Goal: Task Accomplishment & Management: Manage account settings

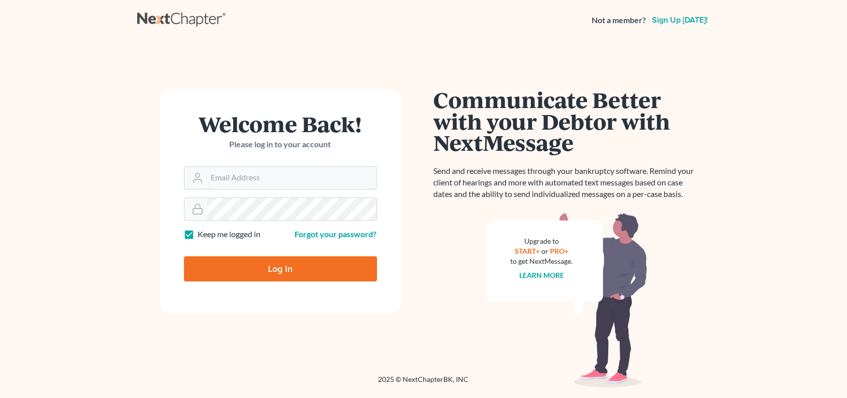
type input "[PERSON_NAME][EMAIL_ADDRESS][DOMAIN_NAME]"
click at [242, 272] on input "Log In" at bounding box center [280, 268] width 193 height 25
type input "Thinking..."
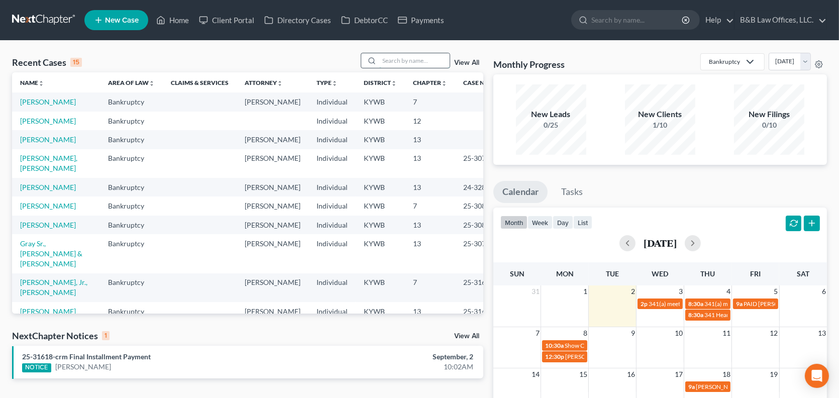
click at [403, 61] on input "search" at bounding box center [414, 60] width 70 height 15
type input "king"
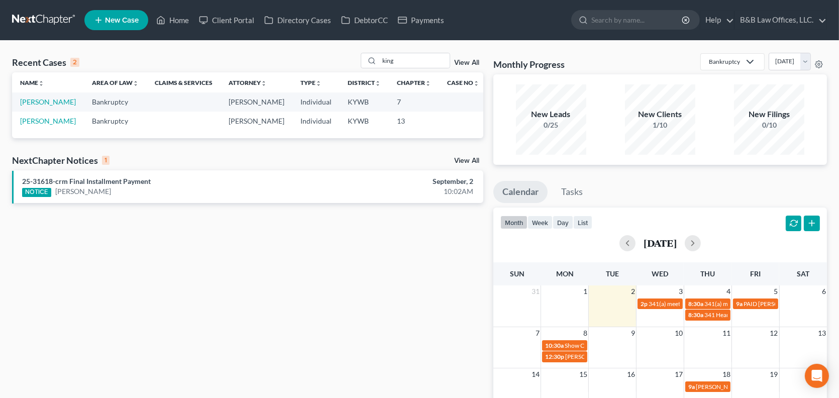
drag, startPoint x: 460, startPoint y: 159, endPoint x: 428, endPoint y: 163, distance: 31.9
click at [428, 163] on div "NextChapter Notices 1 View All" at bounding box center [247, 162] width 471 height 16
click at [465, 160] on link "View All" at bounding box center [466, 160] width 25 height 7
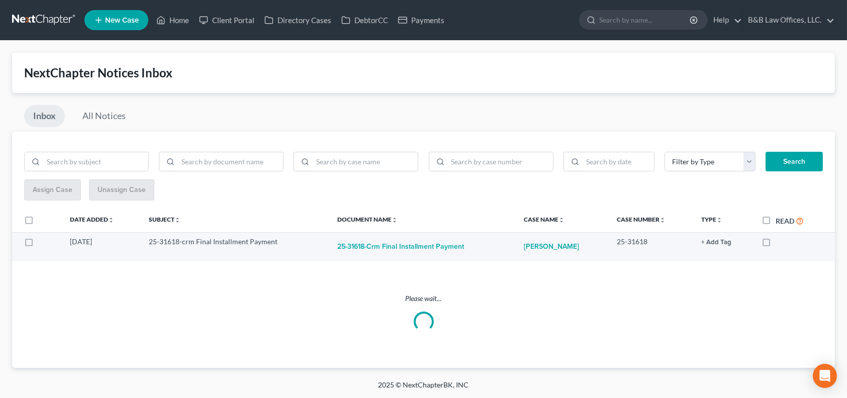
click at [714, 244] on button "+ Add Tag" at bounding box center [716, 242] width 30 height 7
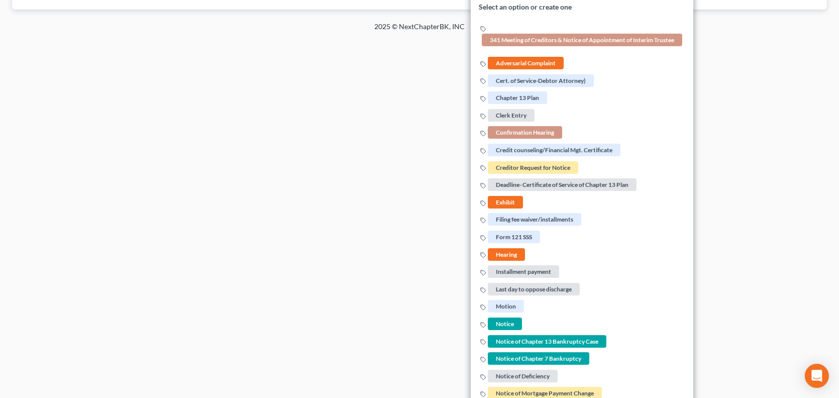
scroll to position [302, 0]
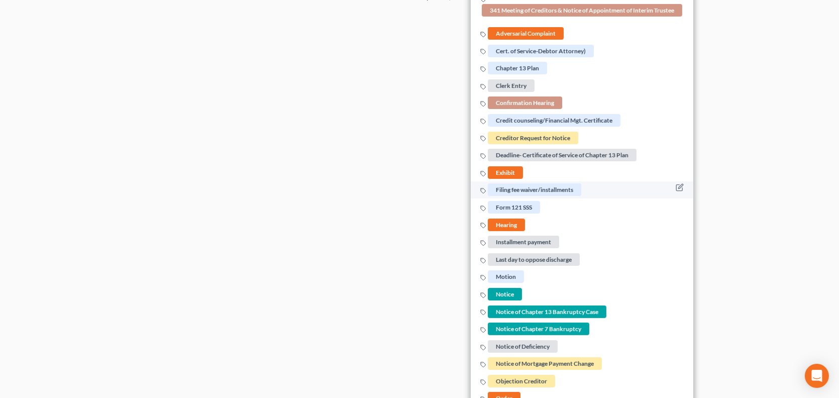
click at [530, 187] on span "Filing fee waiver/installments" at bounding box center [534, 190] width 93 height 13
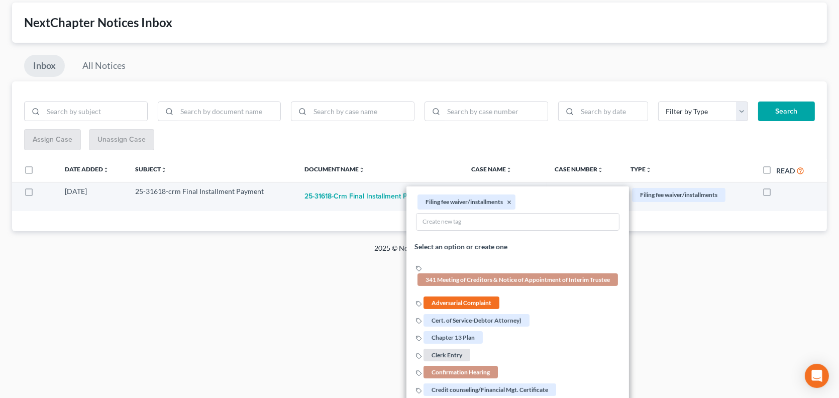
scroll to position [50, 0]
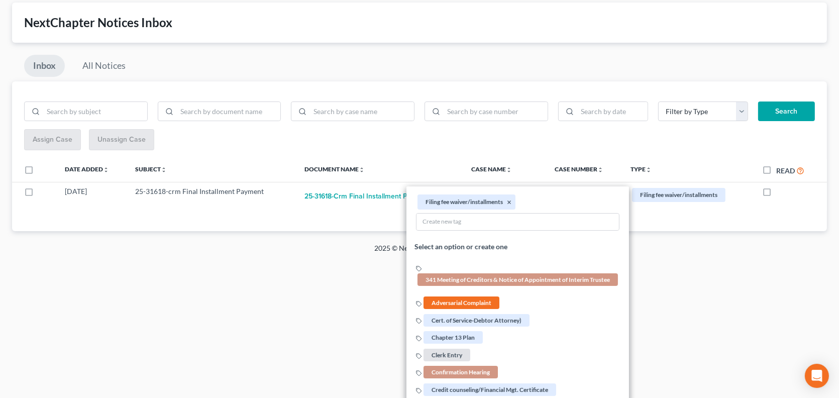
click at [422, 145] on div "Assign Case Unassign Case" at bounding box center [419, 140] width 791 height 22
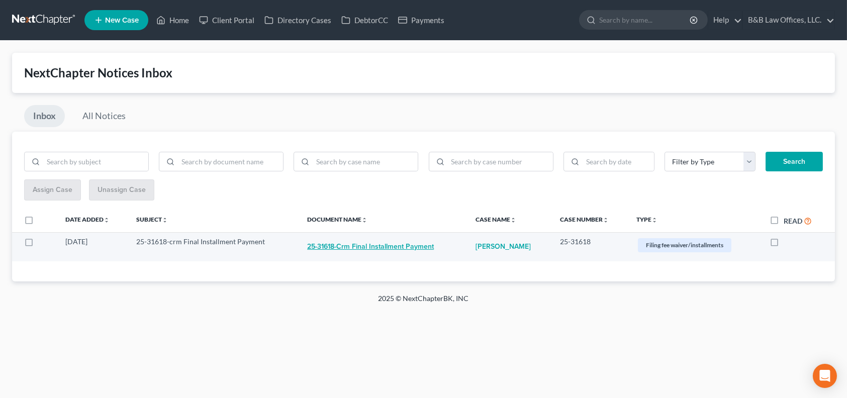
click at [359, 244] on button "25-31618-crm Final Installment Payment" at bounding box center [370, 247] width 127 height 20
checkbox input "true"
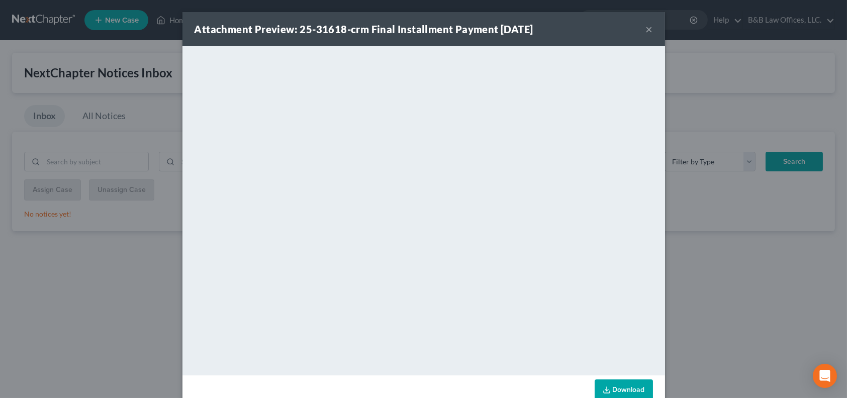
click at [646, 27] on button "×" at bounding box center [649, 29] width 7 height 12
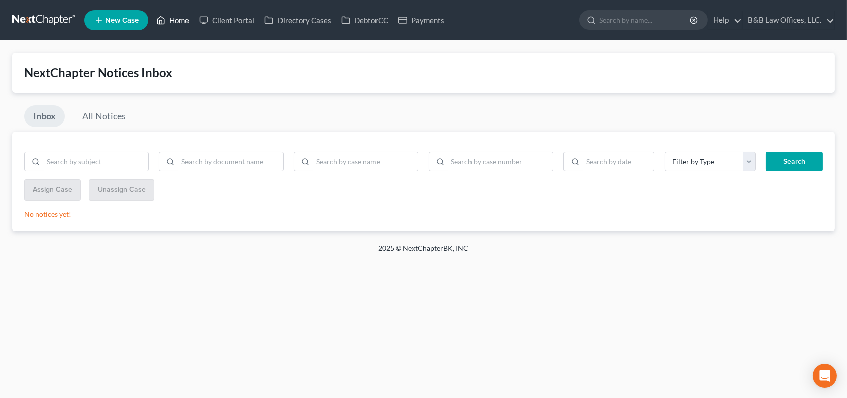
click at [178, 19] on link "Home" at bounding box center [172, 20] width 43 height 18
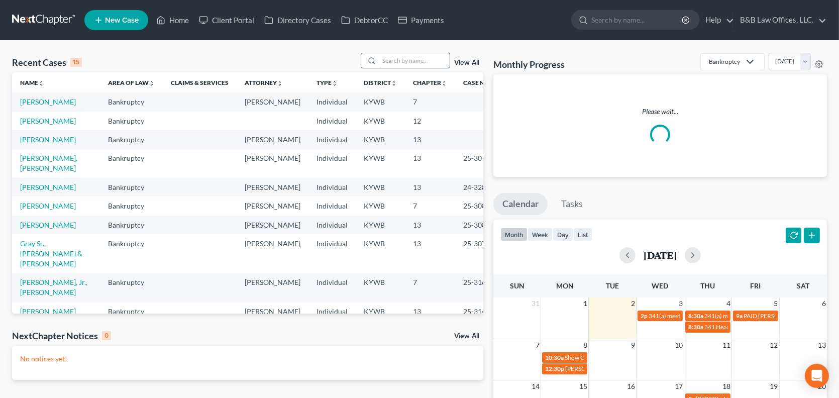
click at [395, 61] on input "search" at bounding box center [414, 60] width 70 height 15
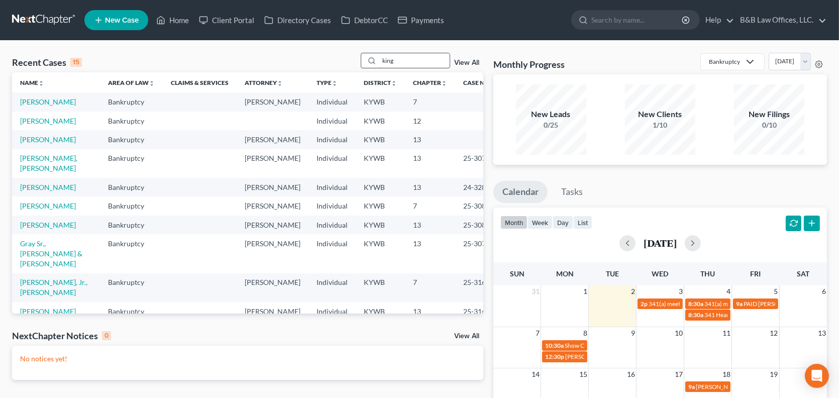
type input "king"
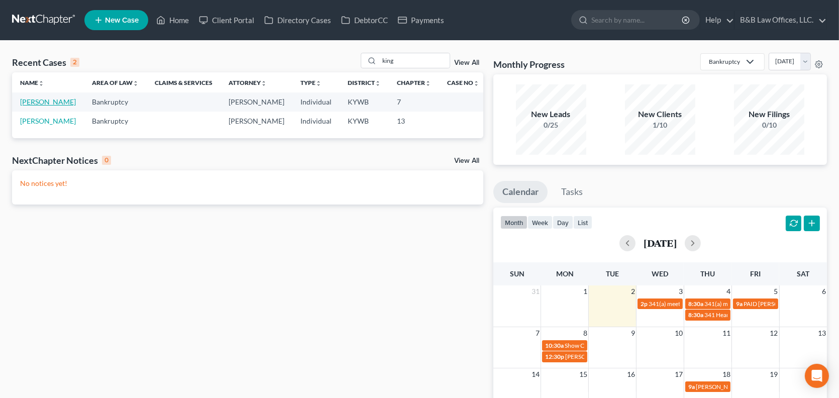
click at [31, 101] on link "[PERSON_NAME]" at bounding box center [48, 102] width 56 height 9
select select "2"
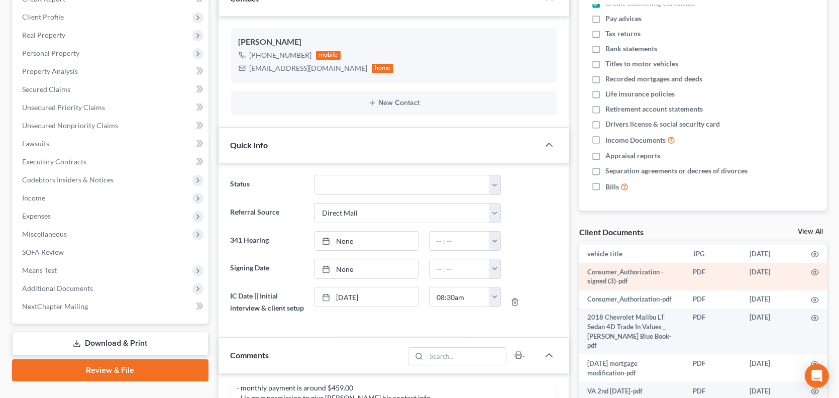
scroll to position [50, 0]
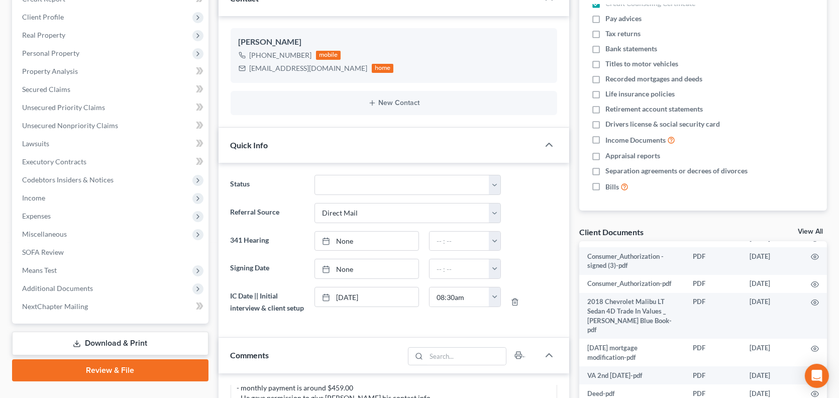
click at [803, 228] on link "View All" at bounding box center [810, 231] width 25 height 7
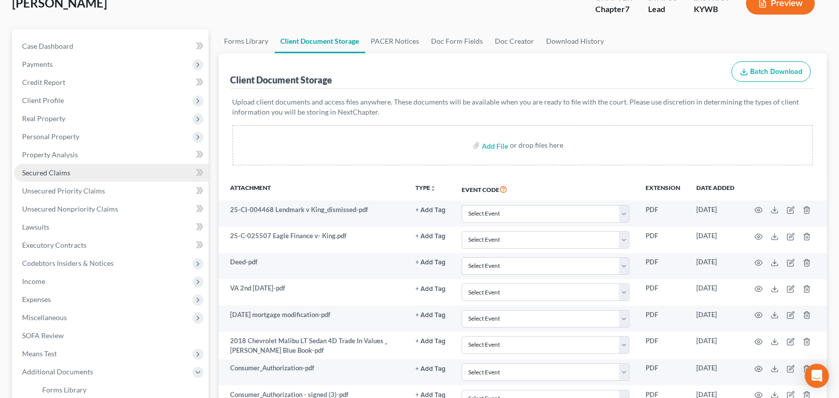
scroll to position [50, 0]
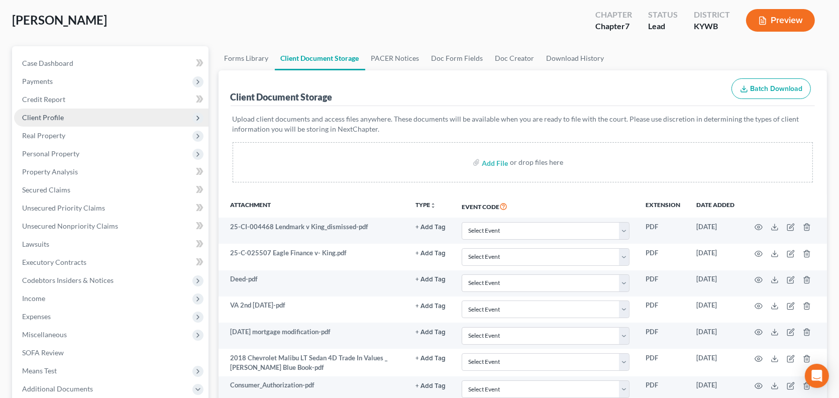
click at [62, 118] on span "Client Profile" at bounding box center [43, 117] width 42 height 9
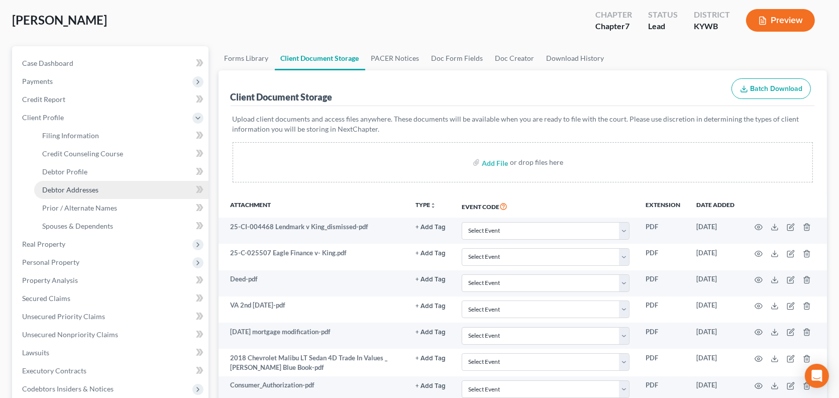
click at [73, 186] on span "Debtor Addresses" at bounding box center [70, 189] width 56 height 9
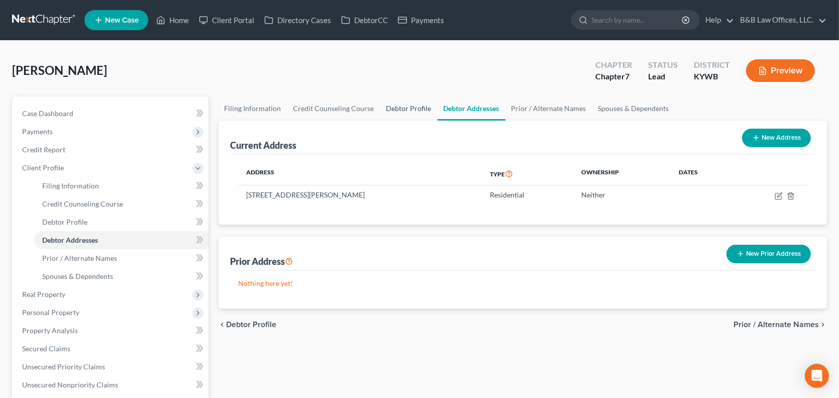
click at [391, 110] on link "Debtor Profile" at bounding box center [408, 108] width 57 height 24
select select "1"
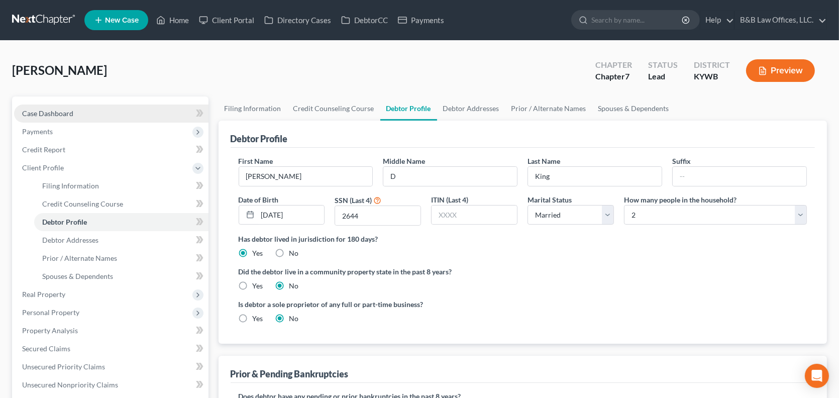
click at [84, 111] on link "Case Dashboard" at bounding box center [111, 114] width 195 height 18
select select "10"
select select "2"
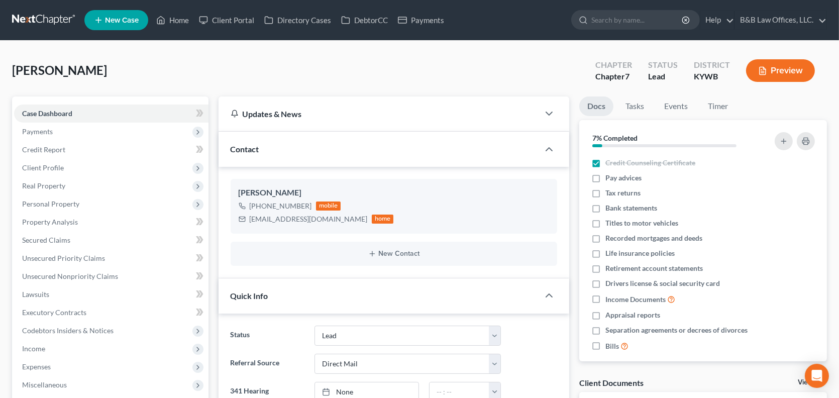
scroll to position [2759, 0]
click at [800, 380] on link "View All" at bounding box center [810, 382] width 25 height 7
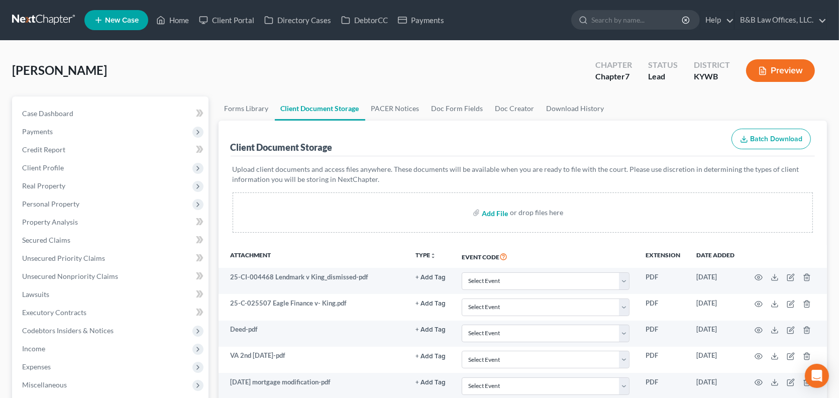
click at [491, 214] on input "file" at bounding box center [494, 213] width 24 height 18
click at [486, 213] on input "file" at bounding box center [494, 213] width 24 height 18
type input "C:\fakepath\DL.pdf"
click at [97, 111] on link "Case Dashboard" at bounding box center [111, 114] width 195 height 18
select select "10"
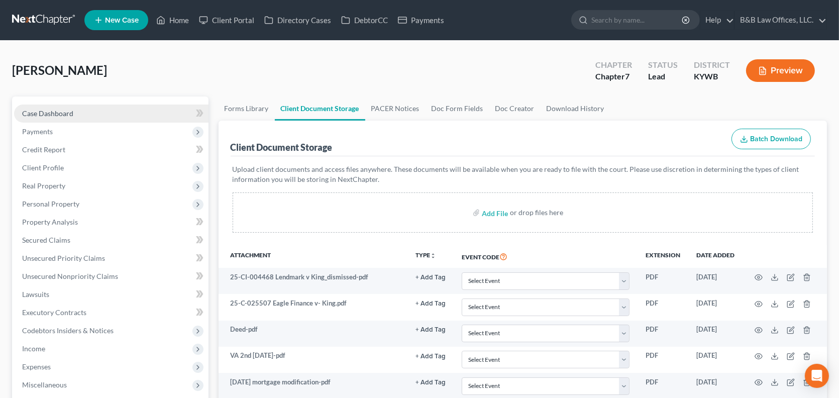
select select "2"
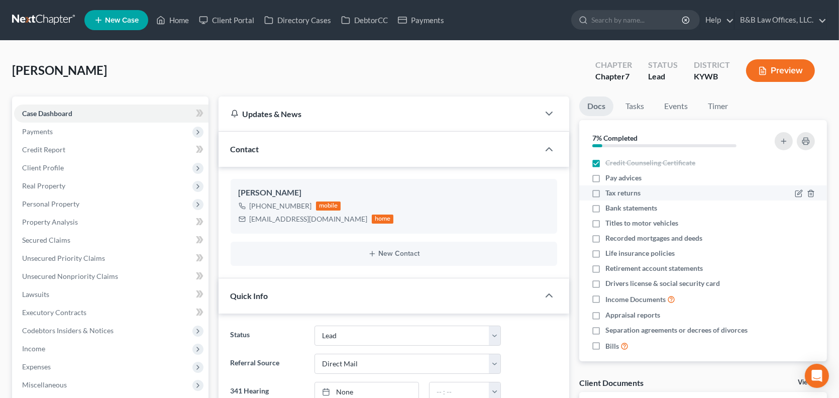
scroll to position [2759, 0]
click at [606, 283] on label "Drivers license & social security card" at bounding box center [663, 283] width 115 height 10
click at [610, 283] on input "Drivers license & social security card" at bounding box center [613, 281] width 7 height 7
checkbox input "true"
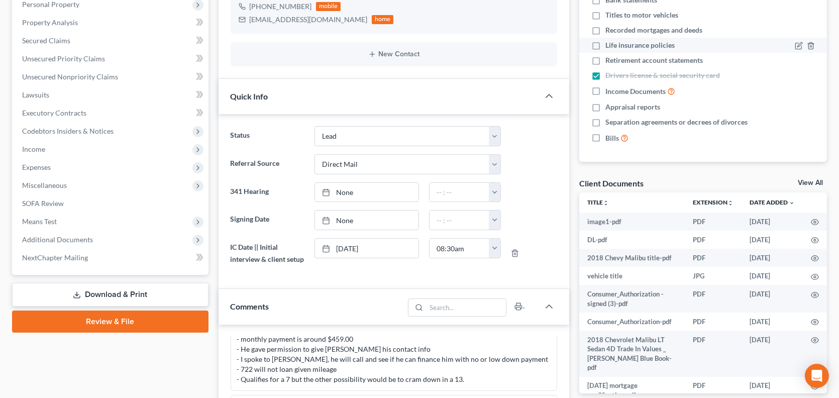
scroll to position [101, 0]
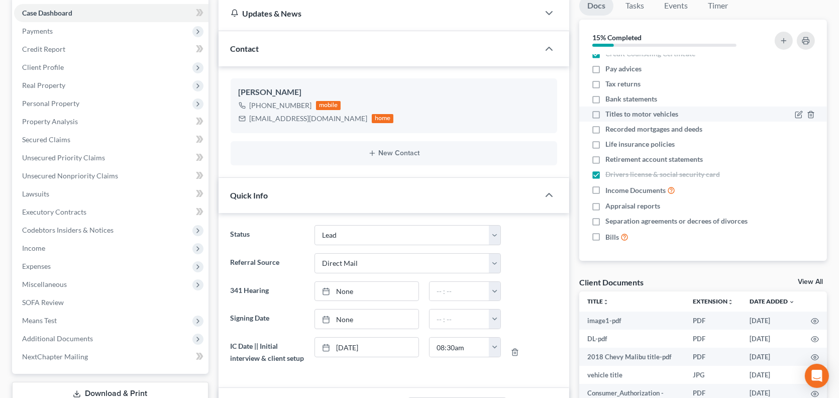
click at [606, 117] on label "Titles to motor vehicles" at bounding box center [642, 114] width 73 height 10
click at [610, 116] on input "Titles to motor vehicles" at bounding box center [613, 112] width 7 height 7
checkbox input "true"
click at [606, 133] on label "Recorded mortgages and deeds" at bounding box center [654, 129] width 97 height 10
click at [610, 131] on input "Recorded mortgages and deeds" at bounding box center [613, 127] width 7 height 7
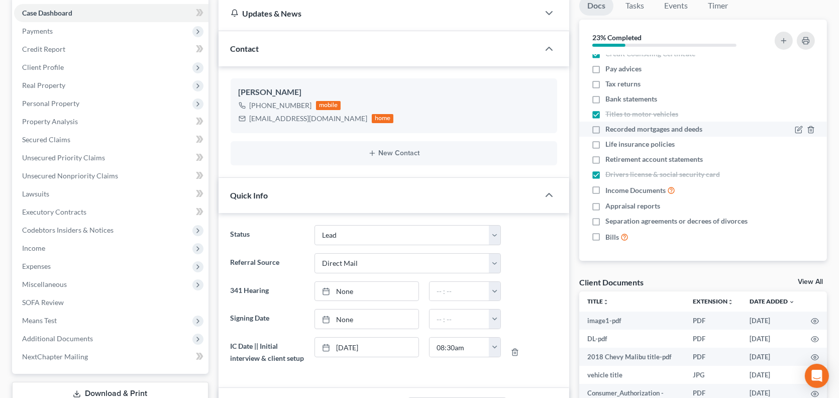
checkbox input "true"
click at [606, 146] on label "Life insurance policies" at bounding box center [640, 144] width 69 height 10
click at [610, 146] on input "Life insurance policies" at bounding box center [613, 142] width 7 height 7
checkbox input "true"
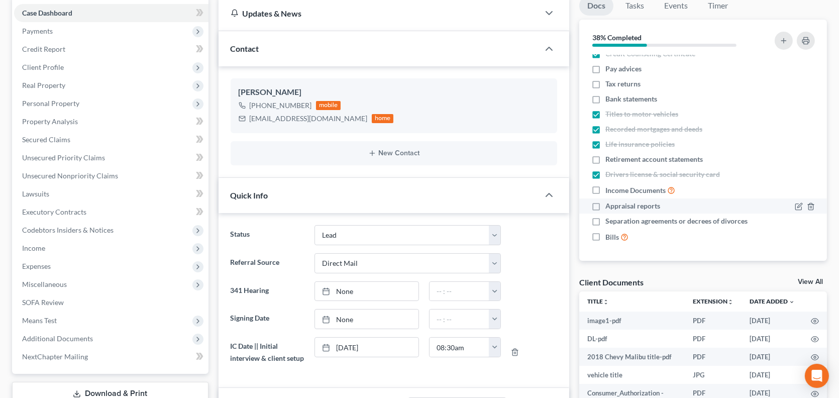
click at [606, 203] on label "Appraisal reports" at bounding box center [633, 206] width 55 height 10
click at [610, 203] on input "Appraisal reports" at bounding box center [613, 204] width 7 height 7
checkbox input "true"
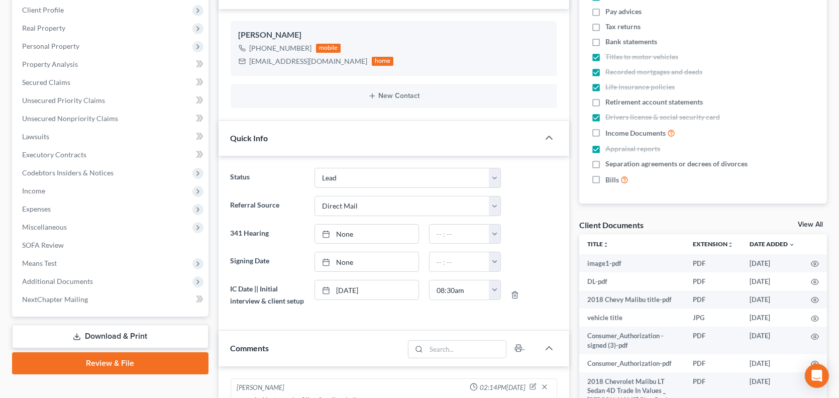
scroll to position [151, 0]
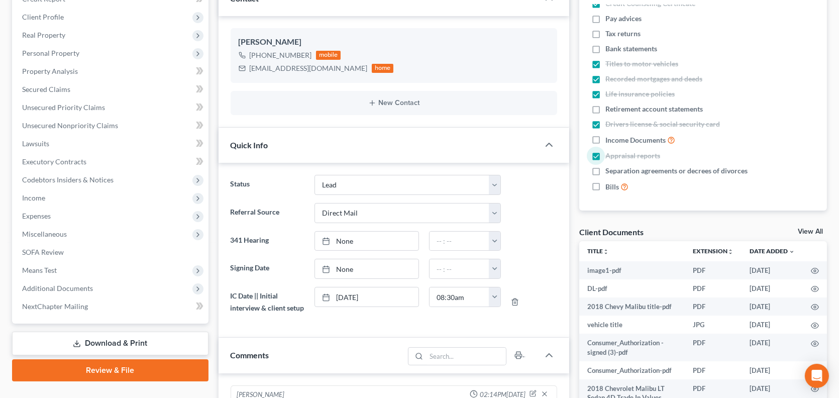
click at [812, 228] on link "View All" at bounding box center [810, 231] width 25 height 7
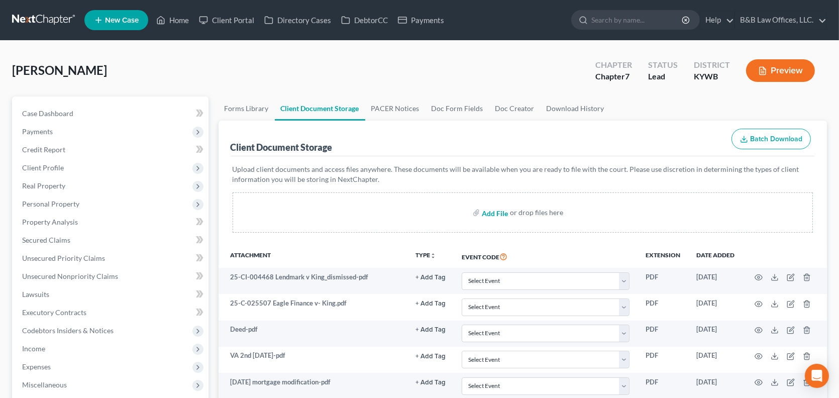
click at [488, 213] on input "file" at bounding box center [494, 213] width 24 height 18
type input "C:\fakepath\PayrollEarningStatementReport_8-29-2025-50149-AM.pdf"
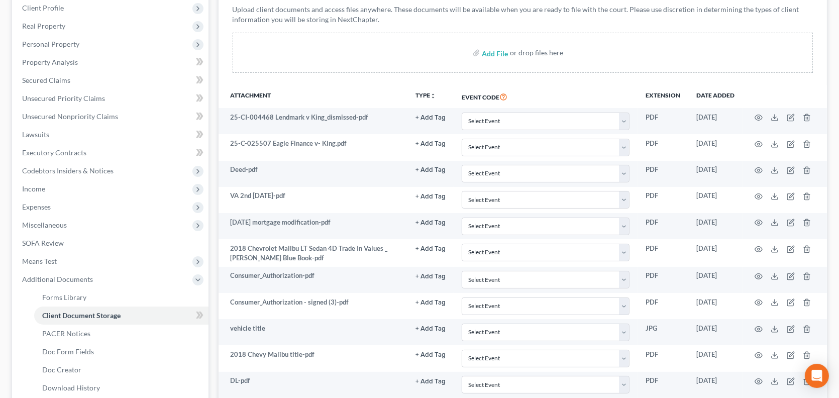
scroll to position [279, 0]
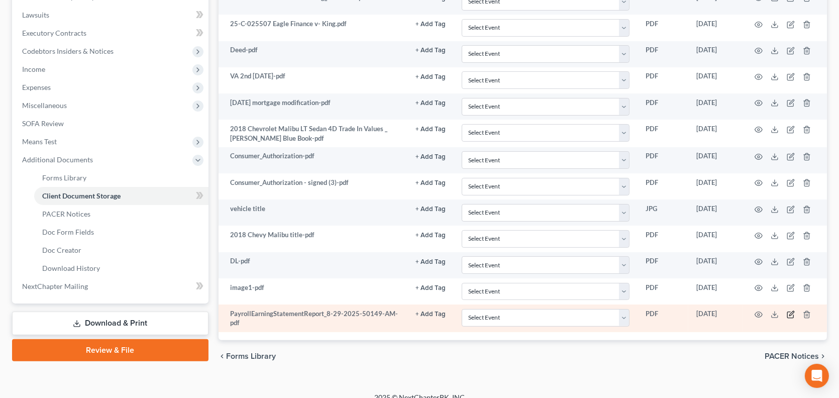
click at [791, 313] on icon "button" at bounding box center [792, 313] width 5 height 5
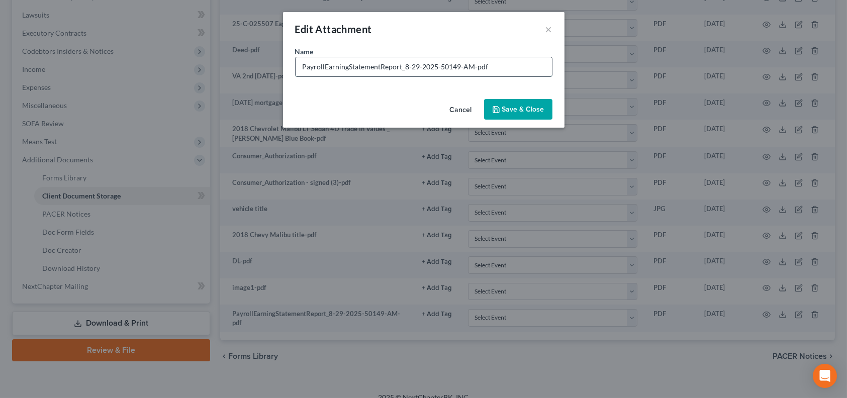
click at [495, 68] on input "PayrollEarningStatementReport_8-29-2025-50149-AM-pdf" at bounding box center [424, 66] width 256 height 19
type input "Pay statements [DATE] to [DATE]"
click at [529, 115] on button "Save & Close" at bounding box center [518, 109] width 68 height 21
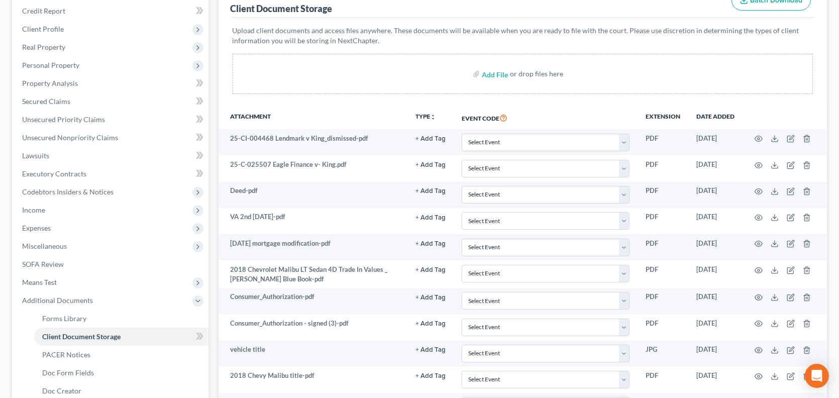
scroll to position [129, 0]
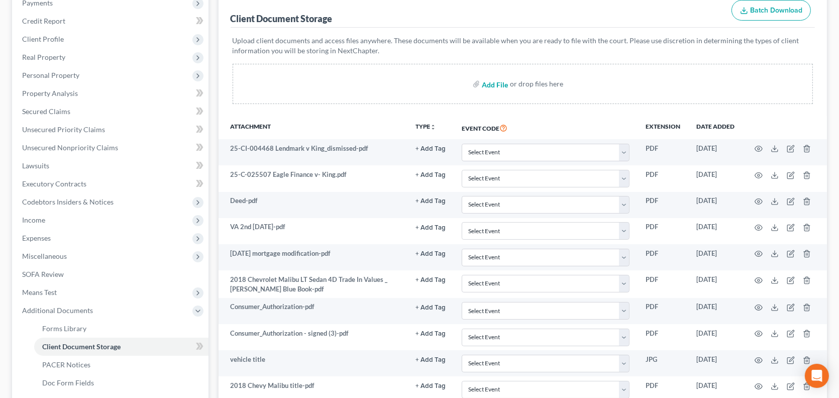
click at [486, 84] on input "file" at bounding box center [494, 84] width 24 height 18
type input "C:\fakepath\CheckStubsReport_20250829154157.pdf"
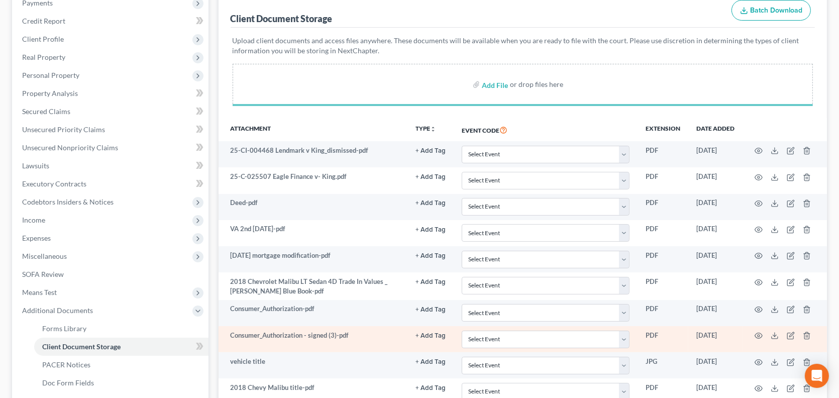
scroll to position [290, 0]
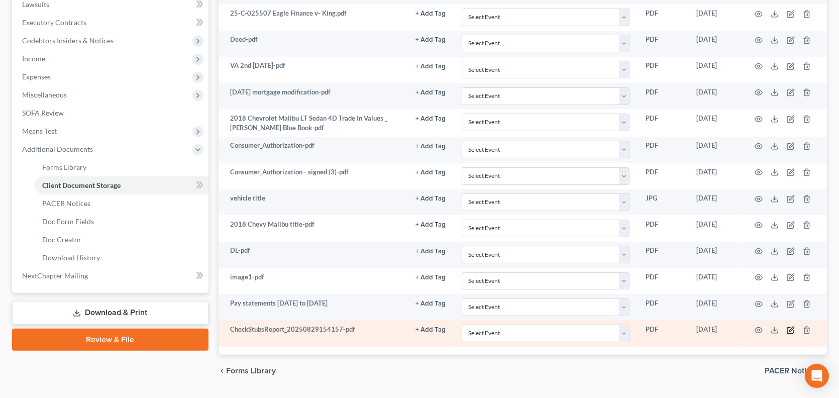
click at [792, 329] on icon "button" at bounding box center [791, 330] width 8 height 8
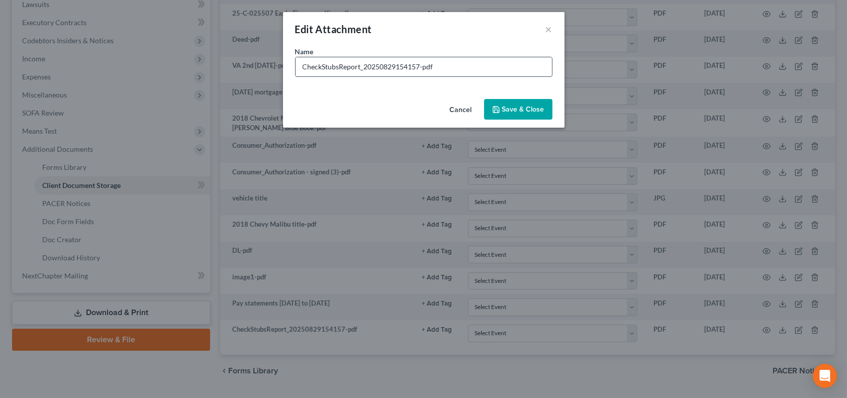
click at [448, 62] on input "CheckStubsReport_20250829154157-pdf" at bounding box center [424, 66] width 256 height 19
type input "C"
type input "pay statements Non-filing spouse"
click at [538, 119] on button "Save & Close" at bounding box center [518, 109] width 68 height 21
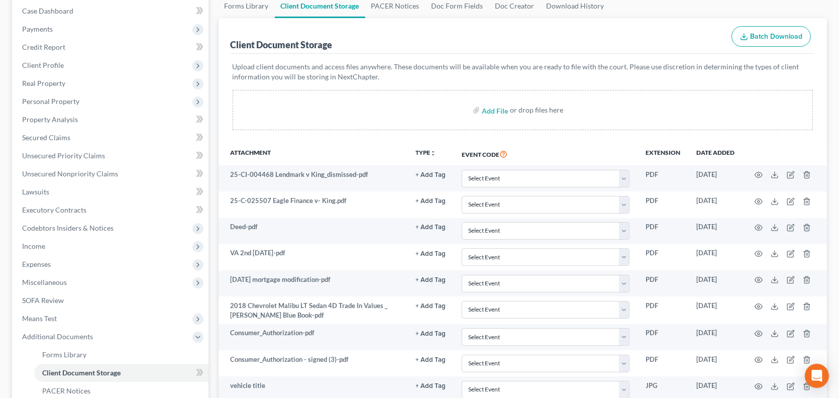
scroll to position [39, 0]
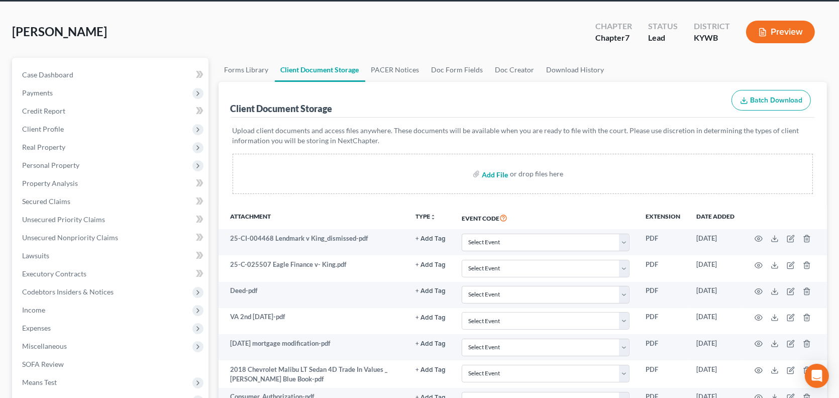
click at [490, 173] on input "file" at bounding box center [494, 174] width 24 height 18
type input "C:\fakepath\2023_TaxReturn (2).pdf"
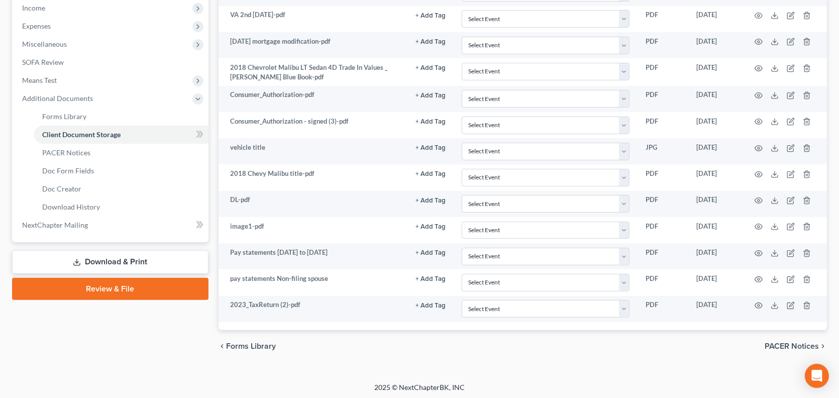
scroll to position [0, 0]
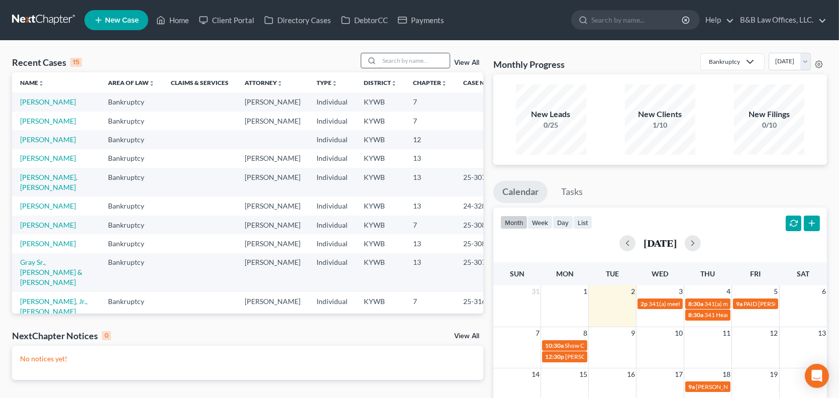
click at [391, 63] on input "search" at bounding box center [414, 60] width 70 height 15
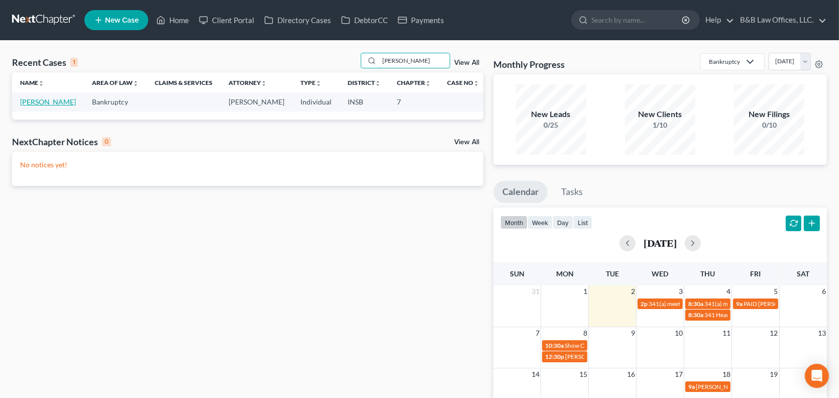
type input "harr"
click at [46, 104] on link "Fields-Harris, Christine" at bounding box center [48, 102] width 56 height 9
select select "6"
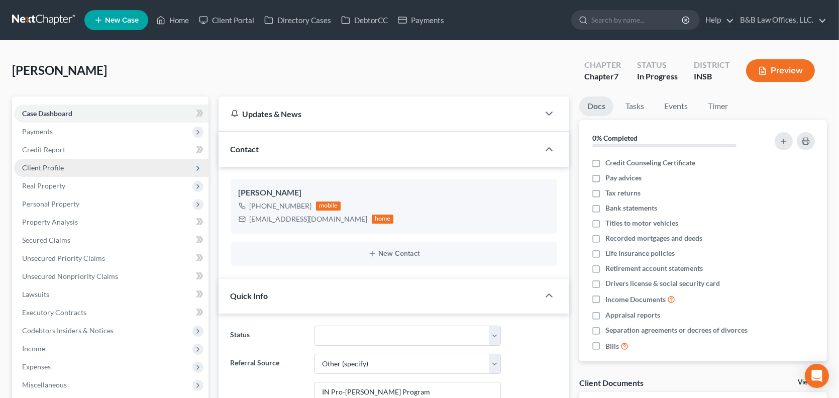
click at [56, 166] on span "Client Profile" at bounding box center [43, 167] width 42 height 9
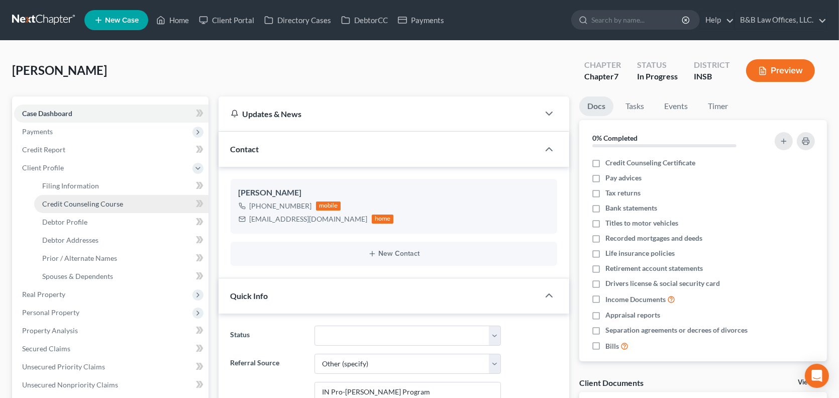
click at [56, 201] on span "Credit Counseling Course" at bounding box center [82, 204] width 81 height 9
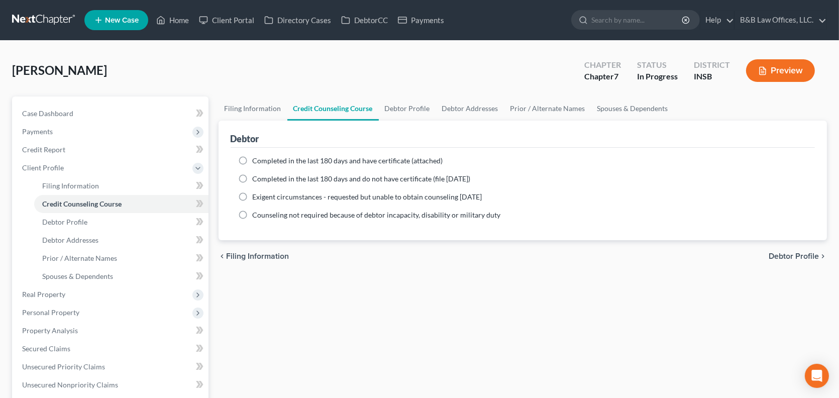
click at [253, 161] on label "Completed in the last 180 days and have certificate (attached)" at bounding box center [348, 161] width 190 height 10
click at [257, 161] on input "Completed in the last 180 days and have certificate (attached)" at bounding box center [260, 159] width 7 height 7
radio input "true"
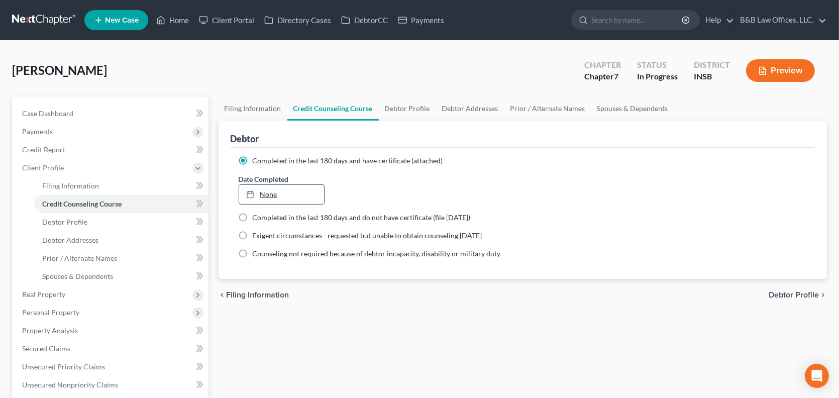
click at [269, 191] on link "None" at bounding box center [281, 194] width 85 height 19
type input "9/2/2025"
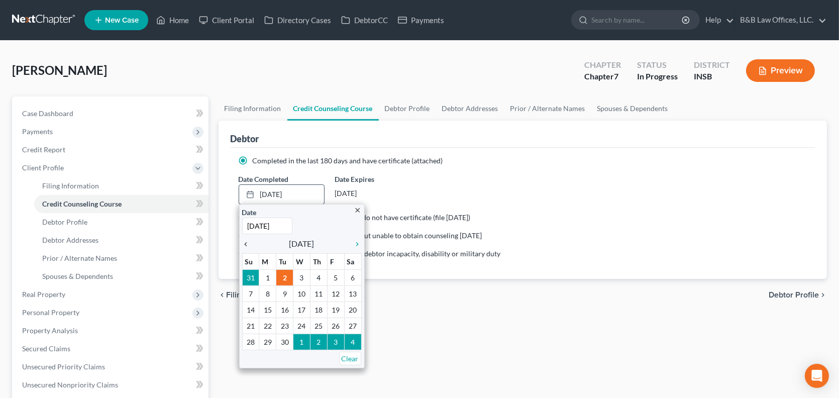
click at [244, 240] on icon "chevron_left" at bounding box center [248, 244] width 13 height 8
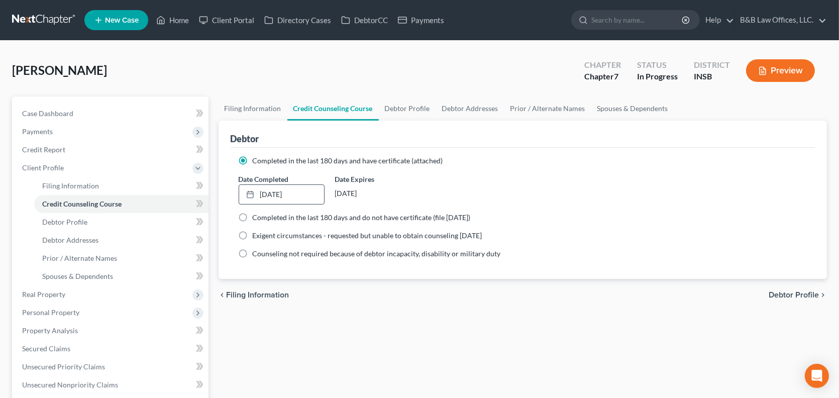
click at [793, 293] on span "Debtor Profile" at bounding box center [794, 295] width 50 height 8
select select "4"
select select "0"
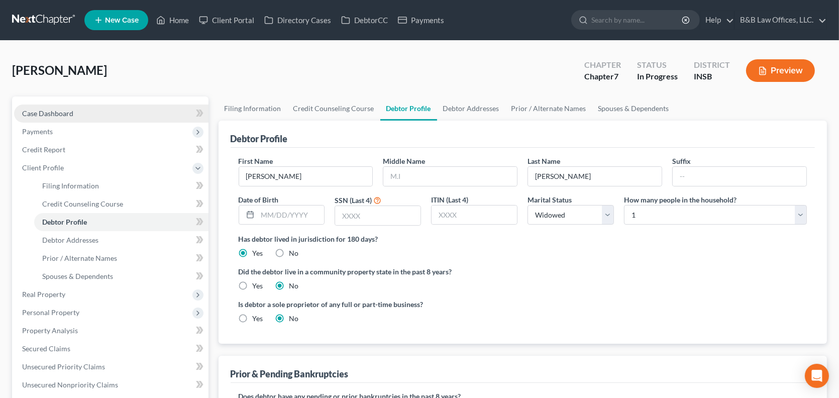
click at [94, 110] on link "Case Dashboard" at bounding box center [111, 114] width 195 height 18
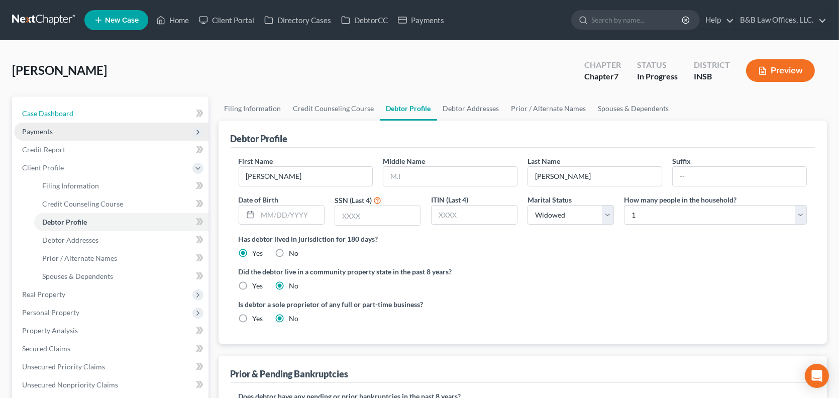
select select "6"
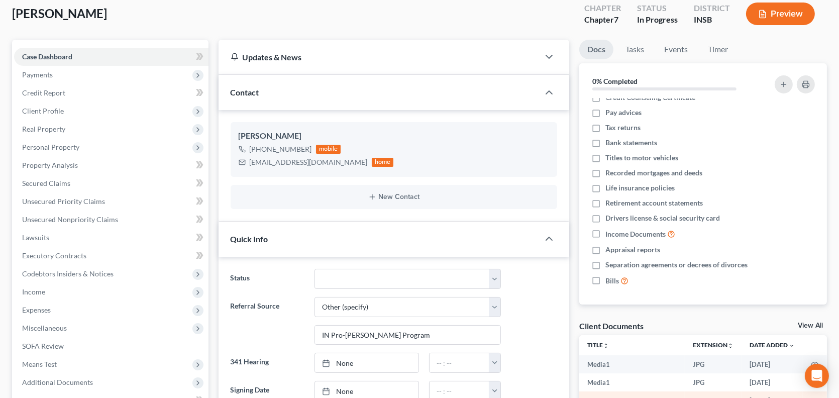
scroll to position [151, 0]
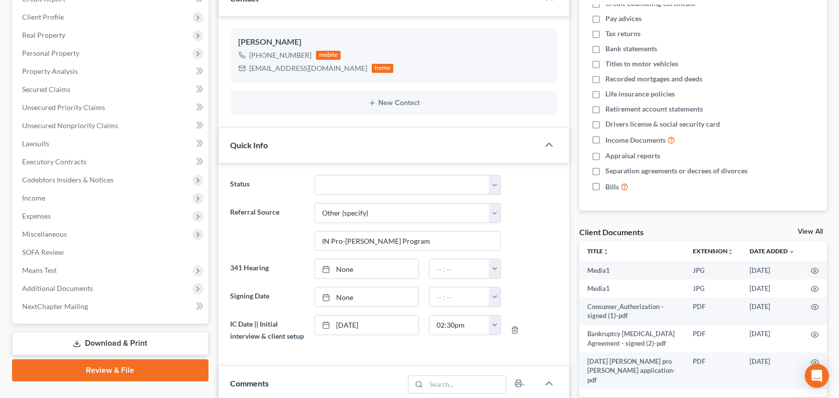
click at [808, 234] on div "View All" at bounding box center [812, 232] width 29 height 9
click at [809, 233] on link "View All" at bounding box center [810, 231] width 25 height 7
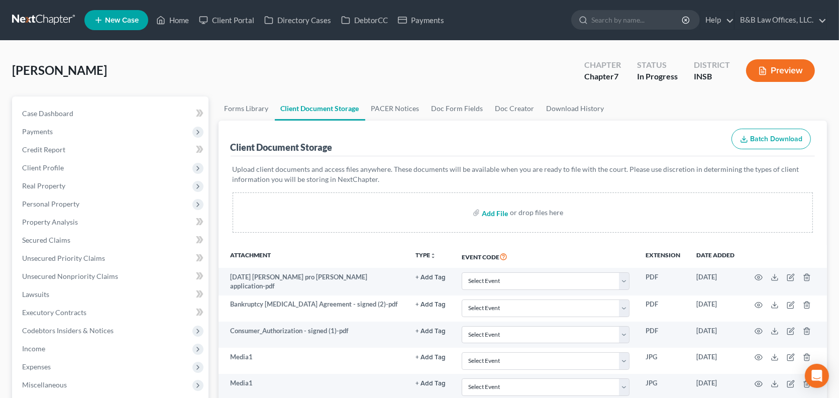
click at [496, 213] on input "file" at bounding box center [494, 213] width 24 height 18
type input "C:\fakepath\15725-INS-CC-040037561.pdf"
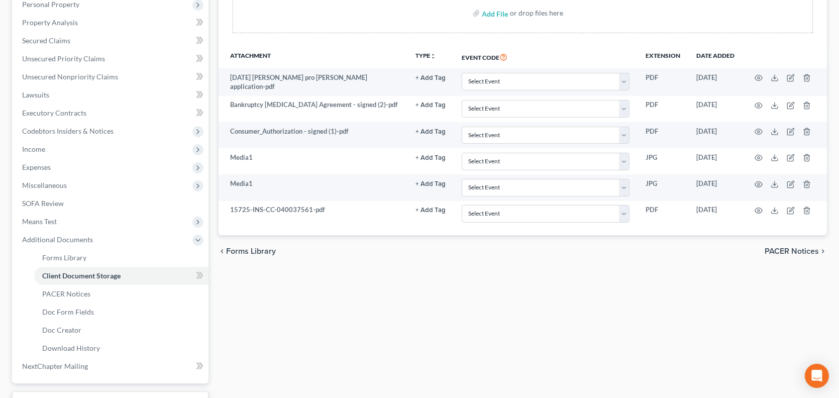
scroll to position [279, 0]
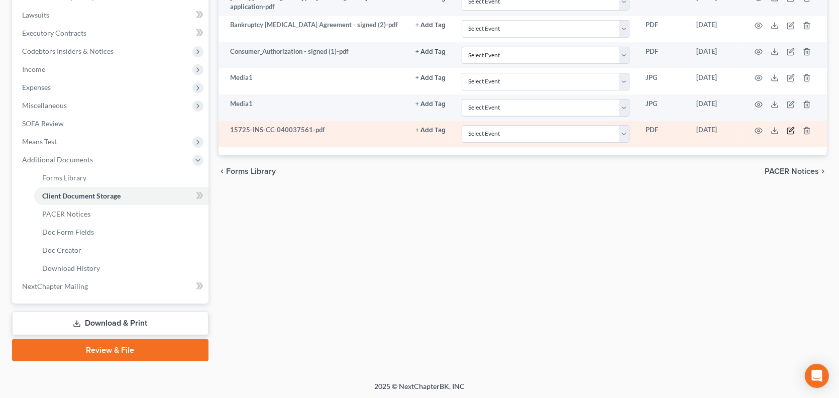
click at [788, 129] on icon "button" at bounding box center [791, 131] width 8 height 8
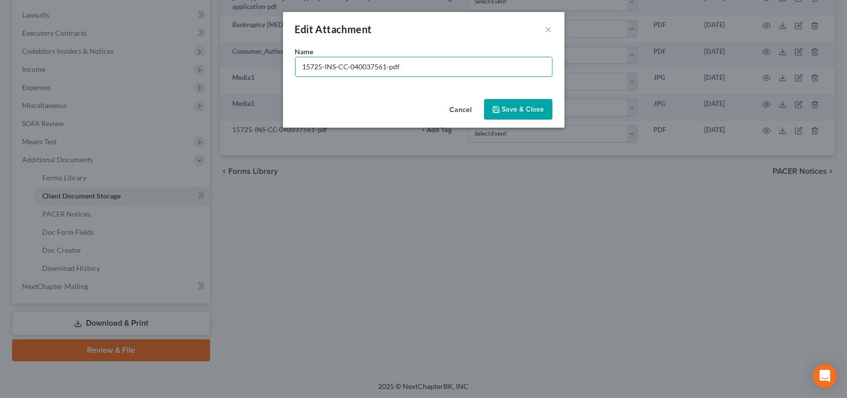
drag, startPoint x: 415, startPoint y: 68, endPoint x: 233, endPoint y: 65, distance: 181.5
click at [236, 68] on div "Edit Attachment × Name * 15725-INS-CC-040037561-pdf Cancel Save & Close" at bounding box center [423, 199] width 847 height 398
type input "Credit counseling cert 8/30/25"
click at [518, 114] on button "Save & Close" at bounding box center [518, 109] width 68 height 21
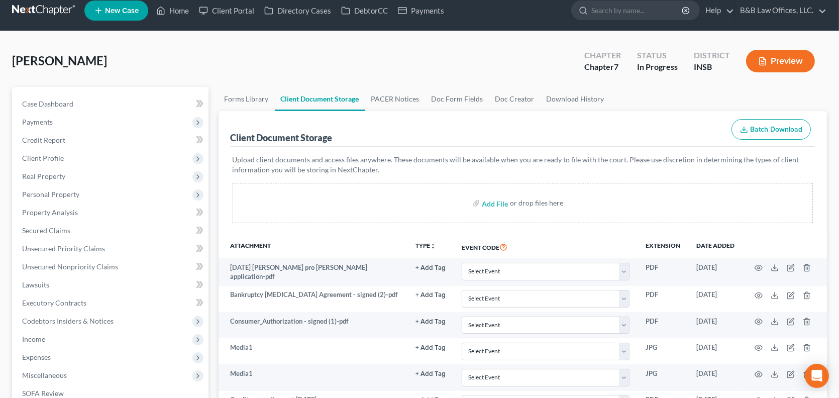
scroll to position [0, 0]
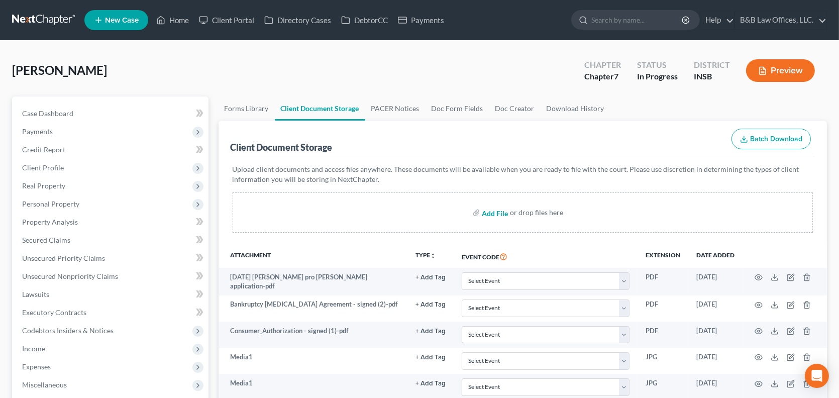
click at [498, 212] on input "file" at bounding box center [494, 213] width 24 height 18
click at [499, 216] on input "file" at bounding box center [494, 213] width 24 height 18
type input "C:\fakepath\C.Fields Chase March- August.pdf"
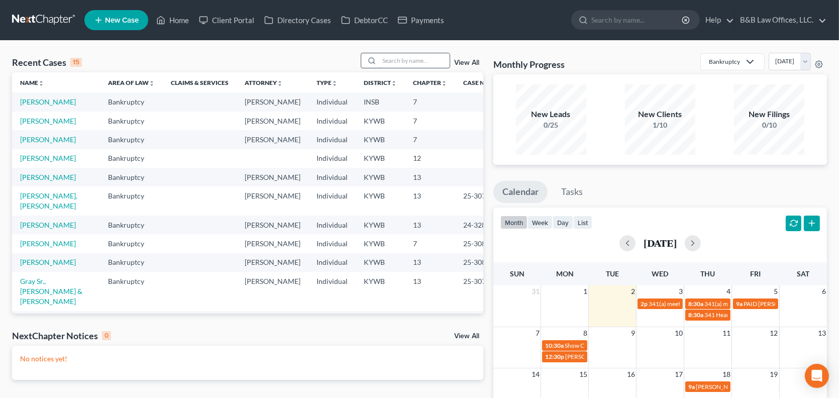
click at [380, 60] on input "search" at bounding box center [414, 60] width 70 height 15
click at [406, 62] on input "search" at bounding box center [414, 60] width 70 height 15
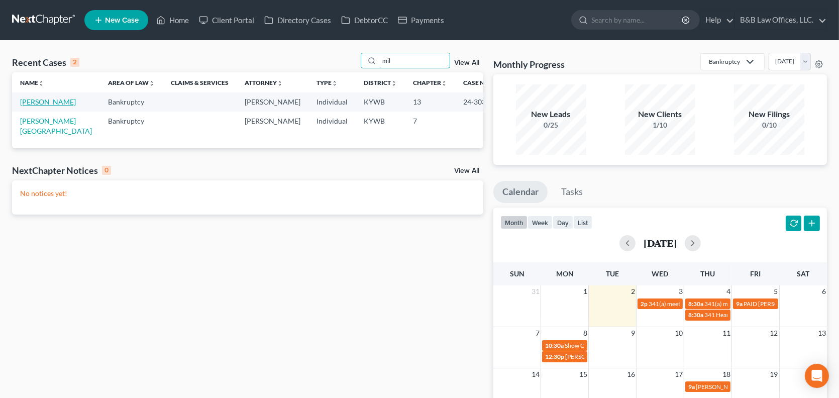
type input "mil"
click at [42, 105] on link "[PERSON_NAME]" at bounding box center [48, 102] width 56 height 9
select select "2"
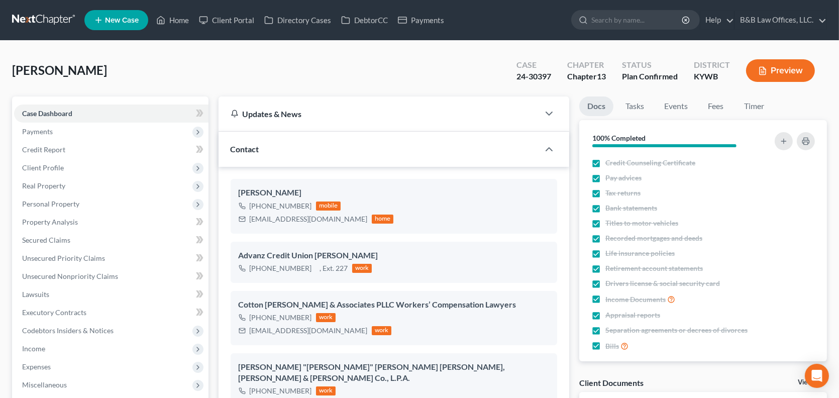
scroll to position [17172, 0]
drag, startPoint x: 508, startPoint y: 81, endPoint x: 549, endPoint y: 79, distance: 41.3
click at [549, 79] on div "Case 24-30397" at bounding box center [534, 72] width 51 height 30
copy div "24-30397"
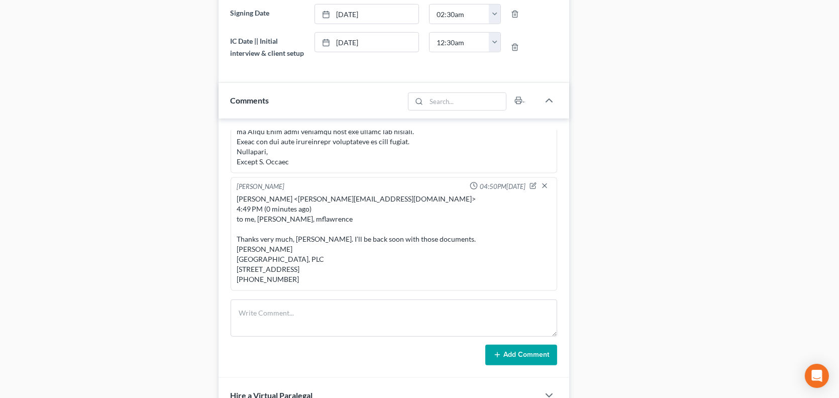
scroll to position [704, 0]
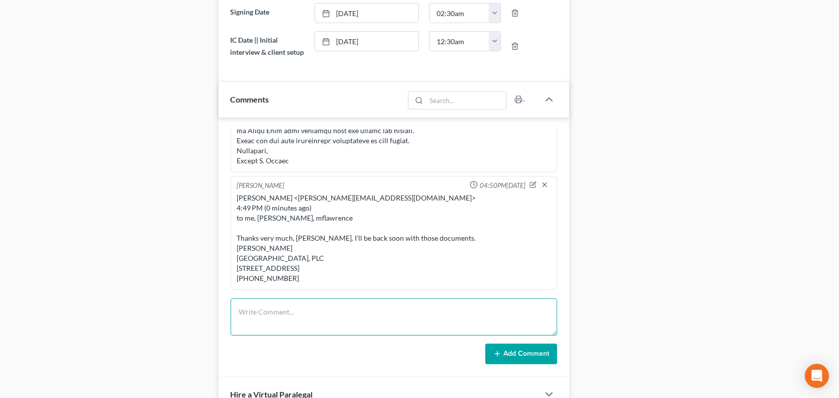
click at [280, 312] on textarea at bounding box center [394, 317] width 327 height 37
type textarea "f"
paste textarea "Chuck Sydenstricker Mon, Sep 1, 9:23 AM (1 day ago) to me Hi Philip, Ok with me…"
click at [268, 312] on textarea "Chuck Sydenstricker Mon, Sep 1, 9:23 AM (1 day ago) to me Hi Philip, Ok with me…" at bounding box center [394, 317] width 327 height 37
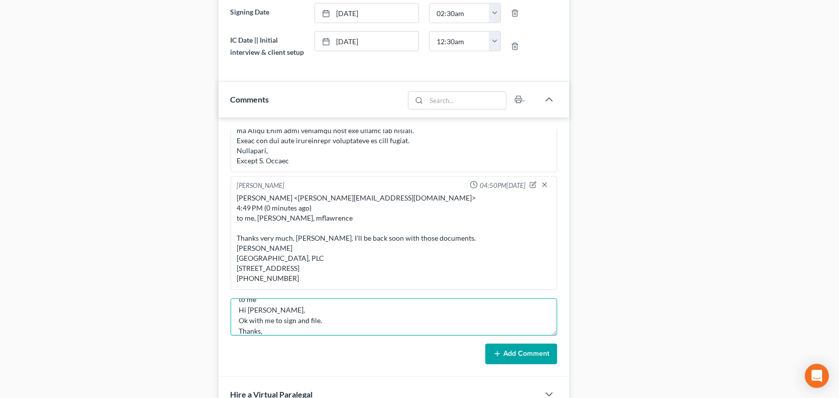
scroll to position [44, 0]
type textarea "Chuck Sydenstricker Mon, Sep 1, 9:23 AM (1 day ago) to me Hi Philip, Ok with me…"
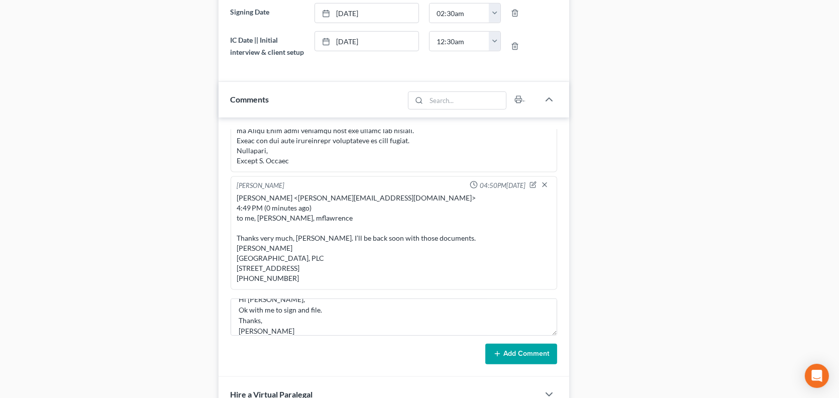
click at [537, 351] on button "Add Comment" at bounding box center [522, 354] width 72 height 21
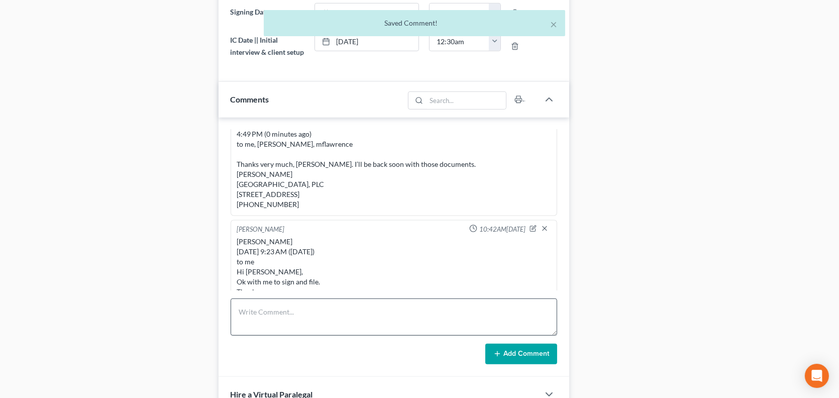
scroll to position [7101, 0]
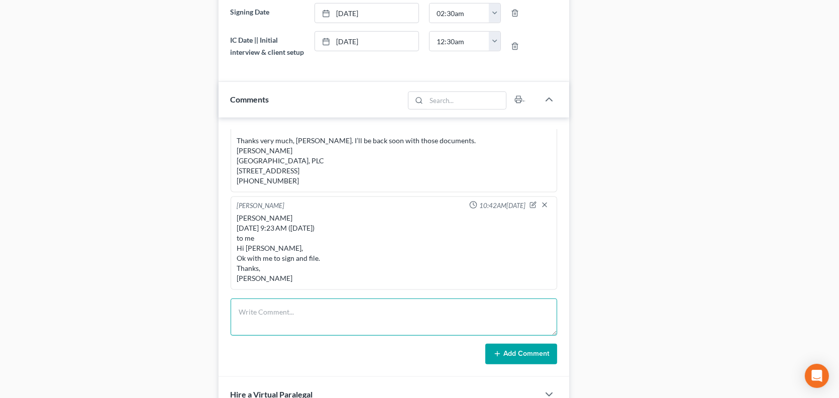
click at [277, 312] on textarea at bounding box center [394, 317] width 327 height 37
type textarea "f"
type textarea "Filed Agreed Order"
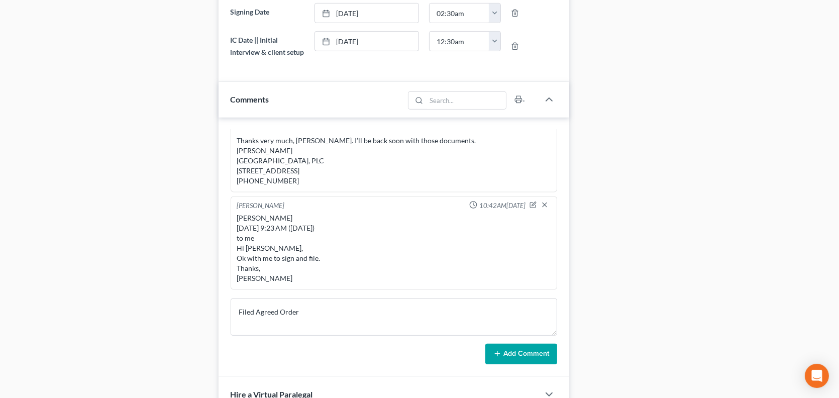
click at [548, 351] on button "Add Comment" at bounding box center [522, 354] width 72 height 21
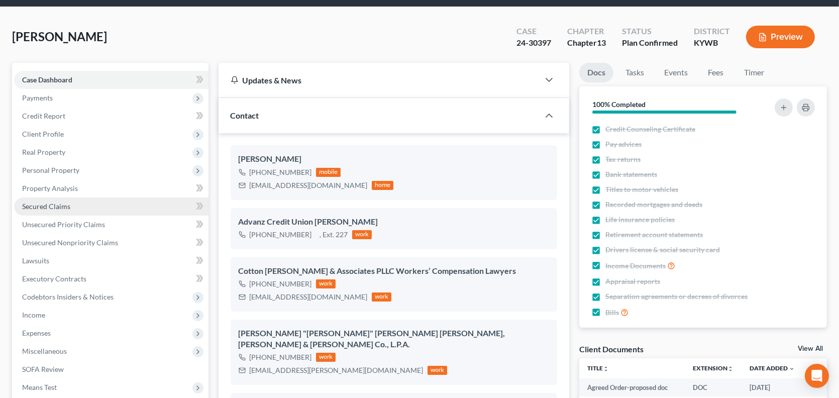
scroll to position [0, 0]
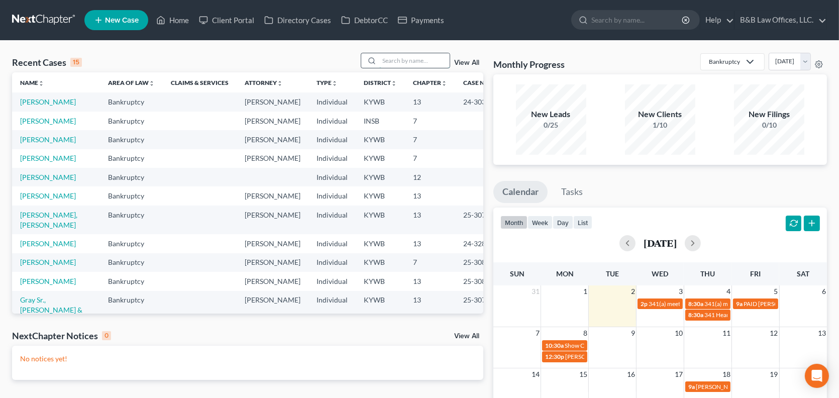
click at [393, 65] on input "search" at bounding box center [414, 60] width 70 height 15
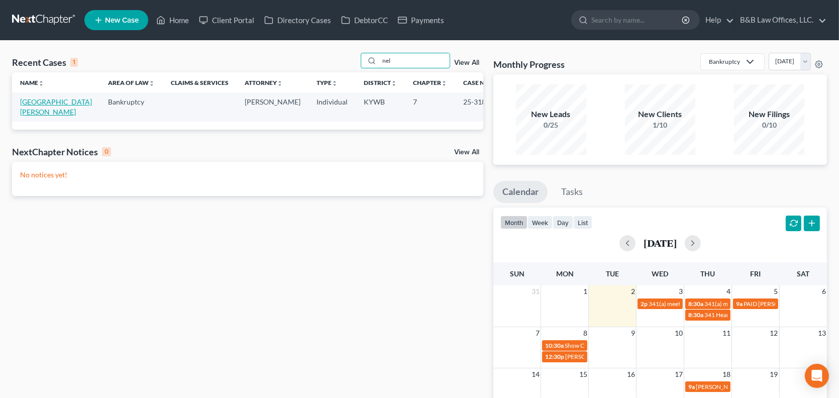
type input "nel"
click at [57, 100] on link "[GEOGRAPHIC_DATA][PERSON_NAME]" at bounding box center [56, 107] width 72 height 19
select select "2"
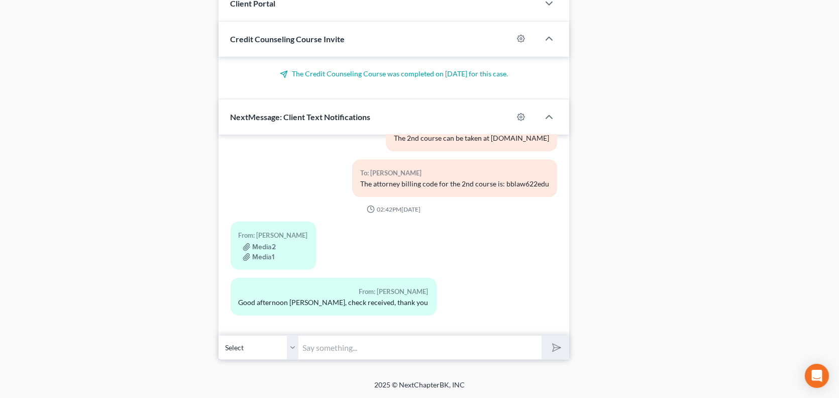
scroll to position [843, 0]
click at [316, 352] on input "text" at bounding box center [420, 347] width 243 height 25
type input "You are welcome"
click at [542, 336] on button "submit" at bounding box center [556, 348] width 28 height 24
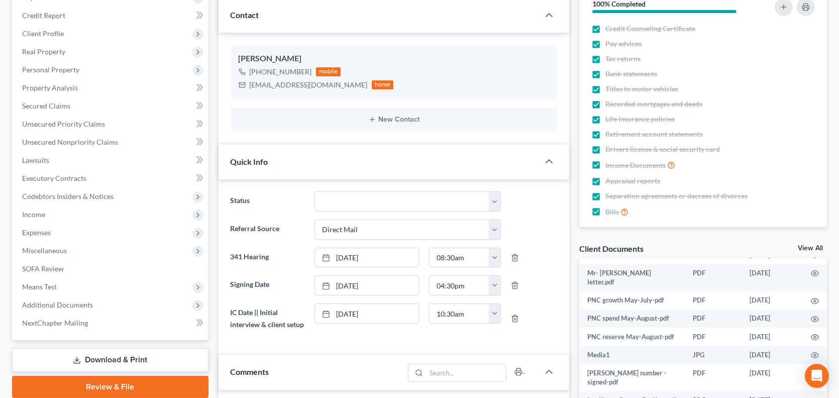
scroll to position [0, 0]
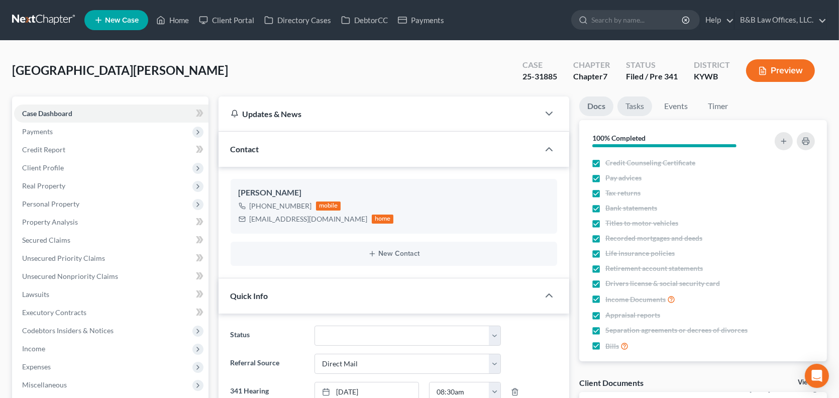
click at [636, 103] on link "Tasks" at bounding box center [635, 106] width 35 height 20
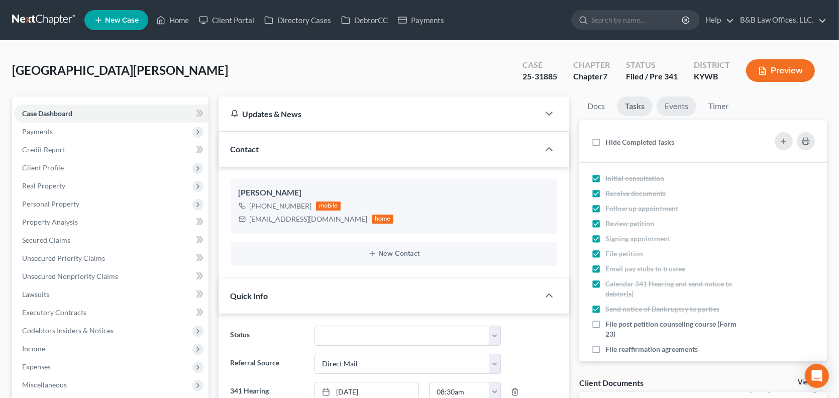
click at [674, 107] on link "Events" at bounding box center [677, 106] width 40 height 20
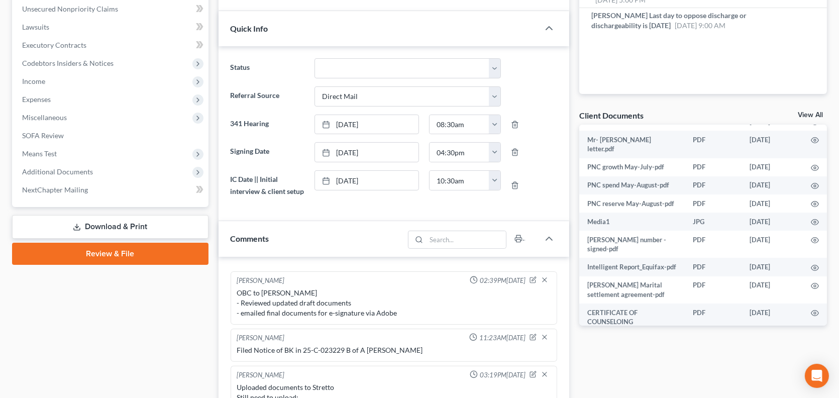
scroll to position [240, 0]
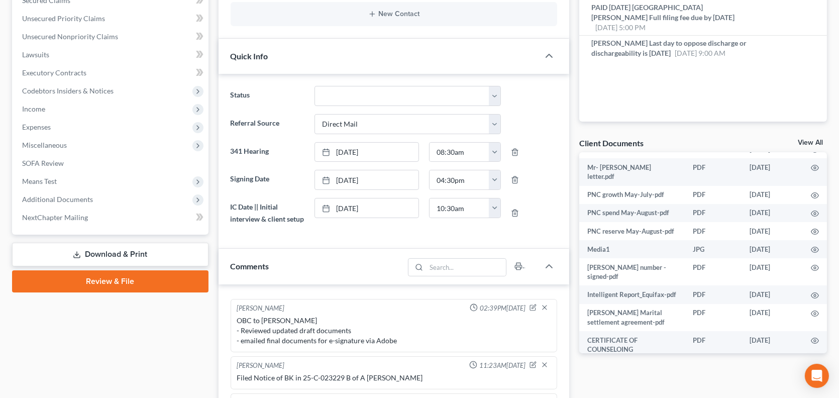
click at [811, 140] on link "View All" at bounding box center [810, 142] width 25 height 7
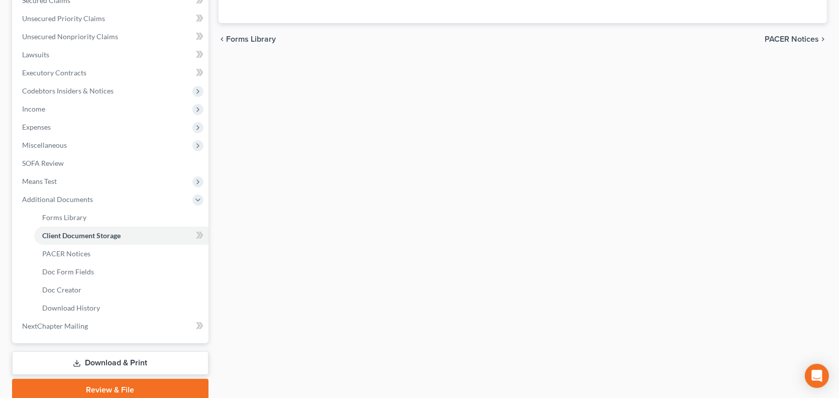
select select "7"
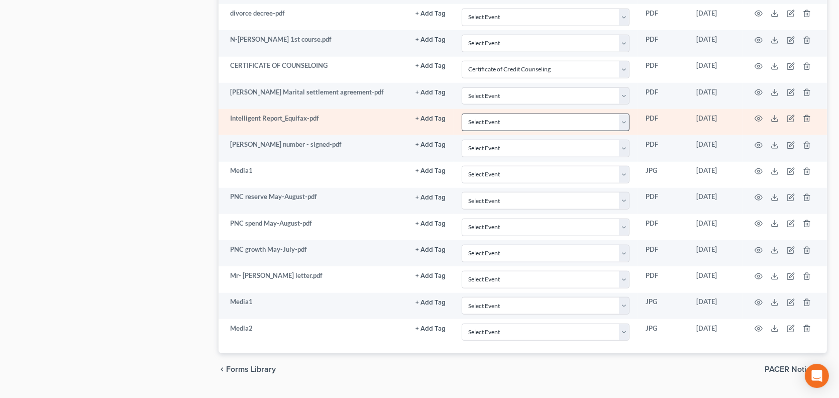
scroll to position [1149, 0]
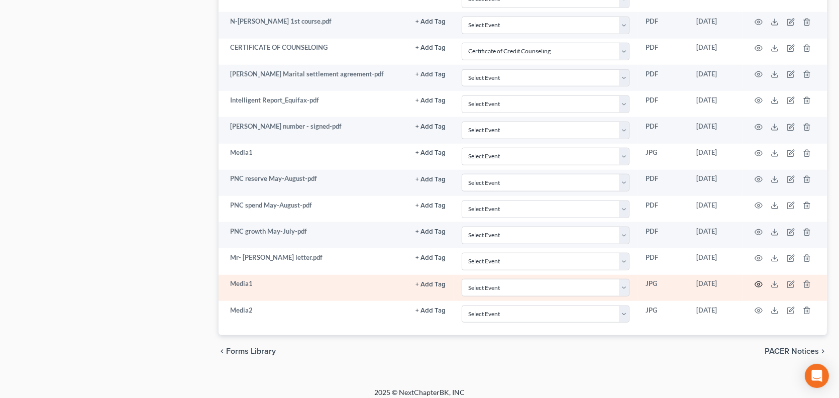
click at [761, 280] on icon "button" at bounding box center [759, 284] width 8 height 8
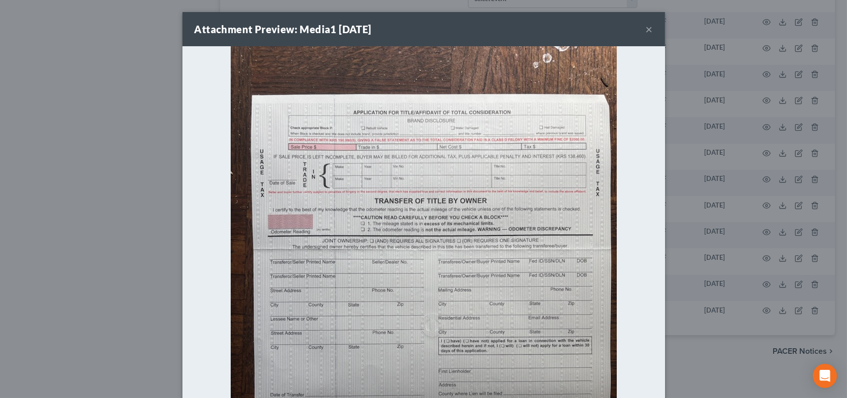
click at [648, 30] on button "×" at bounding box center [649, 29] width 7 height 12
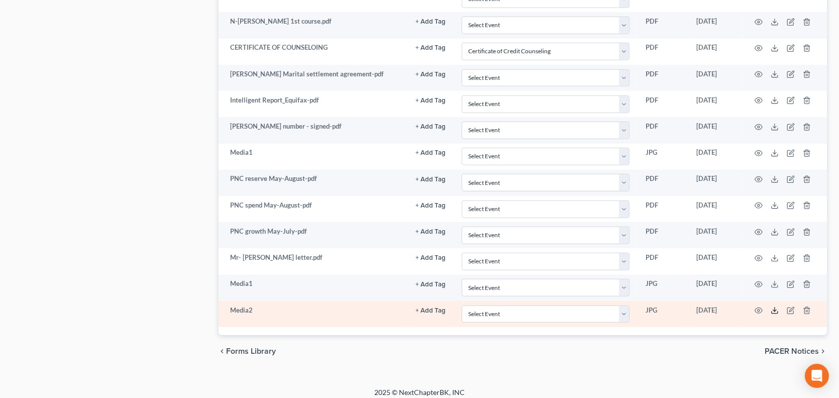
click at [776, 307] on icon at bounding box center [775, 311] width 8 height 8
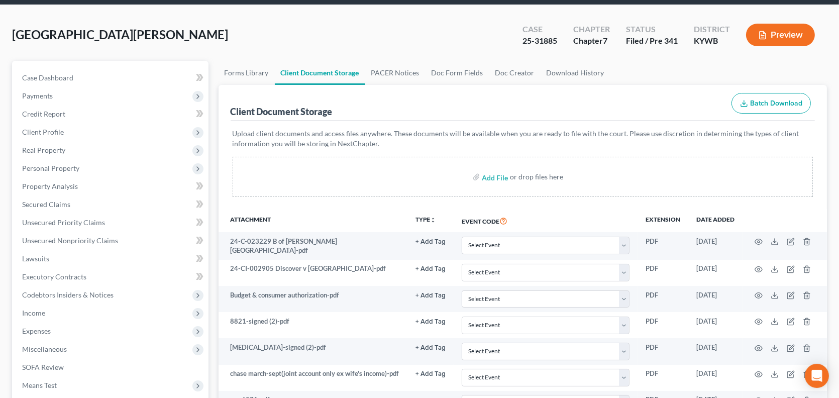
scroll to position [0, 0]
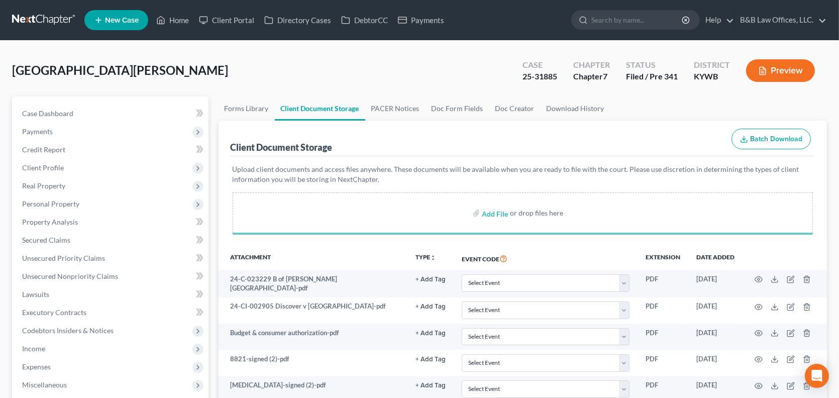
select select "7"
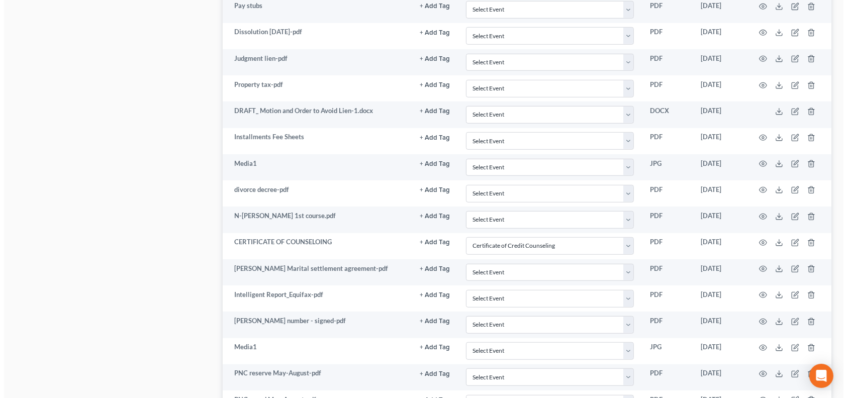
scroll to position [1176, 0]
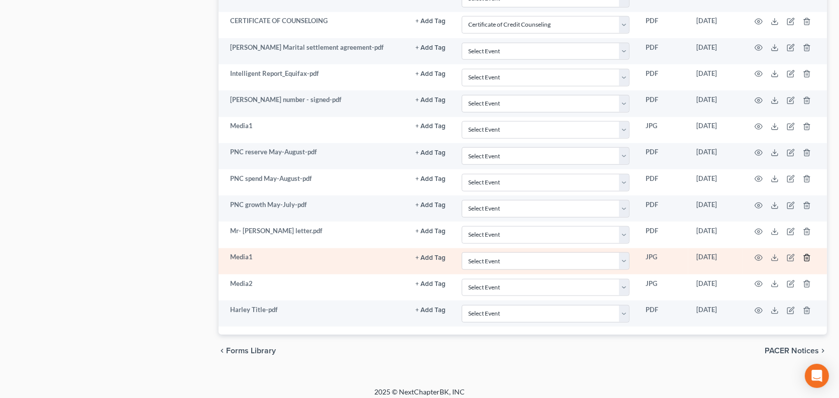
click at [807, 254] on icon "button" at bounding box center [807, 258] width 8 height 8
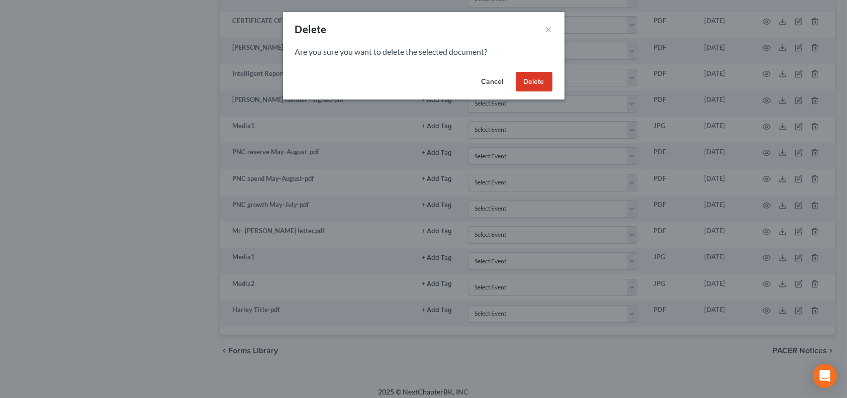
click at [527, 81] on button "Delete" at bounding box center [534, 82] width 37 height 20
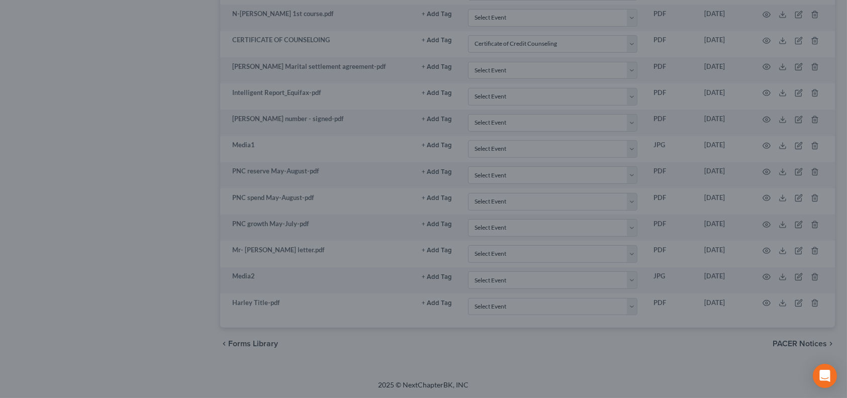
scroll to position [1149, 0]
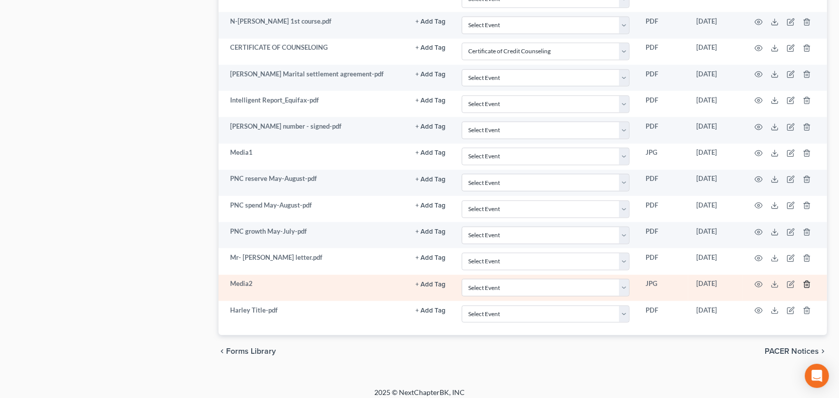
click at [808, 284] on line "button" at bounding box center [808, 285] width 0 height 2
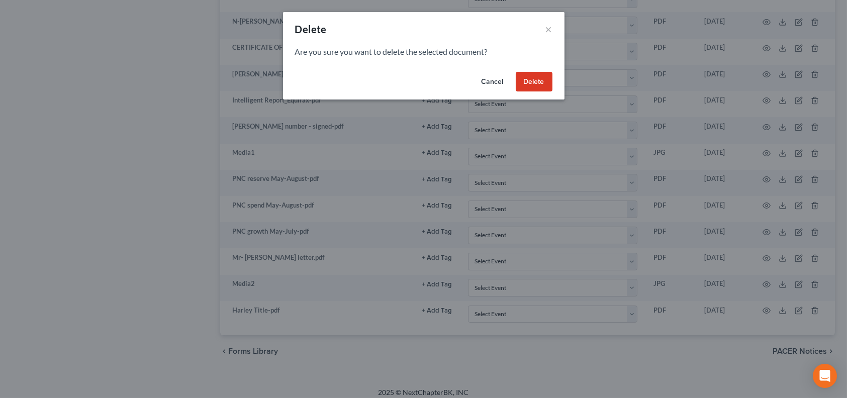
click at [538, 87] on button "Delete" at bounding box center [534, 82] width 37 height 20
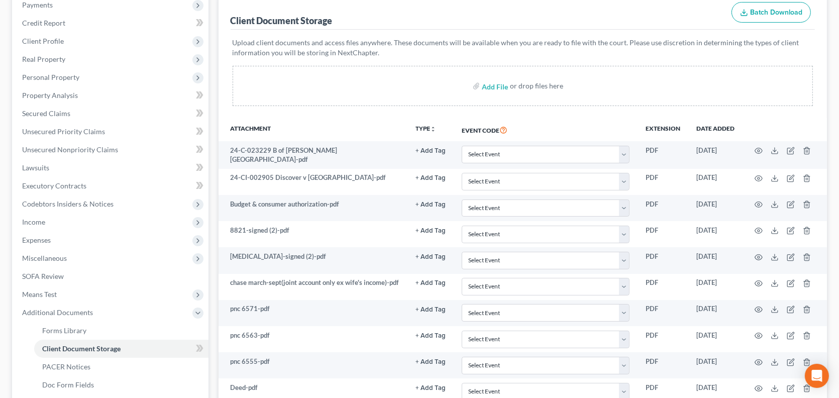
scroll to position [0, 0]
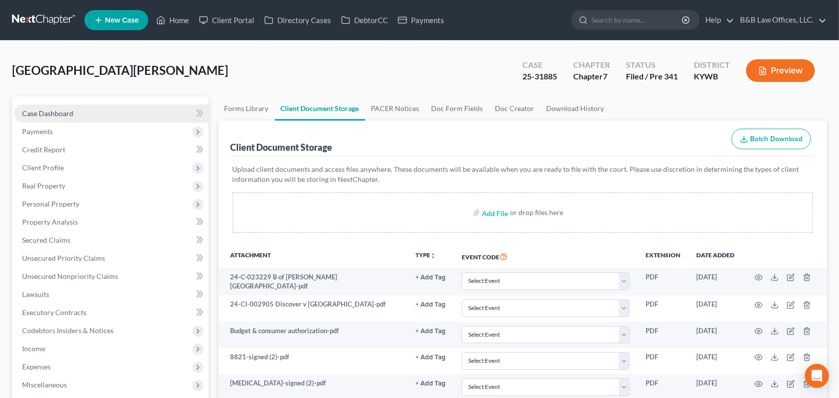
click at [44, 109] on span "Case Dashboard" at bounding box center [47, 113] width 51 height 9
select select "7"
select select "2"
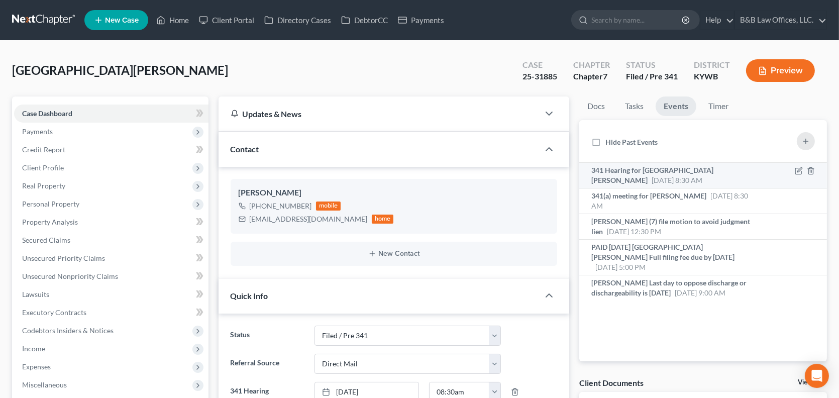
scroll to position [8225, 0]
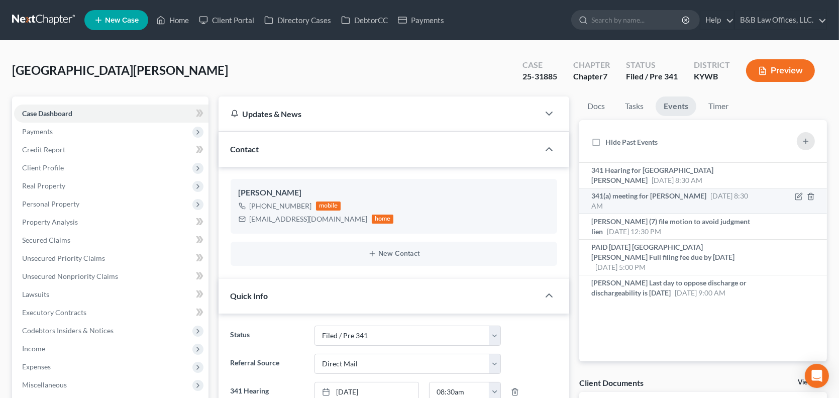
click at [628, 198] on span "341(a) meeting for Nelson Trujillo" at bounding box center [649, 195] width 115 height 9
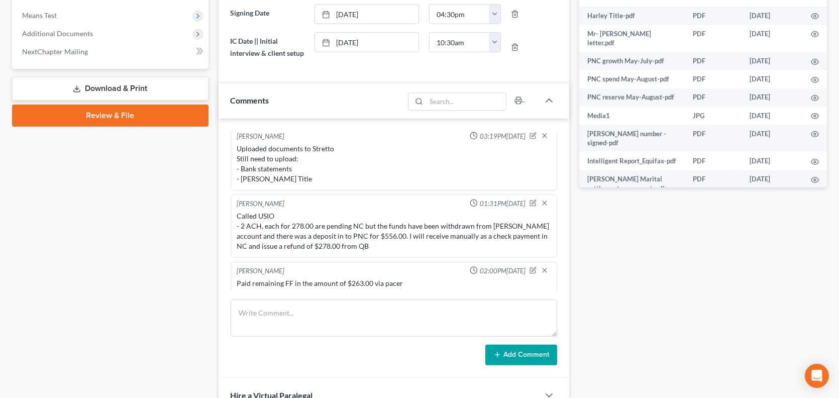
scroll to position [503, 0]
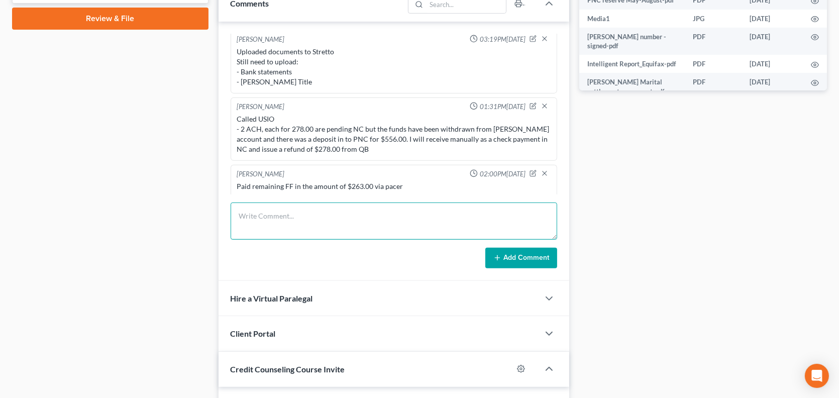
click at [307, 236] on textarea at bounding box center [394, 221] width 327 height 37
type textarea "Bank statements & Harley title have been uploaded"
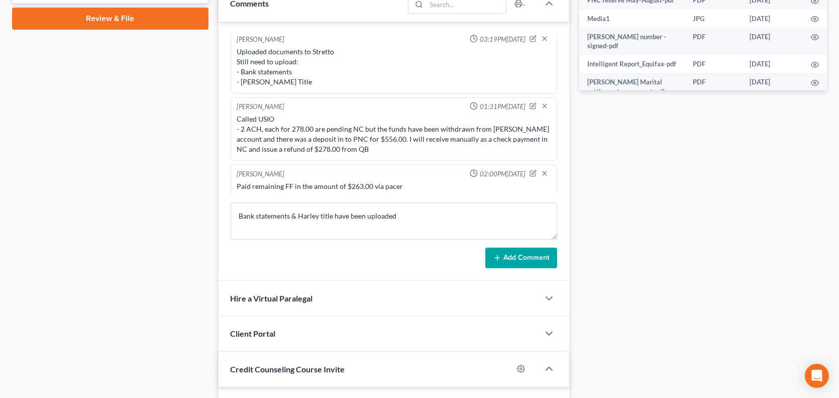
click at [528, 263] on button "Add Comment" at bounding box center [522, 258] width 72 height 21
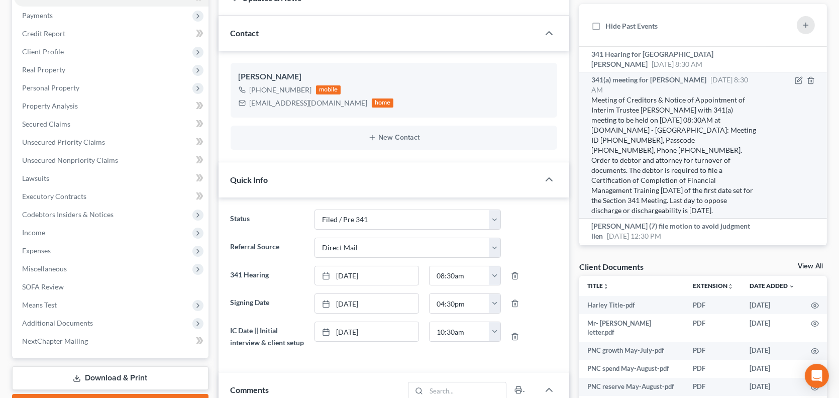
scroll to position [50, 0]
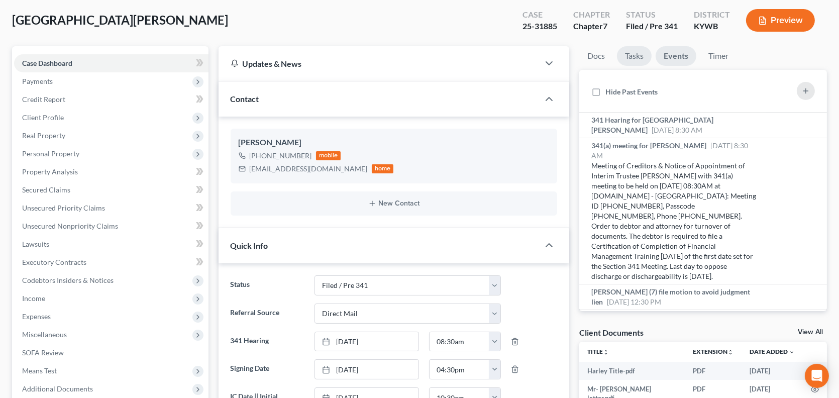
click at [633, 55] on link "Tasks" at bounding box center [634, 56] width 35 height 20
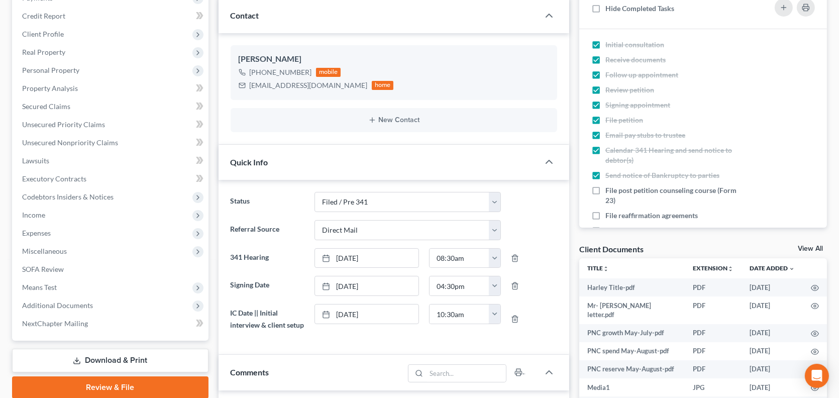
scroll to position [151, 0]
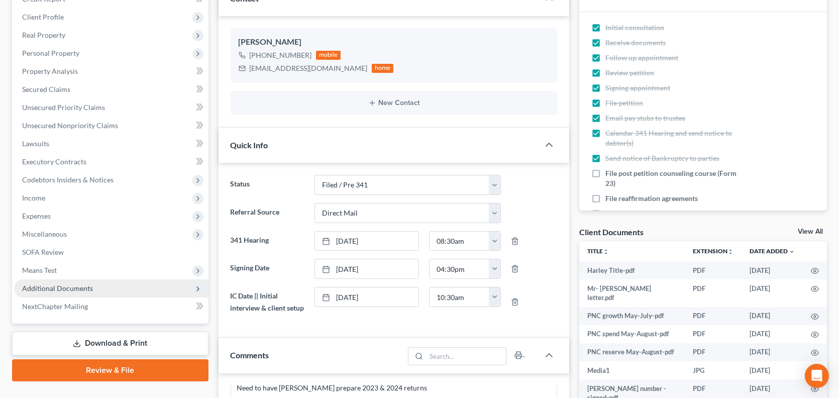
click at [88, 285] on span "Additional Documents" at bounding box center [57, 288] width 71 height 9
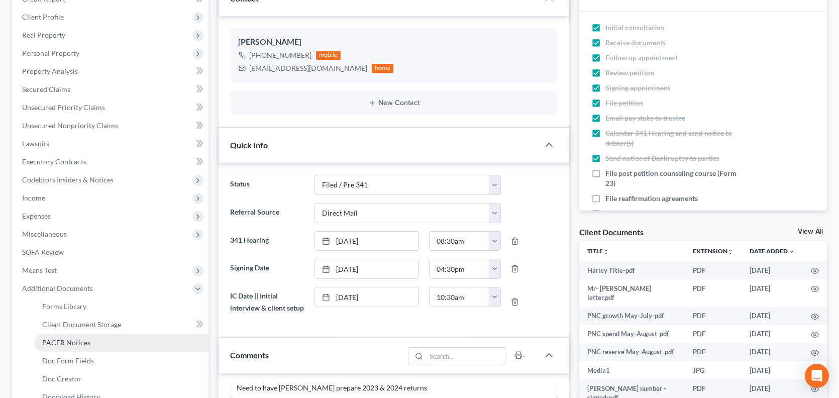
click at [82, 341] on span "PACER Notices" at bounding box center [66, 342] width 48 height 9
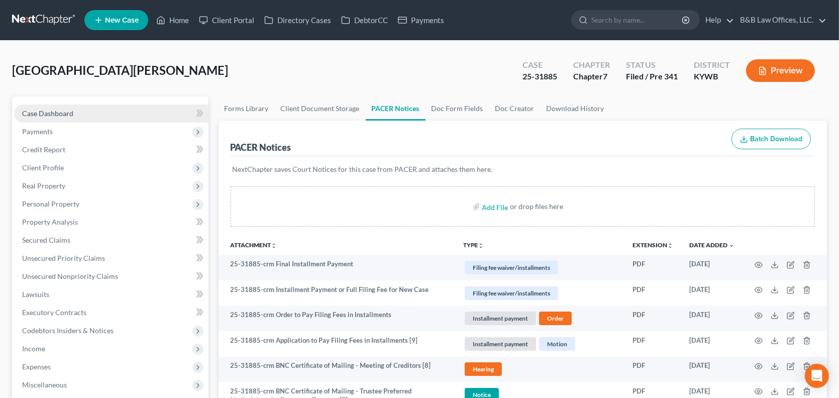
click at [54, 112] on span "Case Dashboard" at bounding box center [47, 113] width 51 height 9
select select "7"
select select "2"
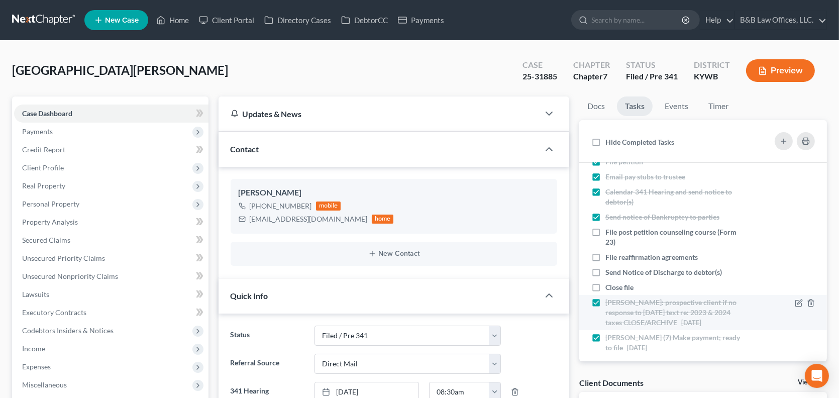
scroll to position [102, 0]
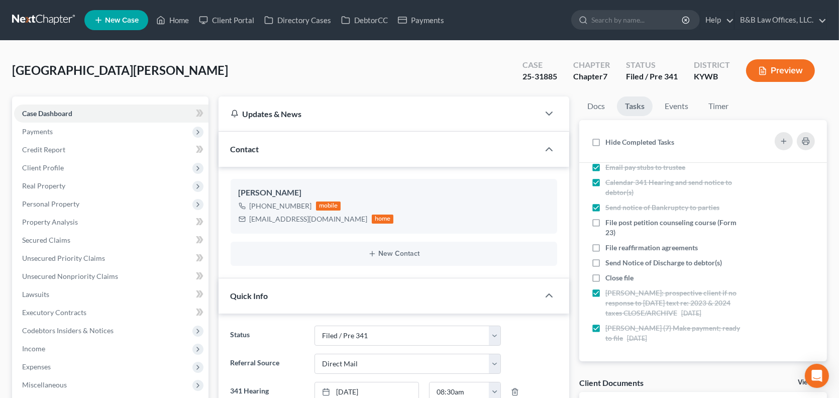
click at [803, 380] on link "View All" at bounding box center [810, 382] width 25 height 7
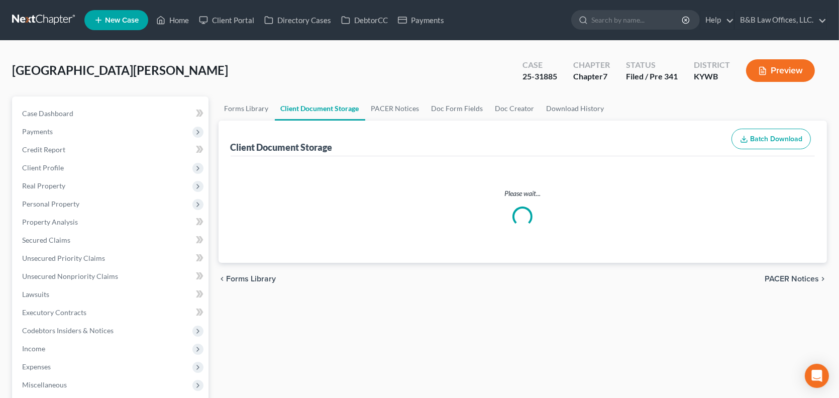
select select "7"
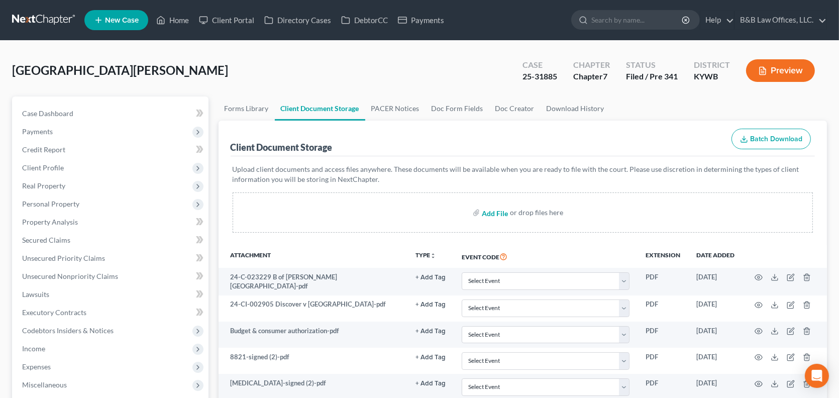
click at [495, 213] on input "file" at bounding box center [494, 213] width 24 height 18
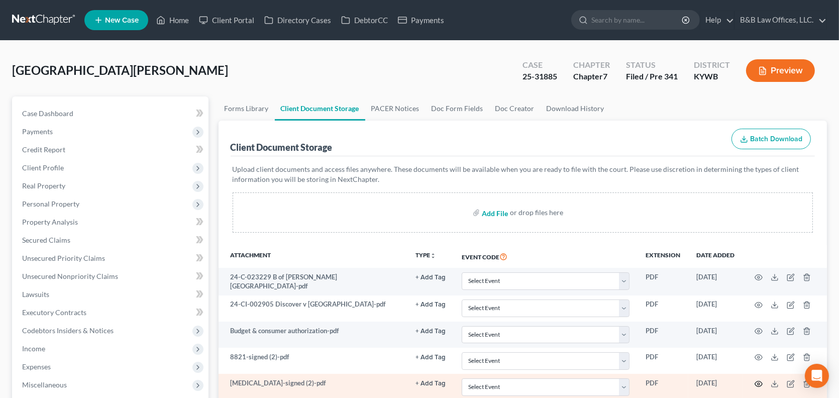
type input "C:\fakepath\14912-KYW-DE-040041160.pdf"
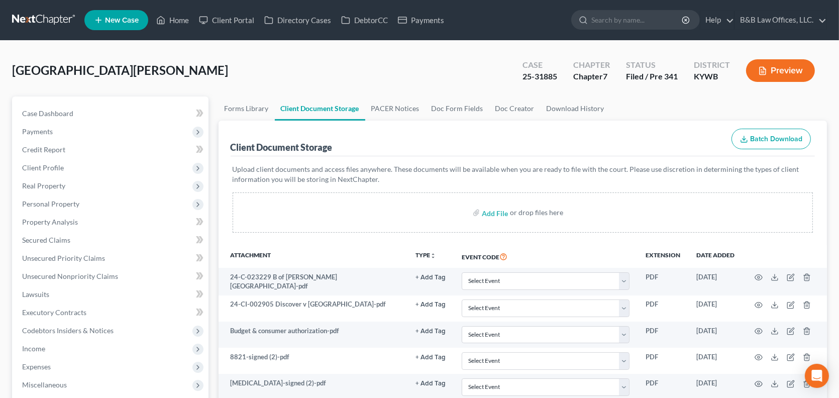
select select "7"
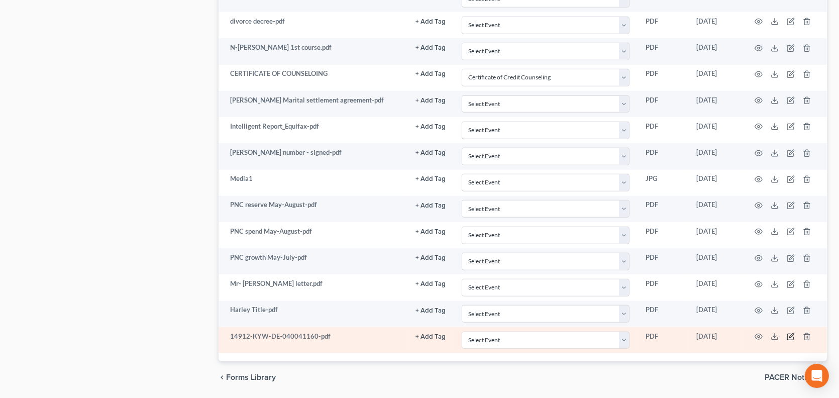
click at [792, 333] on icon "button" at bounding box center [791, 337] width 8 height 8
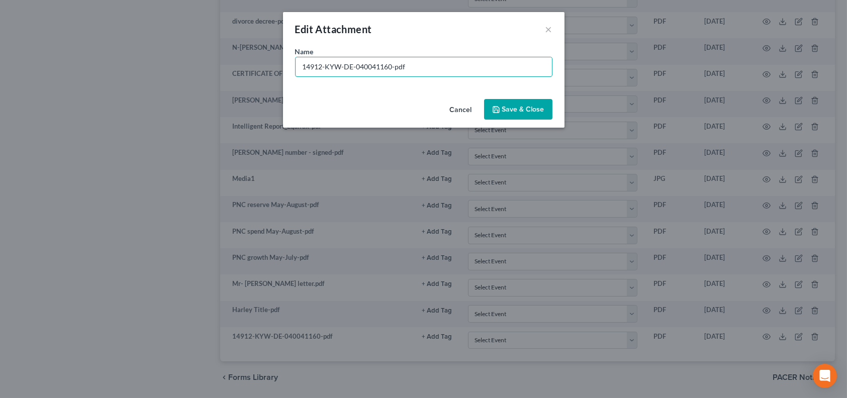
drag, startPoint x: 407, startPoint y: 68, endPoint x: 240, endPoint y: 64, distance: 167.4
click at [240, 64] on div "Edit Attachment × Name * 14912-KYW-DE-040041160-pdf Cancel Save & Close" at bounding box center [423, 199] width 847 height 398
type input "Financial Mgt. Cert"
click at [500, 106] on icon "button" at bounding box center [496, 110] width 8 height 8
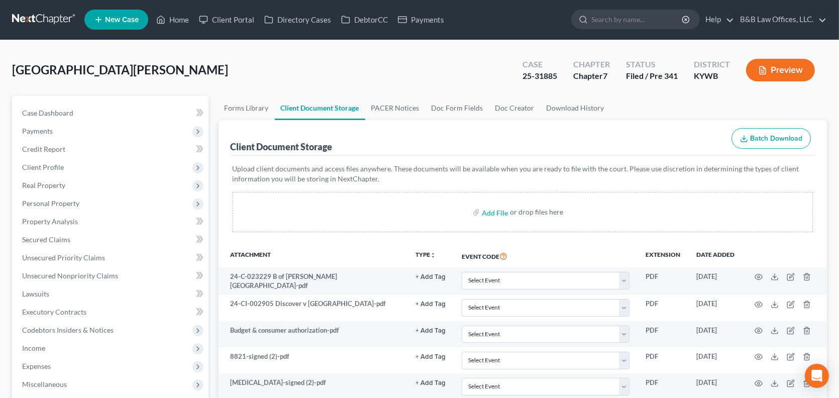
scroll to position [0, 0]
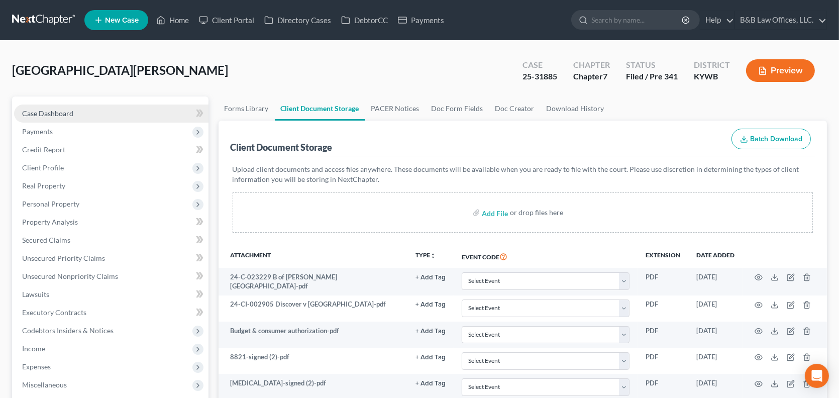
click at [42, 113] on span "Case Dashboard" at bounding box center [47, 113] width 51 height 9
select select "2"
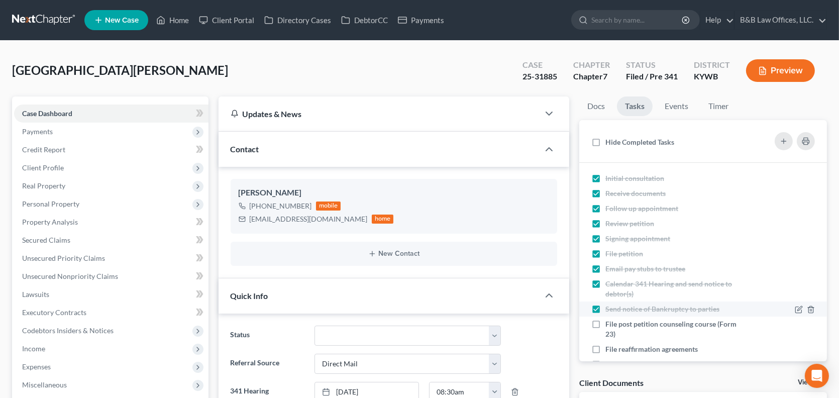
scroll to position [8225, 0]
click at [596, 109] on link "Docs" at bounding box center [596, 106] width 34 height 20
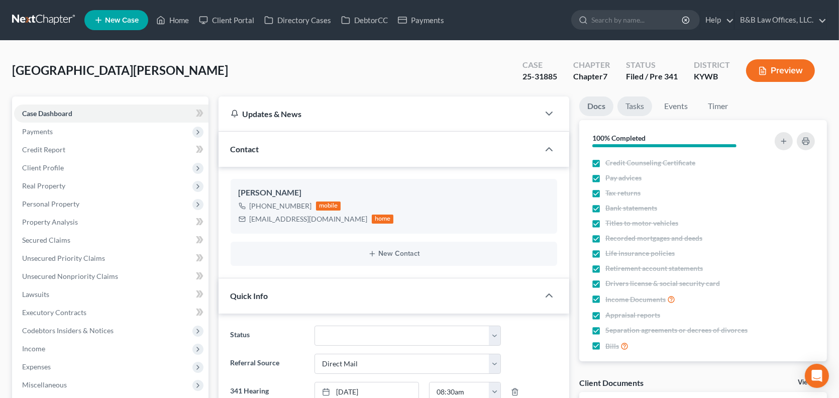
drag, startPoint x: 630, startPoint y: 105, endPoint x: 635, endPoint y: 108, distance: 6.3
click at [631, 105] on link "Tasks" at bounding box center [635, 106] width 35 height 20
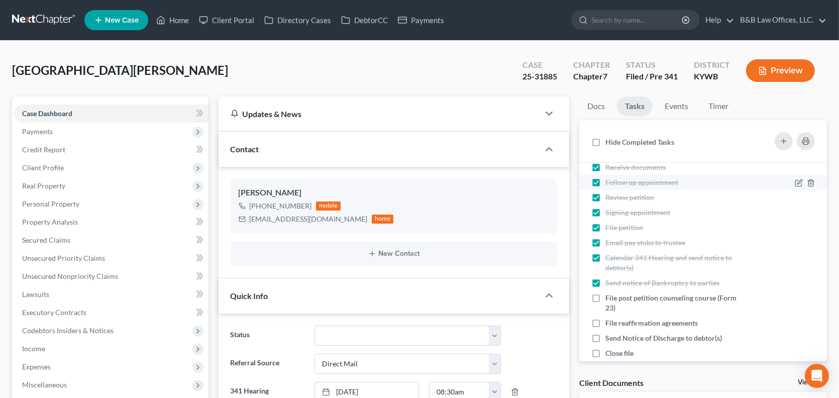
scroll to position [50, 0]
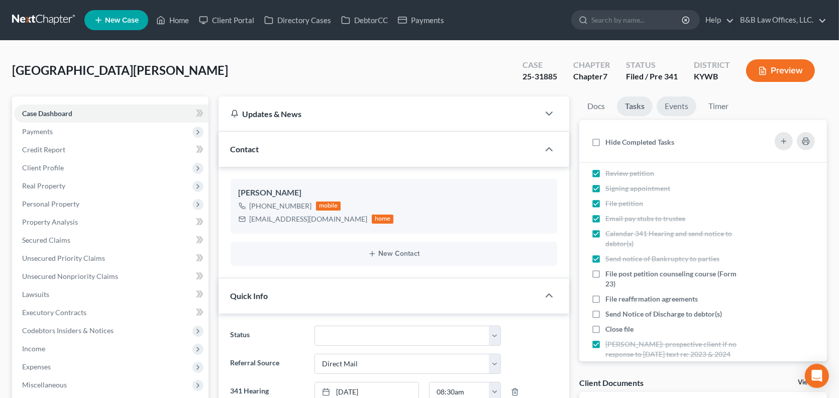
click at [684, 107] on link "Events" at bounding box center [677, 106] width 40 height 20
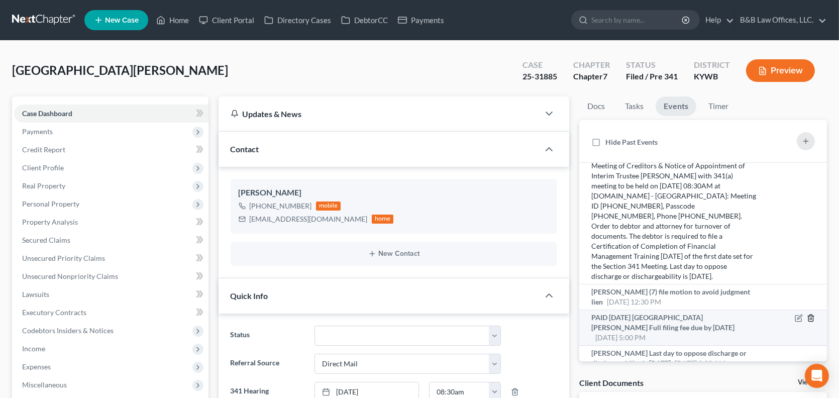
drag, startPoint x: 804, startPoint y: 309, endPoint x: 734, endPoint y: 310, distance: 70.4
click at [734, 313] on div "PAID 8/28/25 Trujillo, Nelson Full filing fee due by 10/27/2025 Oct 24, 2025 5:…" at bounding box center [704, 328] width 234 height 30
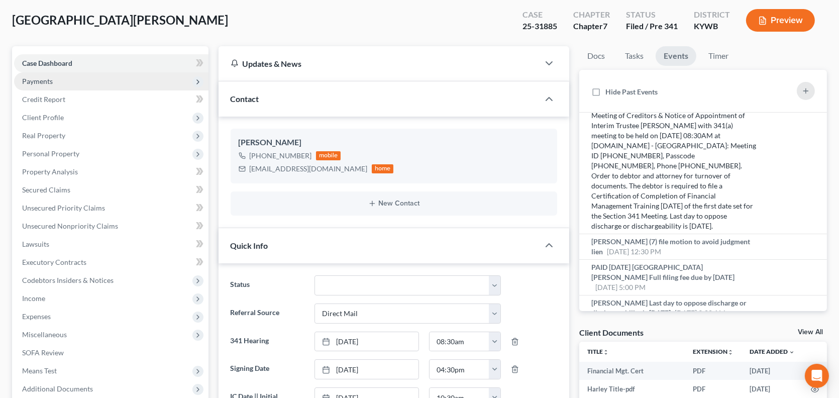
click at [76, 82] on span "Payments" at bounding box center [111, 81] width 195 height 18
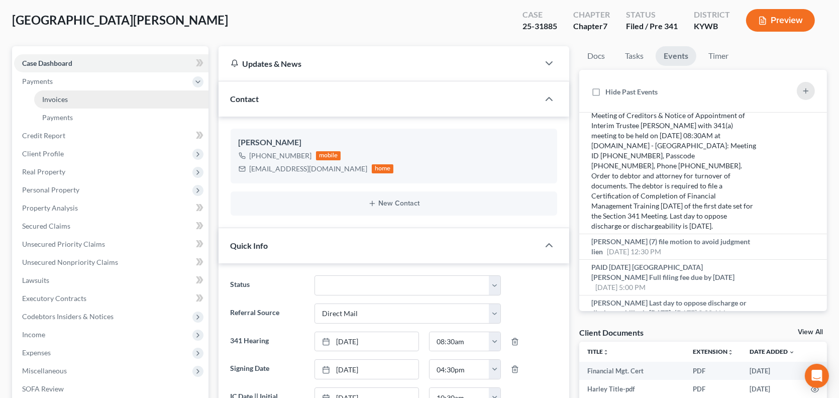
click at [88, 100] on link "Invoices" at bounding box center [121, 99] width 174 height 18
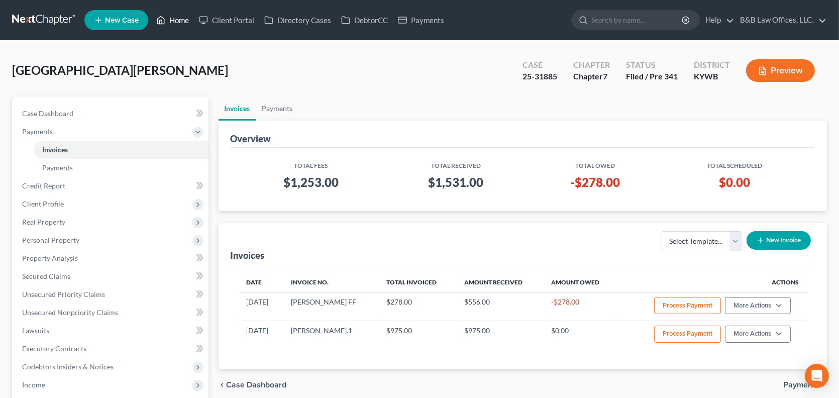
click at [177, 20] on link "Home" at bounding box center [172, 20] width 43 height 18
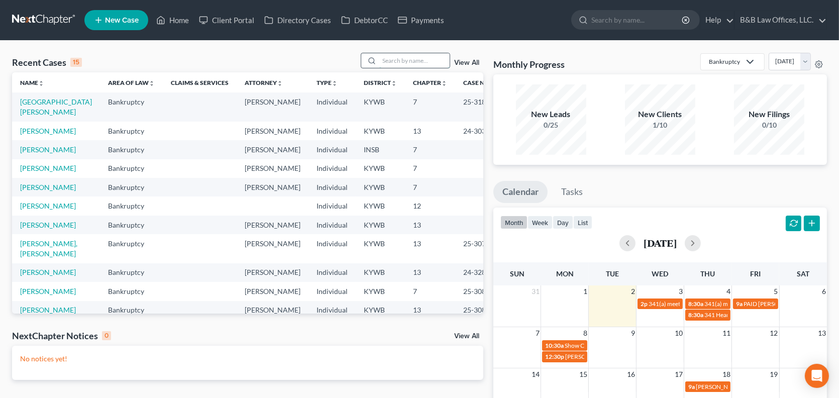
click at [403, 62] on input "search" at bounding box center [414, 60] width 70 height 15
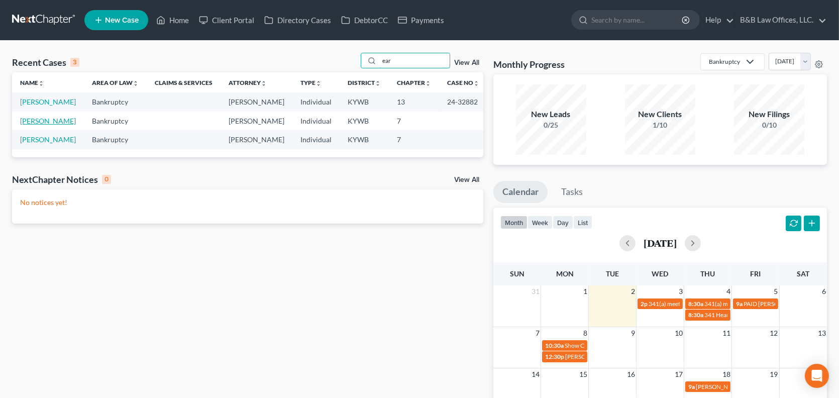
type input "ear"
click at [50, 123] on link "[PERSON_NAME]" at bounding box center [48, 121] width 56 height 9
select select "2"
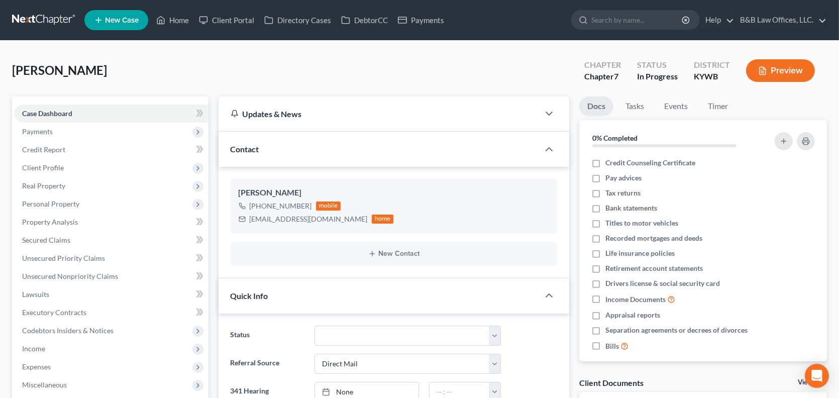
scroll to position [1354, 0]
click at [80, 127] on span "Payments" at bounding box center [111, 132] width 195 height 18
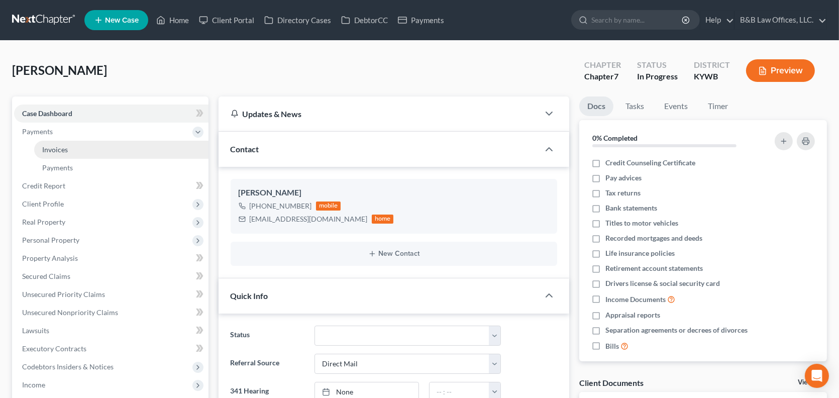
click at [81, 145] on link "Invoices" at bounding box center [121, 150] width 174 height 18
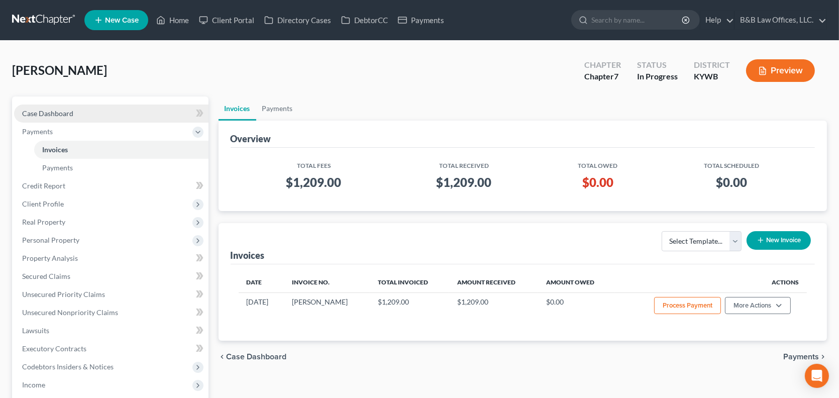
drag, startPoint x: 58, startPoint y: 109, endPoint x: 74, endPoint y: 108, distance: 16.6
click at [58, 109] on span "Case Dashboard" at bounding box center [47, 113] width 51 height 9
select select "2"
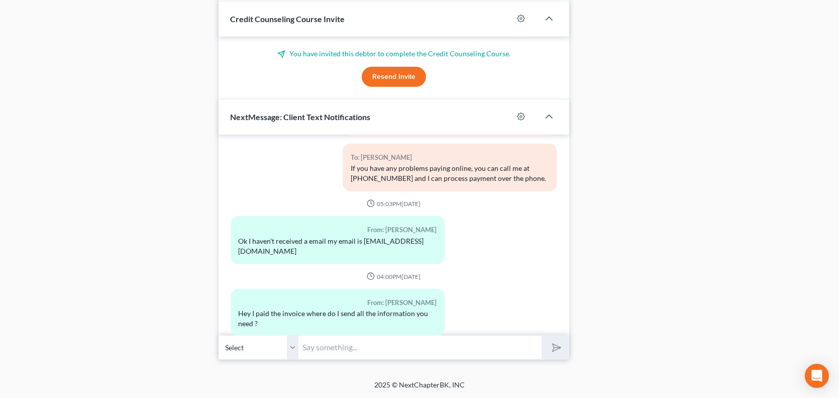
scroll to position [862, 0]
click at [344, 338] on input "text" at bounding box center [420, 347] width 243 height 25
type input "Your payment has been received."
click at [542, 336] on button "submit" at bounding box center [556, 348] width 28 height 24
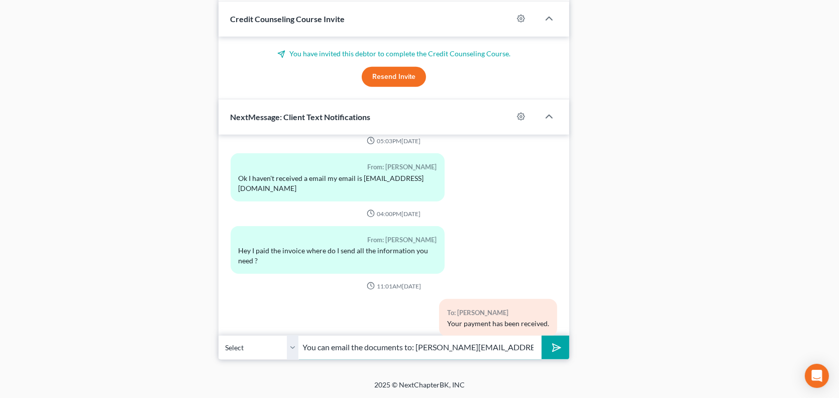
type input "You can email the documents to: Philip@bblawoffice.net"
click at [542, 336] on button "submit" at bounding box center [556, 348] width 28 height 24
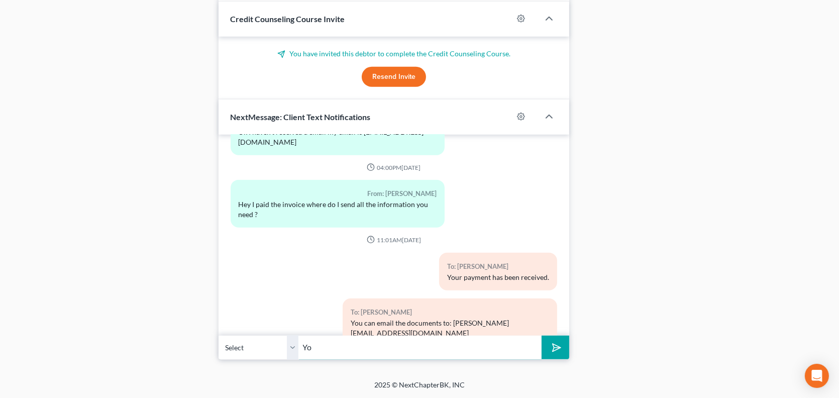
type input "Y"
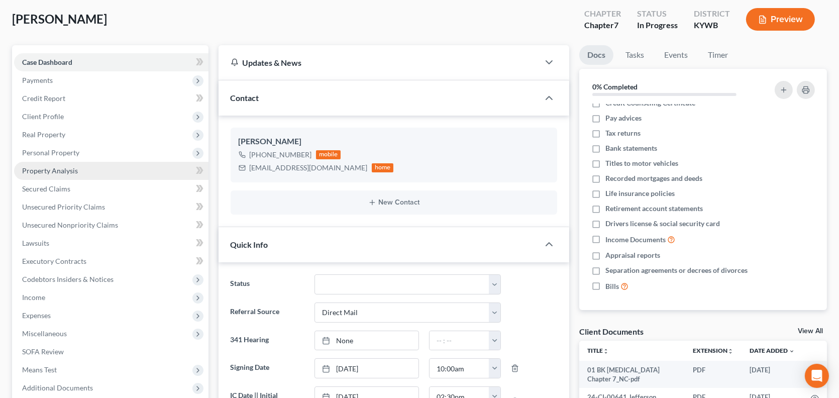
scroll to position [50, 0]
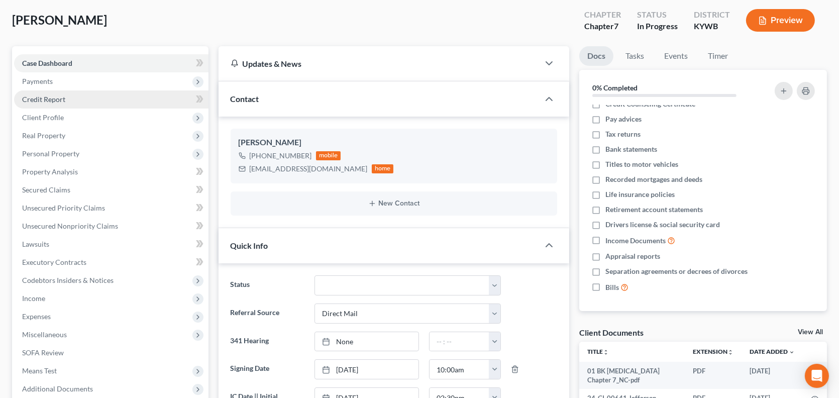
click at [45, 101] on span "Credit Report" at bounding box center [43, 99] width 43 height 9
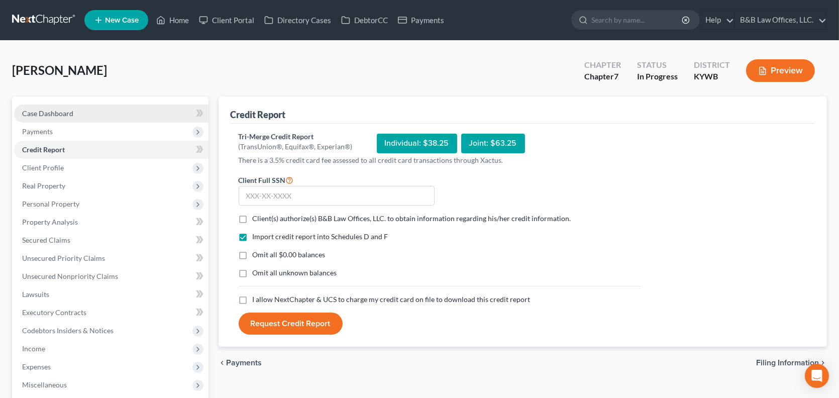
click at [49, 113] on span "Case Dashboard" at bounding box center [47, 113] width 51 height 9
select select "9"
select select "2"
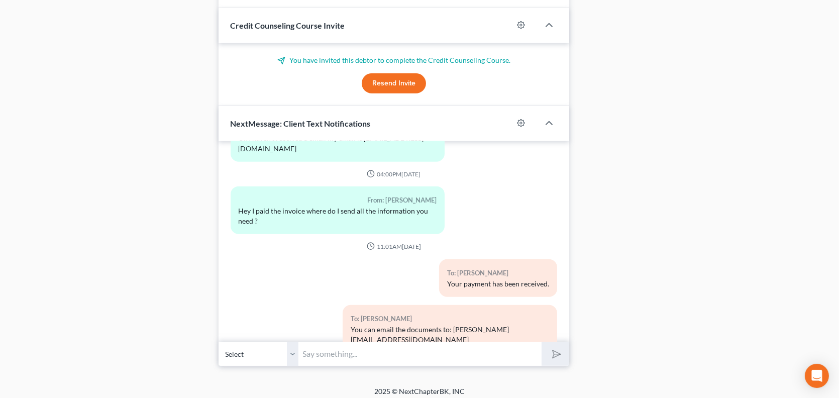
scroll to position [862, 0]
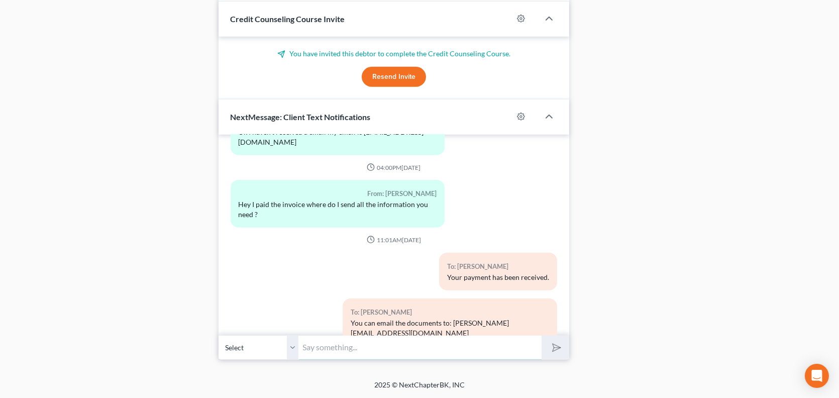
click at [328, 348] on input "text" at bounding box center [420, 347] width 243 height 25
type input "Also, please text a picture of your Driver's License and social security card t…"
click at [556, 350] on icon "submit" at bounding box center [555, 347] width 14 height 14
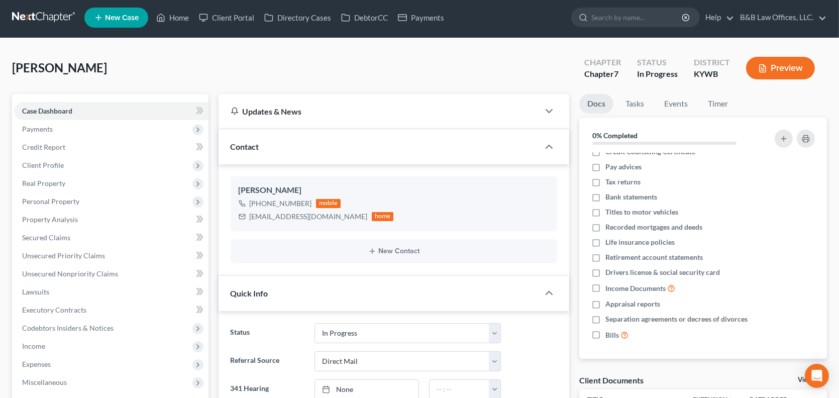
scroll to position [0, 0]
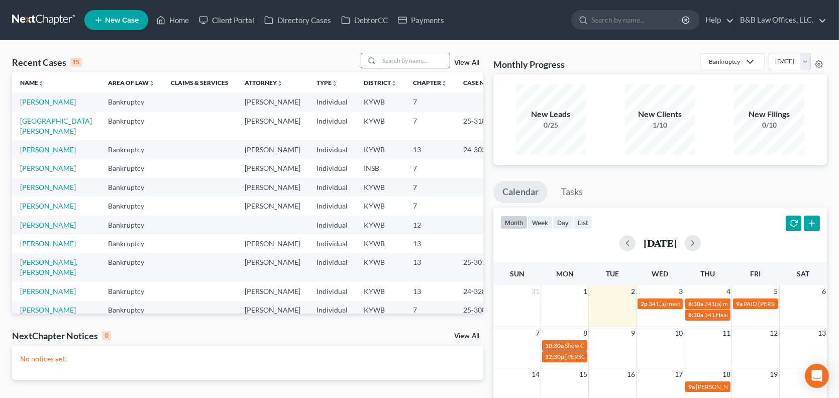
click at [406, 61] on input "search" at bounding box center [414, 60] width 70 height 15
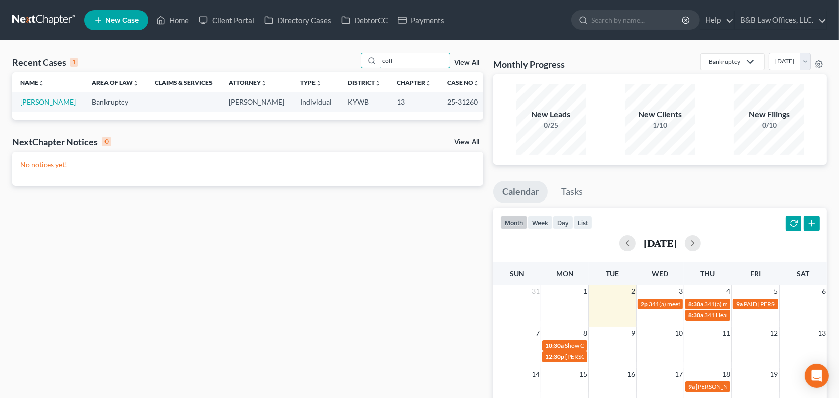
type input "coff"
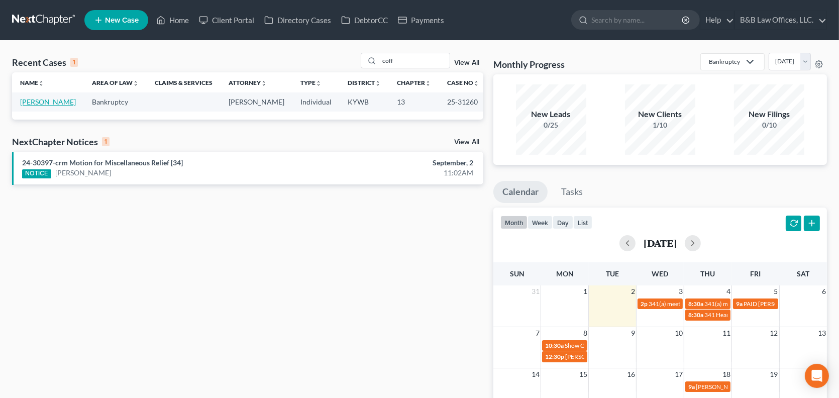
click at [44, 102] on link "[PERSON_NAME]" at bounding box center [48, 102] width 56 height 9
select select "4"
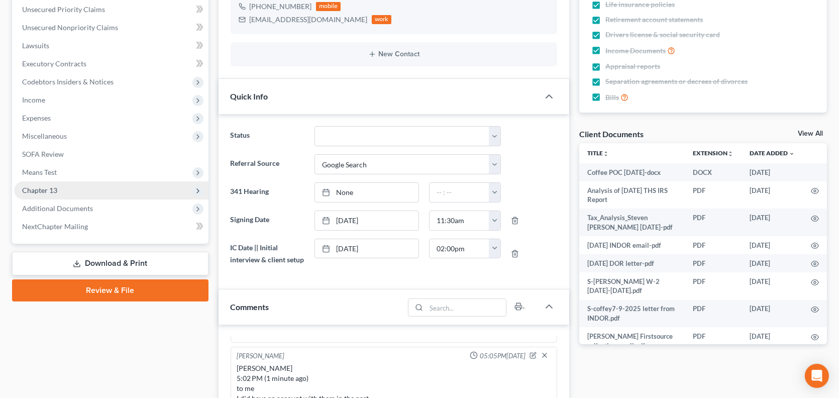
scroll to position [251, 0]
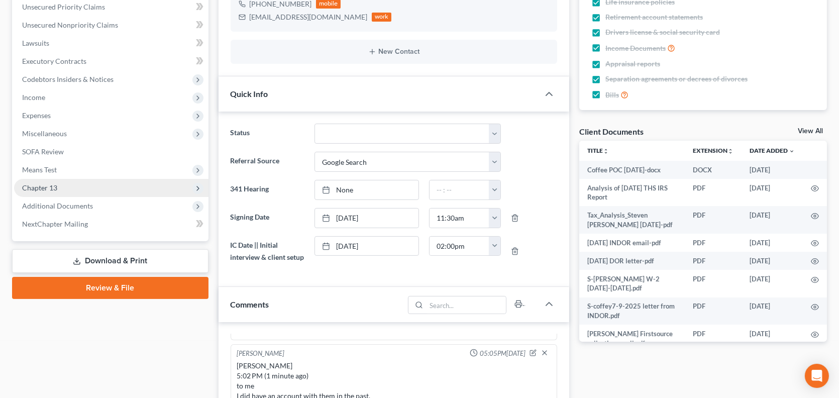
click at [67, 190] on span "Chapter 13" at bounding box center [111, 188] width 195 height 18
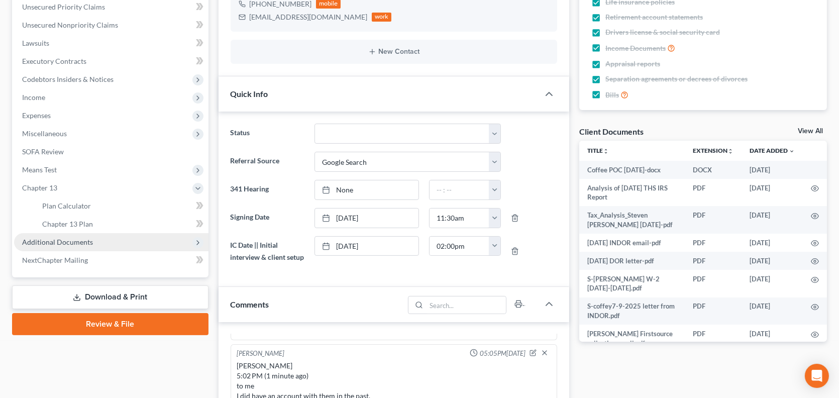
click at [81, 238] on span "Additional Documents" at bounding box center [57, 242] width 71 height 9
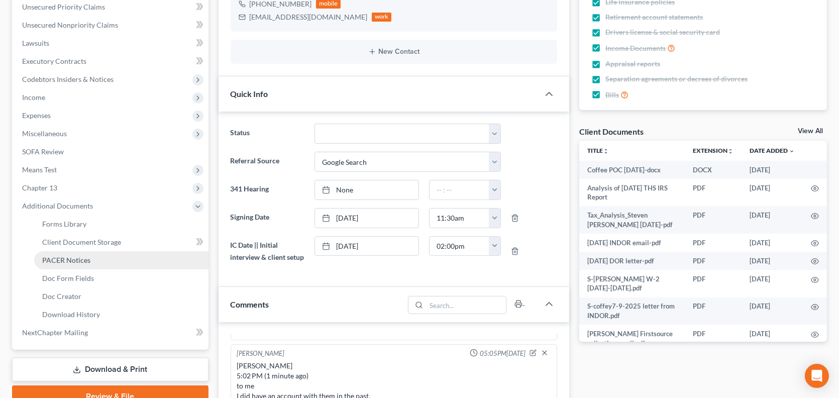
click at [85, 260] on span "PACER Notices" at bounding box center [66, 260] width 48 height 9
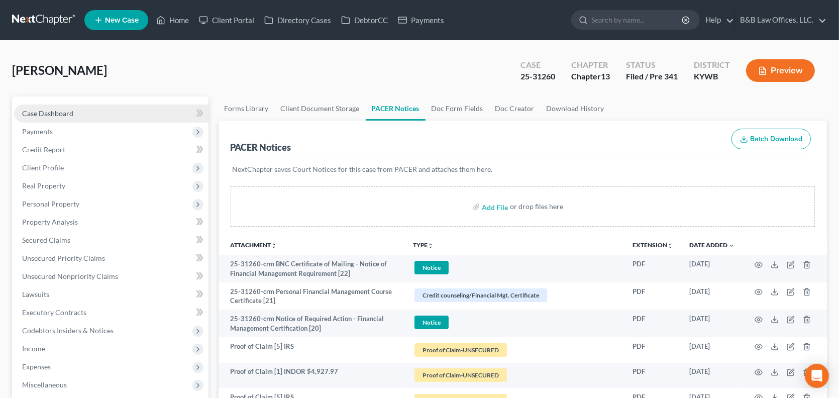
click at [49, 109] on span "Case Dashboard" at bounding box center [47, 113] width 51 height 9
select select "4"
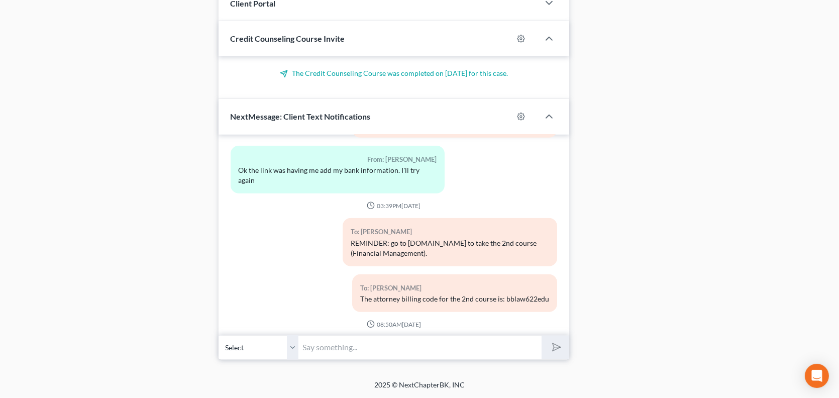
scroll to position [20302, 0]
drag, startPoint x: 333, startPoint y: 348, endPoint x: 329, endPoint y: 345, distance: 5.7
click at [333, 348] on input "text" at bounding box center [420, 347] width 243 height 25
type input "Thank you. The completion certificate has been filed with the court."
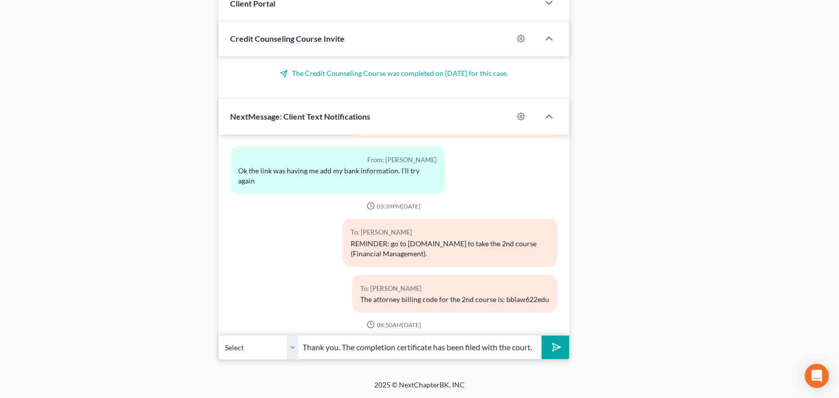
click at [542, 336] on button "submit" at bounding box center [556, 348] width 28 height 24
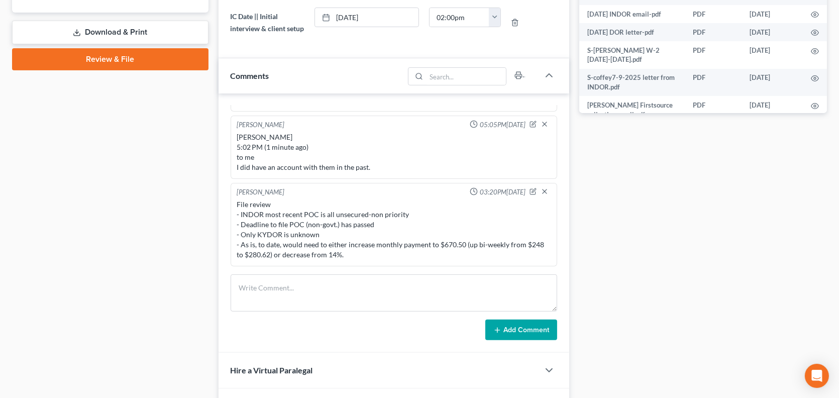
scroll to position [339, 0]
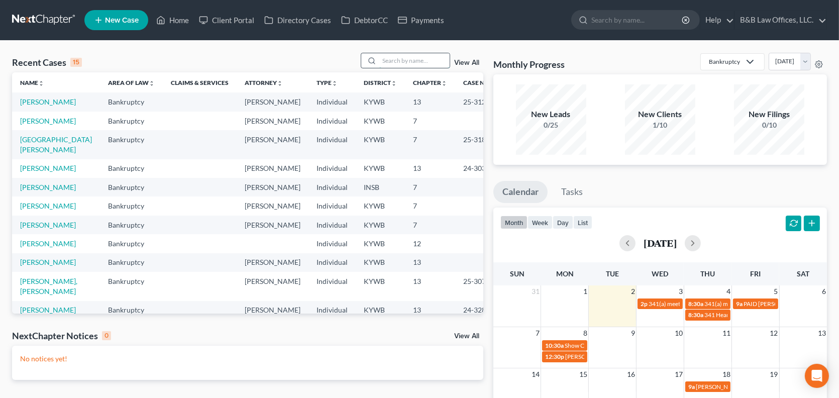
click at [415, 61] on input "search" at bounding box center [414, 60] width 70 height 15
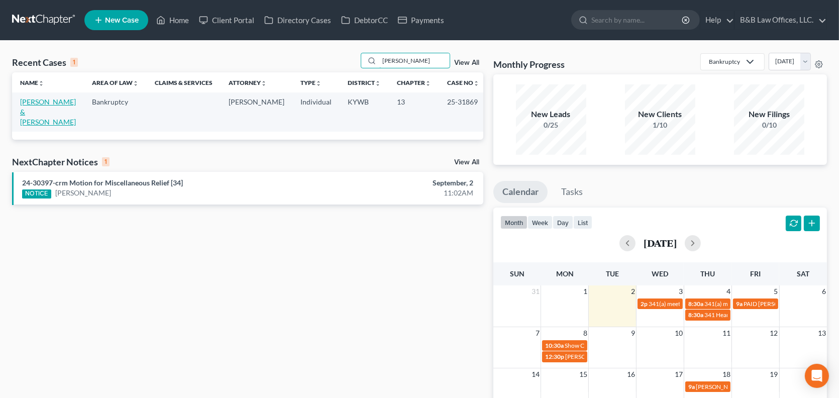
type input "[PERSON_NAME]"
click at [45, 104] on link "[PERSON_NAME] & [PERSON_NAME]" at bounding box center [48, 112] width 56 height 29
select select "2"
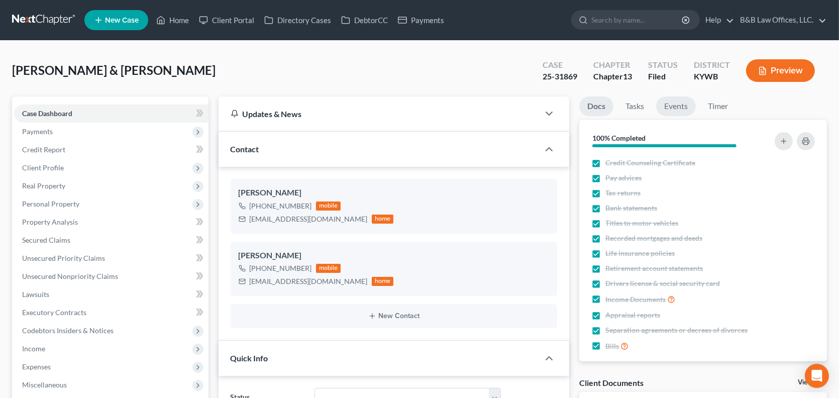
click at [679, 105] on link "Events" at bounding box center [676, 106] width 40 height 20
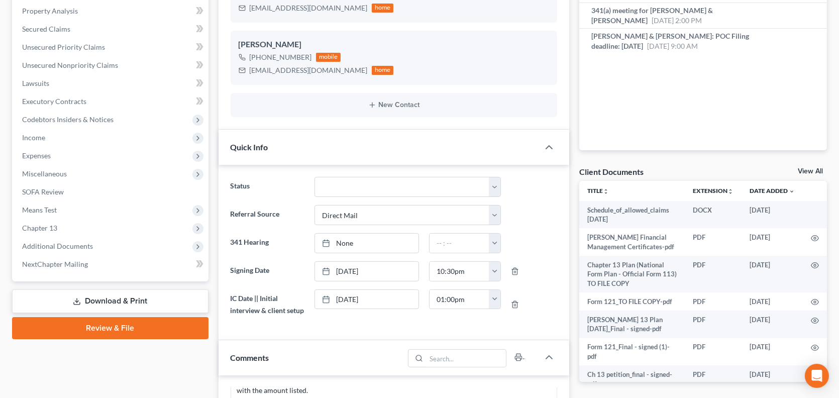
scroll to position [20, 0]
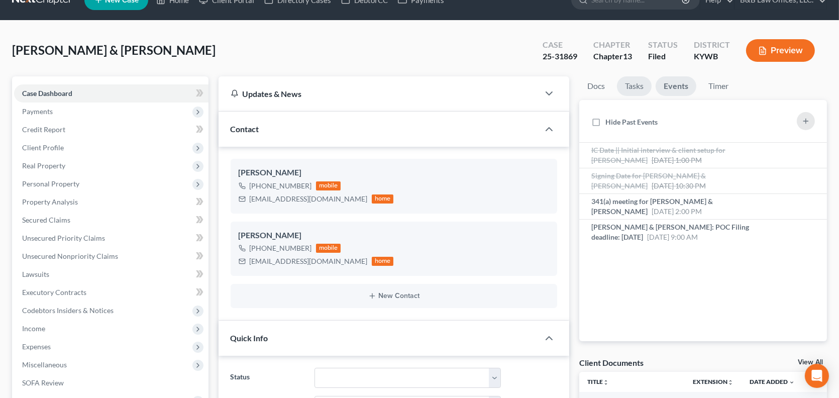
click at [632, 86] on link "Tasks" at bounding box center [634, 86] width 35 height 20
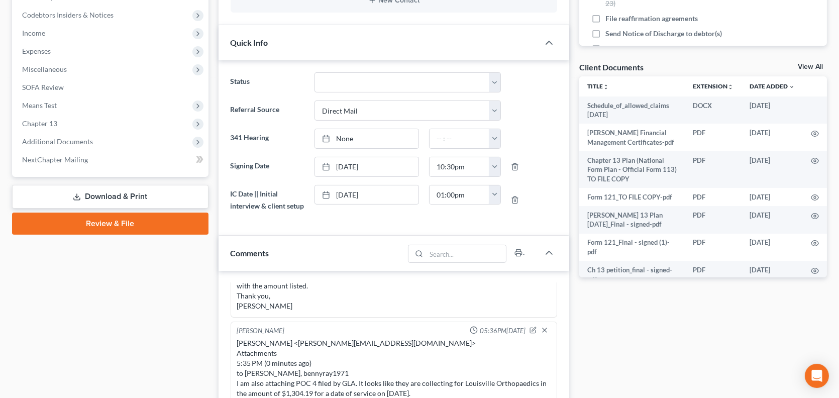
scroll to position [322, 0]
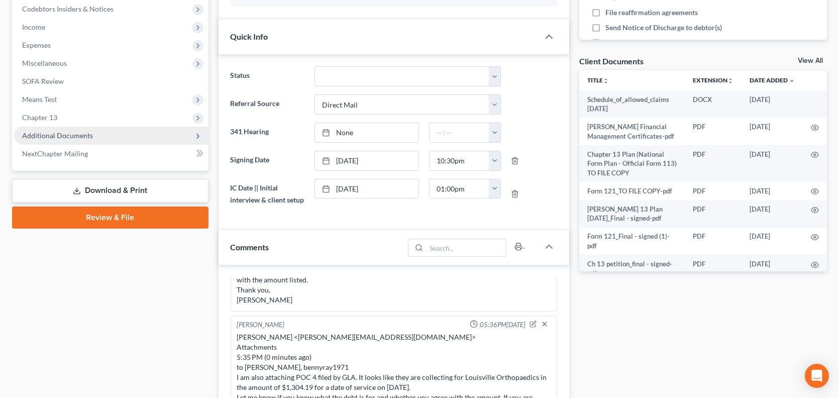
click at [82, 133] on span "Additional Documents" at bounding box center [57, 135] width 71 height 9
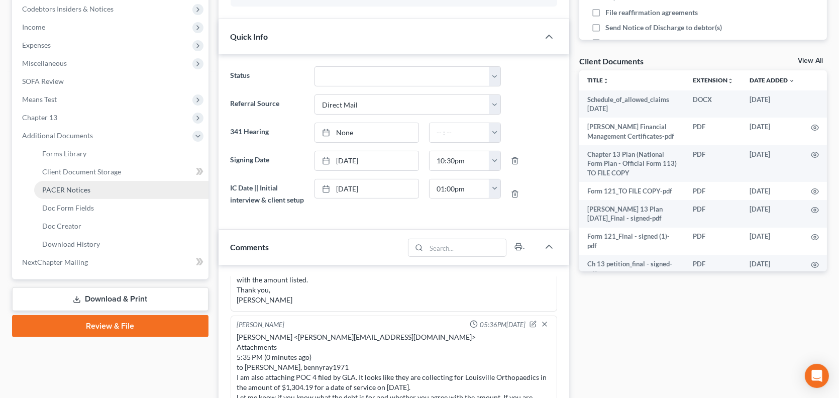
click at [82, 186] on span "PACER Notices" at bounding box center [66, 189] width 48 height 9
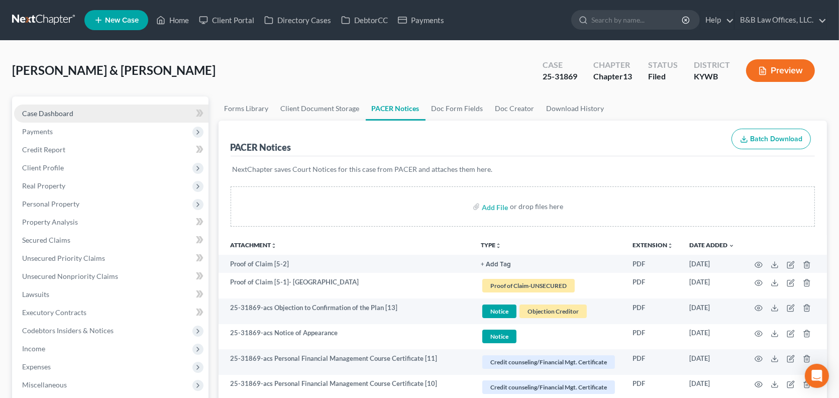
click at [86, 116] on link "Case Dashboard" at bounding box center [111, 114] width 195 height 18
select select "2"
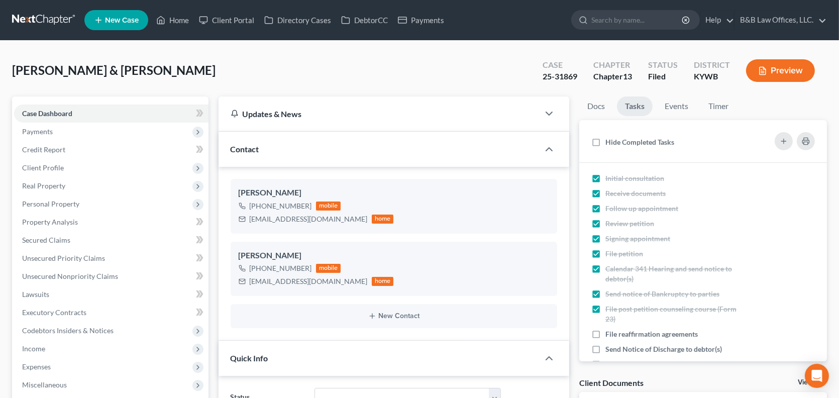
scroll to position [2698, 0]
click at [597, 106] on link "Docs" at bounding box center [596, 106] width 34 height 20
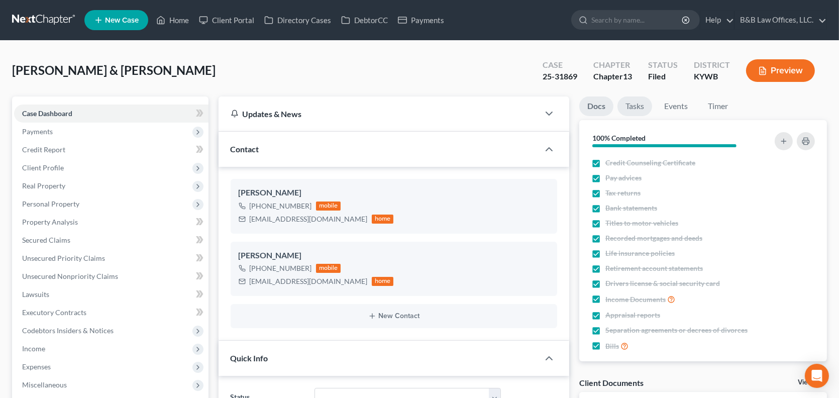
click at [636, 109] on link "Tasks" at bounding box center [635, 106] width 35 height 20
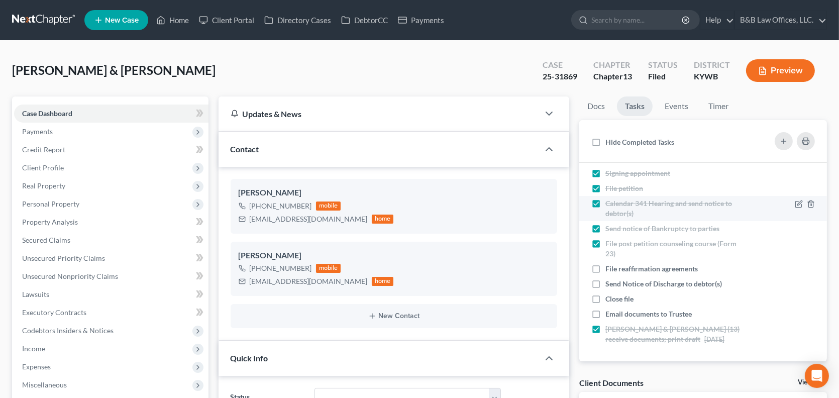
scroll to position [66, 0]
click at [669, 109] on link "Events" at bounding box center [677, 106] width 40 height 20
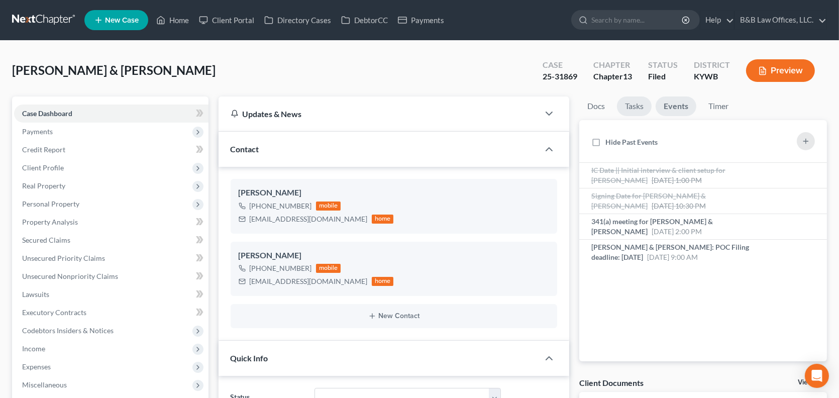
click at [625, 105] on link "Tasks" at bounding box center [634, 106] width 35 height 20
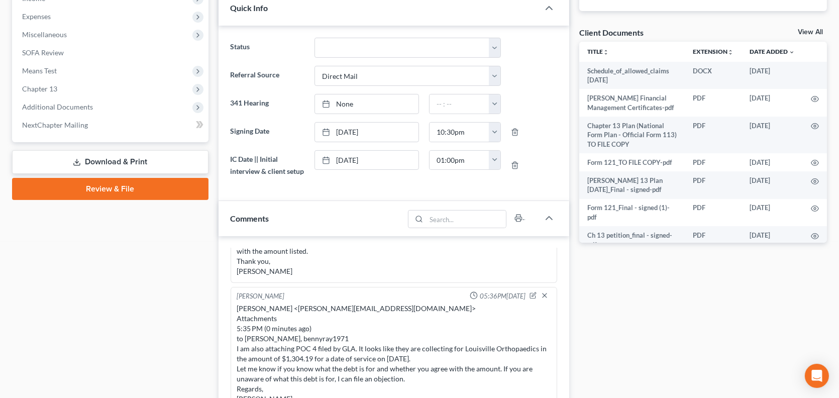
scroll to position [302, 0]
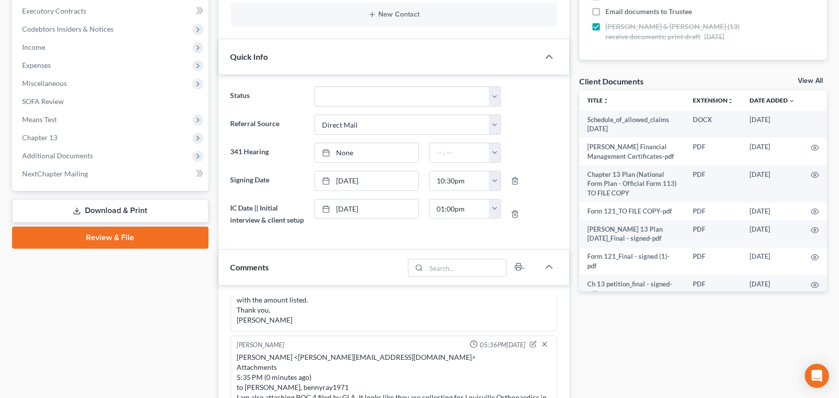
click at [812, 80] on link "View All" at bounding box center [810, 80] width 25 height 7
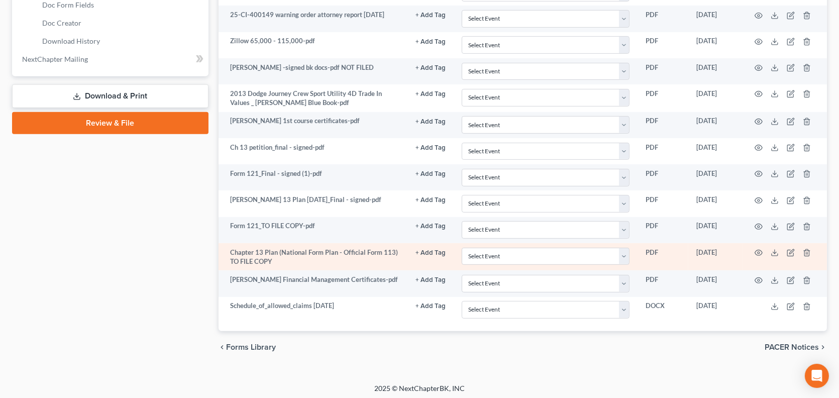
scroll to position [173, 0]
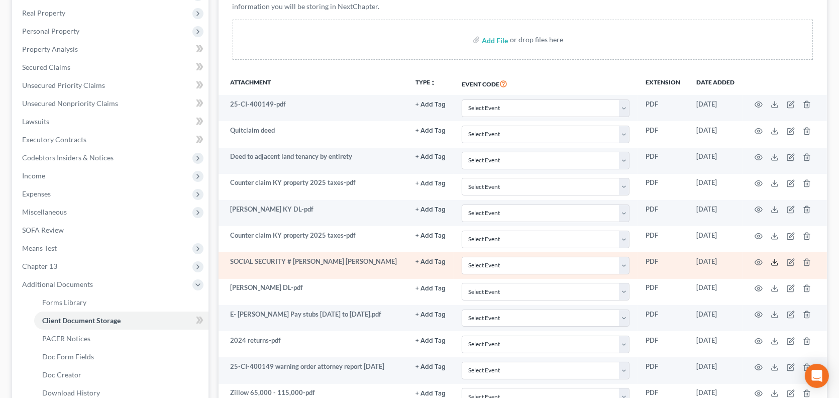
click at [777, 262] on icon at bounding box center [775, 262] width 8 height 8
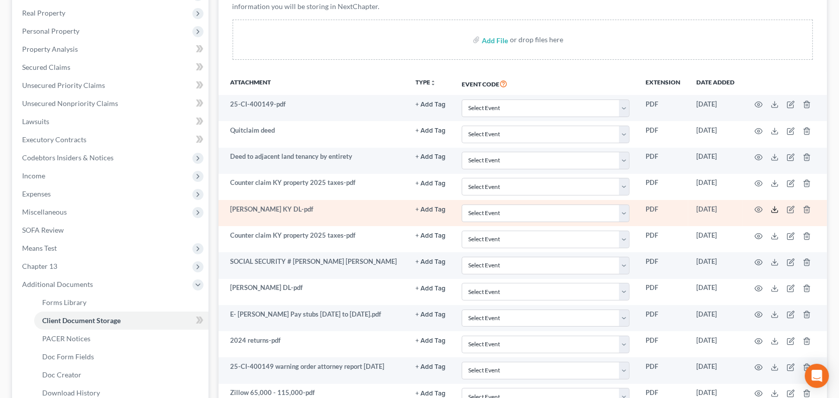
click at [776, 209] on icon at bounding box center [775, 210] width 8 height 8
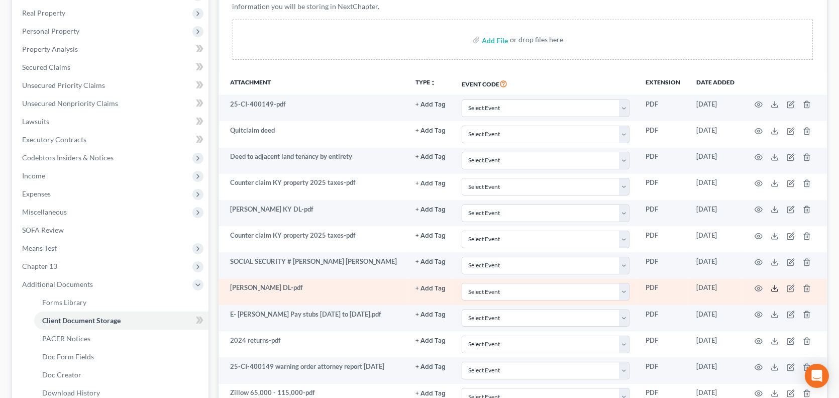
click at [776, 288] on polyline at bounding box center [775, 289] width 4 height 2
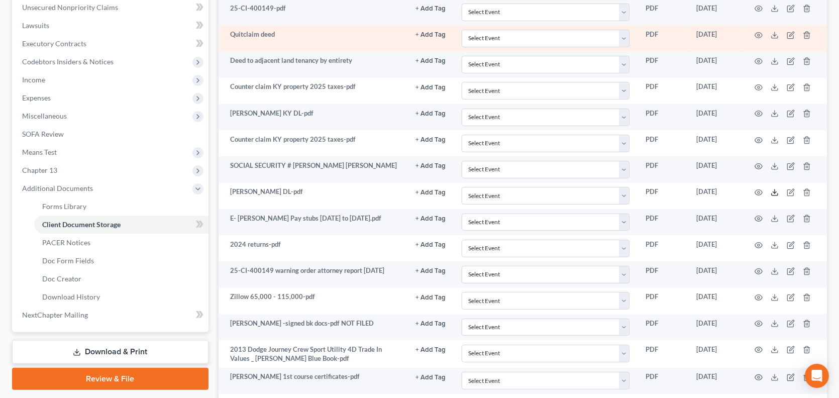
scroll to position [273, 0]
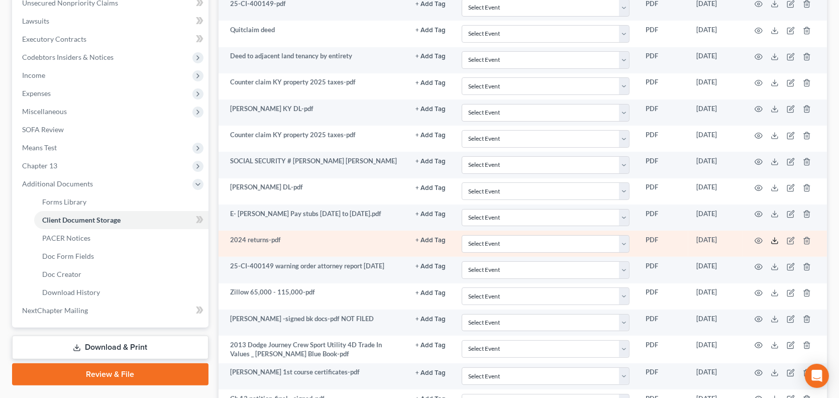
click at [773, 239] on icon at bounding box center [775, 241] width 8 height 8
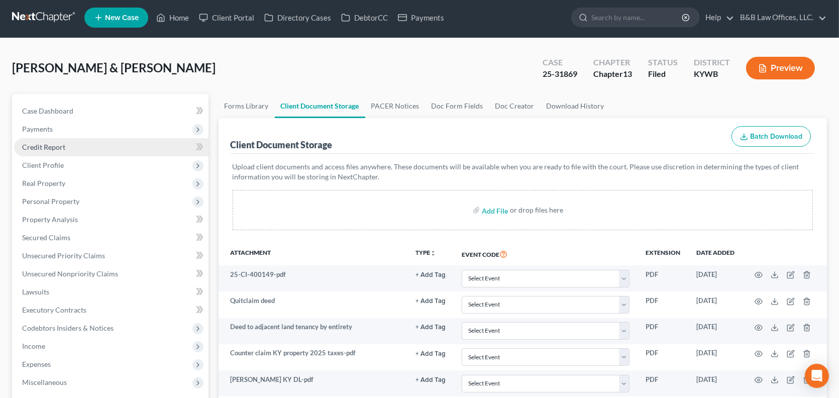
scroll to position [0, 0]
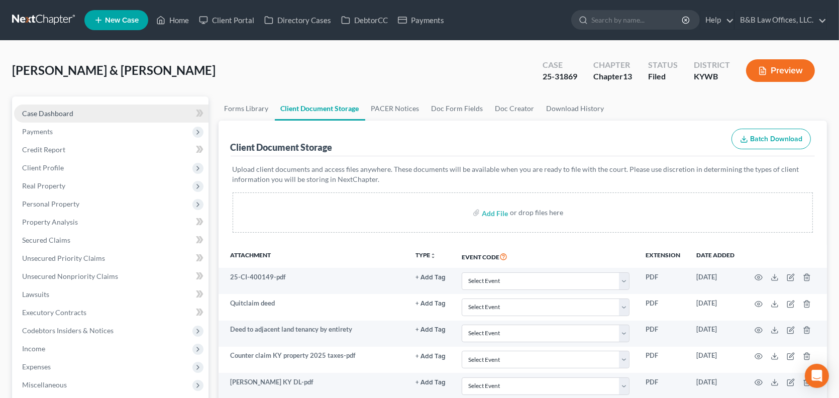
click at [70, 109] on span "Case Dashboard" at bounding box center [47, 113] width 51 height 9
select select "2"
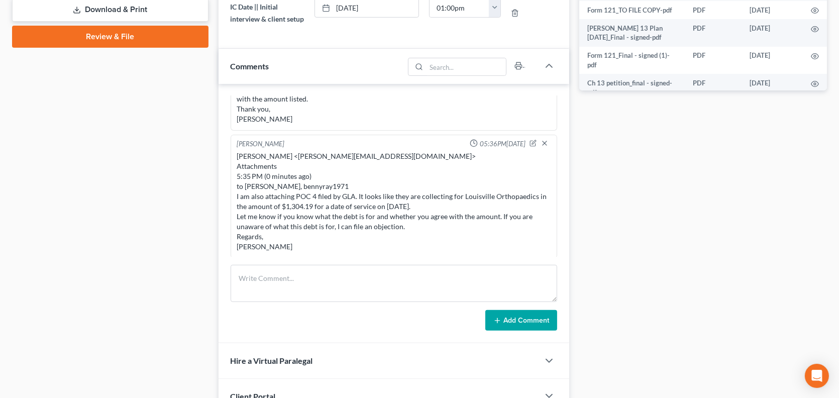
scroll to position [2698, 0]
click at [266, 295] on textarea at bounding box center [394, 283] width 327 height 37
paste textarea "RE: Sutton; MS225714; 25-31869 || Your Client: PNC || 341 scheduled 9/3/2025 Ex…"
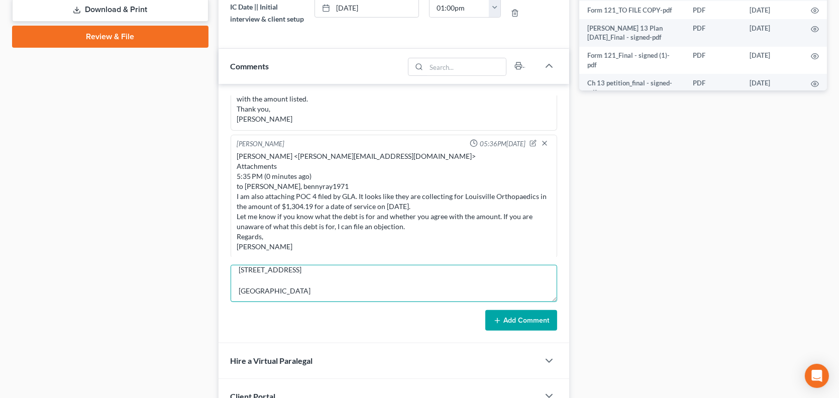
scroll to position [199, 0]
click at [254, 302] on textarea "RE: Sutton; MS225714; 25-31869 || Your Client: PNC || 341 scheduled 9/3/2025 Ex…" at bounding box center [394, 283] width 327 height 37
click at [253, 300] on textarea "RE: Sutton; MS225714; 25-31869 || Your Client: PNC || 341 scheduled 9/3/2025 Ex…" at bounding box center [394, 283] width 327 height 37
type textarea "RE: Sutton; MS225714; 25-31869 || Your Client: PNC || 341 scheduled 9/3/2025 Ex…"
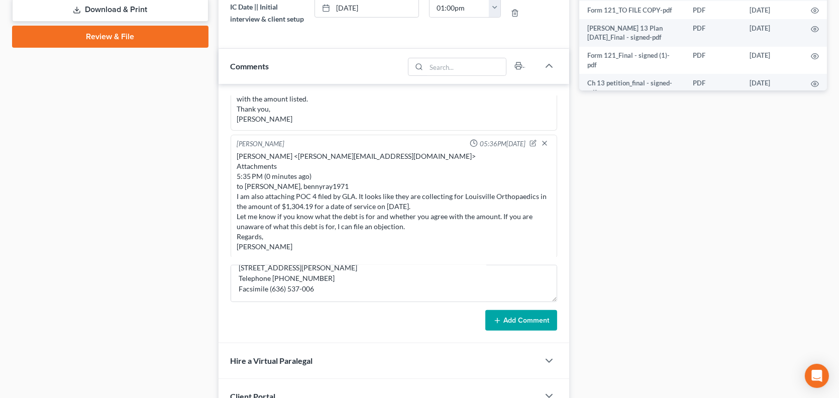
click at [511, 327] on button "Add Comment" at bounding box center [522, 320] width 72 height 21
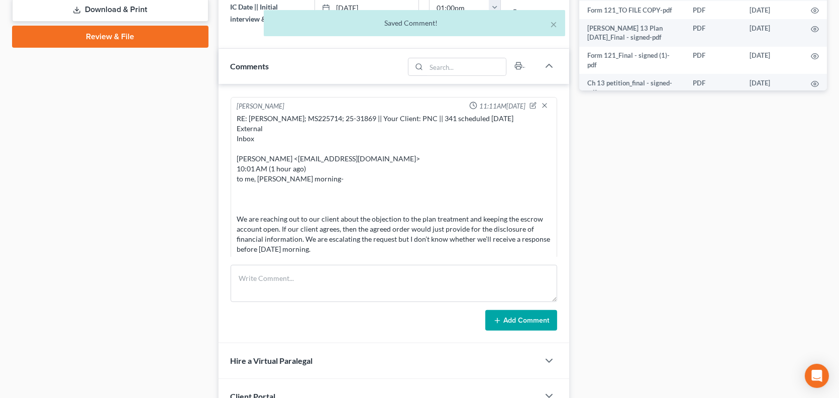
scroll to position [553, 0]
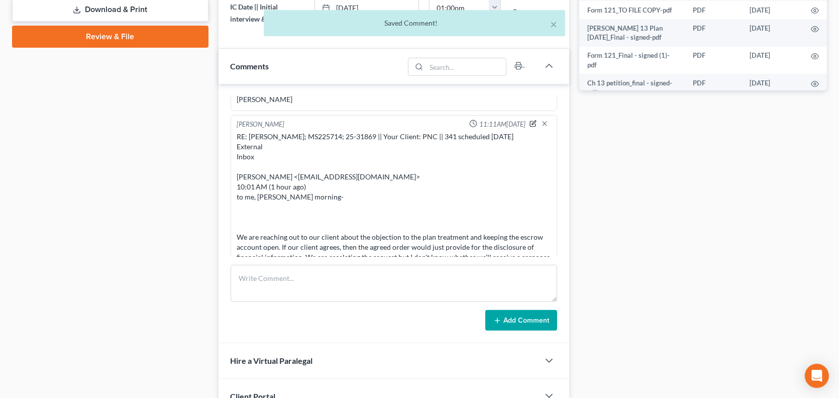
click at [530, 127] on icon "button" at bounding box center [533, 123] width 7 height 7
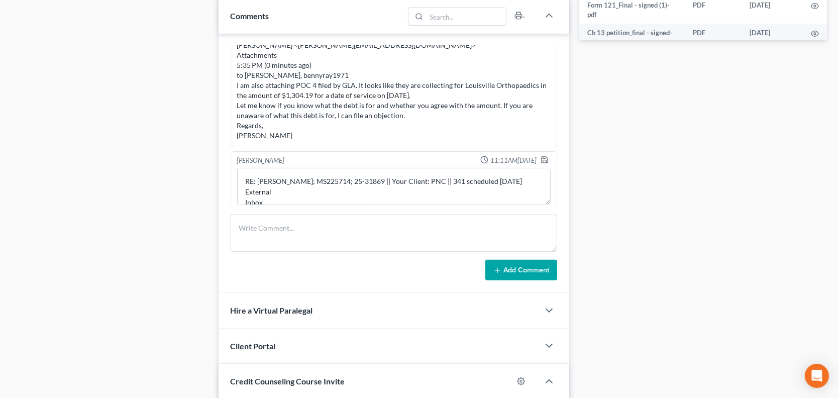
scroll to position [469, 0]
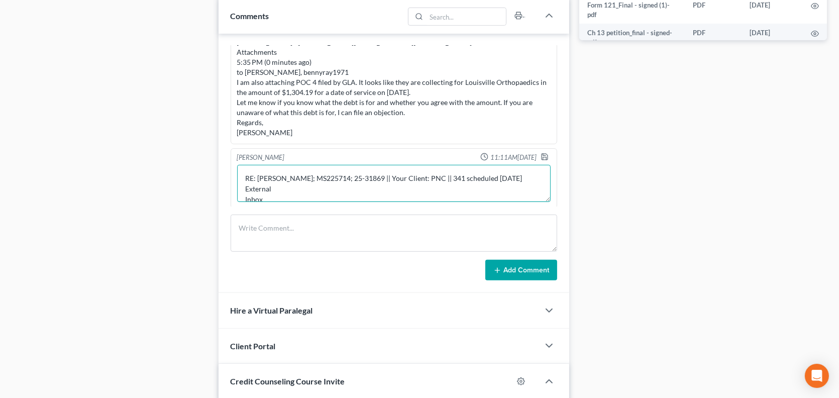
click at [341, 200] on textarea "RE: Sutton; MS225714; 25-31869 || Your Client: PNC || 341 scheduled 9/3/2025 Ex…" at bounding box center [394, 183] width 314 height 37
type textarea "RE: Sutton; MS225714; 25-31869 || Your Client: PNC || 341 scheduled 9/3/2025 Ex…"
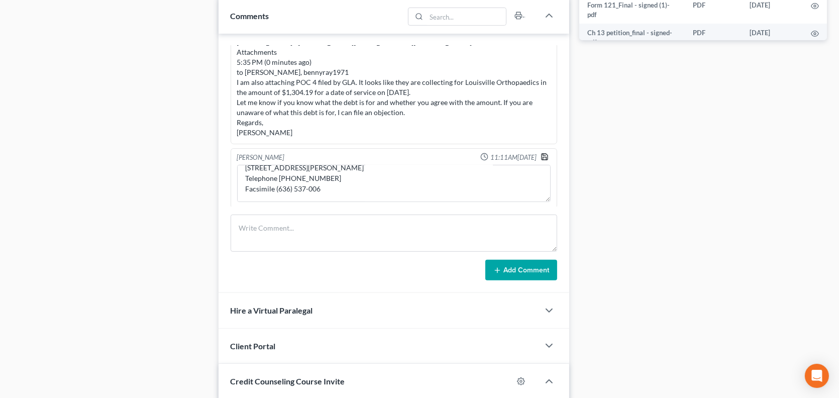
click at [541, 161] on icon "button" at bounding box center [545, 157] width 8 height 8
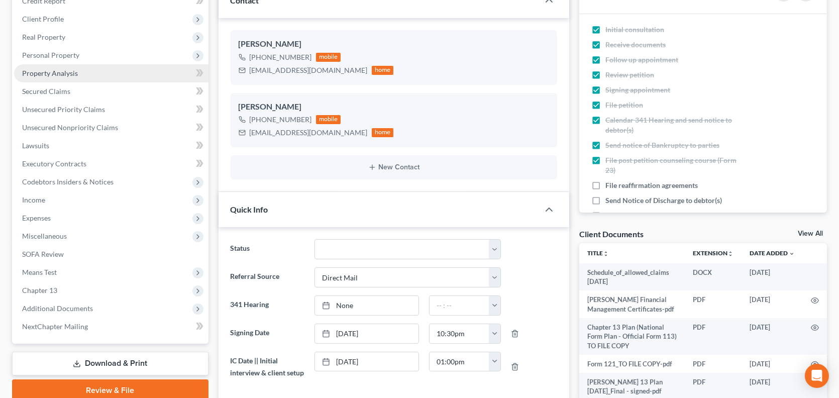
scroll to position [151, 0]
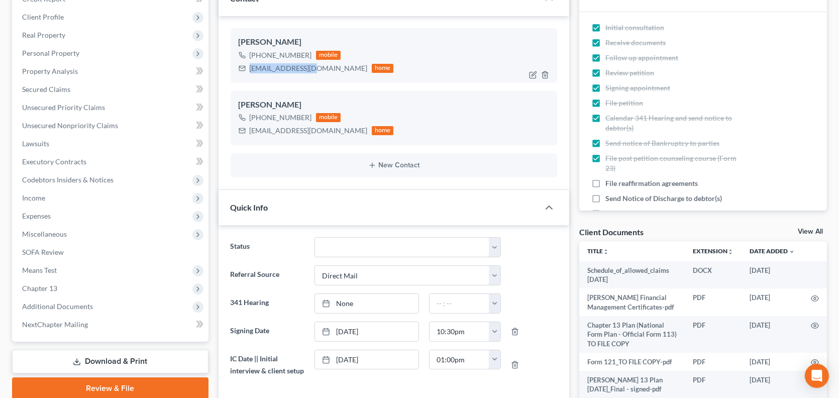
drag, startPoint x: 250, startPoint y: 68, endPoint x: 310, endPoint y: 78, distance: 60.6
click at [310, 78] on div "Ericka Sutton +1 (502) 777-8972 mobile rickaoo@yahoo.com home" at bounding box center [394, 55] width 327 height 54
copy div "rickaoo@yahoo.com"
drag, startPoint x: 249, startPoint y: 130, endPoint x: 332, endPoint y: 133, distance: 83.0
click at [332, 133] on div "bennyray1971@yahoo.com home" at bounding box center [316, 130] width 155 height 13
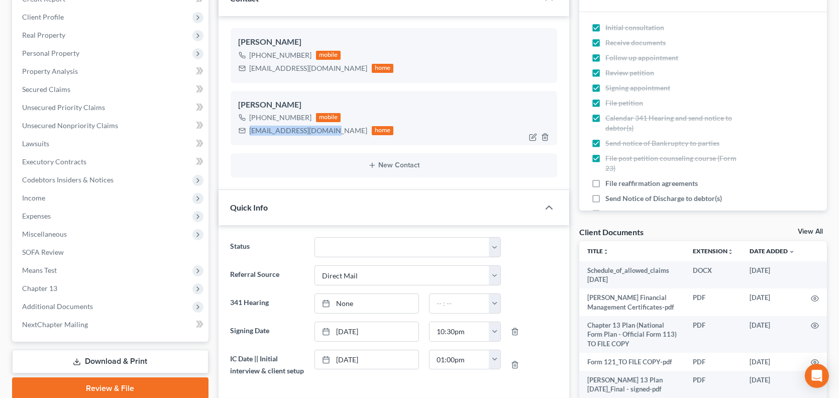
copy div "bennyray1971@yahoo.com"
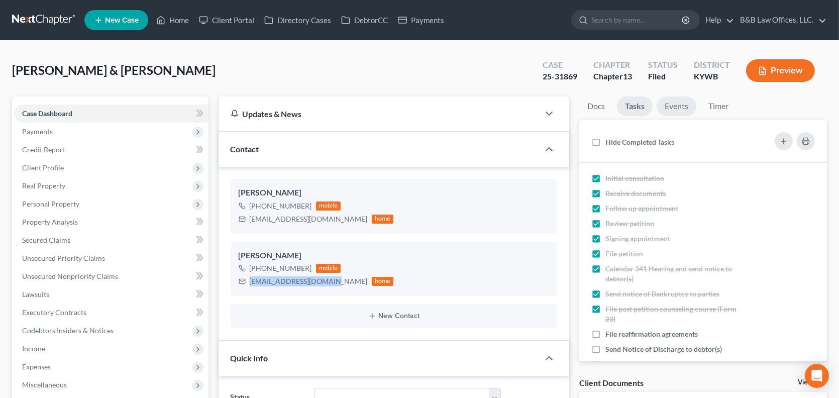
click at [662, 103] on link "Events" at bounding box center [677, 106] width 40 height 20
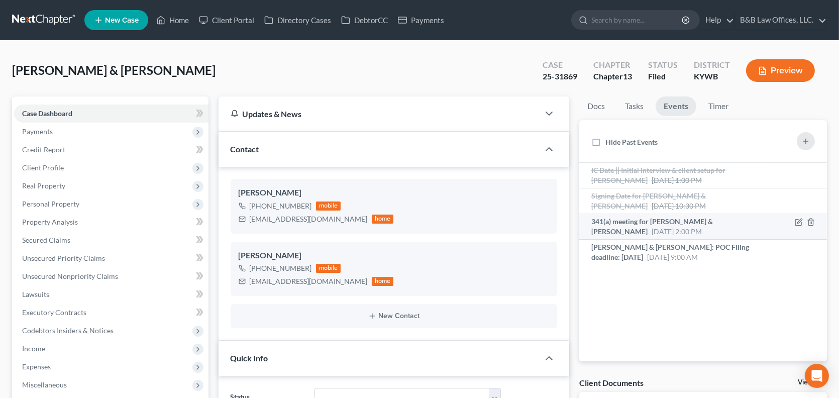
click at [696, 227] on div "341(a) meeting for Benny Sutton & Ericka Sutton Sep 3, 2025 2:00 PM" at bounding box center [674, 227] width 165 height 20
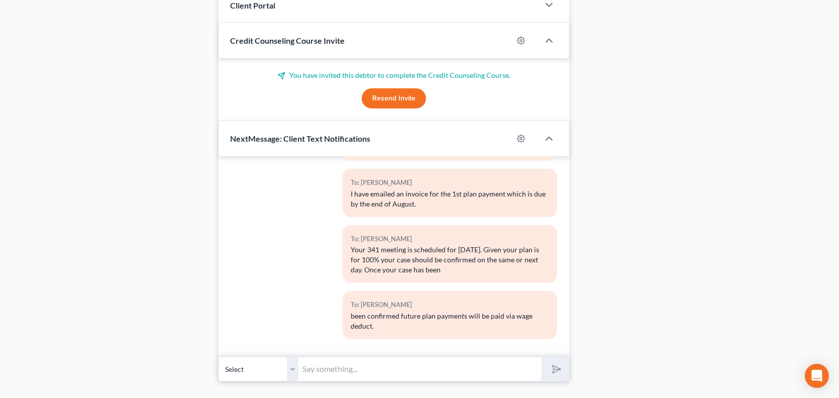
scroll to position [925, 0]
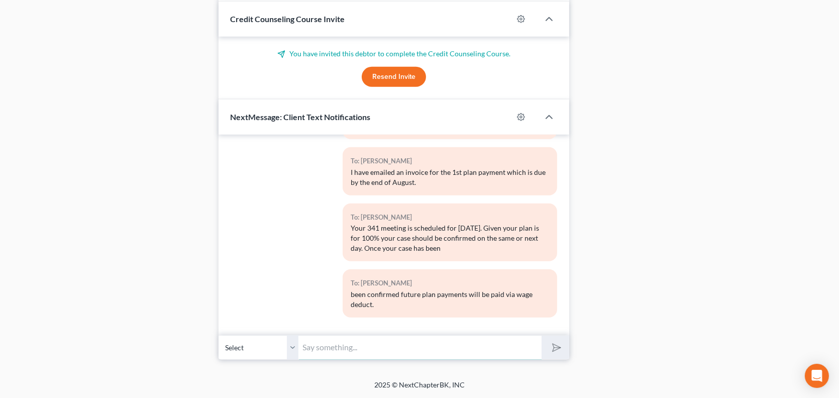
click at [344, 348] on input "text" at bounding box center [420, 347] width 243 height 25
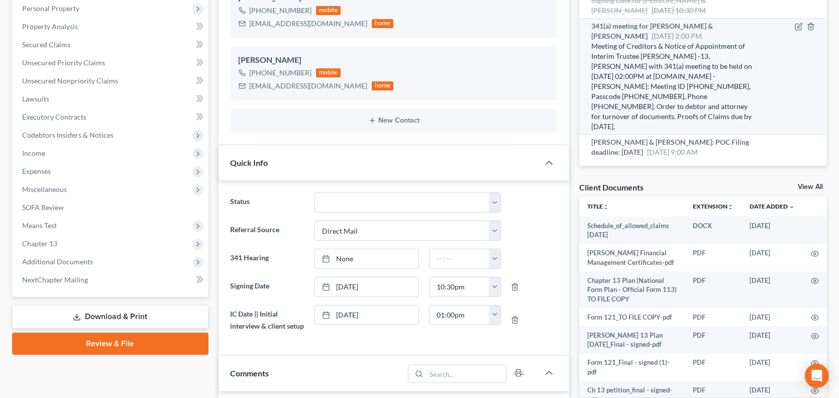
scroll to position [171, 0]
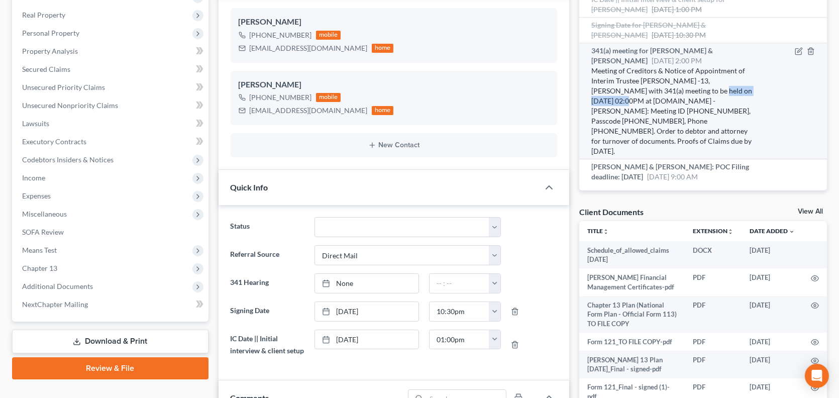
drag, startPoint x: 658, startPoint y: 88, endPoint x: 725, endPoint y: 88, distance: 66.8
click at [725, 88] on div "Meeting of Creditors & Notice of Appointment of Interim Trustee Lawrence -13, W…" at bounding box center [674, 111] width 165 height 90
copy div "9/3/2025 at 02:00PM"
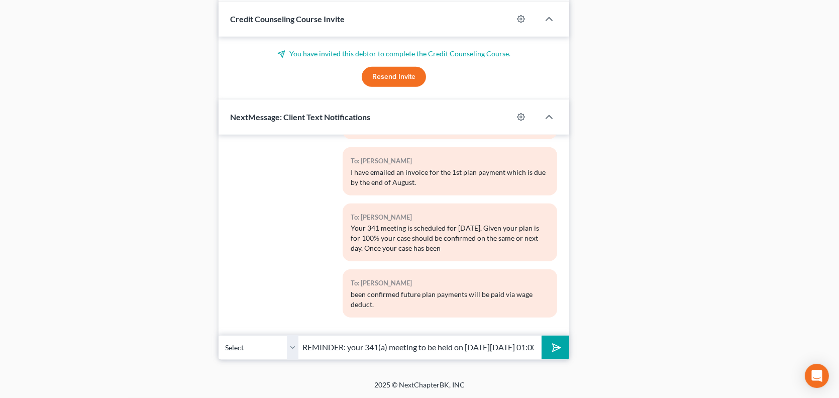
scroll to position [925, 0]
click at [384, 347] on input "REMINDER: your 341(a) meeting to be held on this Wednesday 7/9/2025 at 01:00PM." at bounding box center [420, 347] width 243 height 25
click at [524, 348] on input "REMINDER: your 341(a) meeting to be held on this Wednesday 7/9/2025 at 01:00PM." at bounding box center [420, 347] width 243 height 25
paste input "9/3/2025 at 02:00PM"
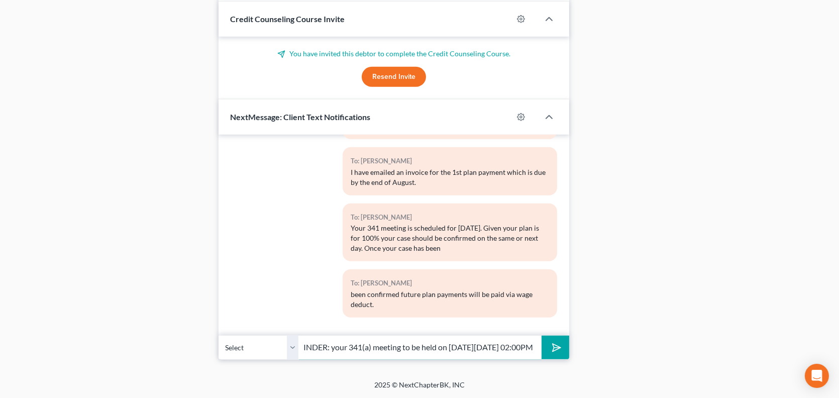
click at [390, 348] on input "REMINDER: your 341(a) meeting to be held on this Wednesday 9/3/2025 at 02:00PM" at bounding box center [420, 347] width 243 height 25
type input "REMINDER: your 341(a) meeting to be held Tomorrow, Wednesday 9/3/2025 at 02:00PM"
click at [561, 352] on button "submit" at bounding box center [556, 348] width 28 height 24
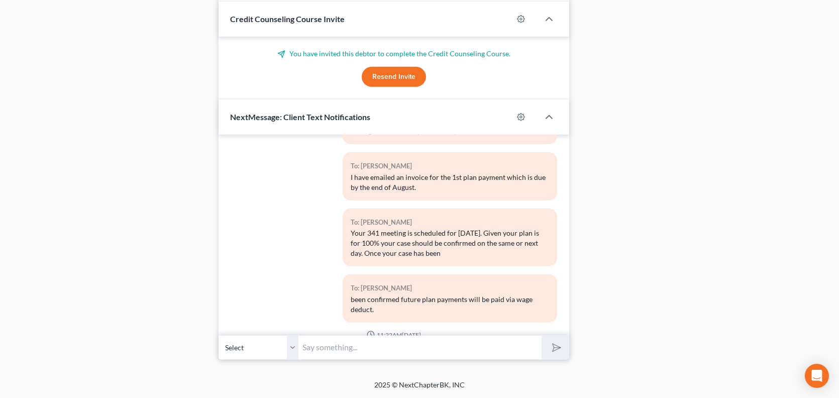
scroll to position [2771, 0]
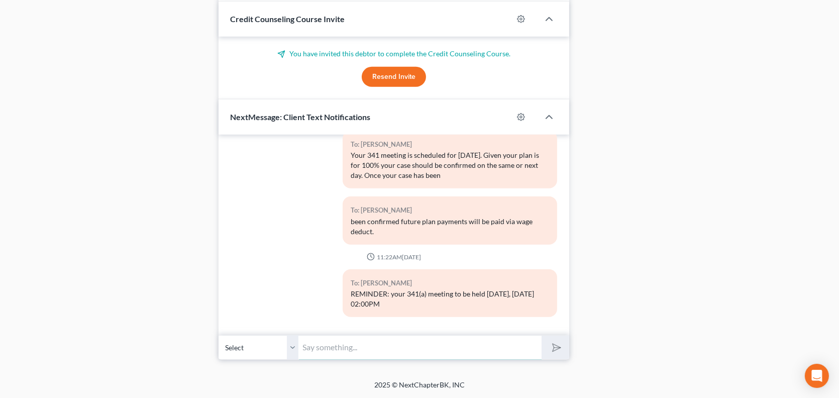
click at [340, 345] on input "text" at bounding box center [420, 347] width 243 height 25
type input "Let me know if you will be coming to my office to attend the zoom meeting or wh…"
click at [542, 336] on button "submit" at bounding box center [556, 348] width 28 height 24
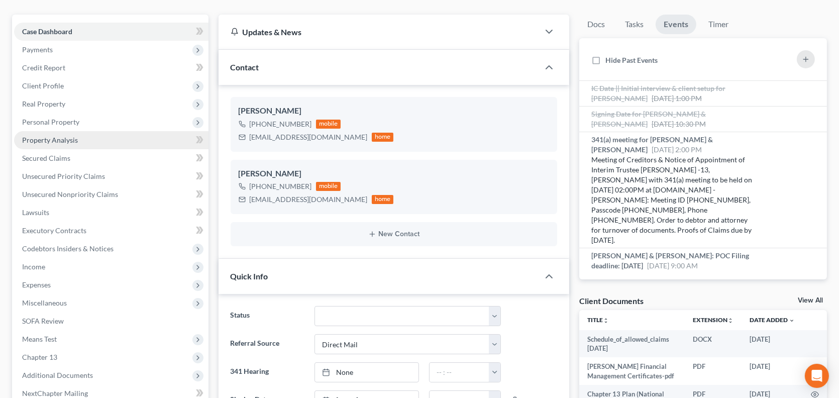
scroll to position [0, 0]
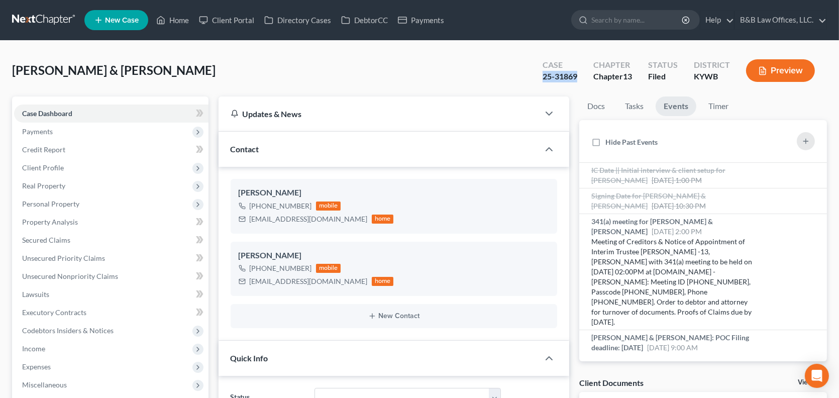
drag, startPoint x: 542, startPoint y: 75, endPoint x: 577, endPoint y: 79, distance: 35.4
click at [577, 79] on div "25-31869" at bounding box center [560, 77] width 35 height 12
copy div "25-31869"
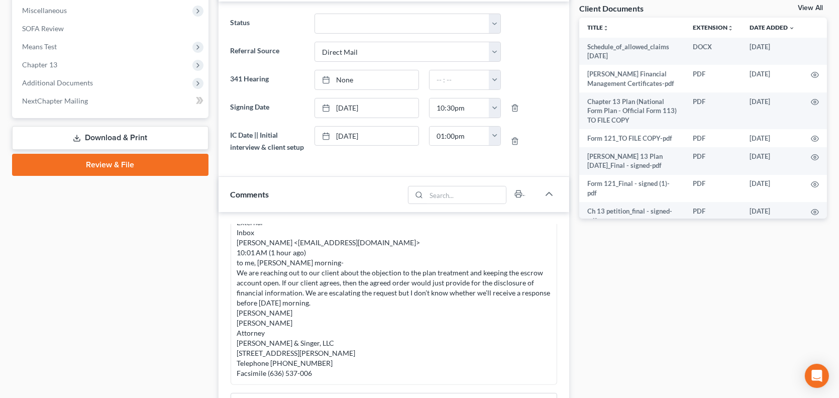
scroll to position [503, 0]
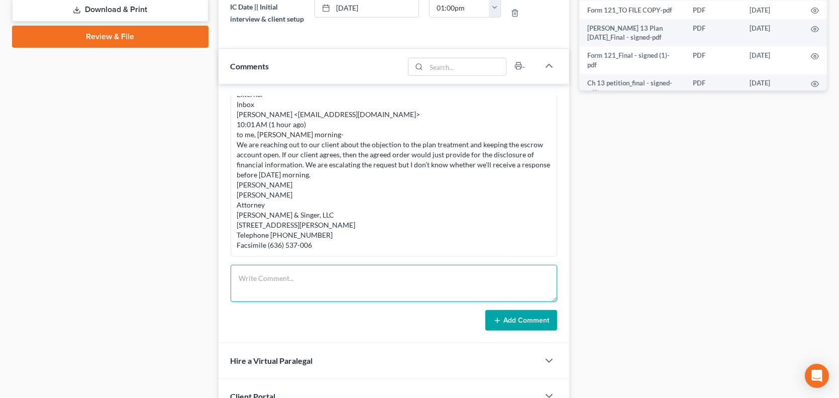
click at [289, 287] on textarea at bounding box center [394, 283] width 327 height 37
type textarea "emailed DL, SS & 2024 taxes to trustee"
click at [505, 331] on button "Add Comment" at bounding box center [522, 320] width 72 height 21
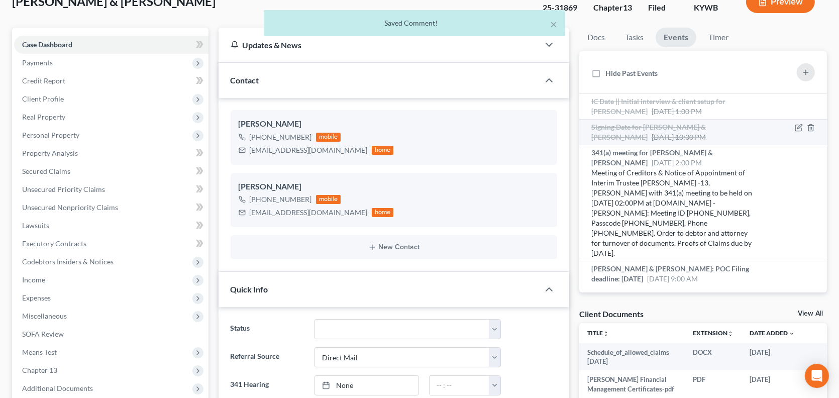
scroll to position [0, 0]
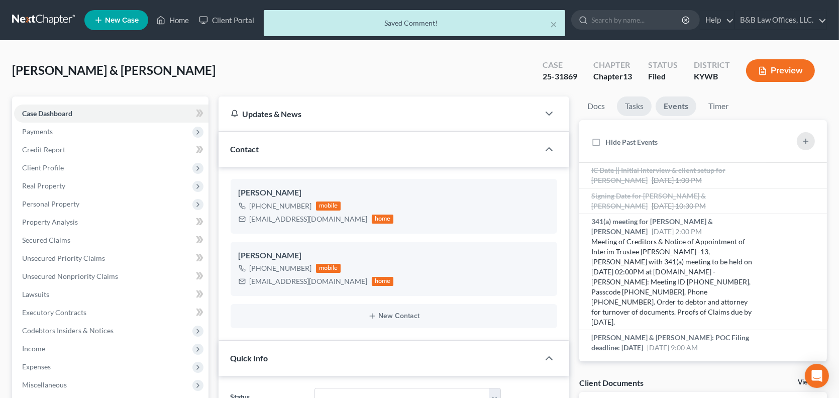
click at [633, 109] on link "Tasks" at bounding box center [634, 106] width 35 height 20
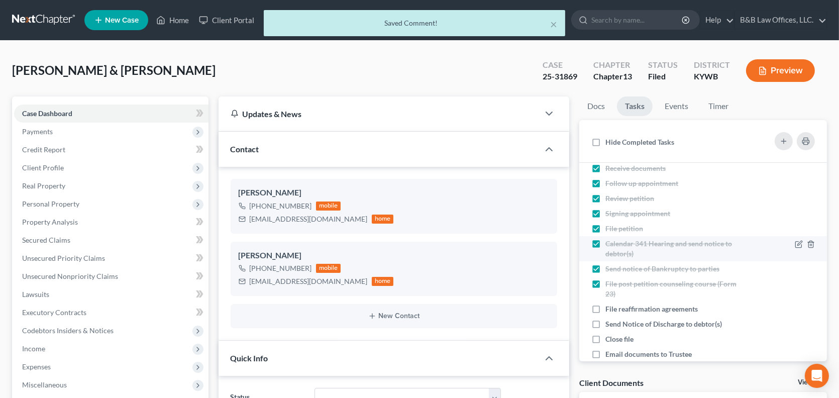
scroll to position [50, 0]
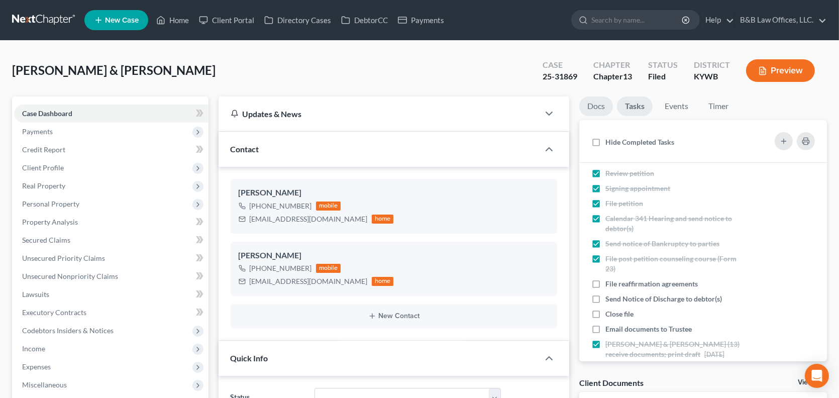
click at [601, 104] on link "Docs" at bounding box center [596, 106] width 34 height 20
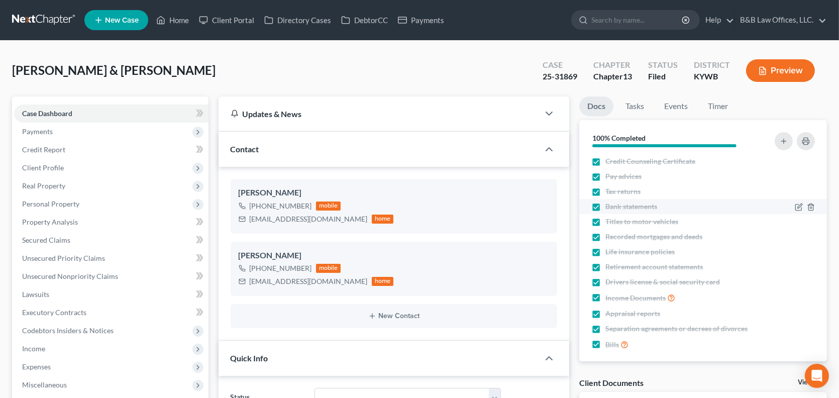
scroll to position [0, 0]
click at [633, 110] on link "Tasks" at bounding box center [635, 106] width 35 height 20
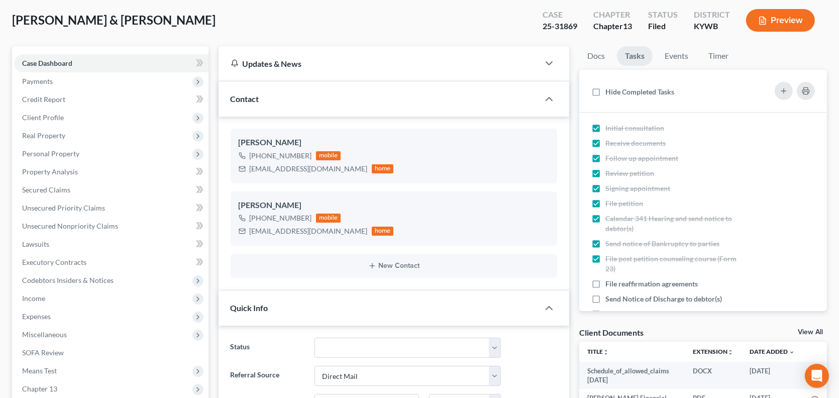
scroll to position [66, 0]
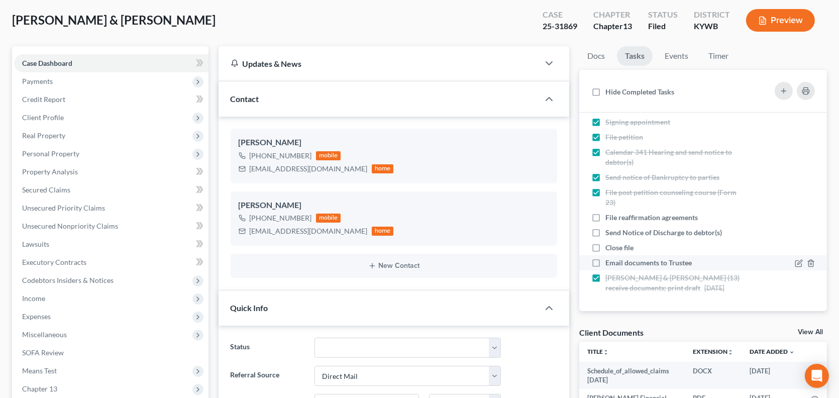
click at [606, 265] on label "Email documents to Trustee" at bounding box center [653, 263] width 94 height 10
click at [610, 264] on input "Email documents to Trustee" at bounding box center [613, 261] width 7 height 7
checkbox input "true"
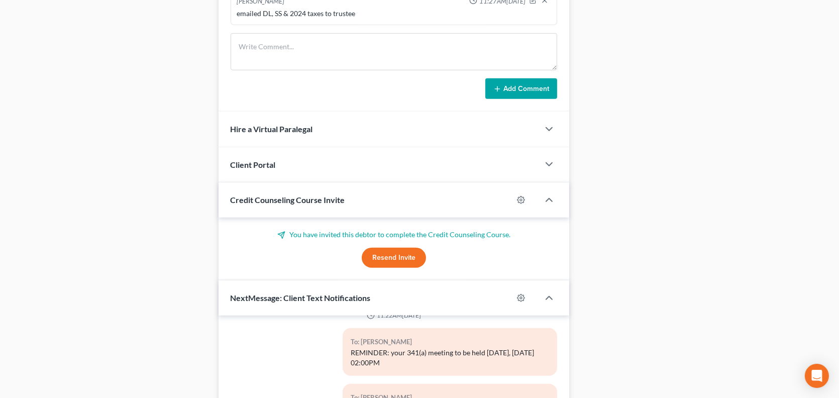
scroll to position [925, 0]
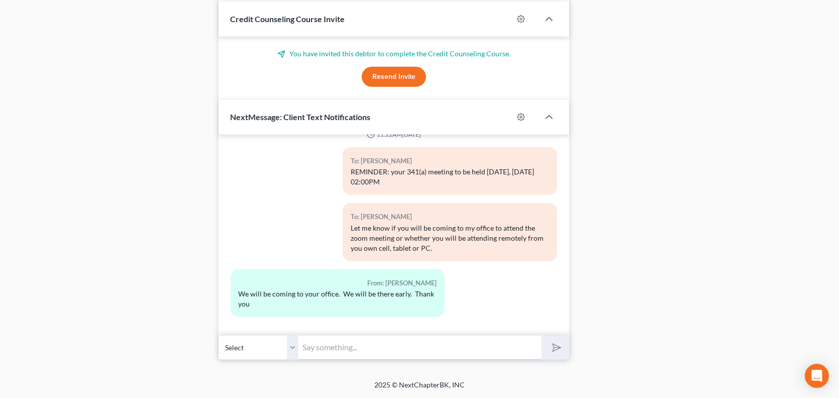
click at [333, 350] on input "text" at bounding box center [420, 347] width 243 height 25
type input "Okay."
click at [542, 336] on button "submit" at bounding box center [556, 348] width 28 height 24
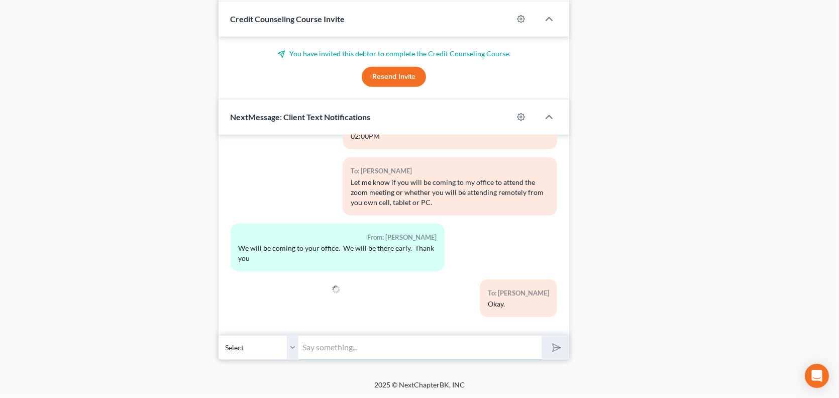
click at [321, 351] on input "text" at bounding box center [420, 347] width 243 height 25
type input "H"
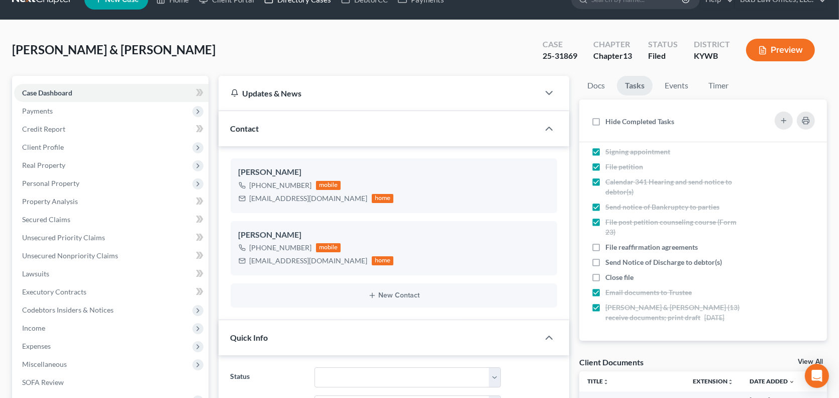
scroll to position [0, 0]
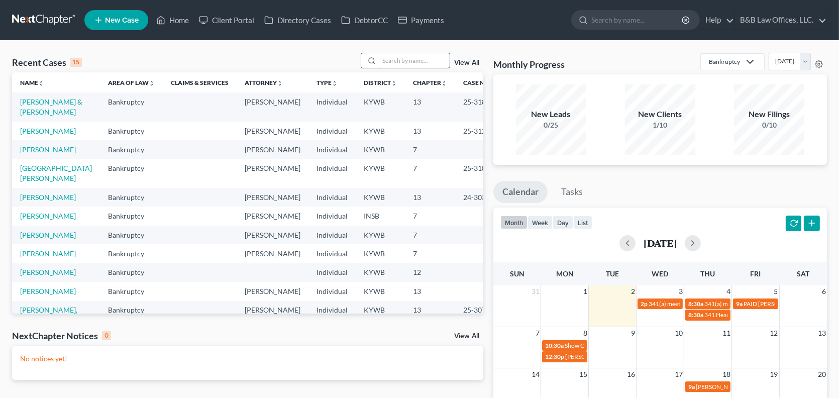
click at [418, 61] on input "search" at bounding box center [414, 60] width 70 height 15
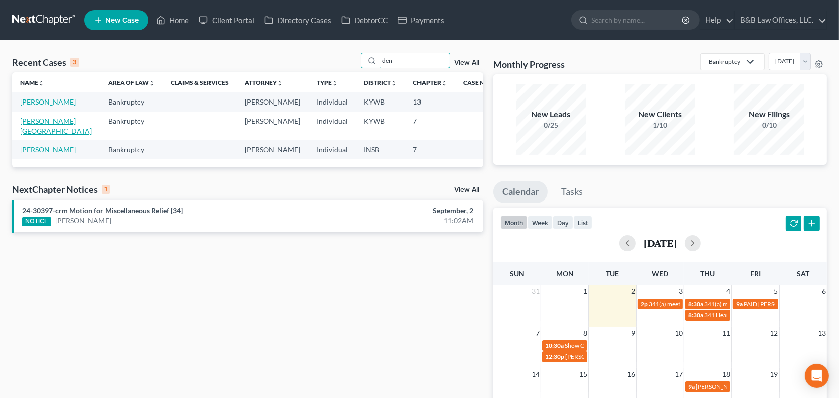
type input "den"
click at [50, 119] on link "[PERSON_NAME][GEOGRAPHIC_DATA]" at bounding box center [56, 126] width 72 height 19
select select "2"
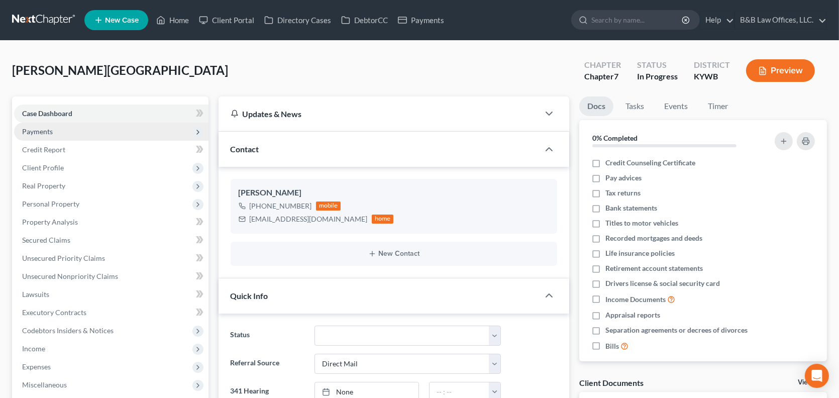
scroll to position [501, 0]
click at [72, 129] on span "Payments" at bounding box center [111, 132] width 195 height 18
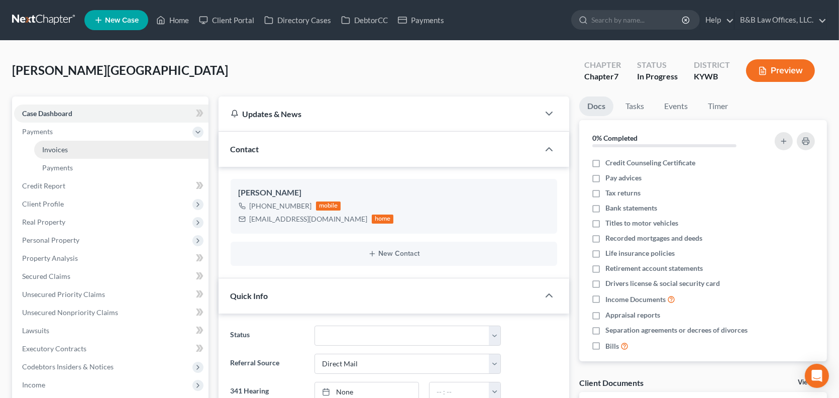
click at [74, 141] on link "Invoices" at bounding box center [121, 150] width 174 height 18
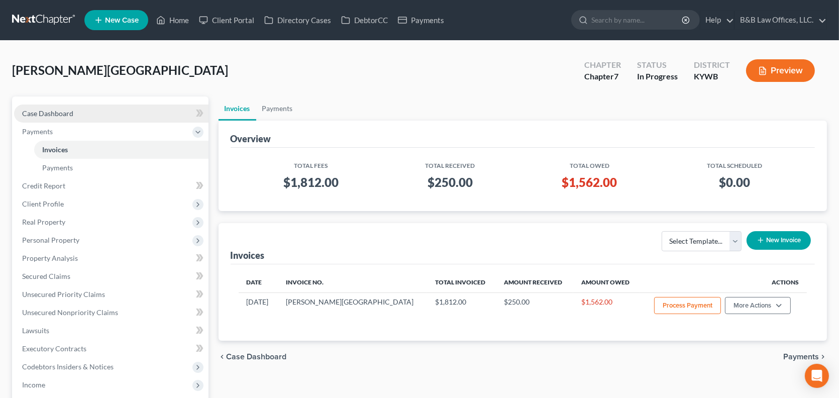
click at [106, 116] on link "Case Dashboard" at bounding box center [111, 114] width 195 height 18
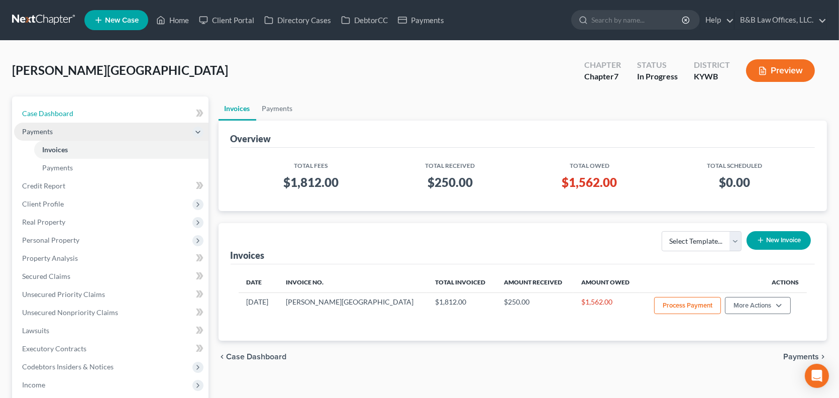
select select "2"
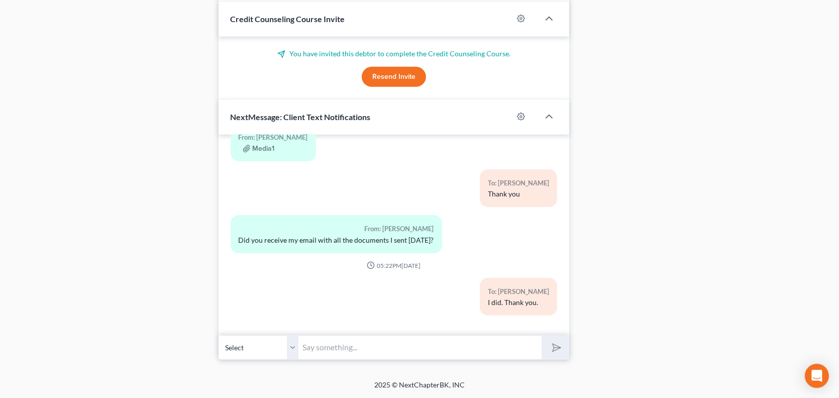
scroll to position [862, 0]
click at [336, 346] on input "text" at bounding box center [420, 347] width 243 height 25
type input "I have a hearing in the morning but I should be available after 11:00. You can …"
click at [542, 336] on button "submit" at bounding box center [556, 348] width 28 height 24
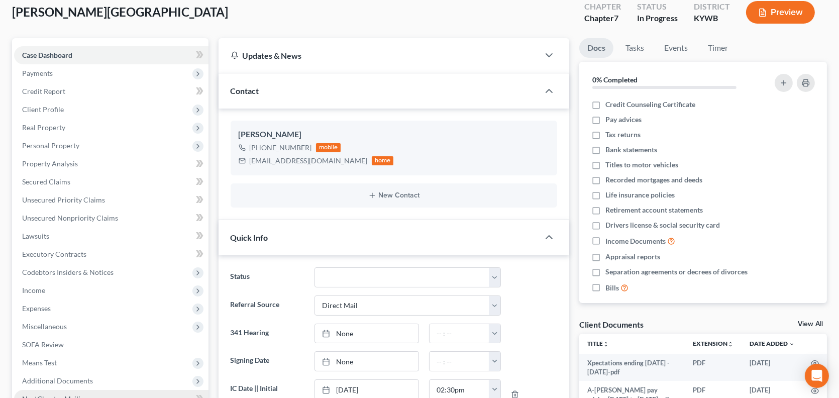
scroll to position [0, 0]
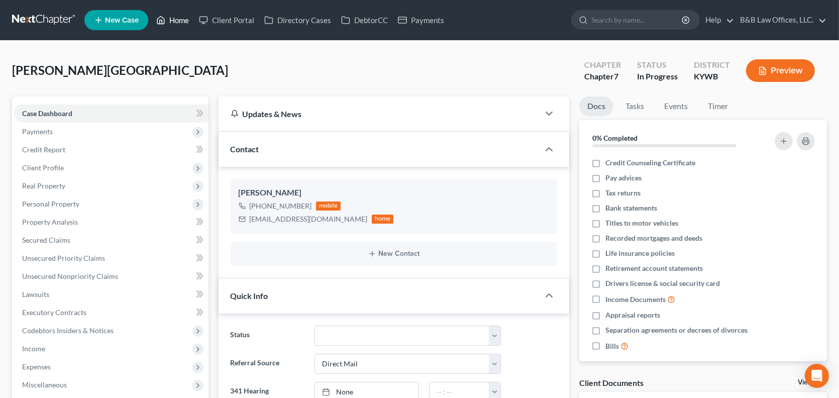
click at [177, 22] on link "Home" at bounding box center [172, 20] width 43 height 18
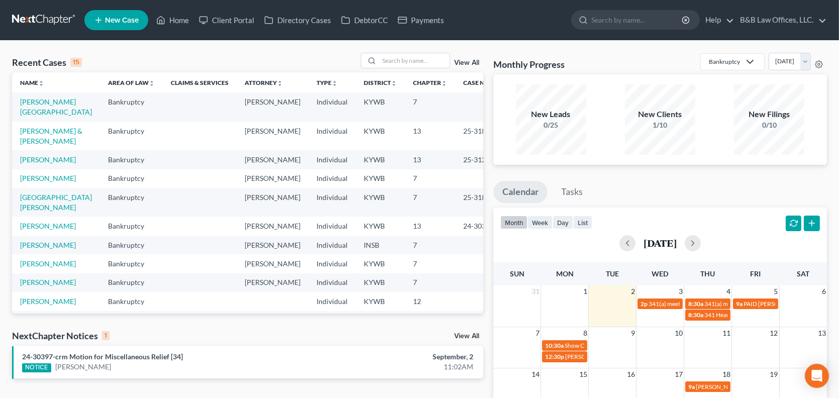
click at [470, 336] on link "View All" at bounding box center [466, 336] width 25 height 7
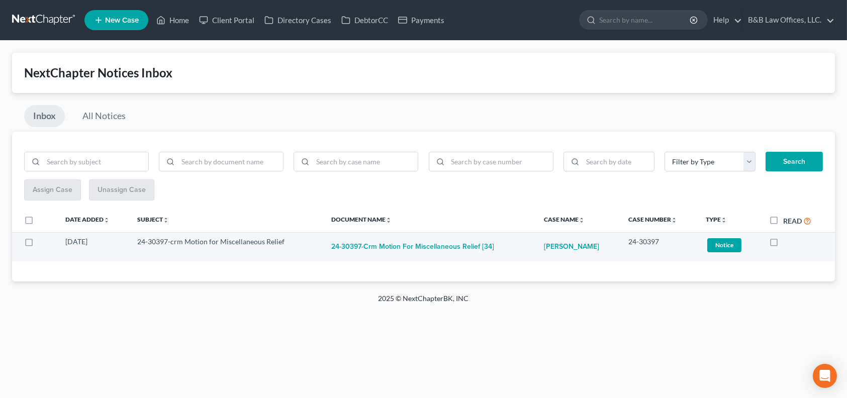
click at [725, 244] on span "Notice" at bounding box center [724, 245] width 34 height 14
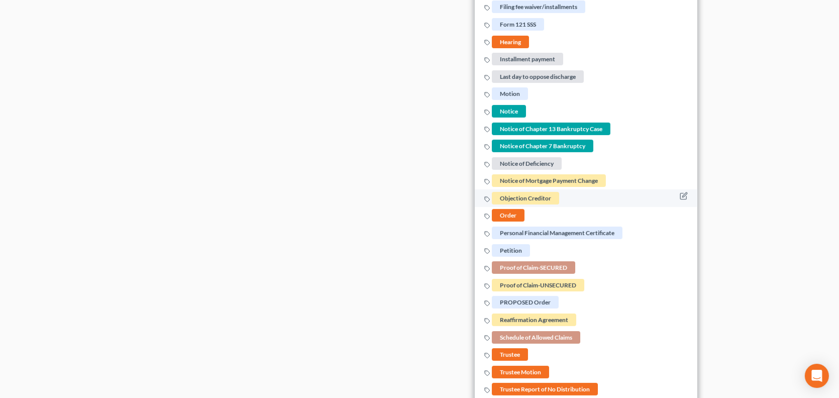
scroll to position [521, 0]
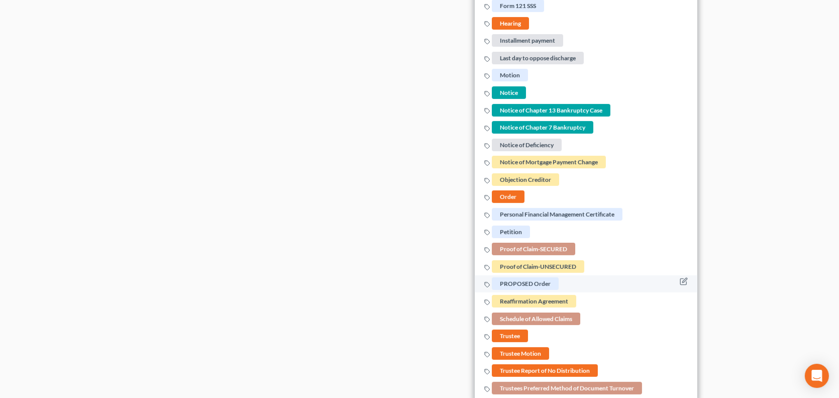
click at [510, 279] on span "PROPOSED Order" at bounding box center [525, 284] width 67 height 13
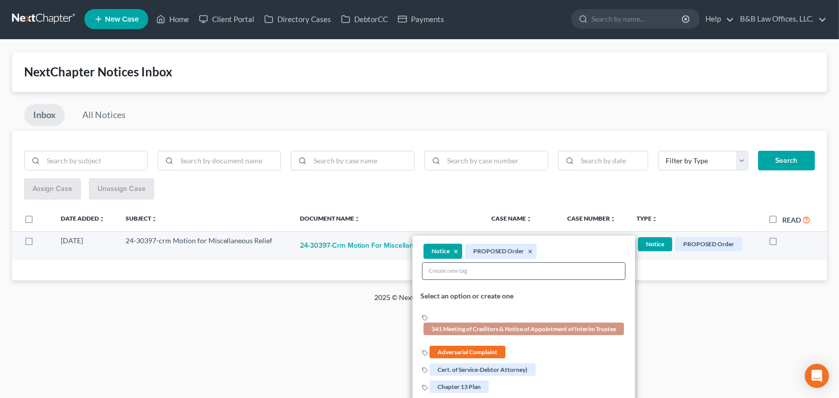
scroll to position [0, 0]
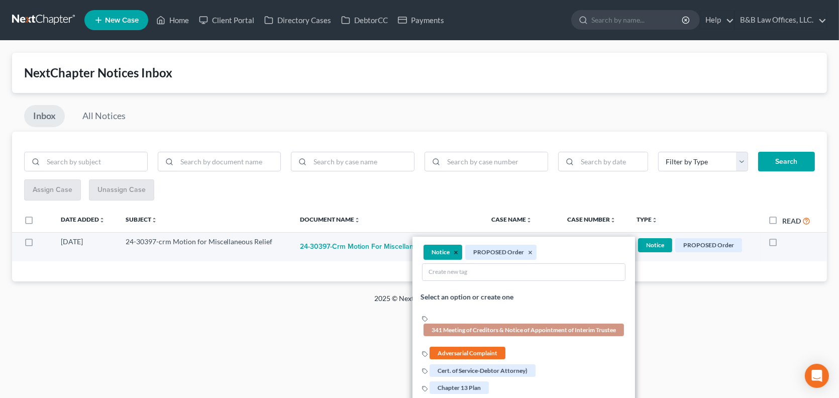
click at [456, 250] on button "×" at bounding box center [456, 252] width 5 height 9
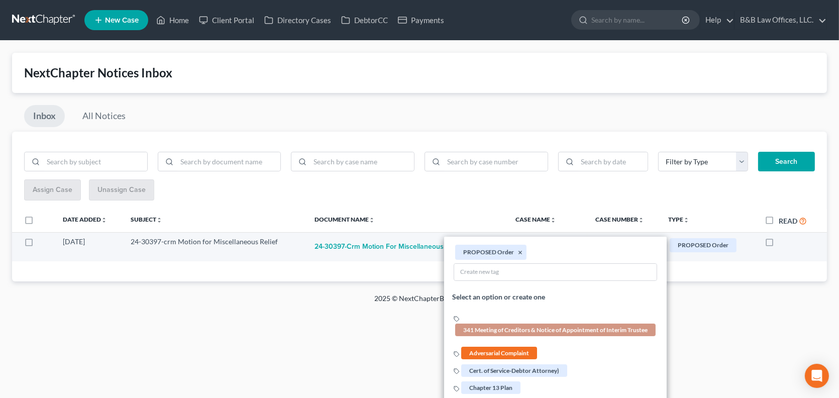
click at [369, 317] on div "Home New Case Client Portal Directory Cases DebtorCC Payments B&B Law Offices, …" at bounding box center [419, 199] width 839 height 398
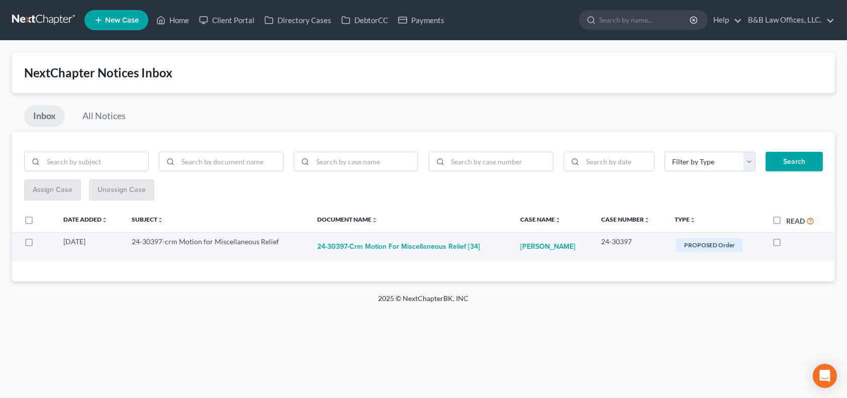
click at [786, 244] on label at bounding box center [786, 244] width 0 height 0
click at [790, 240] on input "checkbox" at bounding box center [793, 240] width 7 height 7
checkbox input "true"
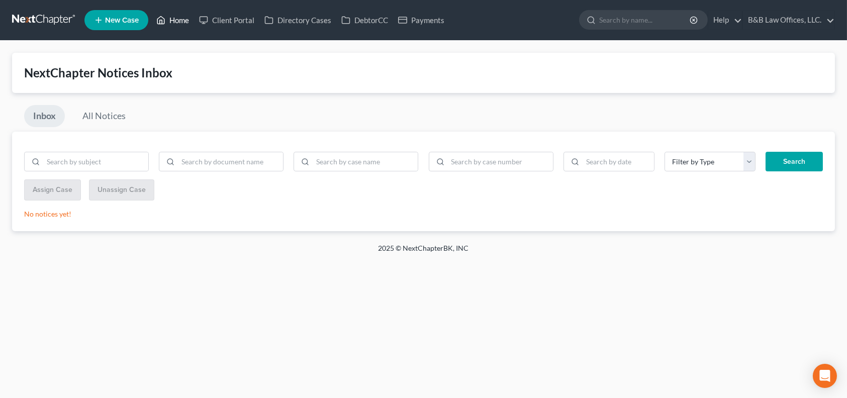
click at [178, 19] on link "Home" at bounding box center [172, 20] width 43 height 18
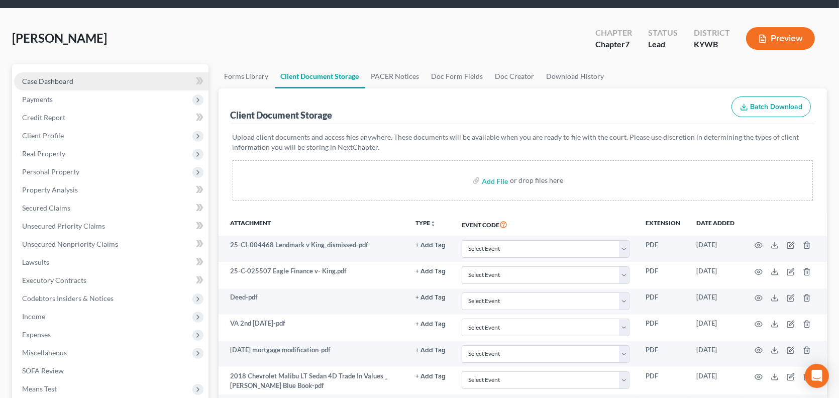
scroll to position [50, 0]
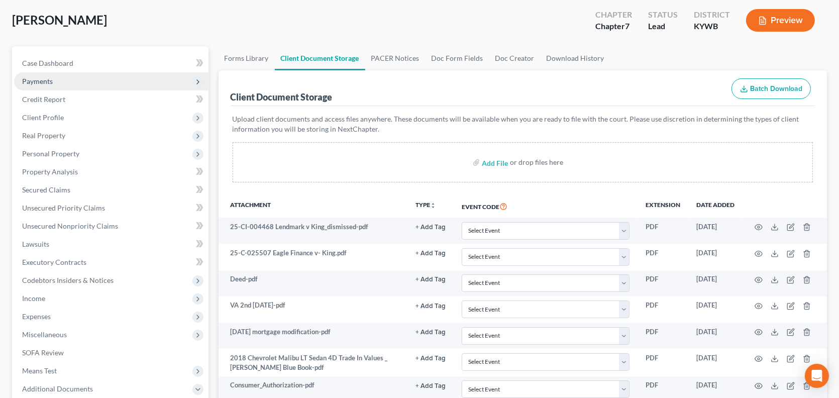
click at [72, 81] on span "Payments" at bounding box center [111, 81] width 195 height 18
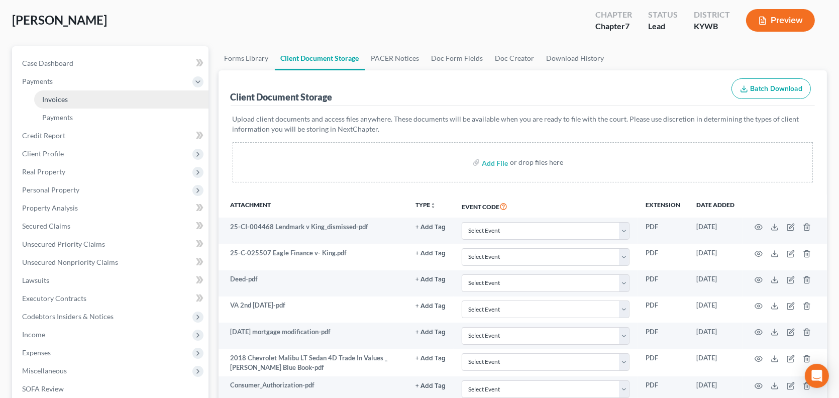
click at [89, 93] on link "Invoices" at bounding box center [121, 99] width 174 height 18
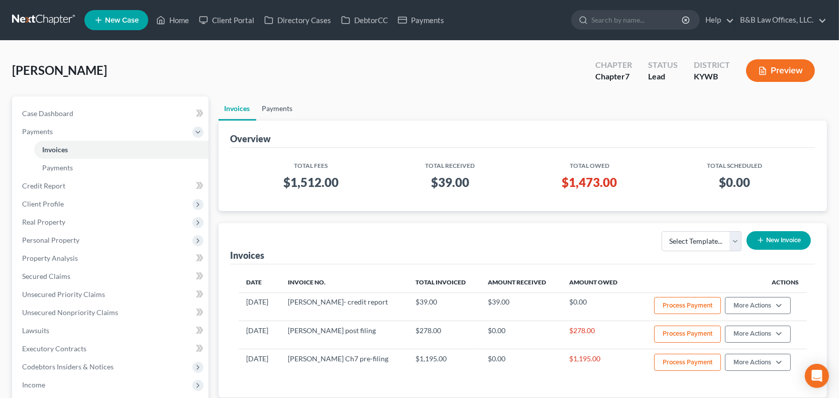
click at [273, 110] on link "Payments" at bounding box center [277, 108] width 43 height 24
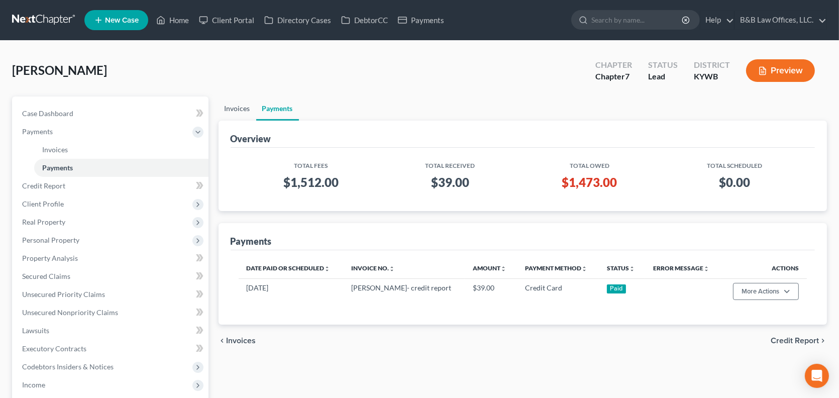
click at [232, 109] on link "Invoices" at bounding box center [238, 108] width 38 height 24
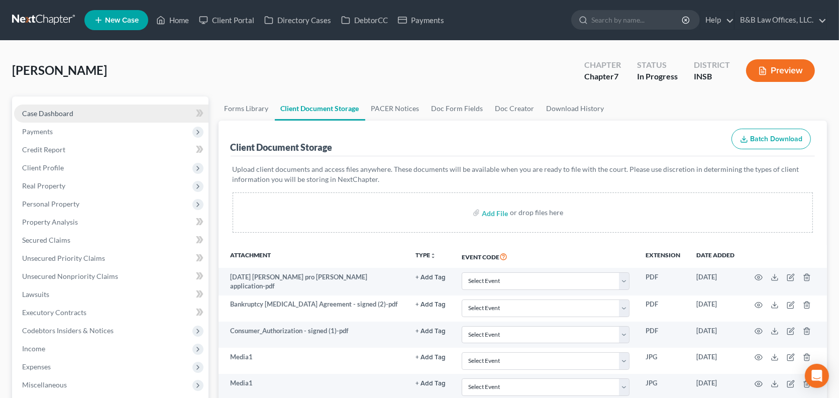
click at [74, 109] on link "Case Dashboard" at bounding box center [111, 114] width 195 height 18
select select "9"
select select "6"
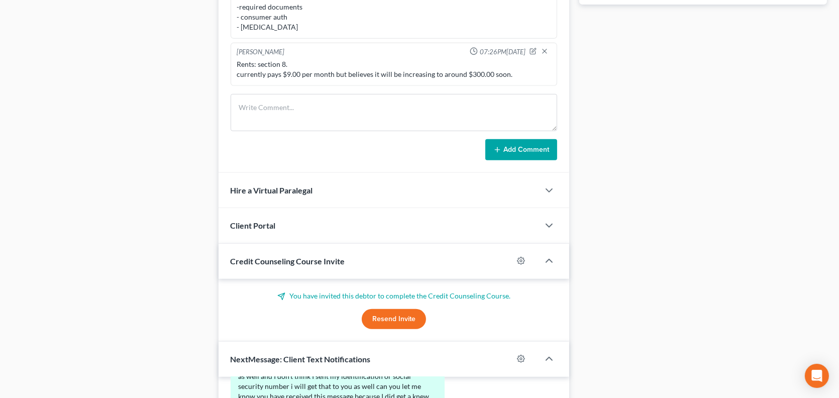
scroll to position [337, 0]
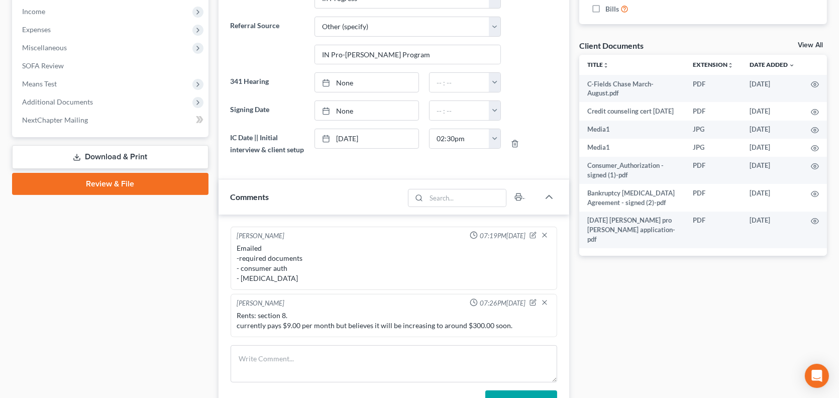
click at [812, 42] on link "View All" at bounding box center [810, 45] width 25 height 7
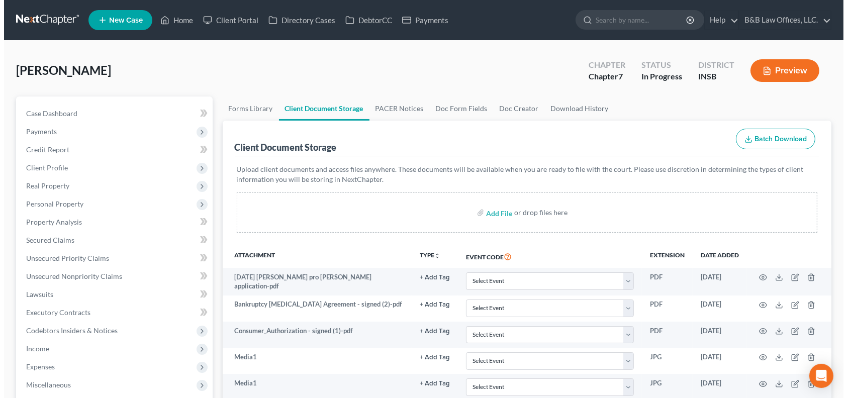
scroll to position [279, 0]
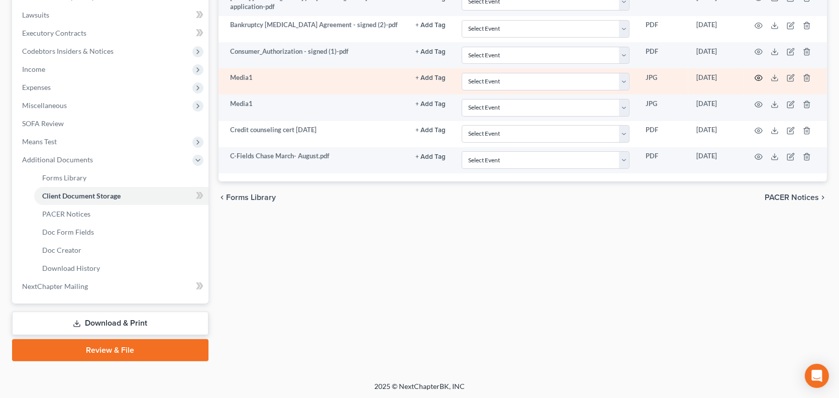
click at [761, 75] on icon "button" at bounding box center [759, 78] width 8 height 8
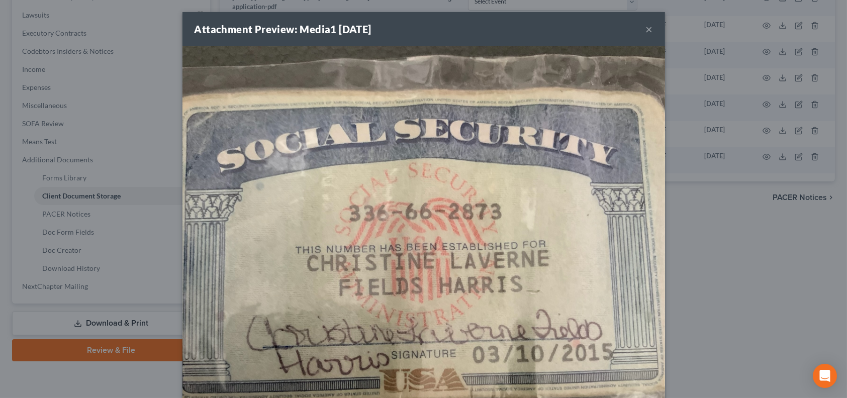
click at [646, 29] on button "×" at bounding box center [649, 29] width 7 height 12
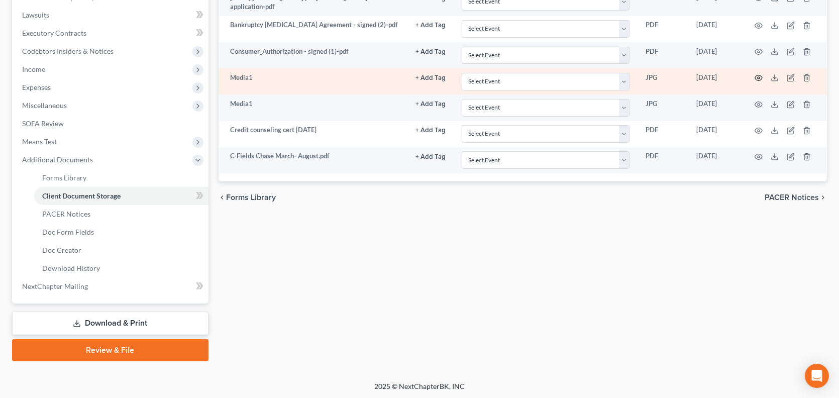
click at [759, 75] on icon "button" at bounding box center [759, 78] width 8 height 8
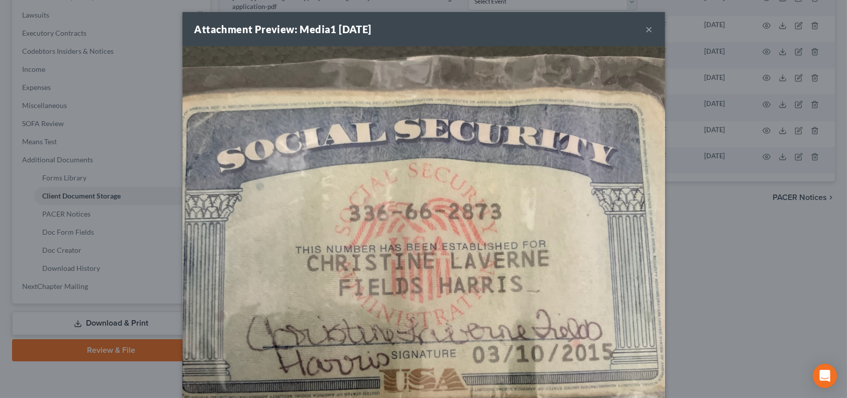
click at [648, 25] on button "×" at bounding box center [649, 29] width 7 height 12
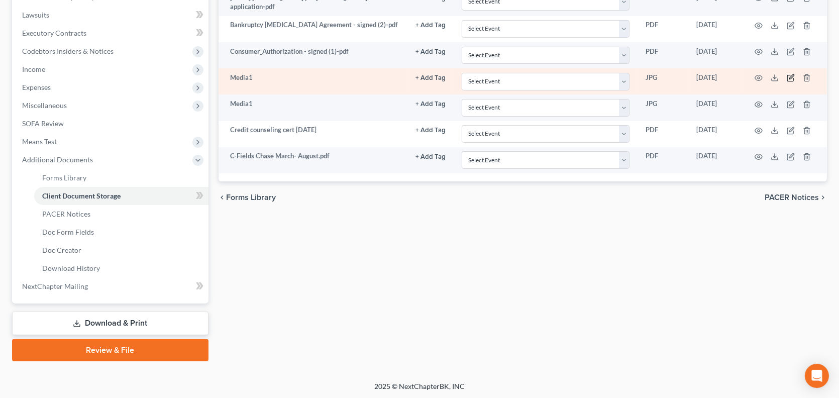
click at [791, 75] on icon "button" at bounding box center [791, 78] width 8 height 8
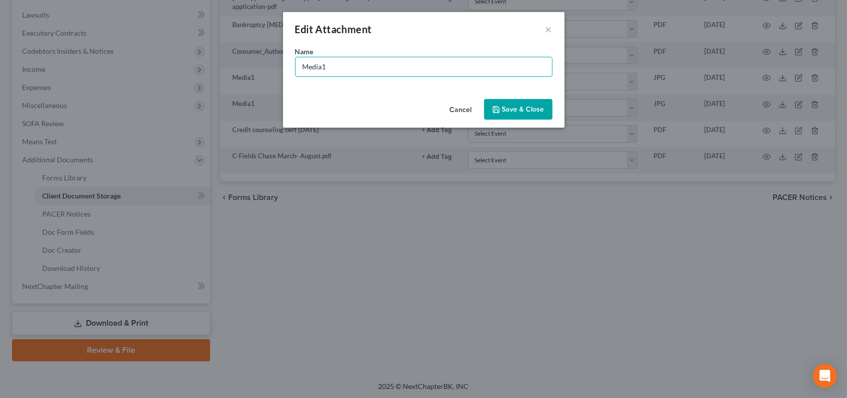
drag, startPoint x: 377, startPoint y: 70, endPoint x: 224, endPoint y: 63, distance: 153.0
click at [224, 63] on div "Edit Attachment × Name * Media1 Cancel Save & Close" at bounding box center [423, 199] width 847 height 398
type input "Social Security card"
click at [516, 117] on button "Save & Close" at bounding box center [518, 109] width 68 height 21
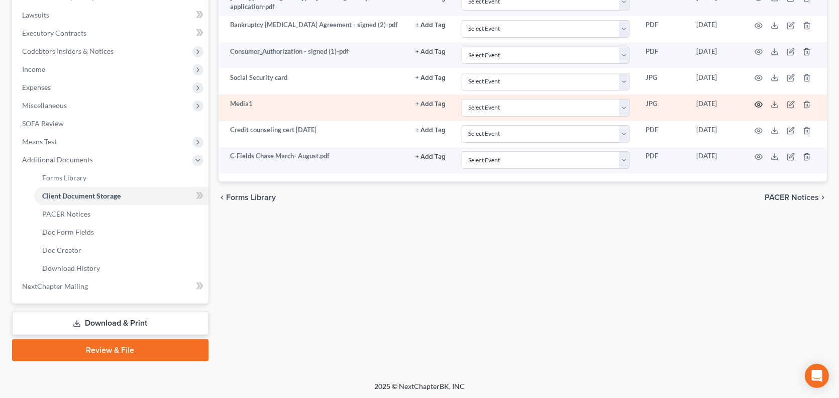
click at [760, 101] on icon "button" at bounding box center [759, 105] width 8 height 8
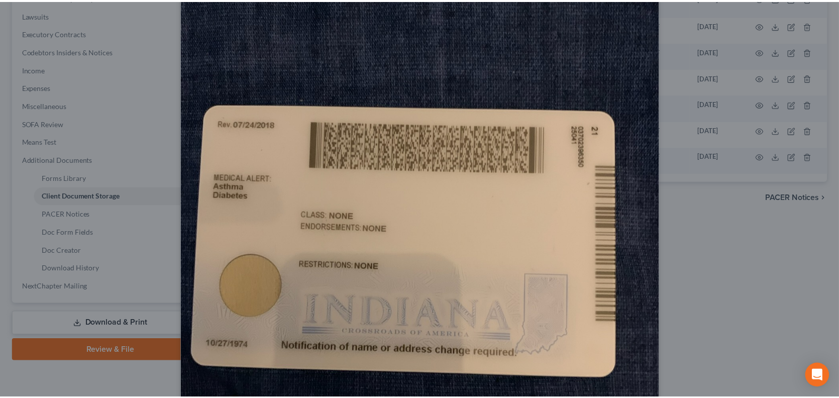
scroll to position [0, 0]
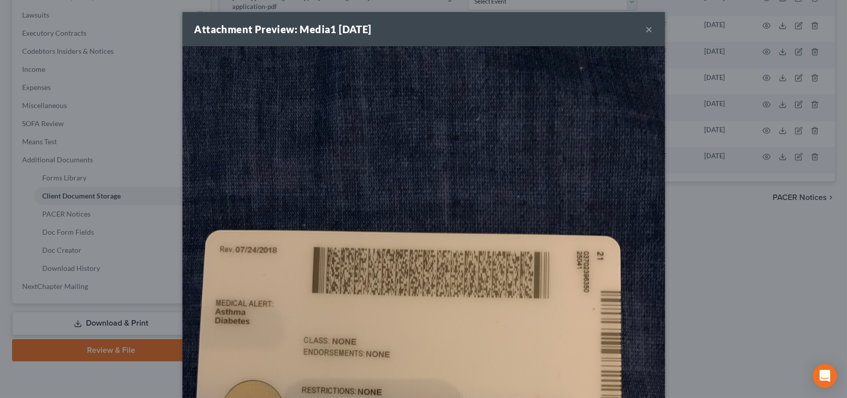
click at [646, 33] on button "×" at bounding box center [649, 29] width 7 height 12
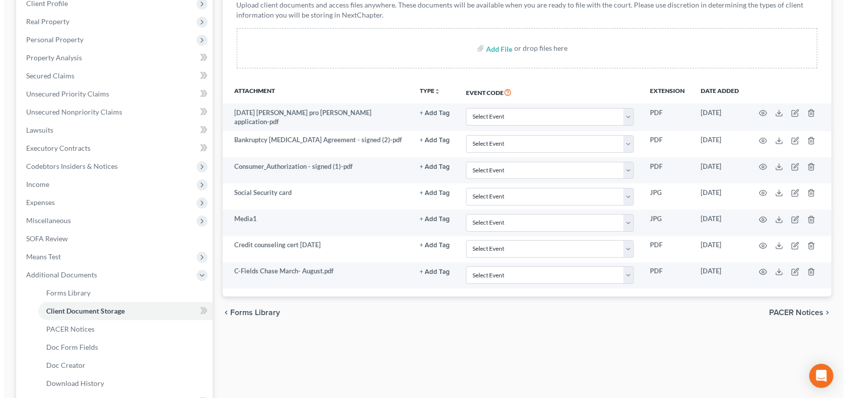
scroll to position [179, 0]
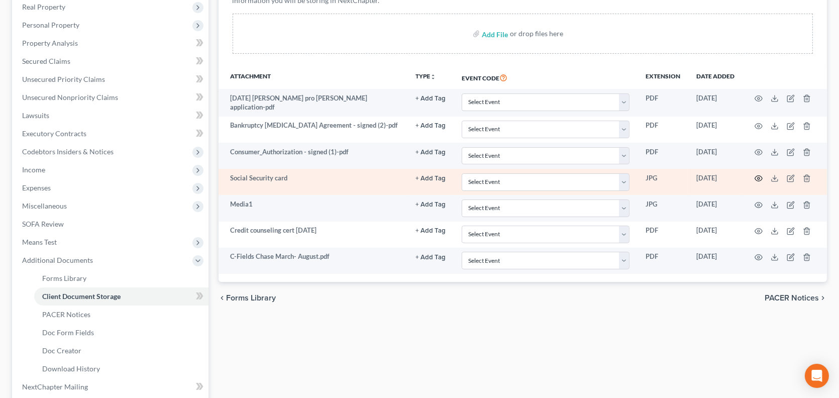
click at [757, 177] on icon "button" at bounding box center [759, 178] width 8 height 8
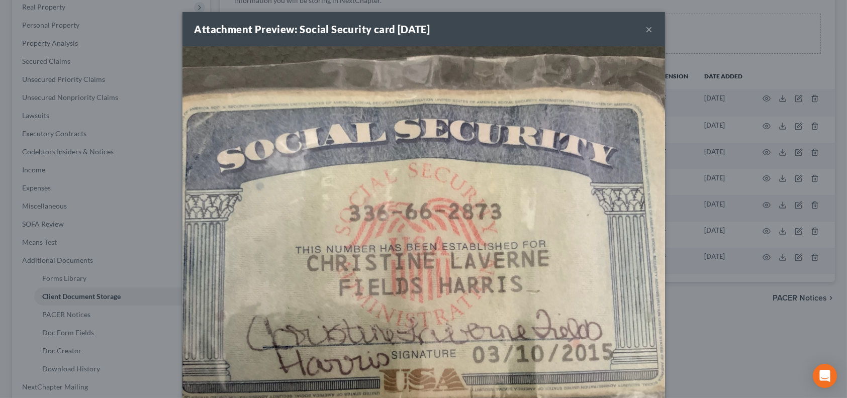
scroll to position [0, 0]
click at [648, 30] on button "×" at bounding box center [649, 29] width 7 height 12
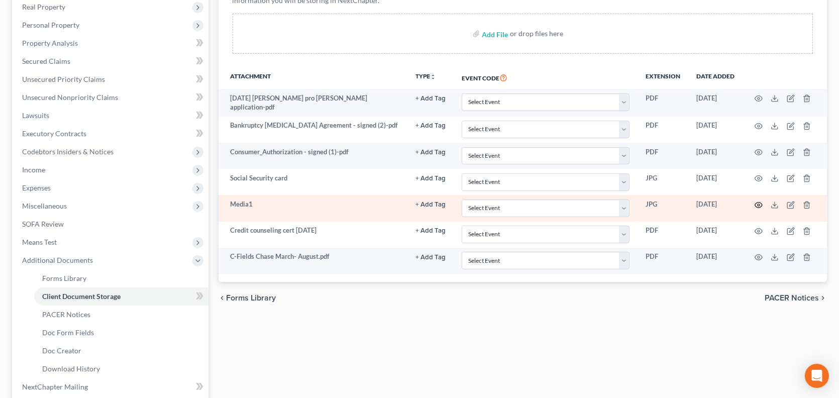
click at [757, 202] on icon "button" at bounding box center [759, 205] width 8 height 6
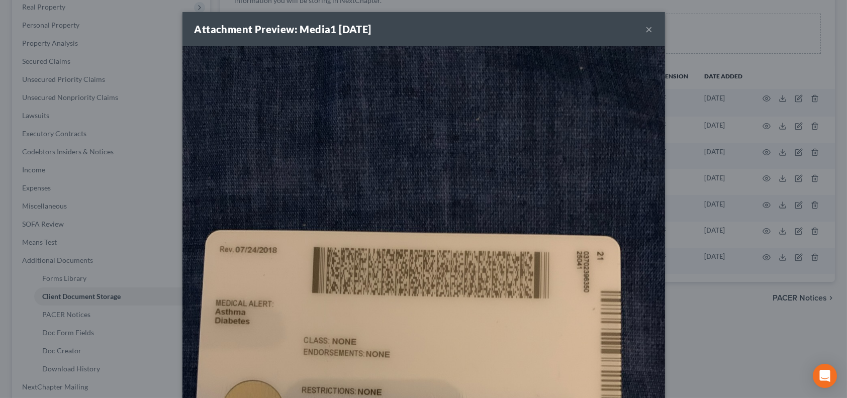
click at [646, 31] on button "×" at bounding box center [649, 29] width 7 height 12
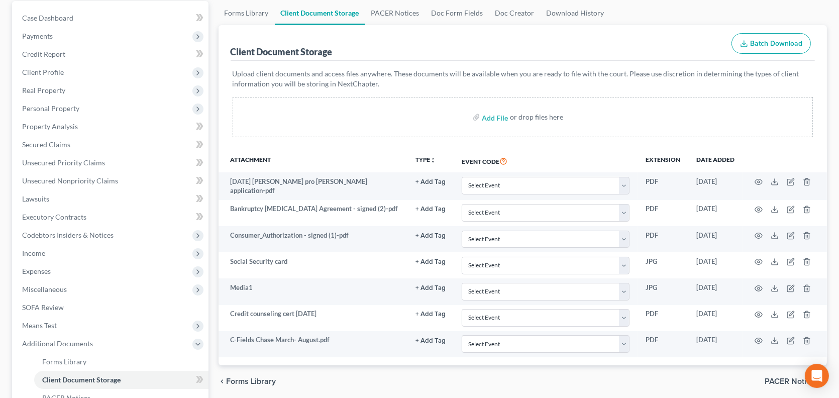
scroll to position [28, 0]
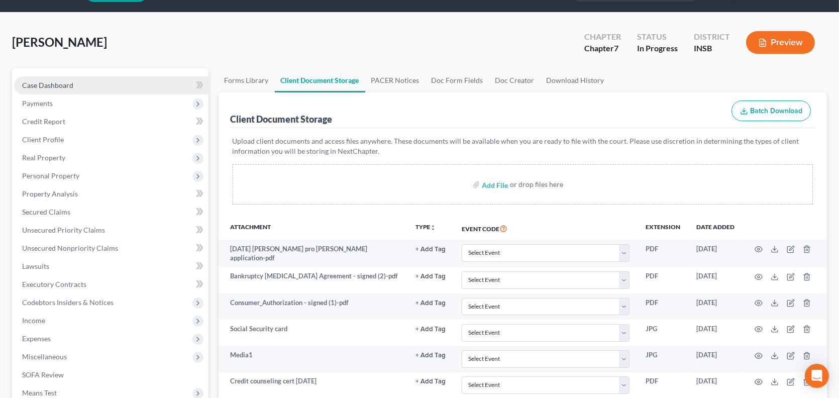
click at [54, 83] on span "Case Dashboard" at bounding box center [47, 85] width 51 height 9
select select "9"
select select "6"
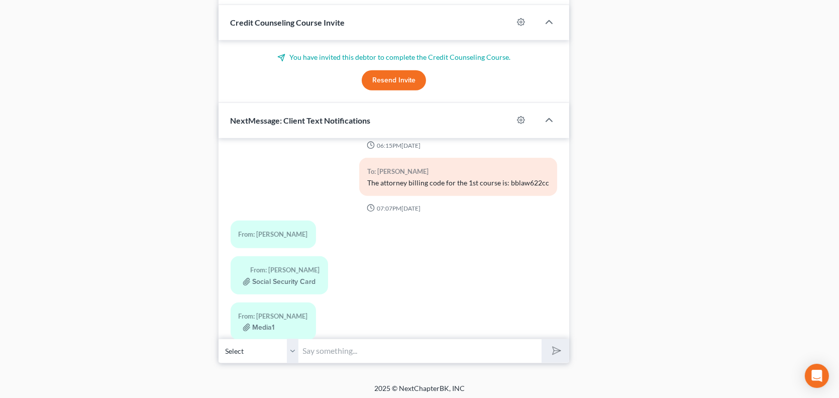
scroll to position [840, 0]
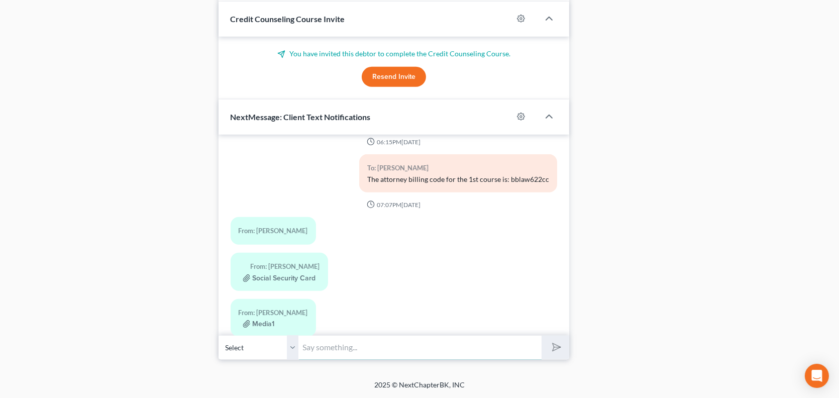
click at [329, 344] on input "text" at bounding box center [420, 347] width 243 height 25
type input "C"
type input "Please send a picture of the front of you Driver's License."
click at [542, 336] on button "submit" at bounding box center [556, 348] width 28 height 24
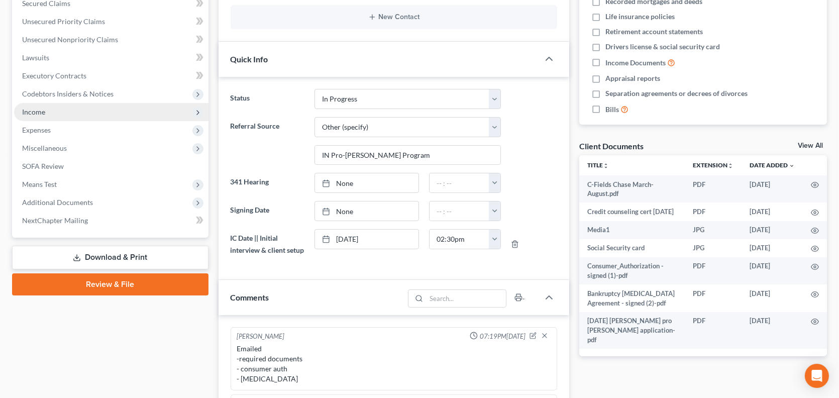
scroll to position [0, 0]
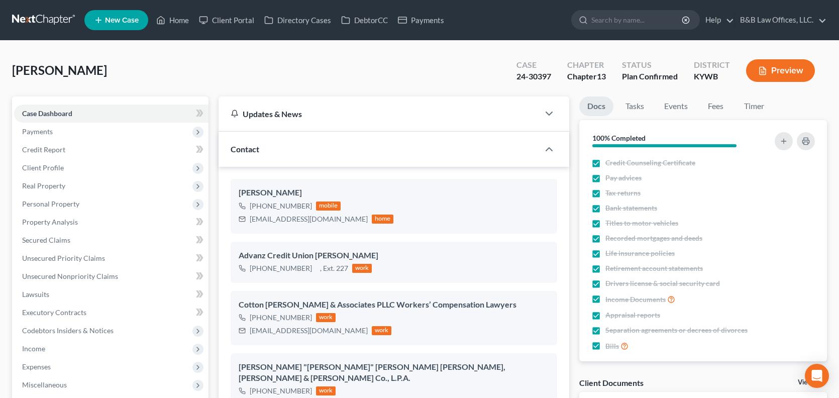
select select "13"
select select "2"
select select "0"
click at [672, 106] on link "Events" at bounding box center [676, 106] width 40 height 20
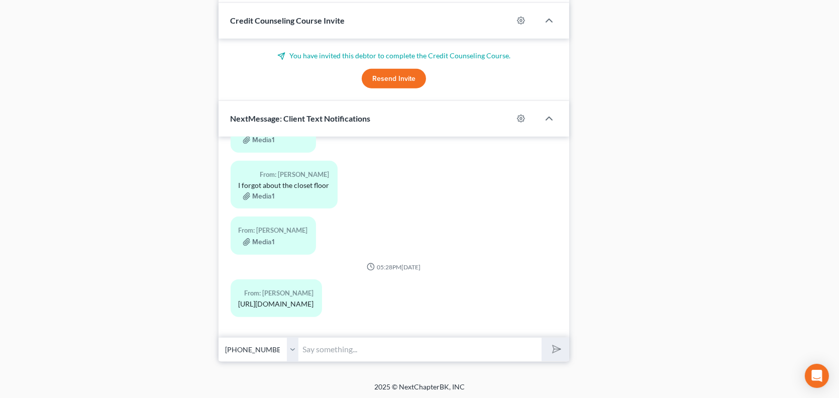
scroll to position [1220, 0]
click at [317, 353] on input "text" at bounding box center [420, 349] width 243 height 25
click at [459, 196] on div "From: Deborah Miller I forgot about the closet floor Media1" at bounding box center [394, 189] width 337 height 56
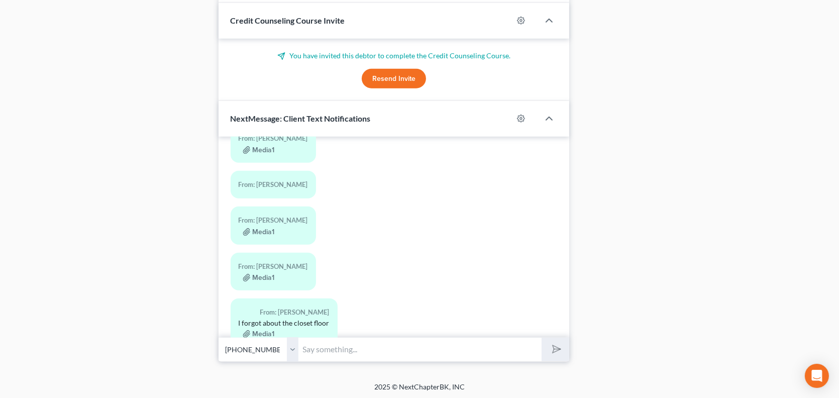
scroll to position [17172, 0]
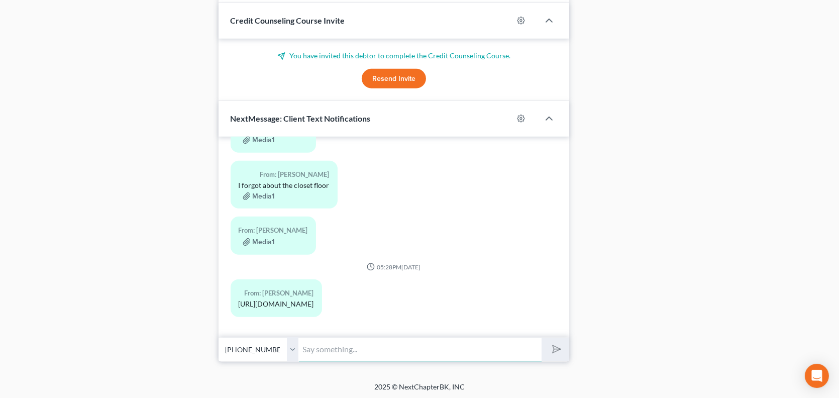
click at [308, 350] on input "text" at bounding box center [420, 349] width 243 height 25
type input "Debbie, the trustee has agreed to an order for approval of the insurance settle…"
click at [542, 338] on button "submit" at bounding box center [556, 350] width 28 height 24
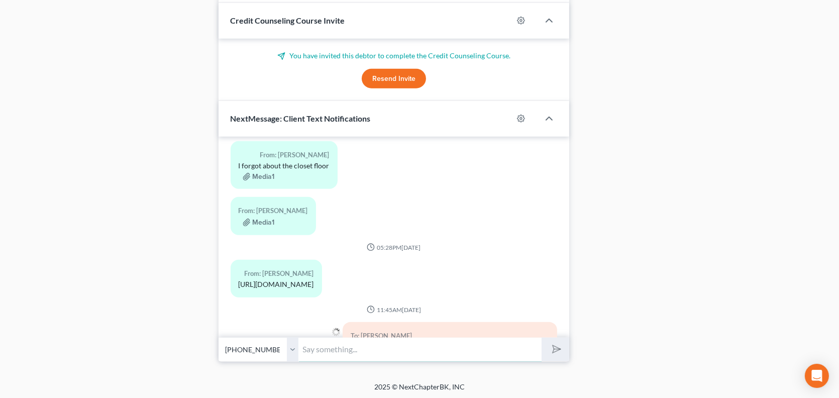
scroll to position [17255, 0]
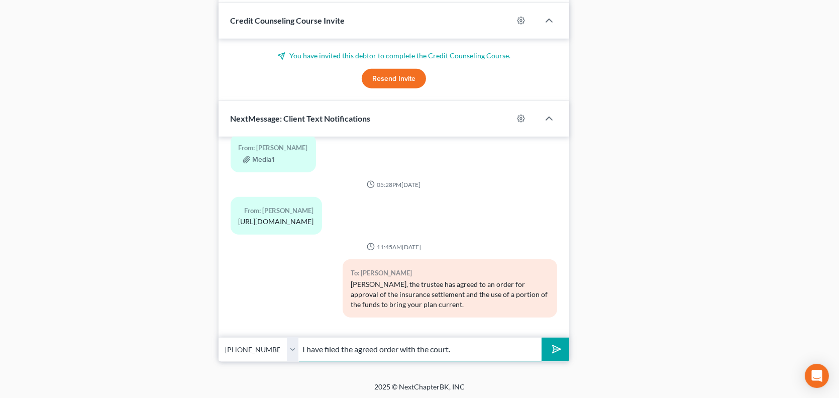
type input "I have filed the agreed order with the court."
click at [542, 338] on button "submit" at bounding box center [556, 350] width 28 height 24
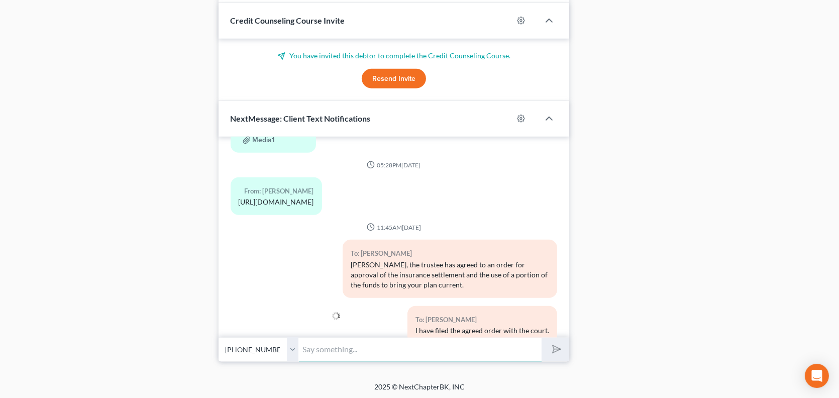
scroll to position [17300, 0]
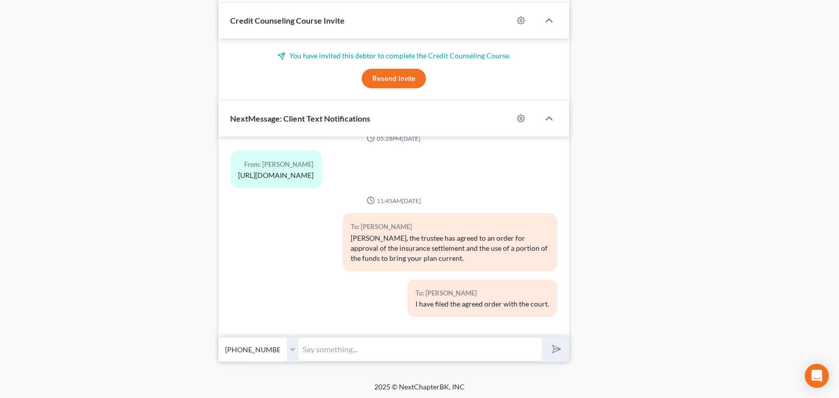
click at [323, 345] on input "text" at bounding box center [420, 349] width 243 height 25
click at [523, 352] on input "Please let me know if I can schedule a payment via TFS, which is connected to t…" at bounding box center [420, 349] width 243 height 25
click at [535, 349] on input "Please let me know if I can schedule a payment via TFS, which is connected to t…" at bounding box center [420, 349] width 243 height 25
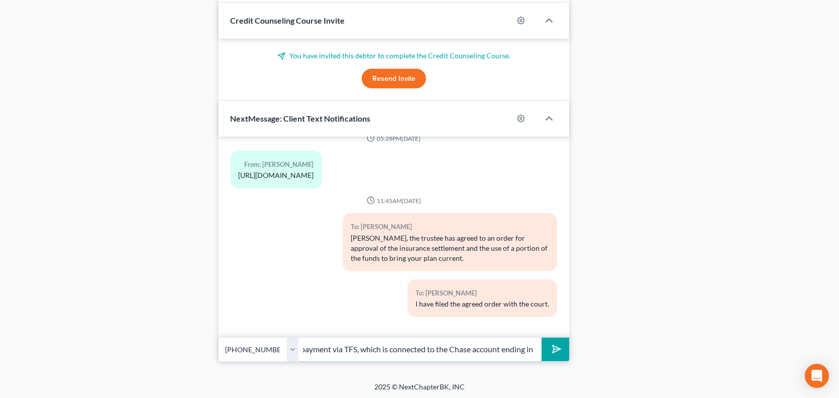
click at [531, 347] on input "Please let me know if I can schedule a payment via TFS, which is connected to t…" at bounding box center [420, 349] width 243 height 25
type input "Please let me know if I can schedule a payment via TFS, which is connected to t…"
click at [555, 351] on icon "submit" at bounding box center [555, 349] width 14 height 14
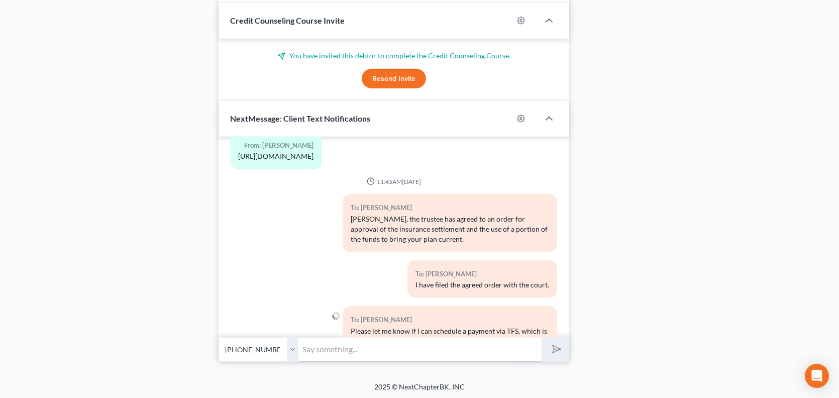
scroll to position [17357, 0]
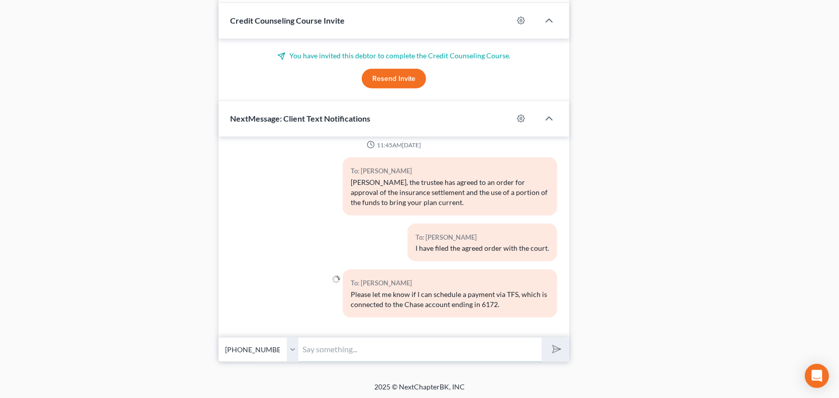
click at [327, 347] on input "text" at bounding box center [420, 349] width 243 height 25
type input "The payment amount is going to be $5,474.00."
click at [553, 347] on polygon "submit" at bounding box center [555, 349] width 12 height 12
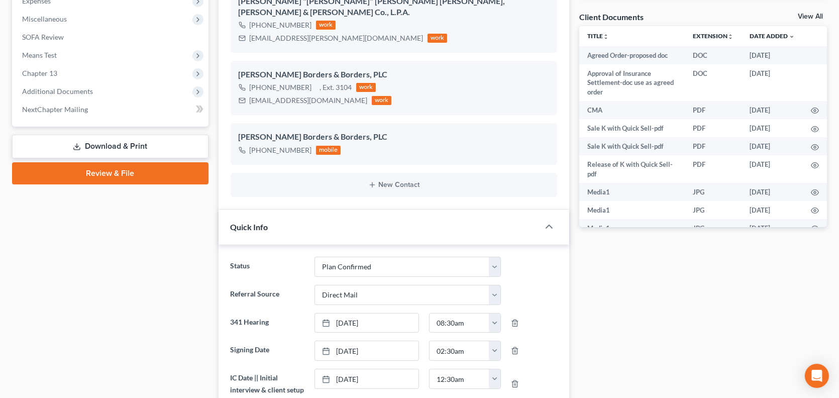
scroll to position [0, 0]
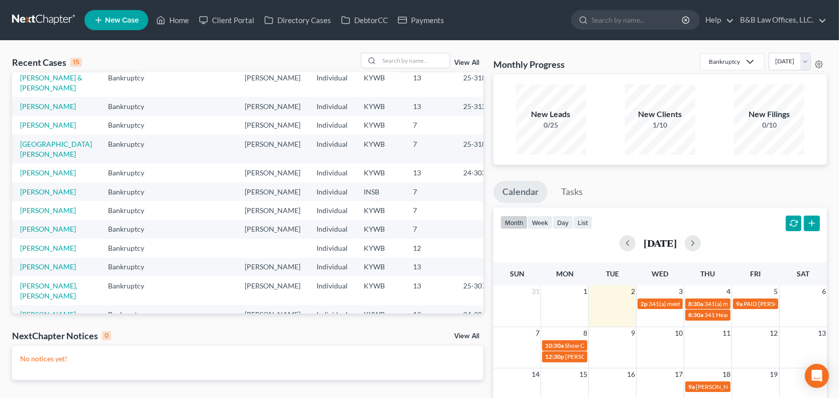
scroll to position [60, 0]
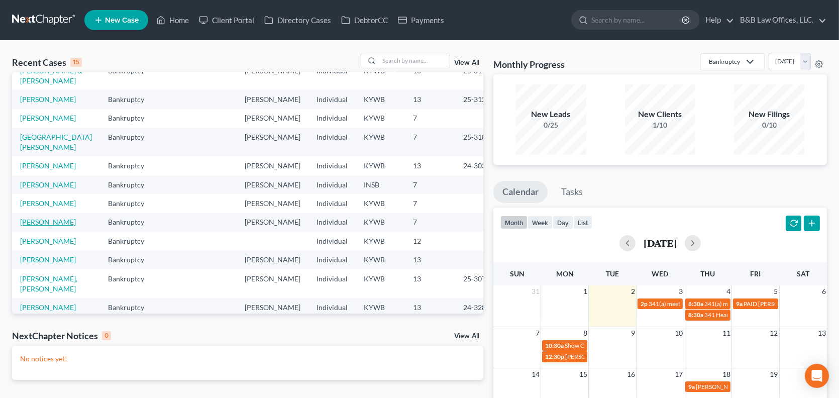
click at [49, 226] on link "[PERSON_NAME]" at bounding box center [48, 222] width 56 height 9
select select "1"
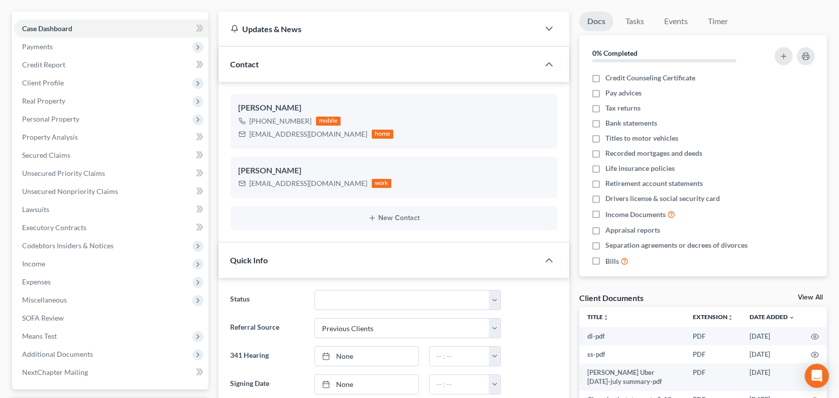
scroll to position [6996, 0]
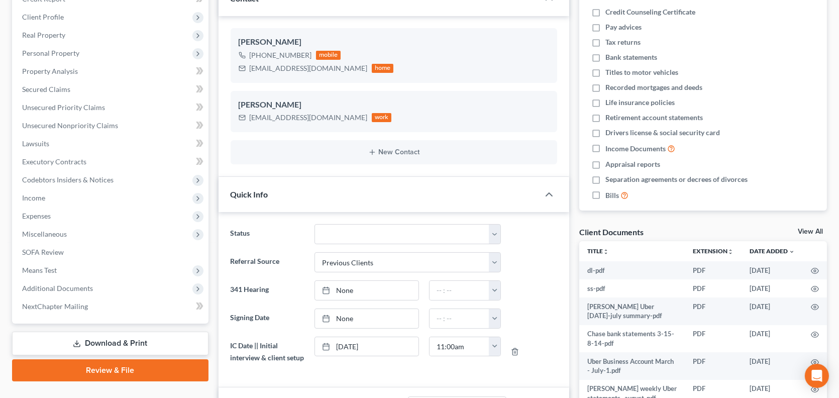
click at [809, 233] on link "View All" at bounding box center [810, 231] width 25 height 7
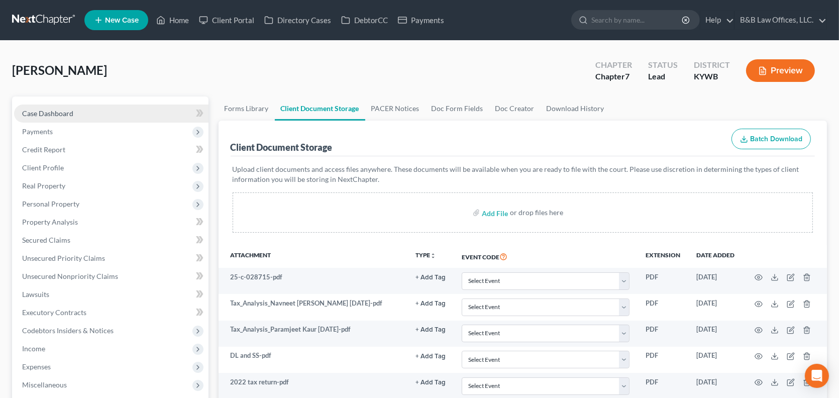
click at [49, 114] on span "Case Dashboard" at bounding box center [47, 113] width 51 height 9
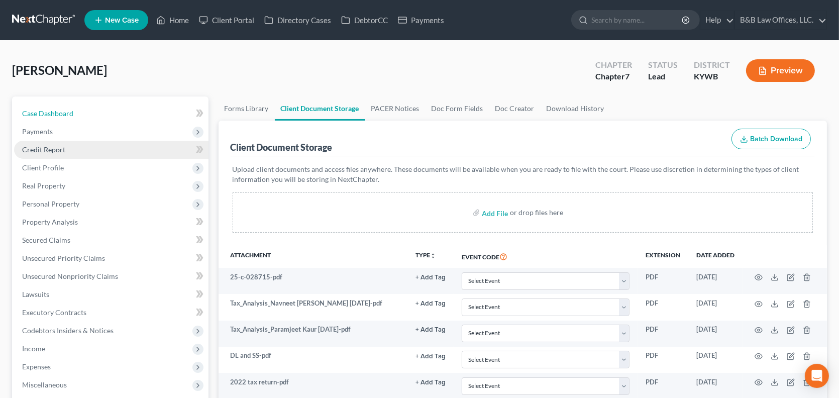
select select "1"
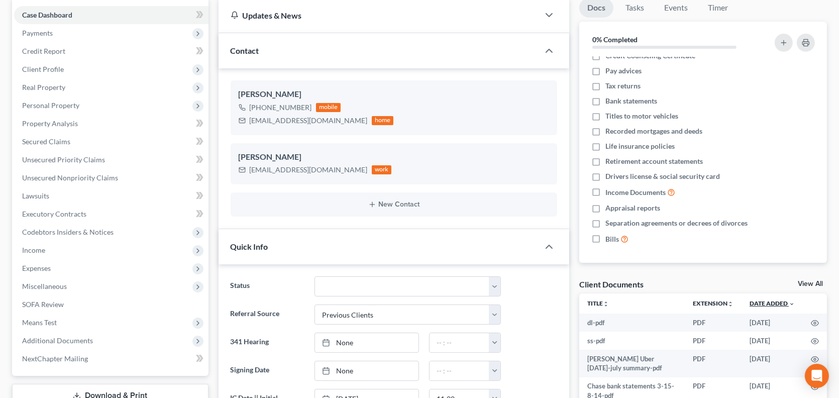
scroll to position [101, 0]
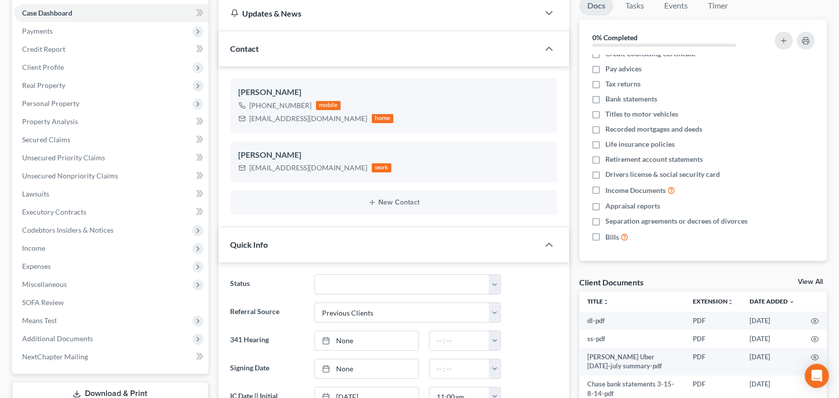
click at [803, 282] on link "View All" at bounding box center [810, 281] width 25 height 7
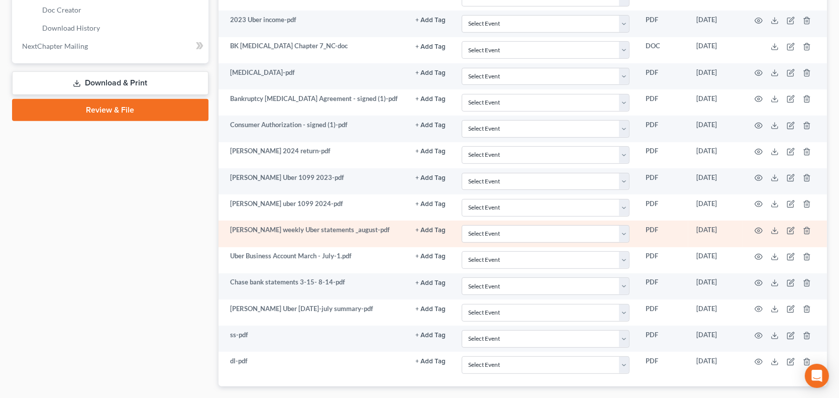
scroll to position [524, 0]
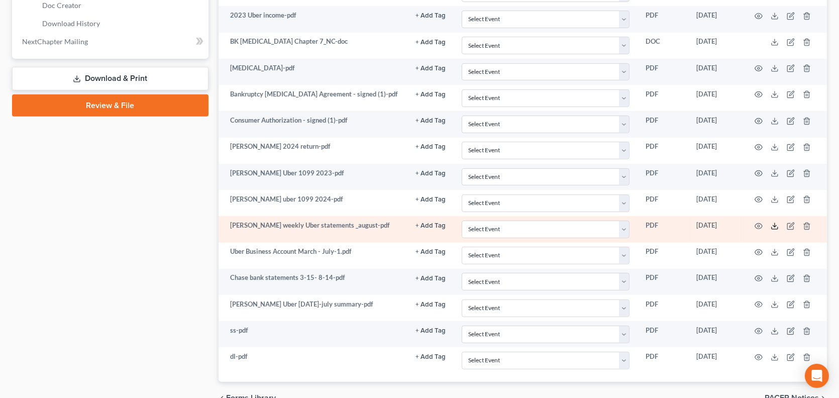
click at [776, 225] on polyline at bounding box center [775, 226] width 4 height 2
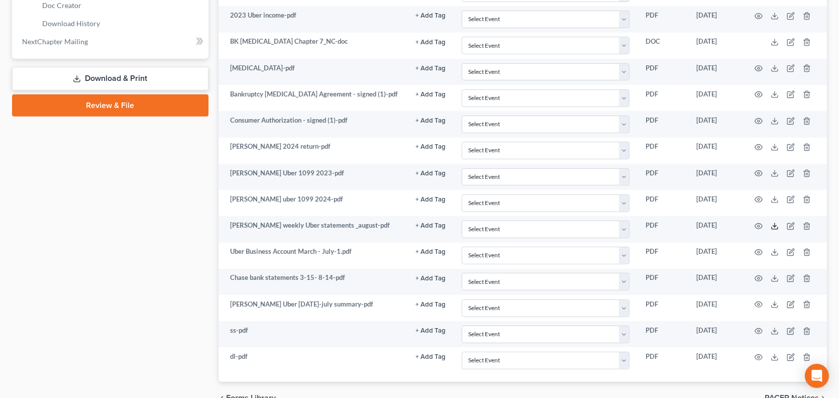
scroll to position [0, 0]
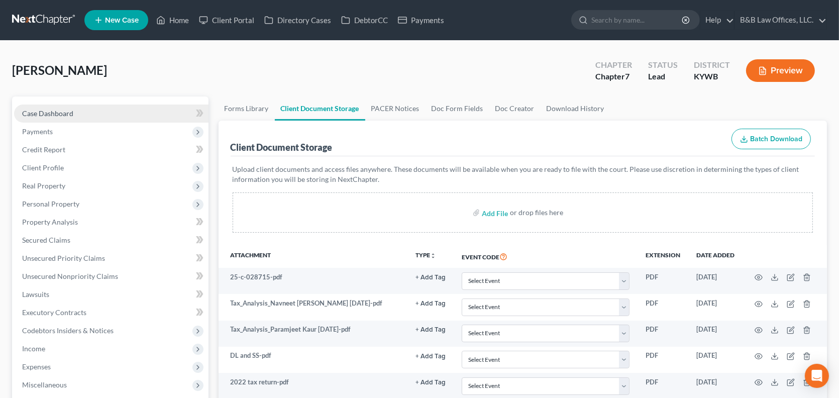
click at [95, 110] on link "Case Dashboard" at bounding box center [111, 114] width 195 height 18
select select "10"
select select "1"
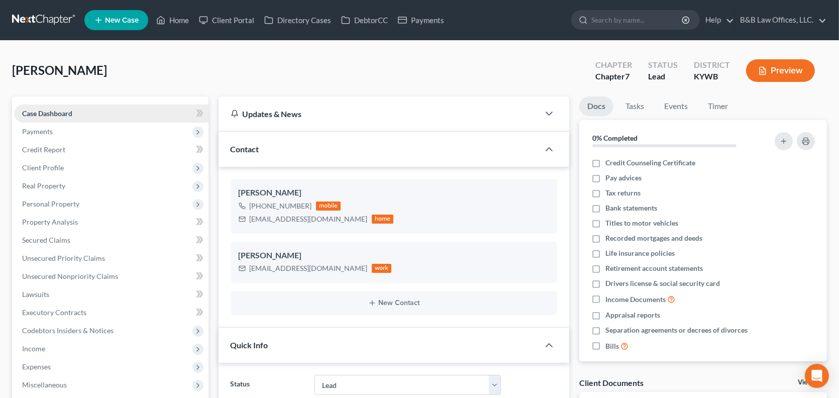
scroll to position [6996, 0]
drag, startPoint x: 258, startPoint y: 205, endPoint x: 305, endPoint y: 205, distance: 46.7
click at [305, 205] on div "[PHONE_NUMBER]" at bounding box center [281, 206] width 62 height 10
click at [308, 204] on div "[PHONE_NUMBER] mobile" at bounding box center [316, 206] width 155 height 13
drag, startPoint x: 308, startPoint y: 204, endPoint x: 259, endPoint y: 202, distance: 49.3
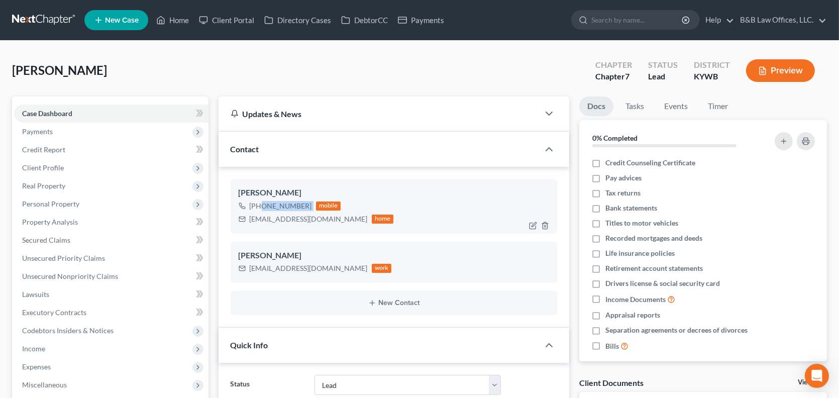
click at [259, 202] on div "[PHONE_NUMBER] mobile" at bounding box center [316, 206] width 155 height 13
copy div "[PHONE_NUMBER]"
click at [60, 205] on span "Personal Property" at bounding box center [50, 204] width 57 height 9
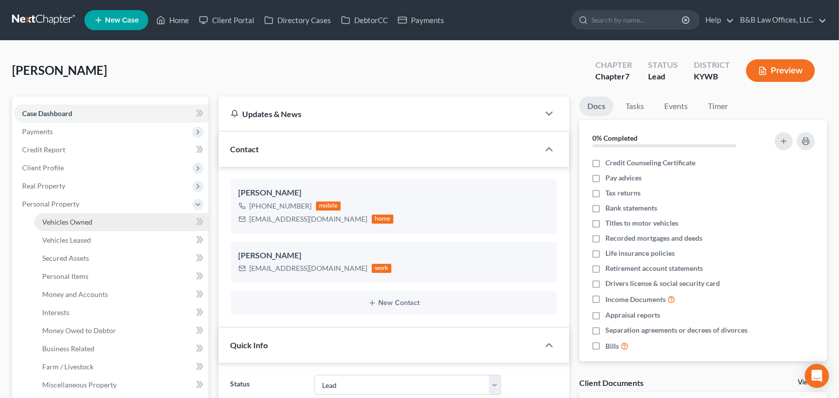
click at [60, 218] on span "Vehicles Owned" at bounding box center [67, 222] width 50 height 9
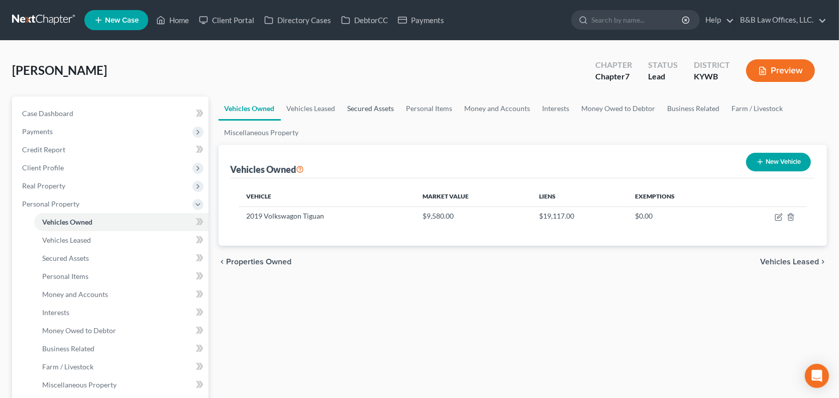
click at [361, 108] on link "Secured Assets" at bounding box center [371, 108] width 59 height 24
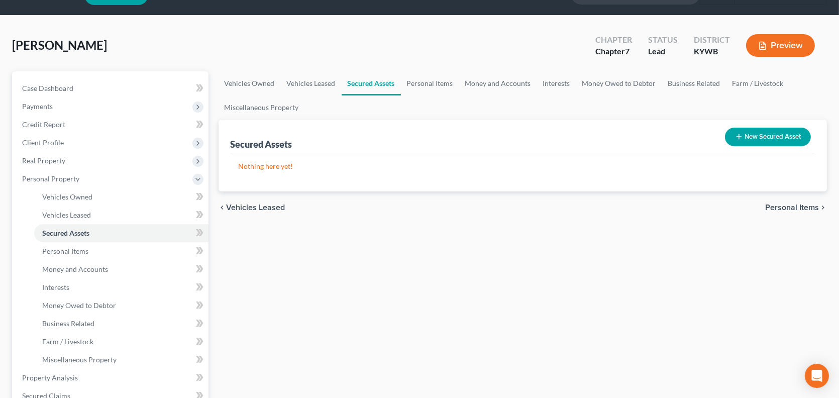
scroll to position [50, 0]
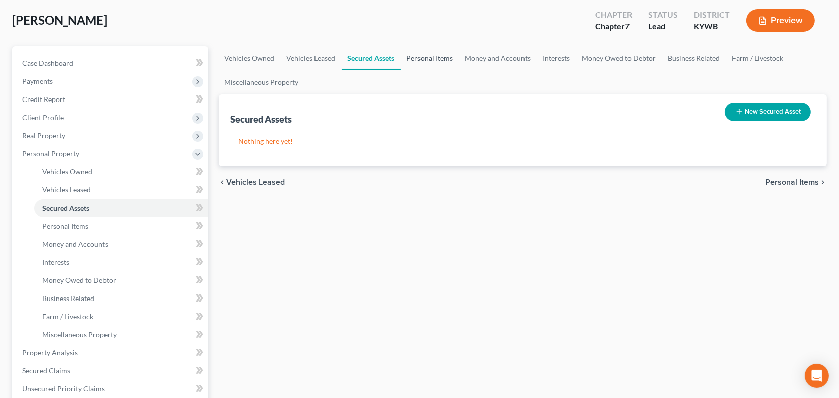
click at [423, 55] on link "Personal Items" at bounding box center [430, 58] width 58 height 24
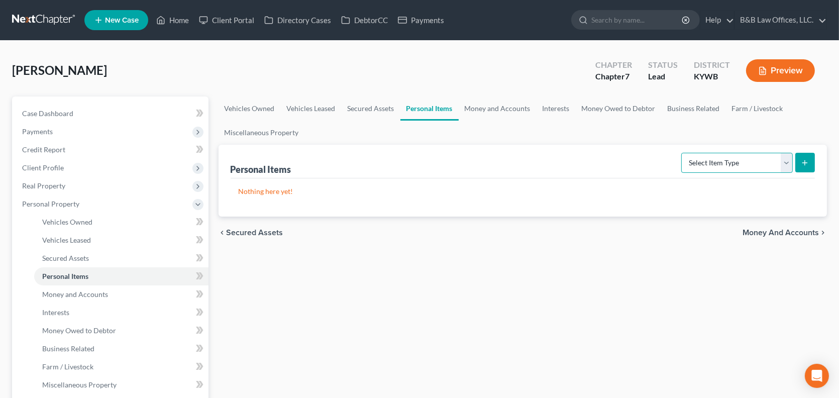
click at [789, 163] on select "Select Item Type Clothing Collectibles Of Value Electronics Firearms Household …" at bounding box center [738, 163] width 112 height 20
select select "clothing"
click at [683, 153] on select "Select Item Type Clothing Collectibles Of Value Electronics Firearms Household …" at bounding box center [738, 163] width 112 height 20
click at [808, 162] on icon "submit" at bounding box center [805, 163] width 8 height 8
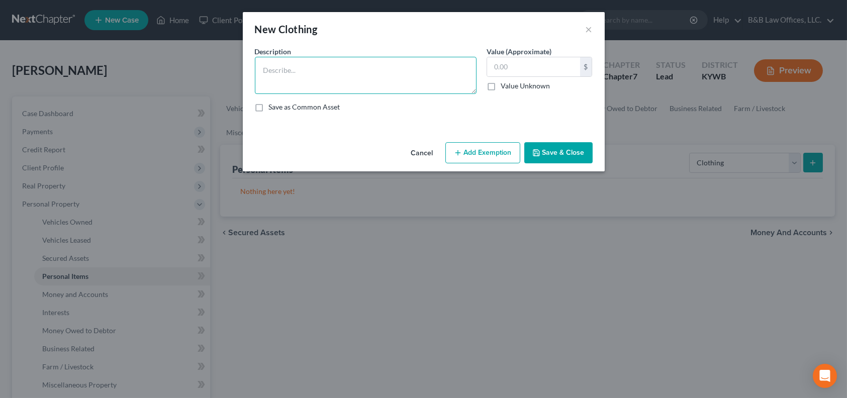
click at [331, 80] on textarea at bounding box center [366, 75] width 222 height 37
type textarea "Miscellaneous clothing"
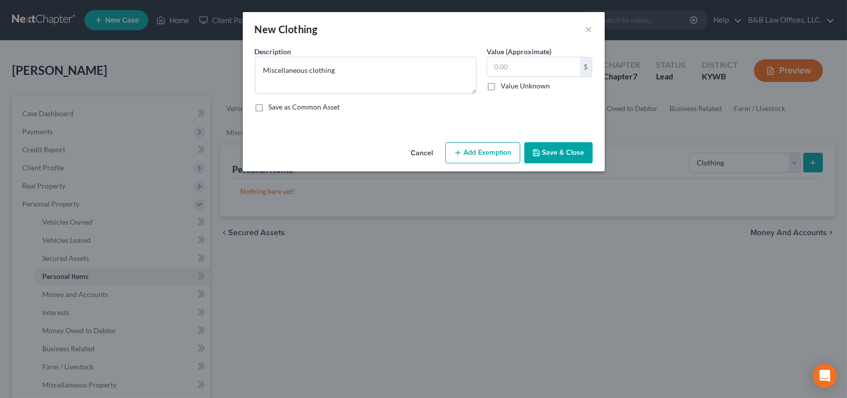
click at [473, 151] on button "Add Exemption" at bounding box center [482, 152] width 75 height 21
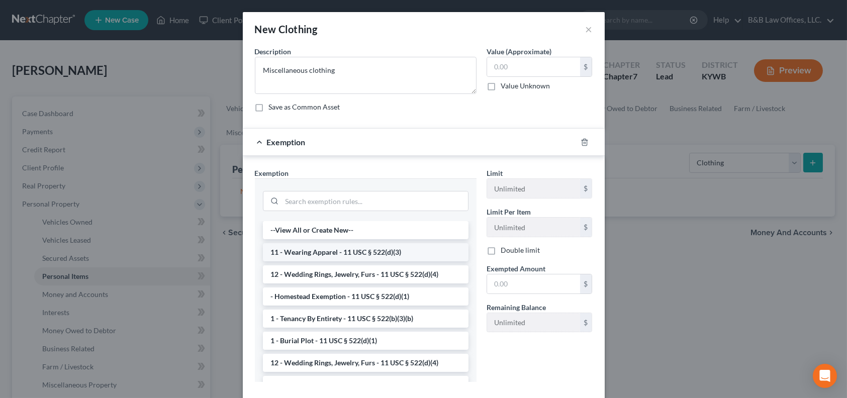
click at [339, 253] on li "11 - Wearing Apparel - 11 USC § 522(d)(3)" at bounding box center [366, 252] width 206 height 18
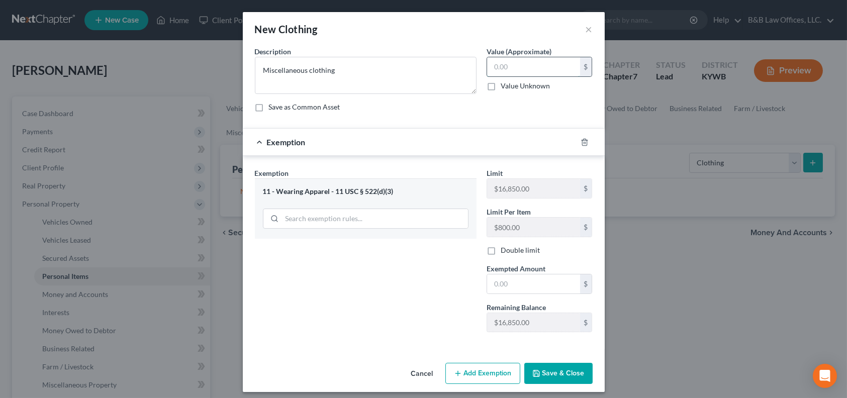
click at [510, 68] on input "text" at bounding box center [533, 66] width 93 height 19
type input "300"
click at [517, 283] on input "text" at bounding box center [533, 283] width 93 height 19
type input "300"
click at [544, 369] on button "Save & Close" at bounding box center [558, 373] width 68 height 21
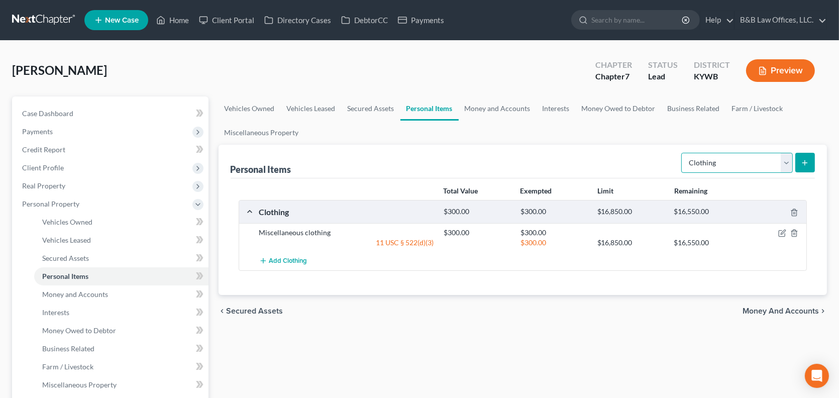
click at [784, 158] on select "Select Item Type Clothing Collectibles Of Value Electronics Firearms Household …" at bounding box center [738, 163] width 112 height 20
select select "electronics"
click at [683, 153] on select "Select Item Type Clothing Collectibles Of Value Electronics Firearms Household …" at bounding box center [738, 163] width 112 height 20
click at [812, 164] on button "submit" at bounding box center [806, 163] width 20 height 20
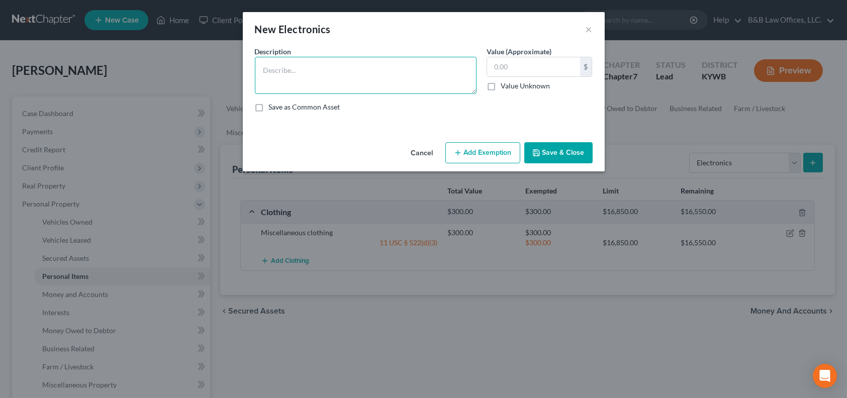
click at [401, 86] on textarea at bounding box center [366, 75] width 222 height 37
type textarea "Samsung Galaxy S22"
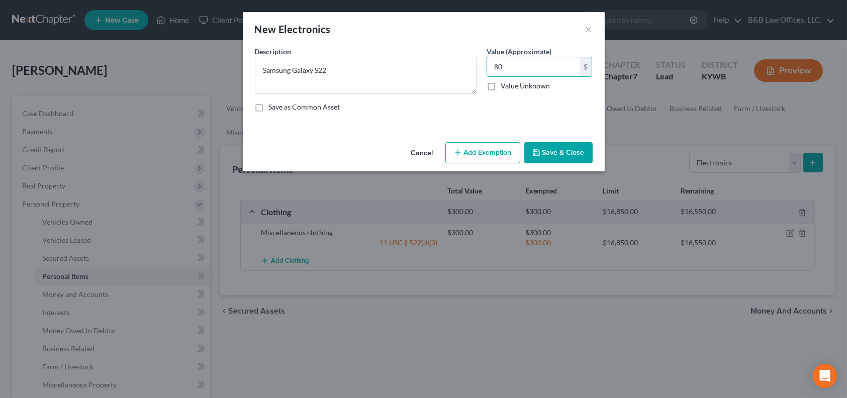
type input "80"
click at [477, 151] on button "Add Exemption" at bounding box center [482, 152] width 75 height 21
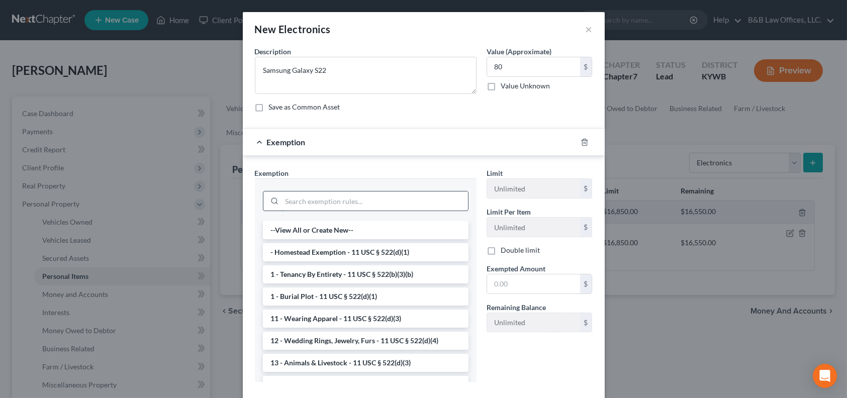
click at [319, 205] on input "search" at bounding box center [375, 200] width 186 height 19
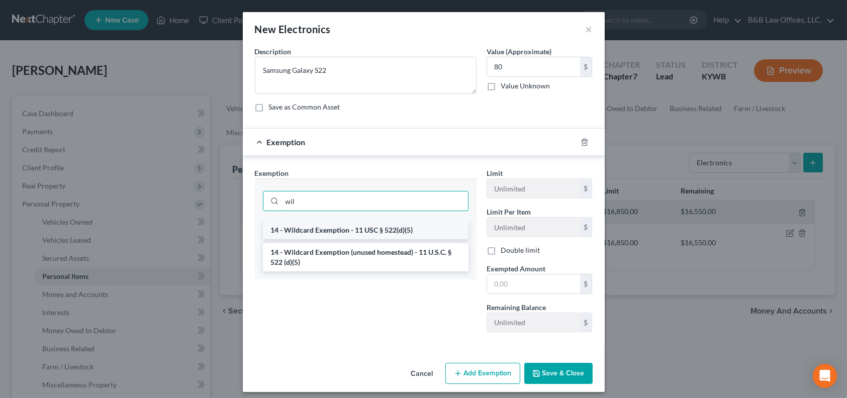
type input "wil"
click at [363, 228] on li "14 - Wildcard Exemption - 11 USC § 522(d)(5)" at bounding box center [366, 230] width 206 height 18
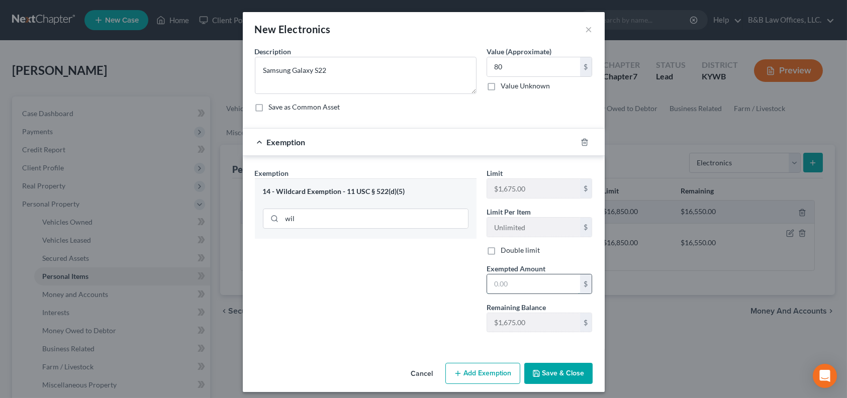
click at [496, 281] on input "text" at bounding box center [533, 283] width 93 height 19
type input "80"
click at [550, 377] on button "Save & Close" at bounding box center [558, 373] width 68 height 21
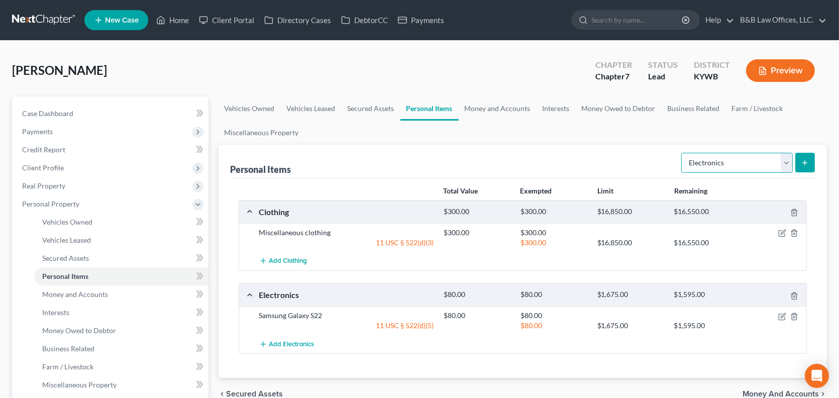
click at [789, 164] on select "Select Item Type Clothing Collectibles Of Value Electronics Firearms Household …" at bounding box center [738, 163] width 112 height 20
select select "household_goods"
click at [683, 153] on select "Select Item Type Clothing Collectibles Of Value Electronics Firearms Household …" at bounding box center [738, 163] width 112 height 20
click at [805, 162] on icon "submit" at bounding box center [805, 163] width 8 height 8
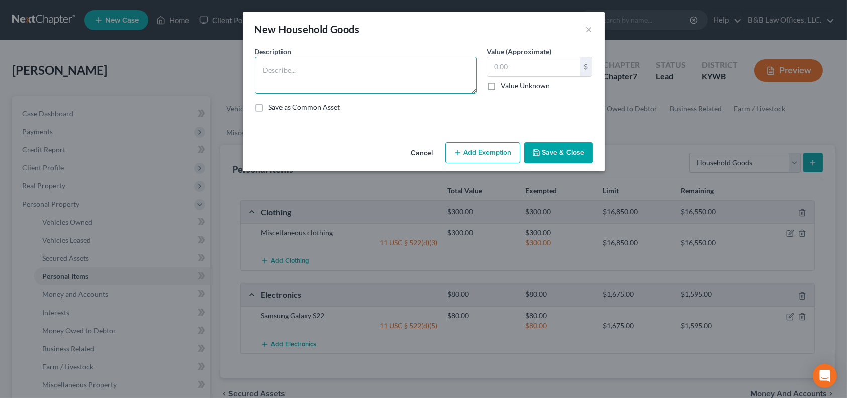
click at [340, 74] on textarea at bounding box center [366, 75] width 222 height 37
type textarea "Master bedroom set"
click at [508, 68] on input "text" at bounding box center [533, 66] width 93 height 19
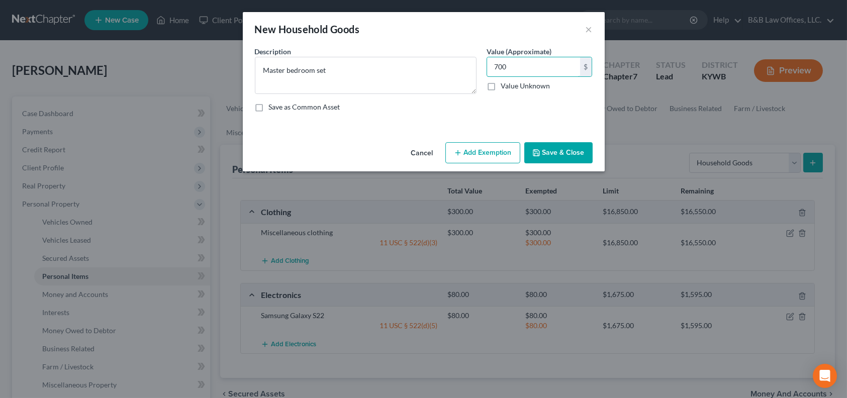
type input "700"
click at [474, 158] on button "Add Exemption" at bounding box center [482, 152] width 75 height 21
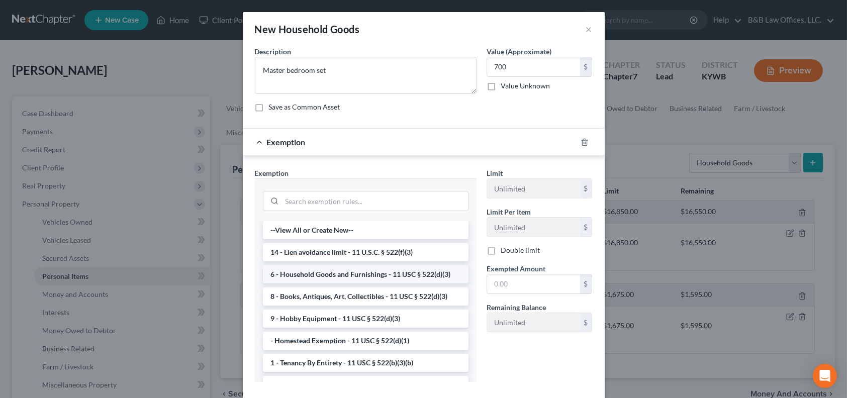
click at [313, 271] on li "6 - Household Goods and Furnishings - 11 USC § 522(d)(3)" at bounding box center [366, 274] width 206 height 18
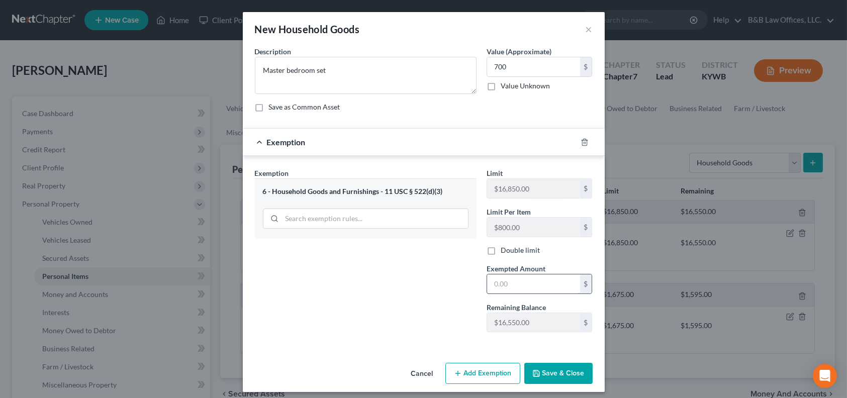
click at [515, 282] on input "text" at bounding box center [533, 283] width 93 height 19
type input "700"
click at [545, 369] on button "Save & Close" at bounding box center [558, 373] width 68 height 21
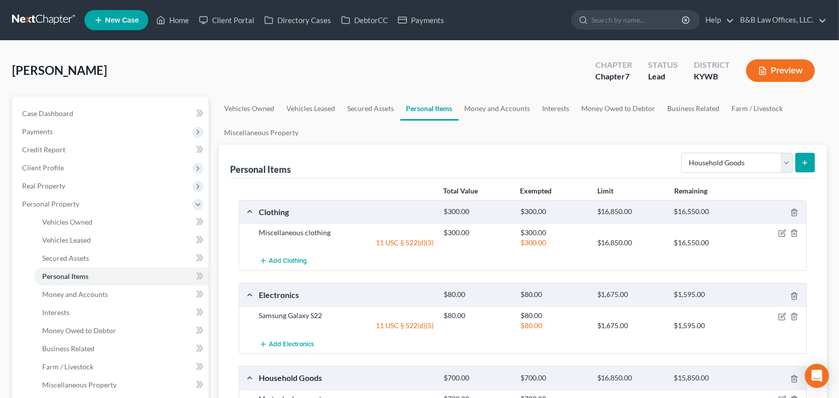
click at [802, 165] on icon "submit" at bounding box center [805, 163] width 8 height 8
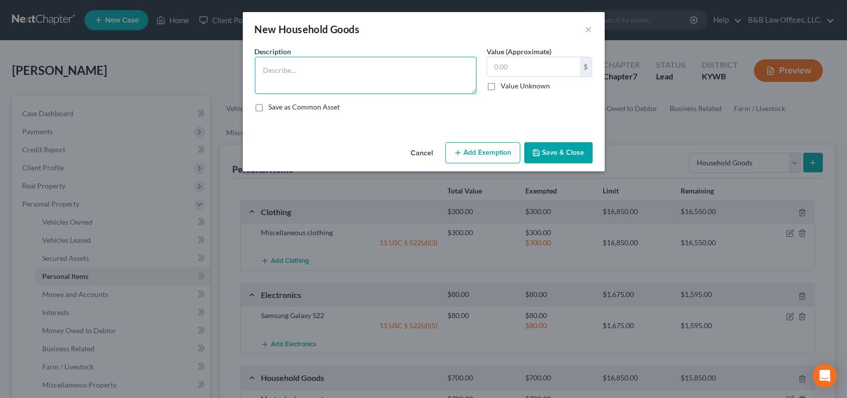
click at [343, 72] on textarea at bounding box center [366, 75] width 222 height 37
type textarea "B"
click at [418, 153] on button "Cancel" at bounding box center [422, 153] width 38 height 20
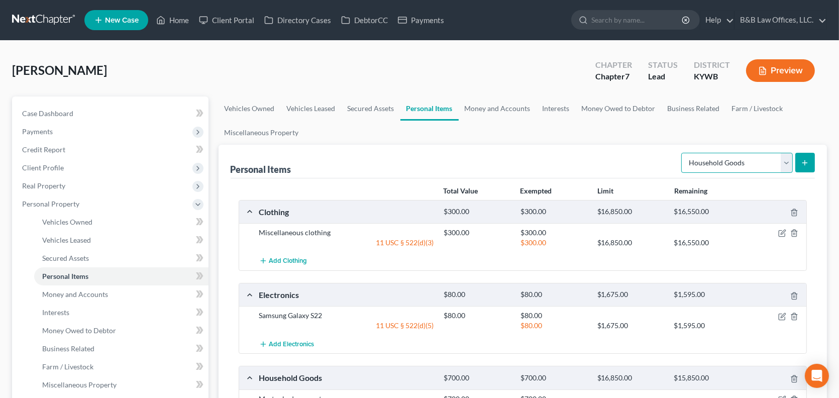
click at [787, 166] on select "Select Item Type Clothing Collectibles Of Value Electronics Firearms Household …" at bounding box center [738, 163] width 112 height 20
click at [800, 164] on button "submit" at bounding box center [806, 163] width 20 height 20
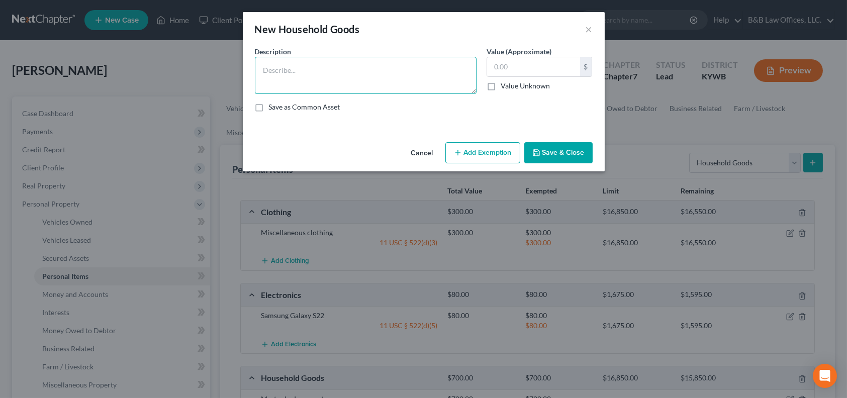
click at [309, 78] on textarea at bounding box center [366, 75] width 222 height 37
type textarea "Living room furnishings"
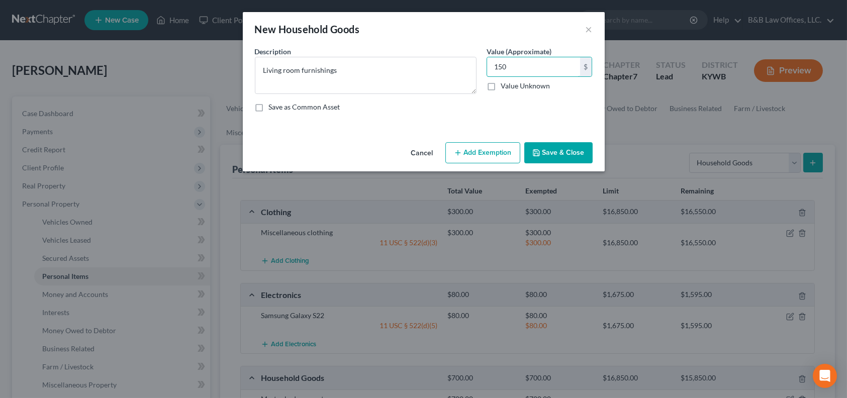
type input "150"
click at [470, 152] on button "Add Exemption" at bounding box center [482, 152] width 75 height 21
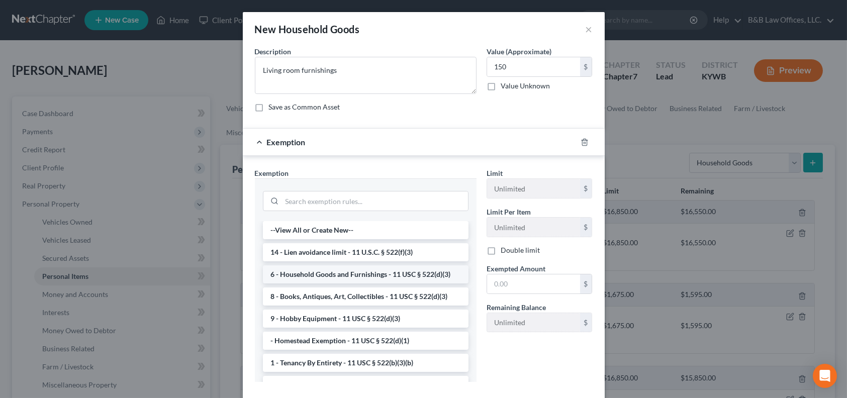
click at [303, 269] on li "6 - Household Goods and Furnishings - 11 USC § 522(d)(3)" at bounding box center [366, 274] width 206 height 18
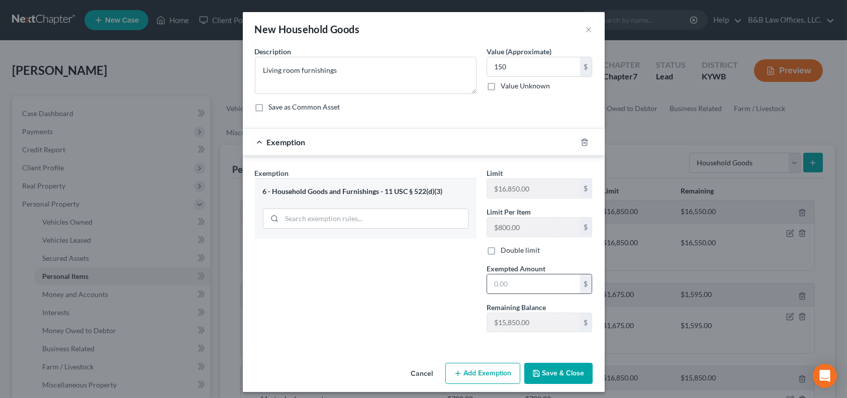
click at [503, 285] on input "text" at bounding box center [533, 283] width 93 height 19
click at [517, 277] on input "text" at bounding box center [533, 283] width 93 height 19
type input "150"
click at [564, 378] on button "Save & Close" at bounding box center [558, 373] width 68 height 21
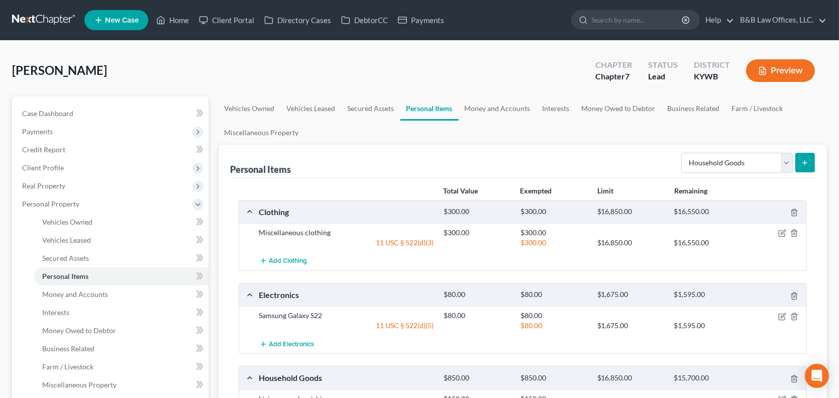
click at [808, 163] on icon "submit" at bounding box center [805, 163] width 8 height 8
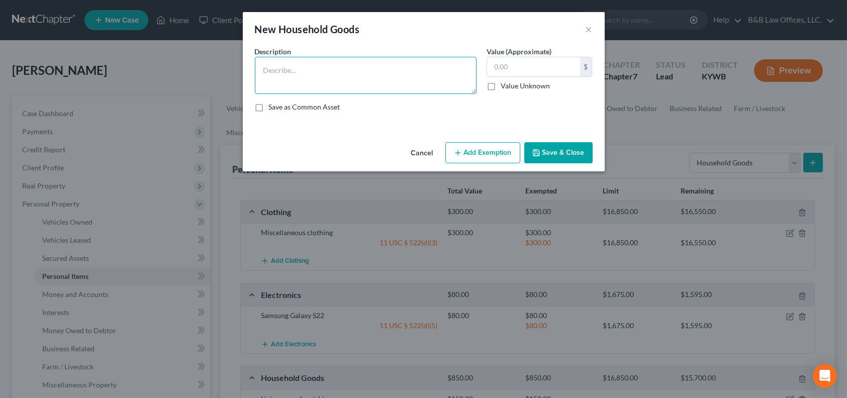
click at [358, 79] on textarea at bounding box center [366, 75] width 222 height 37
type textarea "Kitchen flatware & silverware"
type input "100"
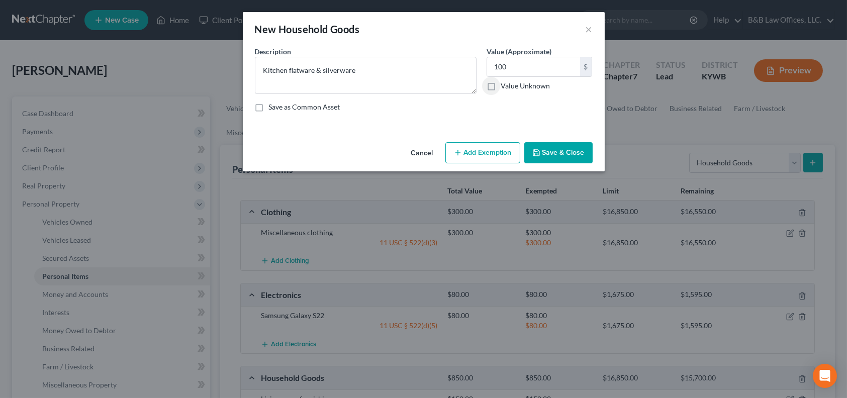
click at [476, 154] on button "Add Exemption" at bounding box center [482, 152] width 75 height 21
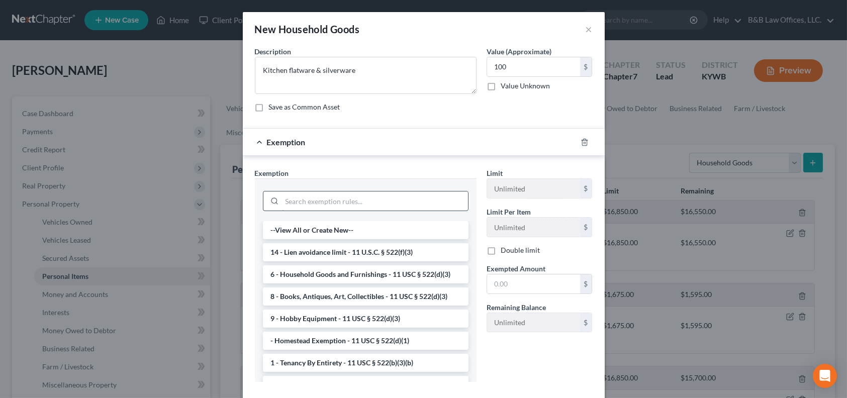
click at [310, 202] on input "search" at bounding box center [375, 200] width 186 height 19
click at [288, 273] on li "6 - Household Goods and Furnishings - 11 USC § 522(d)(3)" at bounding box center [366, 274] width 206 height 18
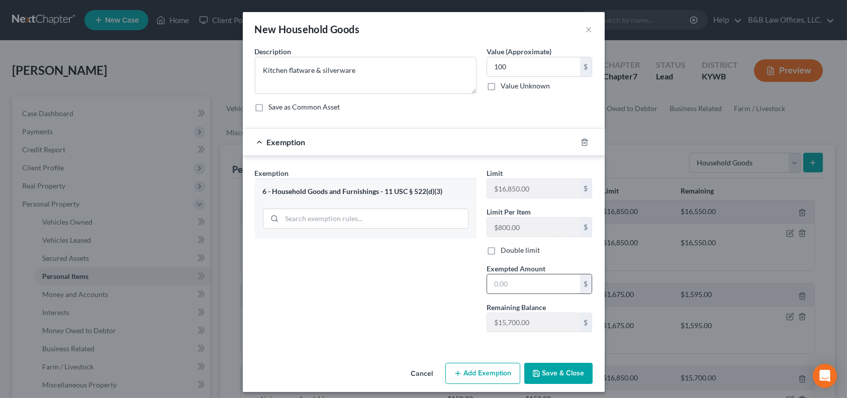
click at [506, 285] on input "text" at bounding box center [533, 283] width 93 height 19
type input "100"
click at [560, 370] on button "Save & Close" at bounding box center [558, 373] width 68 height 21
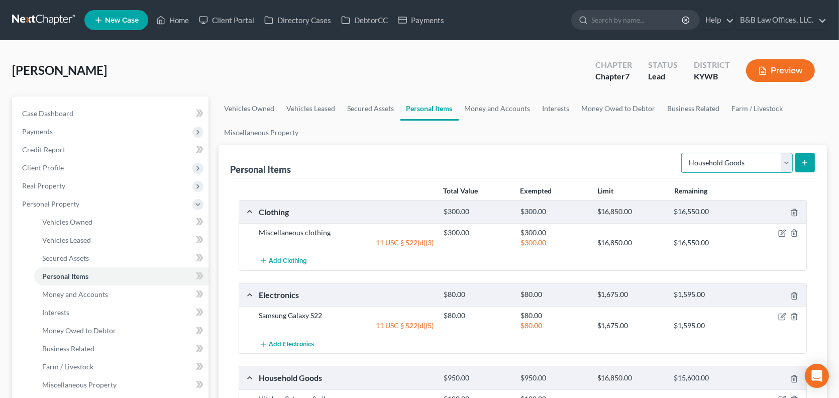
click at [787, 162] on select "Select Item Type Clothing Collectibles Of Value Electronics Firearms Household …" at bounding box center [738, 163] width 112 height 20
select select "jewelry"
click at [683, 153] on select "Select Item Type Clothing Collectibles Of Value Electronics Firearms Household …" at bounding box center [738, 163] width 112 height 20
click at [805, 160] on icon "submit" at bounding box center [805, 163] width 8 height 8
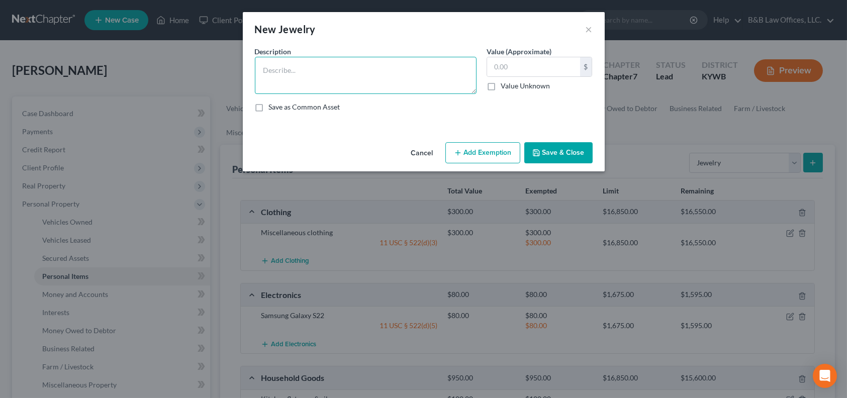
click at [308, 72] on textarea at bounding box center [366, 75] width 222 height 37
type textarea "Watch"
click at [487, 148] on button "Add Exemption" at bounding box center [482, 152] width 75 height 21
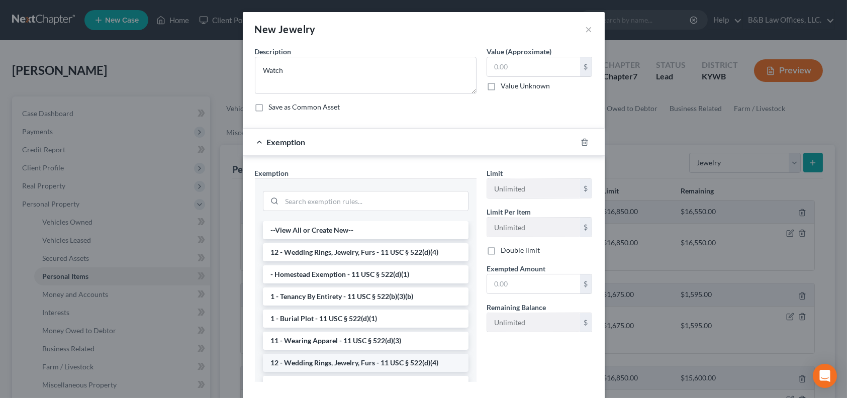
click at [308, 362] on li "12 - Wedding Rings, Jewelry, Furs - 11 USC § 522(d)(4)" at bounding box center [366, 363] width 206 height 18
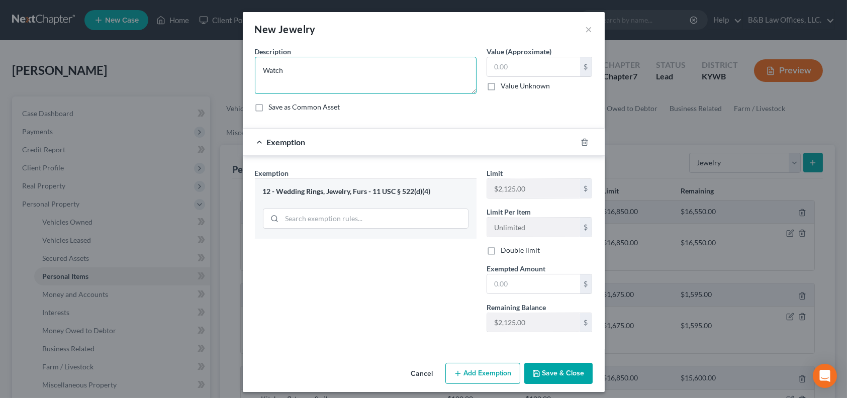
click at [314, 72] on textarea "Watch" at bounding box center [366, 75] width 222 height 37
click at [505, 72] on input "text" at bounding box center [533, 66] width 93 height 19
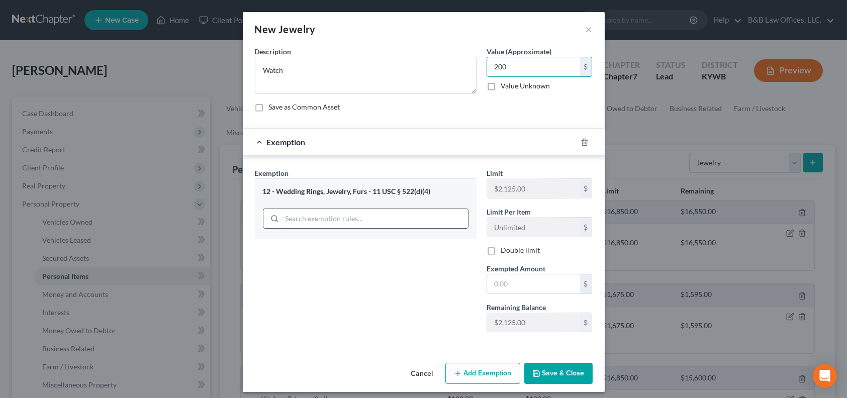
type input "200"
click at [345, 218] on input "search" at bounding box center [375, 218] width 186 height 19
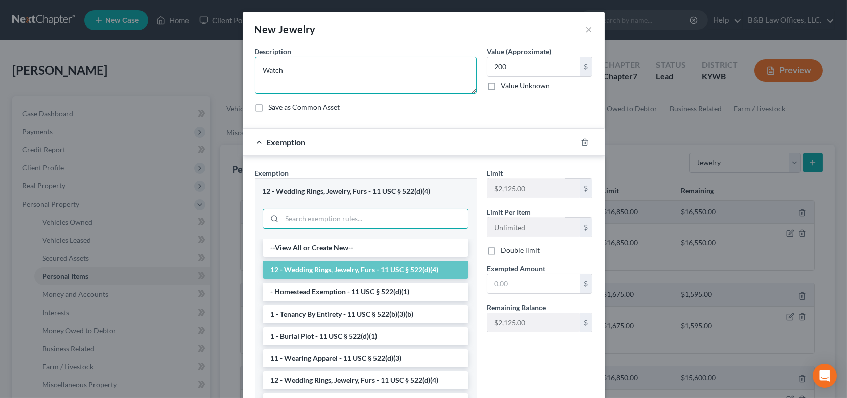
click at [305, 74] on textarea "Watch" at bounding box center [366, 75] width 222 height 37
type textarea "Watch & miscellaneous jewelry"
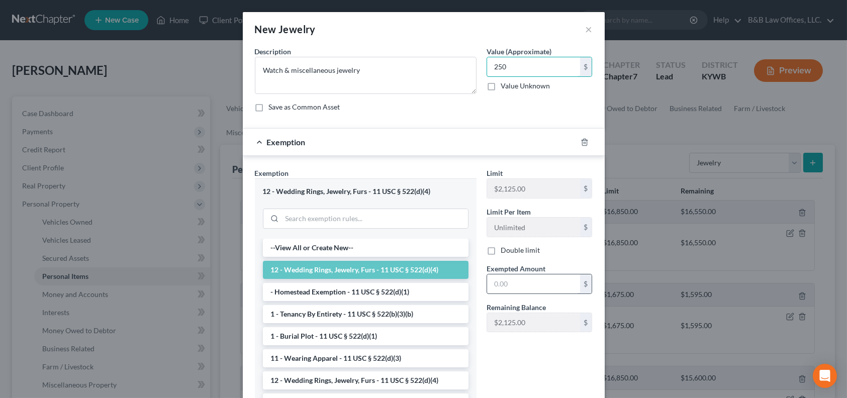
type input "250"
click at [510, 285] on input "text" at bounding box center [533, 283] width 93 height 19
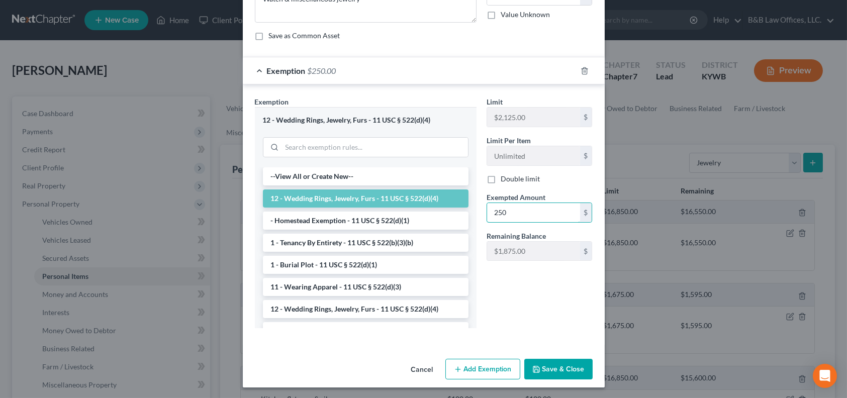
scroll to position [72, 0]
type input "250"
click at [541, 369] on button "Save & Close" at bounding box center [558, 368] width 68 height 21
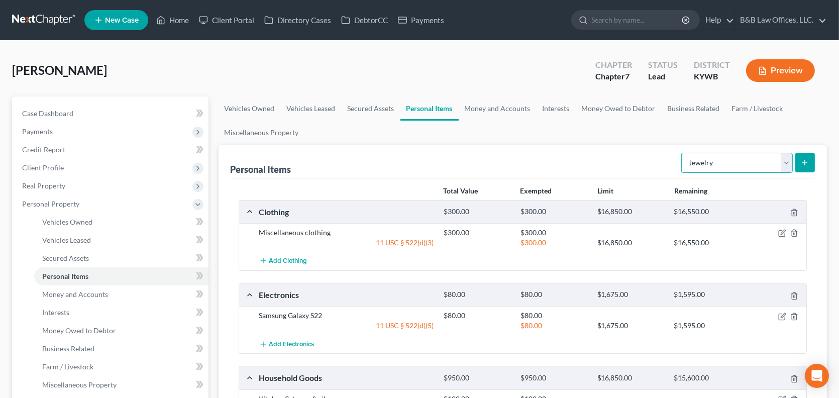
click at [784, 162] on select "Select Item Type Clothing Collectibles Of Value Electronics Firearms Household …" at bounding box center [738, 163] width 112 height 20
select select "electronics"
click at [683, 153] on select "Select Item Type Clothing Collectibles Of Value Electronics Firearms Household …" at bounding box center [738, 163] width 112 height 20
click at [812, 161] on button "submit" at bounding box center [806, 163] width 20 height 20
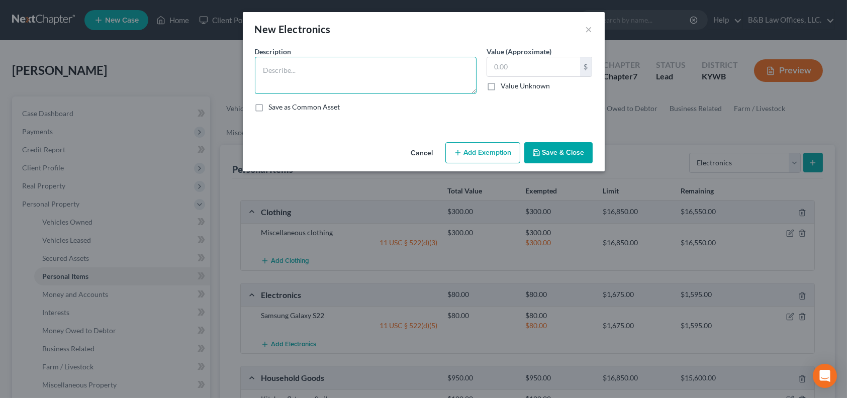
click at [311, 75] on textarea at bounding box center [366, 75] width 222 height 37
type textarea "55" flat screen tv"
type input "150"
click at [483, 155] on button "Add Exemption" at bounding box center [482, 152] width 75 height 21
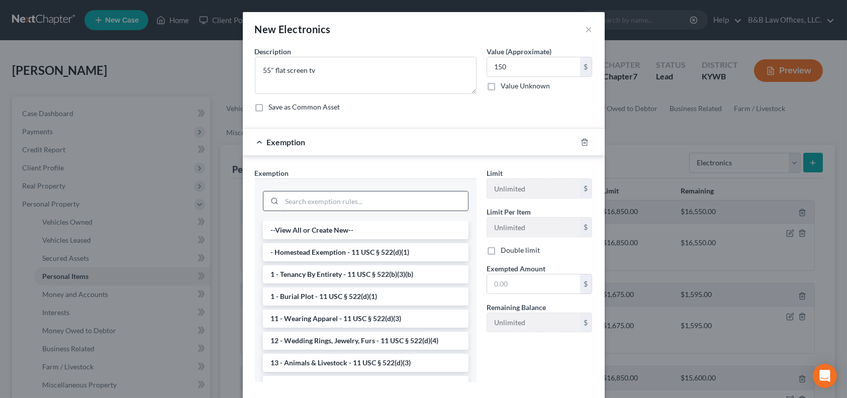
click at [313, 201] on input "search" at bounding box center [375, 200] width 186 height 19
click at [303, 253] on li "- Homestead Exemption - 11 USC § 522(d)(1)" at bounding box center [366, 252] width 206 height 18
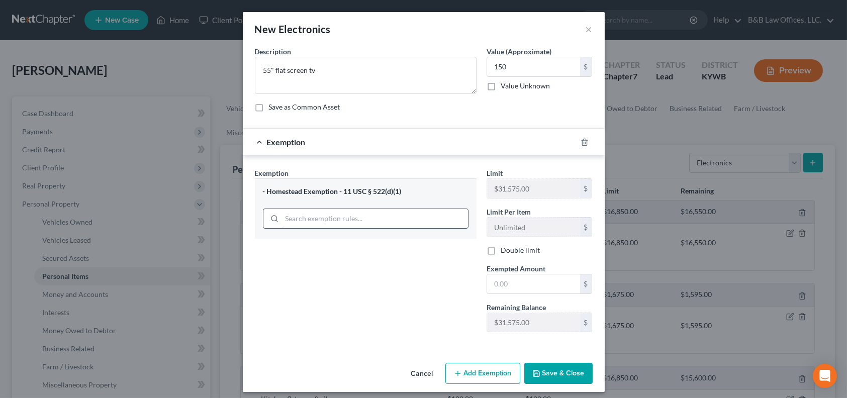
click at [310, 220] on input "search" at bounding box center [375, 218] width 186 height 19
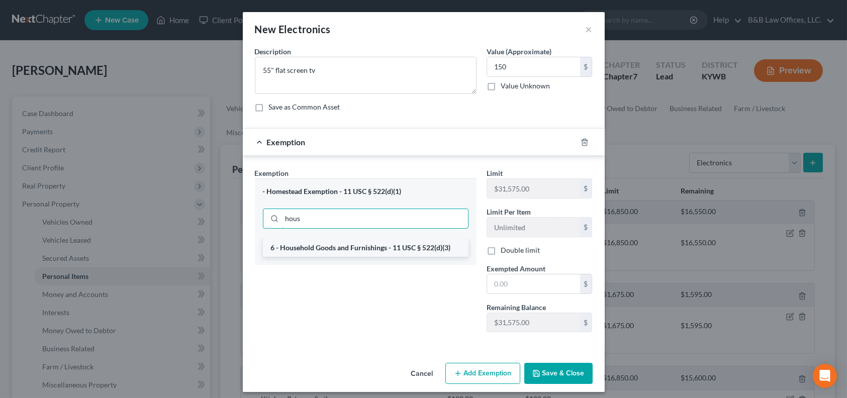
type input "hous"
click at [319, 246] on li "6 - Household Goods and Furnishings - 11 USC § 522(d)(3)" at bounding box center [366, 248] width 206 height 18
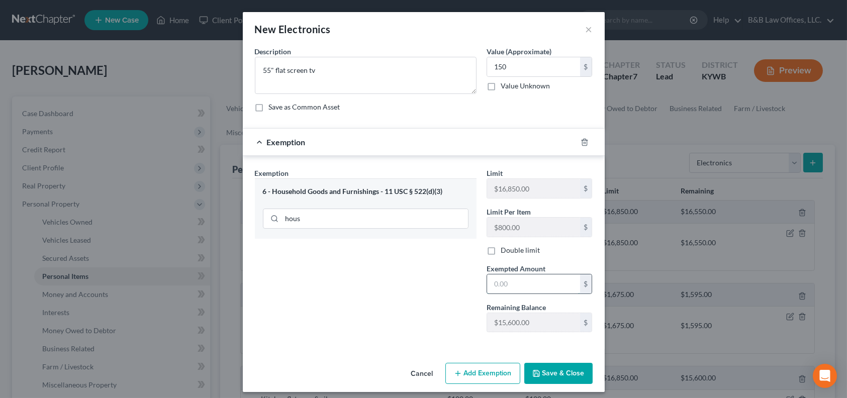
click at [524, 284] on input "text" at bounding box center [533, 283] width 93 height 19
type input "150"
click at [559, 377] on button "Save & Close" at bounding box center [558, 373] width 68 height 21
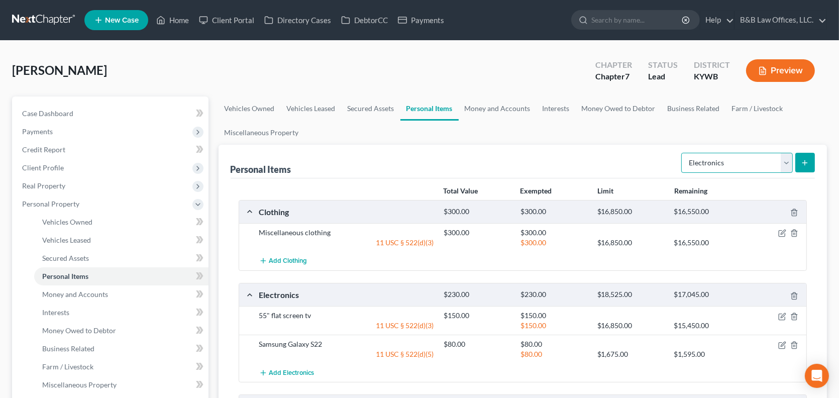
click at [764, 169] on select "Select Item Type Clothing Collectibles Of Value Electronics Firearms Household …" at bounding box center [738, 163] width 112 height 20
click at [497, 111] on link "Money and Accounts" at bounding box center [498, 108] width 78 height 24
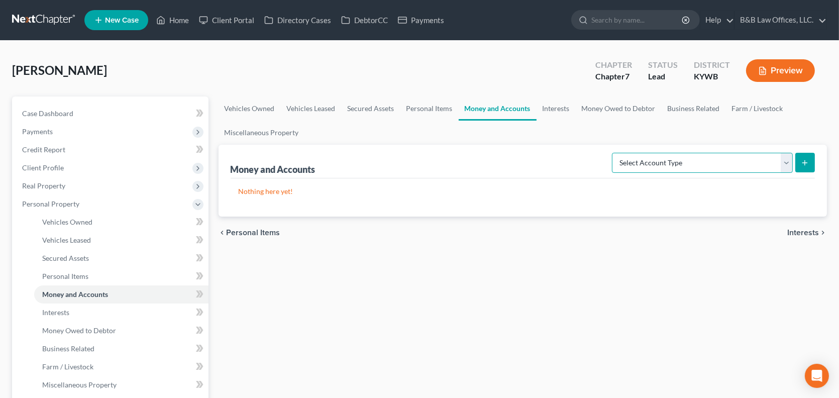
click at [789, 163] on select "Select Account Type Brokerage Cash on Hand Certificates of Deposit Checking Acc…" at bounding box center [702, 163] width 181 height 20
select select "checking"
click at [615, 153] on select "Select Account Type Brokerage Cash on Hand Certificates of Deposit Checking Acc…" at bounding box center [702, 163] width 181 height 20
click at [811, 158] on button "submit" at bounding box center [806, 163] width 20 height 20
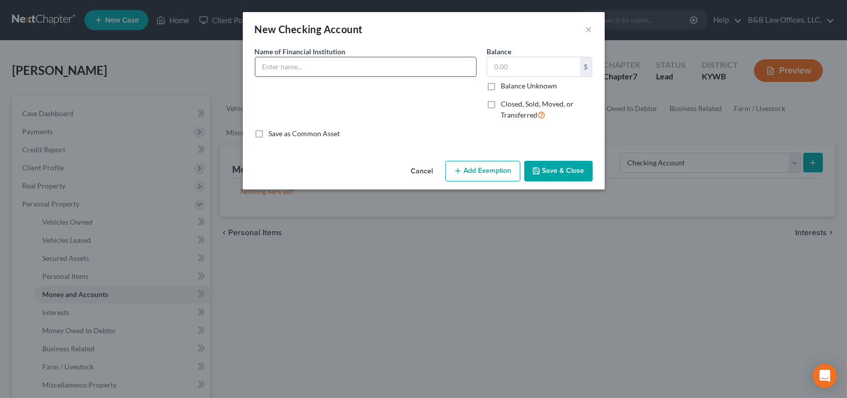
click at [287, 67] on input "text" at bounding box center [365, 66] width 221 height 19
type input "Chase checking account"
type input "3"
click at [463, 172] on button "Add Exemption" at bounding box center [482, 171] width 75 height 21
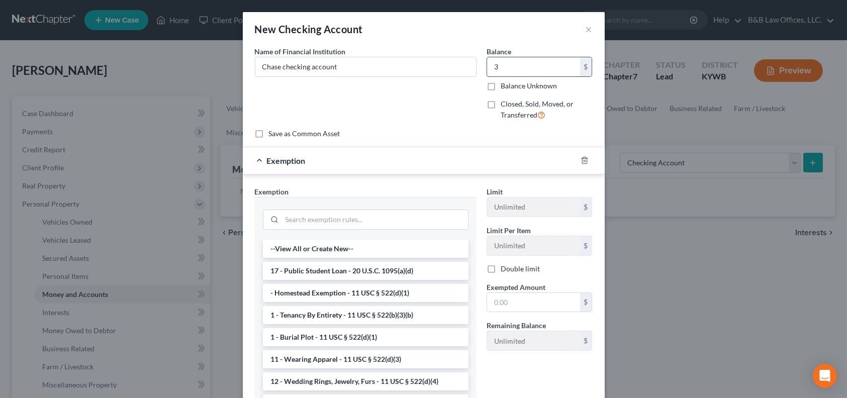
click at [501, 67] on input "3" at bounding box center [533, 66] width 93 height 19
type input "332"
click at [291, 221] on input "search" at bounding box center [375, 219] width 186 height 19
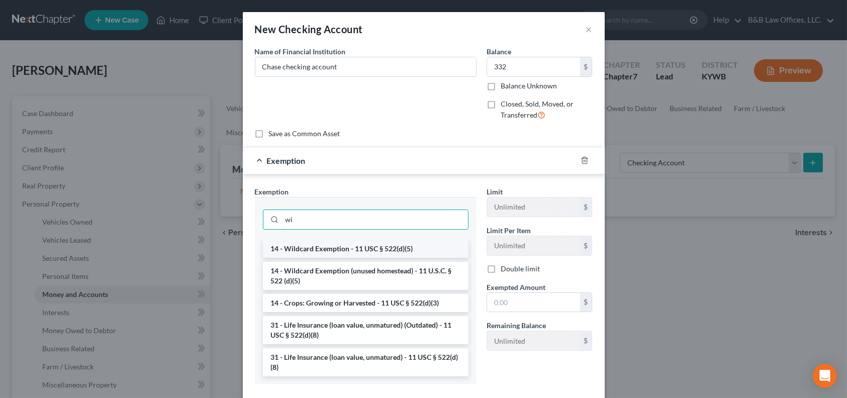
type input "wi"
click at [313, 248] on li "14 - Wildcard Exemption - 11 USC § 522(d)(5)" at bounding box center [366, 249] width 206 height 18
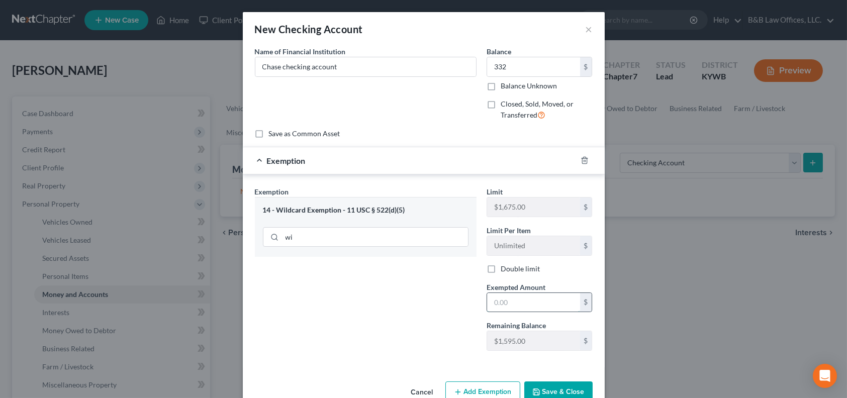
click at [508, 299] on input "text" at bounding box center [533, 302] width 93 height 19
type input "332"
click at [551, 388] on button "Save & Close" at bounding box center [558, 391] width 68 height 21
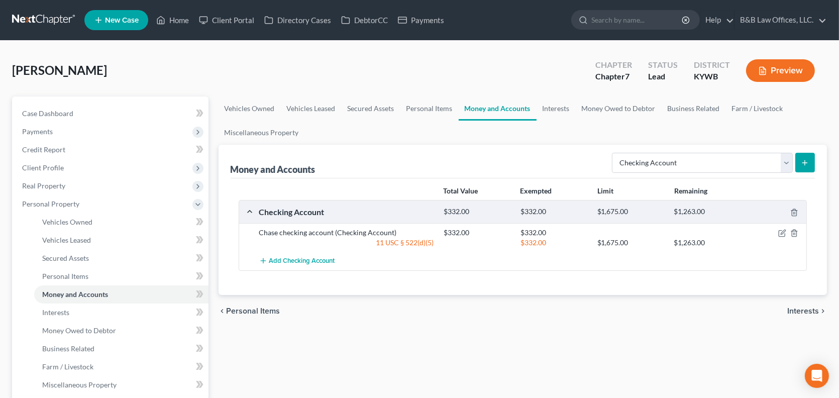
click at [803, 163] on icon "submit" at bounding box center [805, 163] width 8 height 8
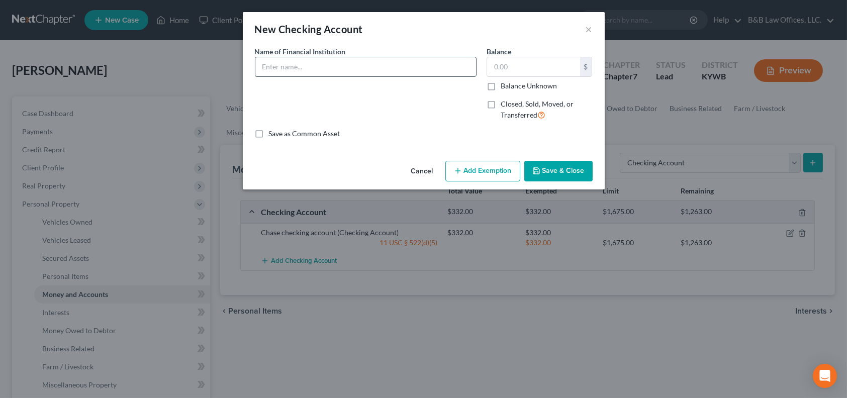
click at [293, 67] on input "text" at bounding box center [365, 66] width 221 height 19
type input "Uber bank account"
type input "31"
click at [457, 169] on icon "button" at bounding box center [458, 171] width 8 height 8
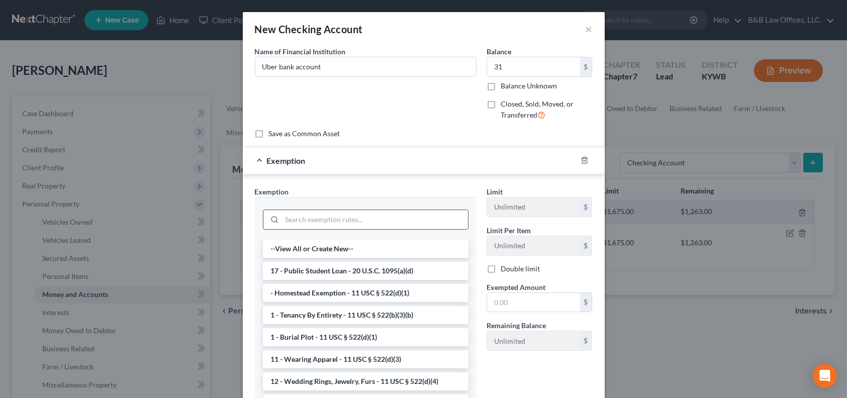
click at [337, 219] on input "search" at bounding box center [375, 219] width 186 height 19
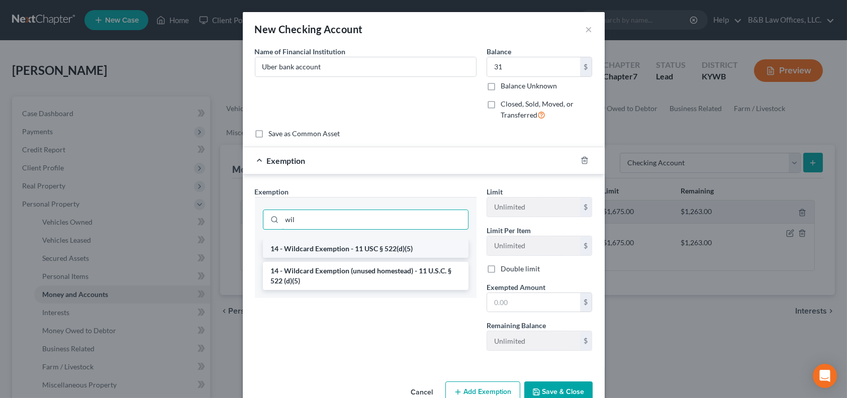
type input "wil"
click at [337, 251] on li "14 - Wildcard Exemption - 11 USC § 522(d)(5)" at bounding box center [366, 249] width 206 height 18
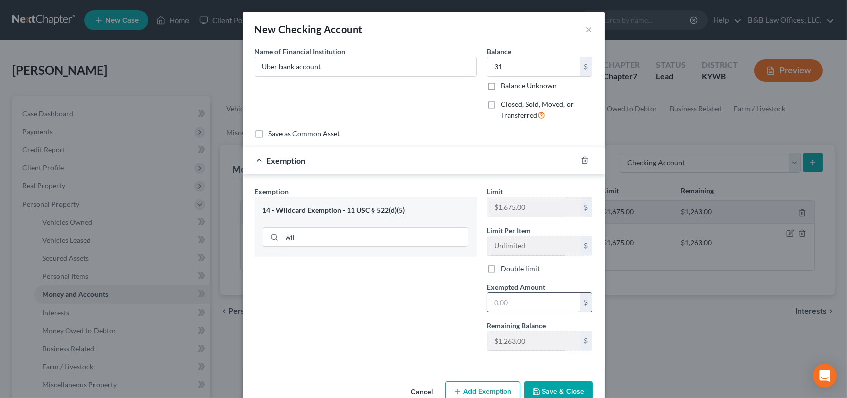
click at [503, 298] on input "text" at bounding box center [533, 302] width 93 height 19
type input "31"
click at [425, 373] on div "An exemption set must first be selected from the Filing Information section. Co…" at bounding box center [424, 211] width 362 height 331
click at [563, 391] on button "Save & Close" at bounding box center [558, 391] width 68 height 21
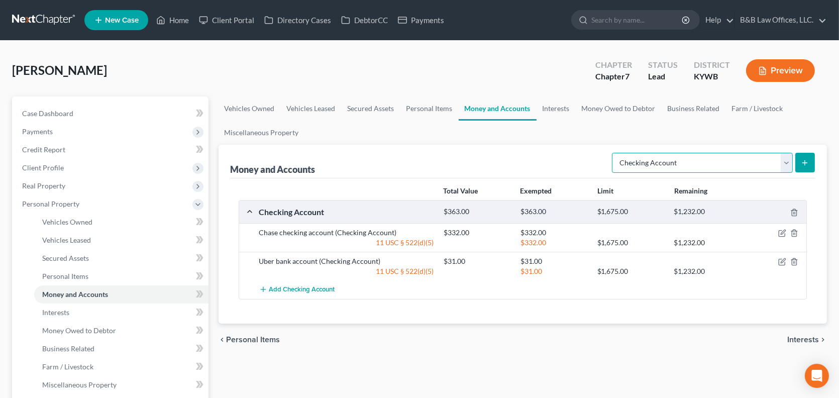
click at [785, 161] on select "Select Account Type Brokerage Cash on Hand Certificates of Deposit Checking Acc…" at bounding box center [702, 163] width 181 height 20
select select "security_deposits"
click at [615, 153] on select "Select Account Type Brokerage Cash on Hand Certificates of Deposit Checking Acc…" at bounding box center [702, 163] width 181 height 20
click at [806, 163] on line "submit" at bounding box center [805, 163] width 5 height 0
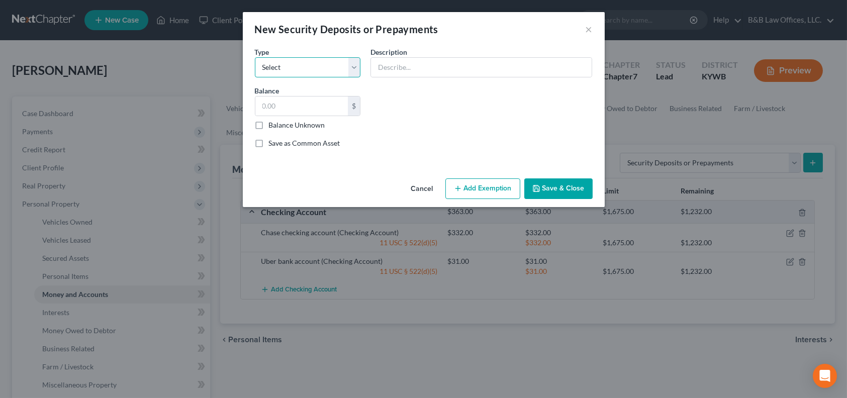
click at [326, 71] on select "Select Electric Gas Heating Oil Security Deposit On Rental Unit Prepaid Rent Te…" at bounding box center [308, 67] width 106 height 20
select select "3"
click at [255, 57] on select "Select Electric Gas Heating Oil Security Deposit On Rental Unit Prepaid Rent Te…" at bounding box center [308, 67] width 106 height 20
click at [298, 102] on input "text" at bounding box center [301, 105] width 93 height 19
type input "1,450"
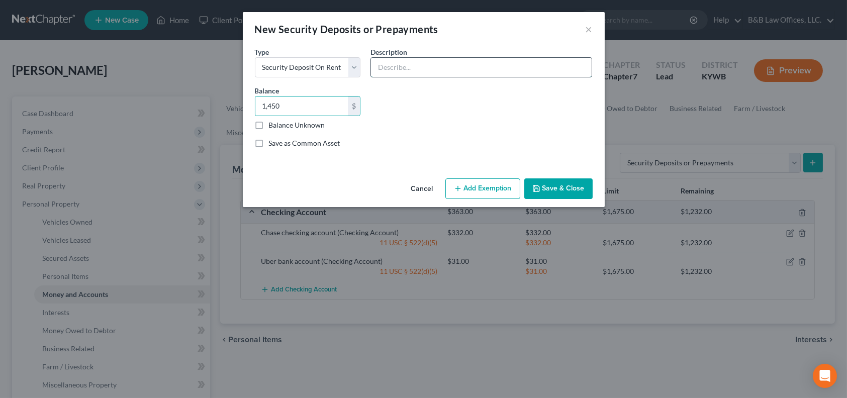
click at [399, 66] on input "text" at bounding box center [481, 67] width 221 height 19
type input "Apartment security deposit"
click at [490, 192] on button "Add Exemption" at bounding box center [482, 188] width 75 height 21
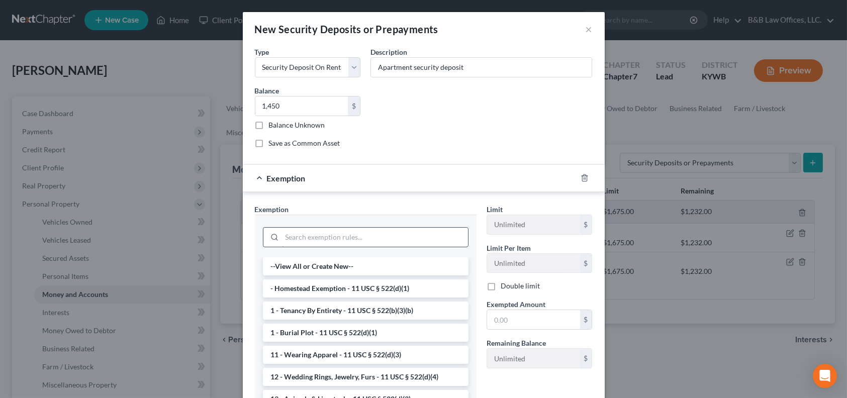
click at [327, 240] on input "search" at bounding box center [375, 237] width 186 height 19
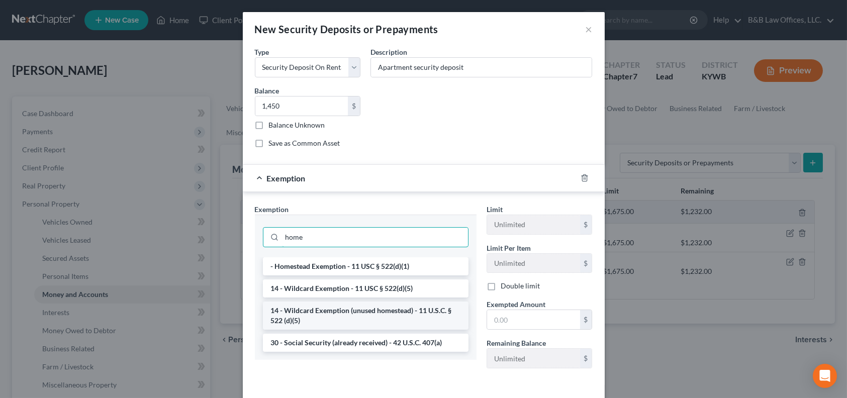
type input "home"
click at [326, 318] on li "14 - Wildcard Exemption (unused homestead) - 11 U.S.C. § 522 (d)(5)" at bounding box center [366, 316] width 206 height 28
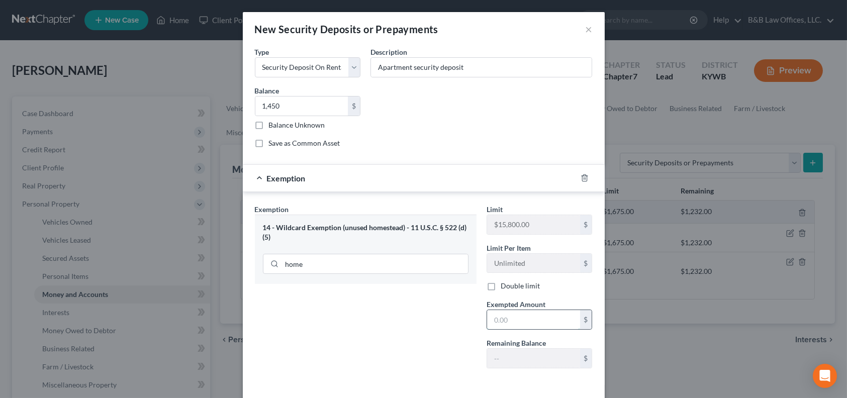
click at [502, 321] on input "text" at bounding box center [533, 319] width 93 height 19
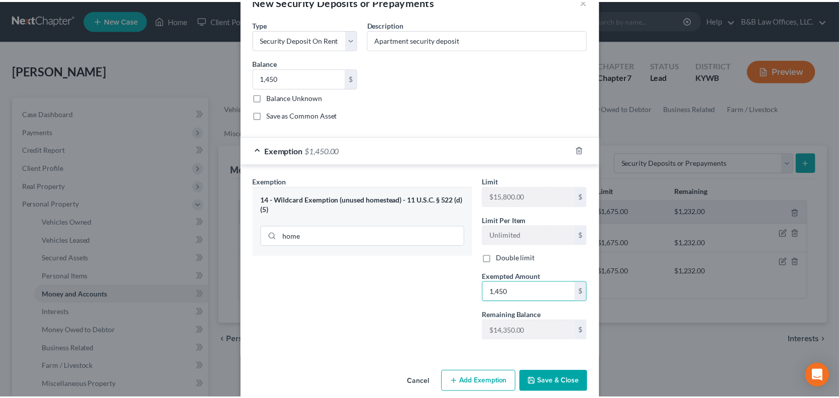
scroll to position [41, 0]
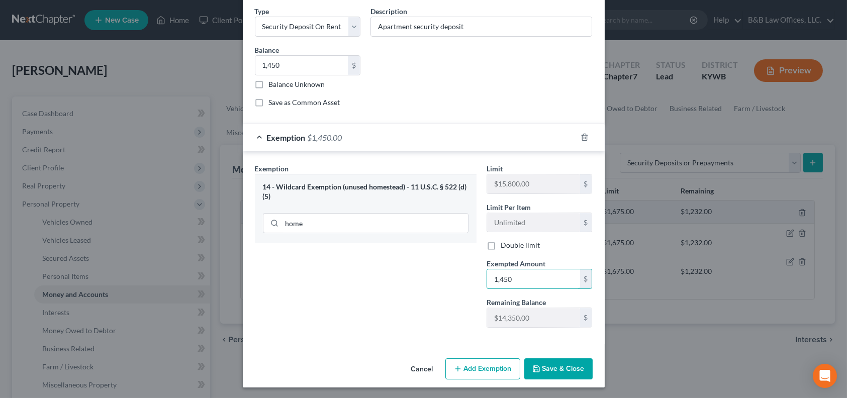
type input "1,450"
click at [553, 366] on button "Save & Close" at bounding box center [558, 368] width 68 height 21
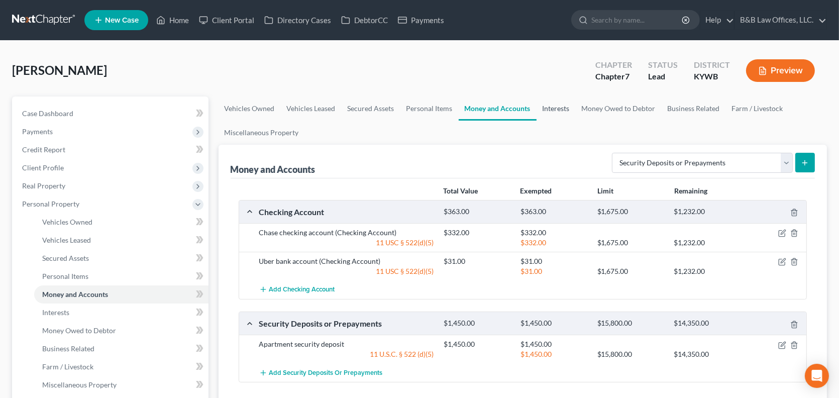
click at [559, 108] on link "Interests" at bounding box center [556, 108] width 39 height 24
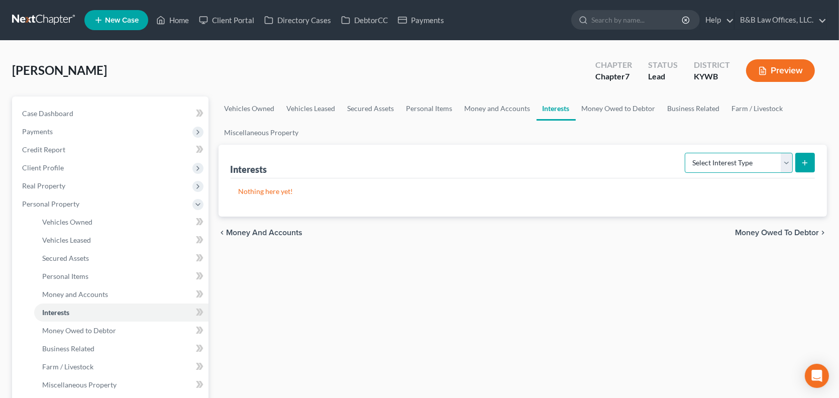
click at [786, 165] on select "Select Interest Type 401K Annuity Bond Education IRA Government Bond Government…" at bounding box center [739, 163] width 108 height 20
click at [612, 108] on link "Money Owed to Debtor" at bounding box center [619, 108] width 86 height 24
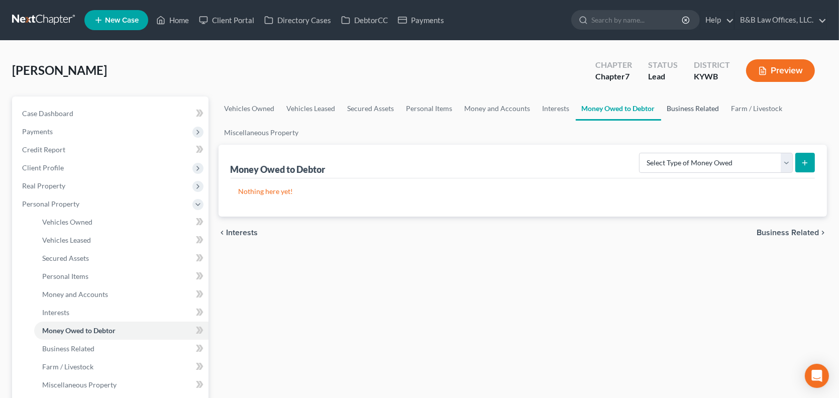
click at [693, 107] on link "Business Related" at bounding box center [693, 108] width 64 height 24
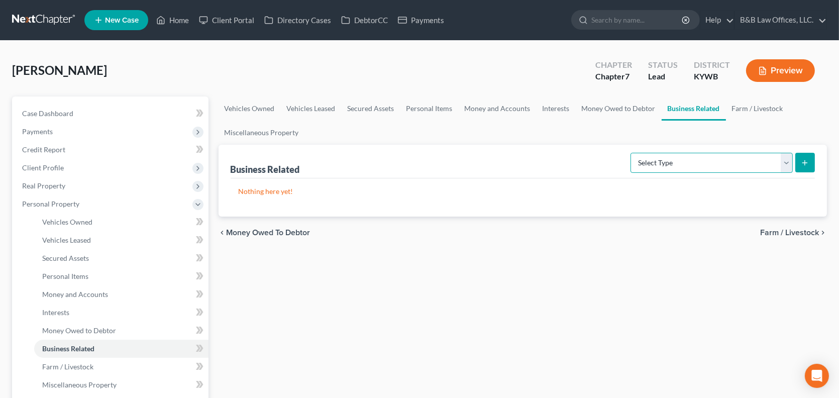
click at [731, 162] on select "Select Type Customer Lists Franchises Inventory Licenses Machinery Office Equip…" at bounding box center [712, 163] width 162 height 20
click at [755, 109] on link "Farm / Livestock" at bounding box center [757, 108] width 63 height 24
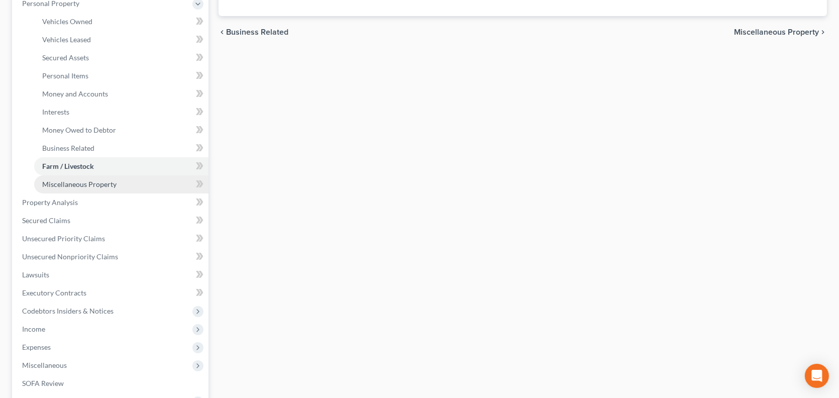
scroll to position [201, 0]
click at [62, 202] on span "Property Analysis" at bounding box center [50, 202] width 56 height 9
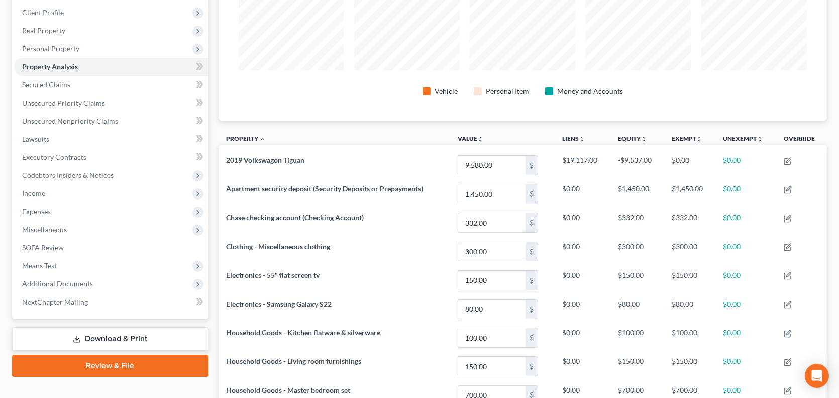
scroll to position [151, 0]
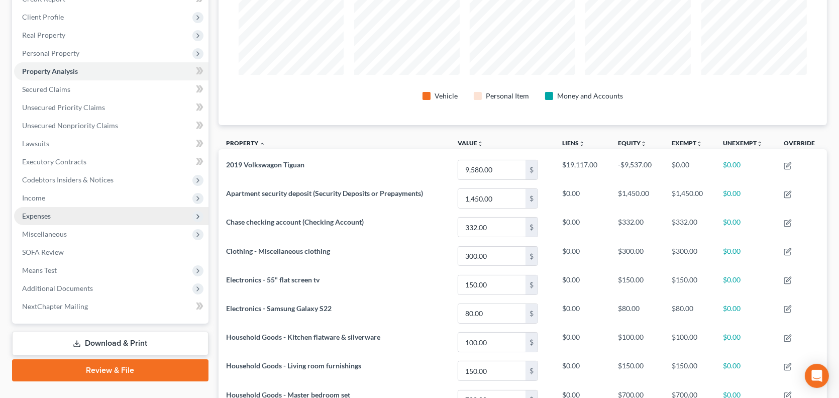
click at [69, 217] on span "Expenses" at bounding box center [111, 216] width 195 height 18
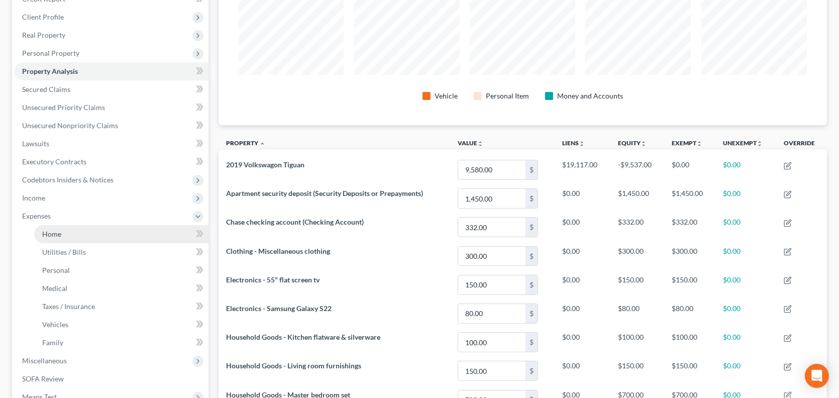
click at [78, 232] on link "Home" at bounding box center [121, 234] width 174 height 18
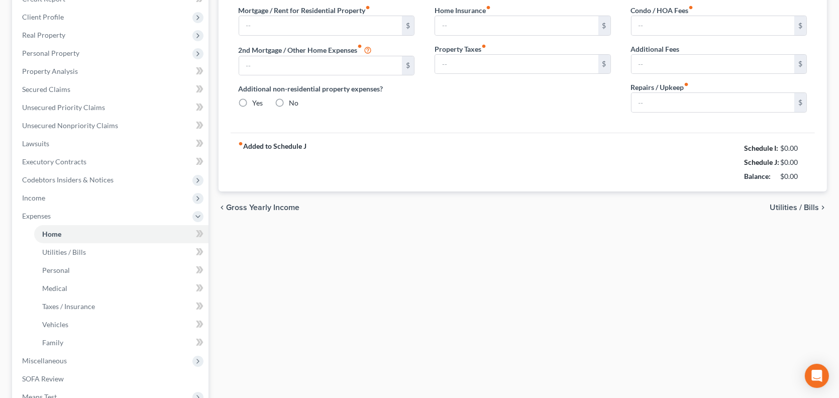
scroll to position [40, 0]
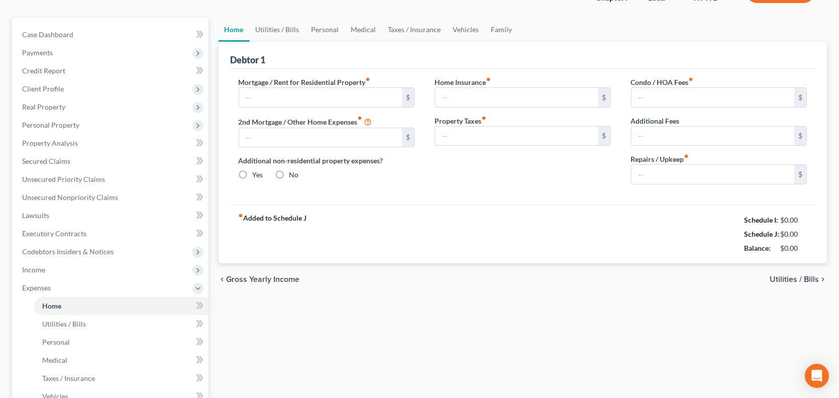
type input "1,400.00"
type input "0.00"
radio input "true"
type input "0.00"
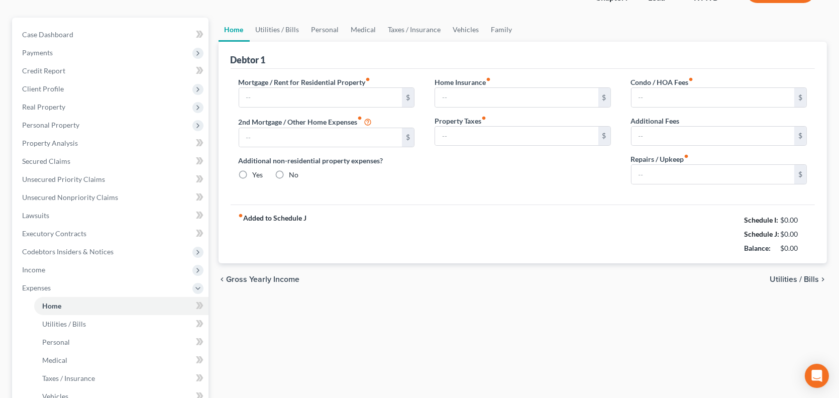
type input "0.00"
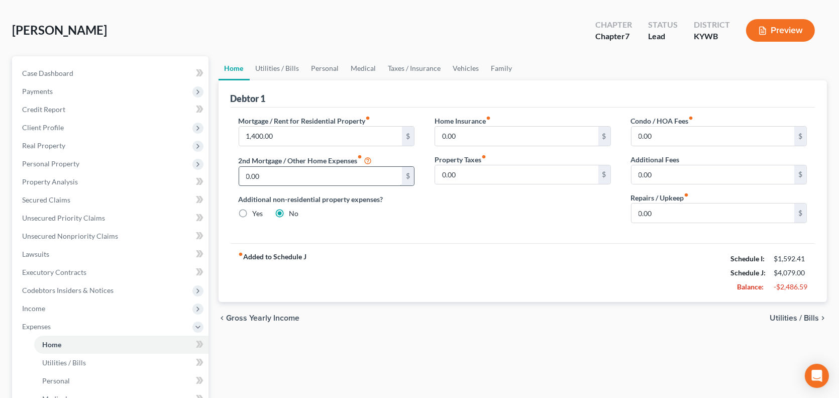
scroll to position [0, 0]
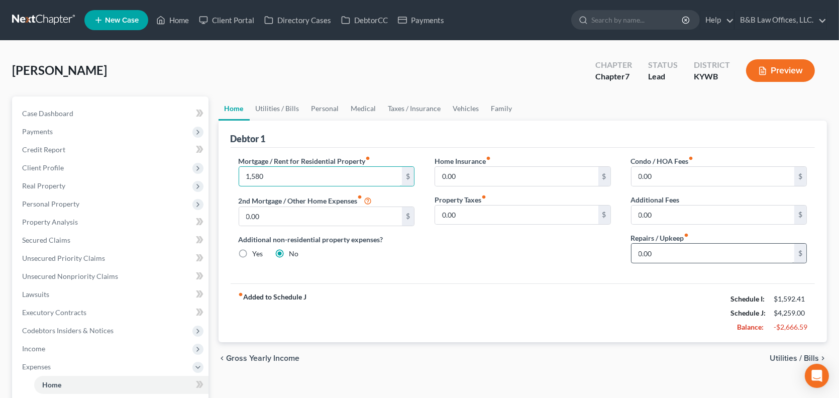
type input "1,580"
type input "20"
click at [281, 109] on link "Utilities / Bills" at bounding box center [278, 108] width 56 height 24
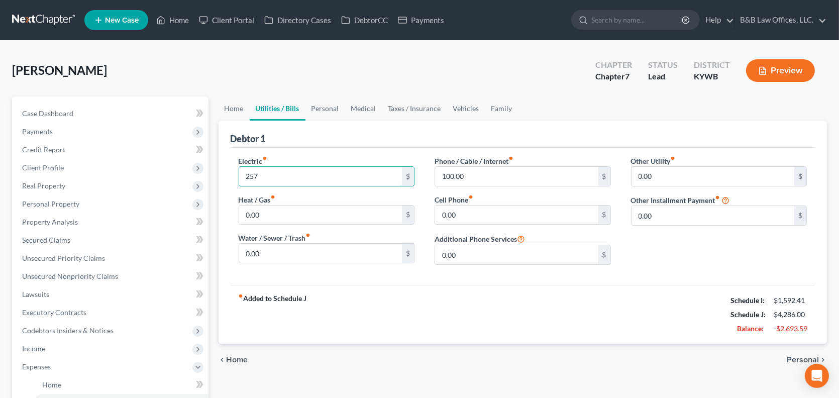
type input "257"
click at [497, 174] on input "100.00" at bounding box center [516, 176] width 163 height 19
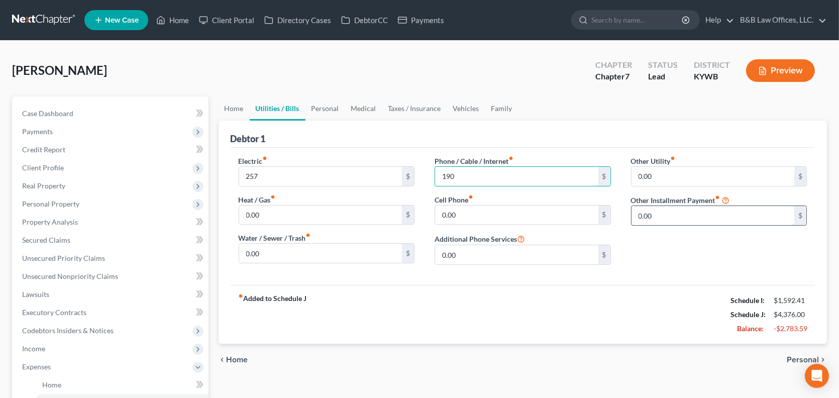
type input "190"
click at [677, 209] on input "0.00" at bounding box center [713, 215] width 163 height 19
click at [329, 107] on link "Personal" at bounding box center [326, 108] width 40 height 24
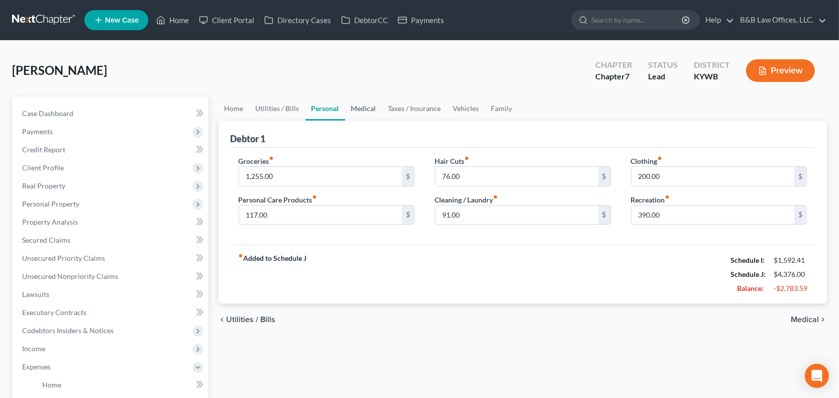
click at [364, 106] on link "Medical" at bounding box center [363, 108] width 37 height 24
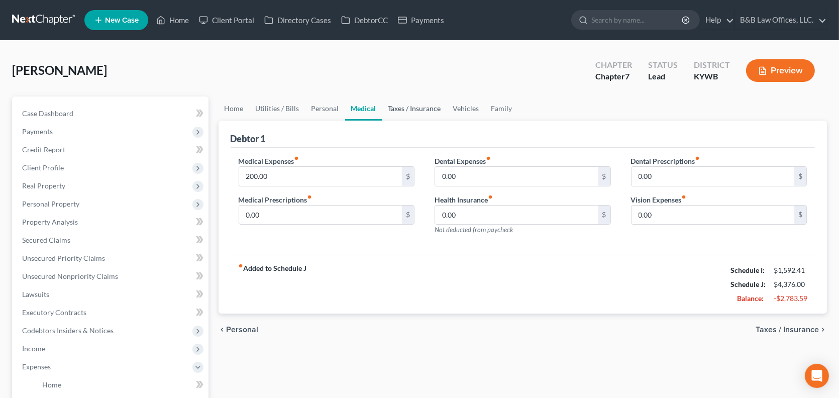
click at [417, 108] on link "Taxes / Insurance" at bounding box center [414, 108] width 65 height 24
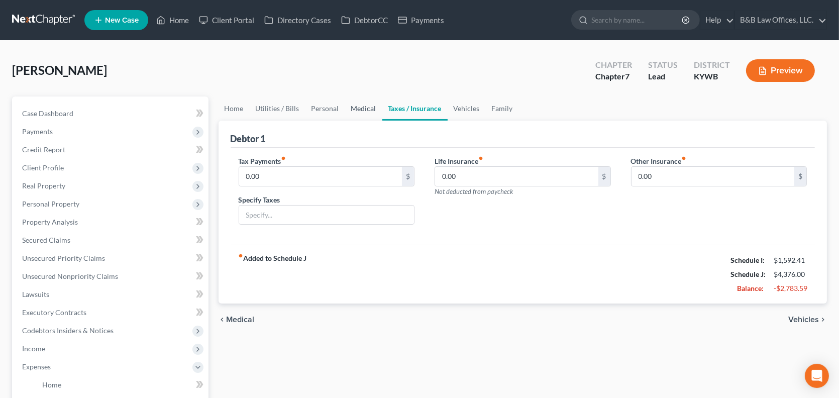
click at [369, 106] on link "Medical" at bounding box center [363, 108] width 37 height 24
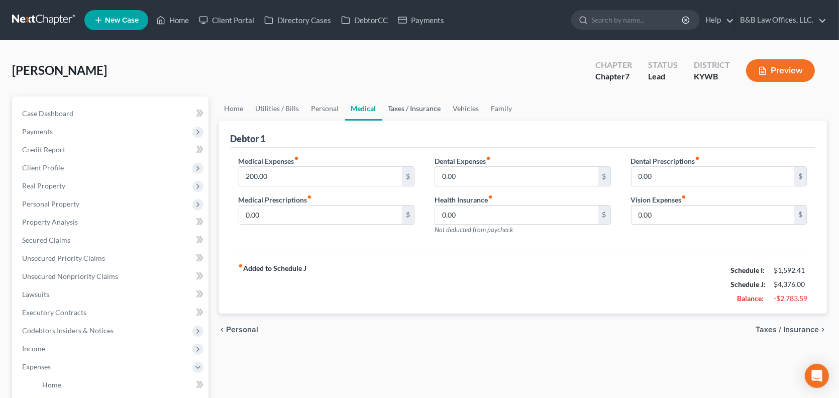
click at [421, 108] on link "Taxes / Insurance" at bounding box center [414, 108] width 65 height 24
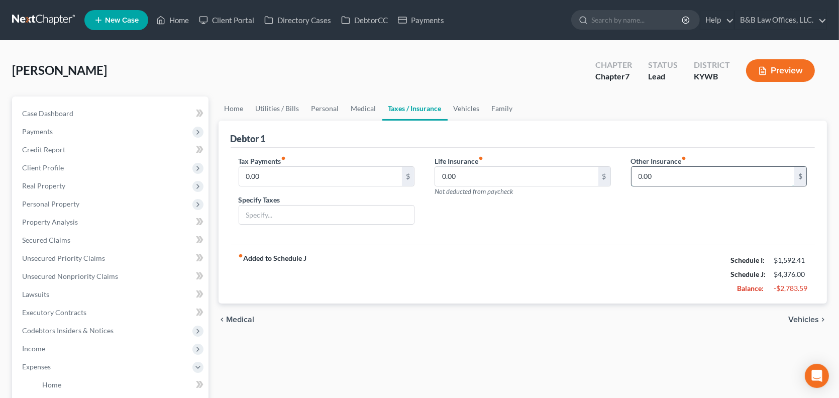
click at [714, 179] on input "0.00" at bounding box center [713, 176] width 163 height 19
click at [469, 109] on link "Vehicles" at bounding box center [467, 108] width 38 height 24
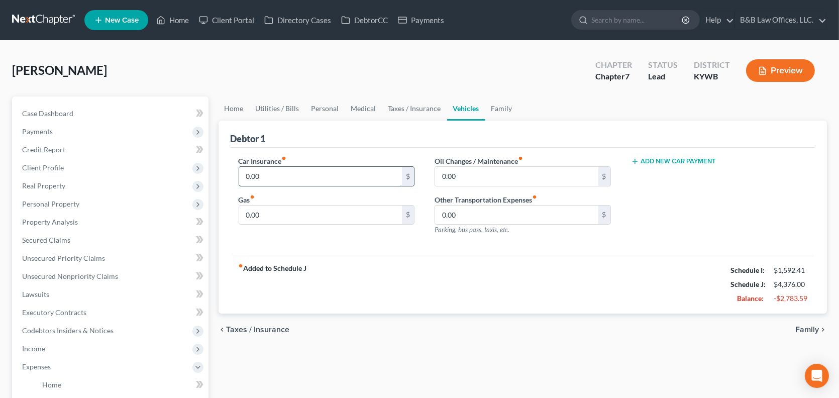
click at [327, 178] on input "0.00" at bounding box center [320, 176] width 163 height 19
type input "210"
click at [469, 174] on input "0.00" at bounding box center [516, 176] width 163 height 19
type input "2"
type input "340"
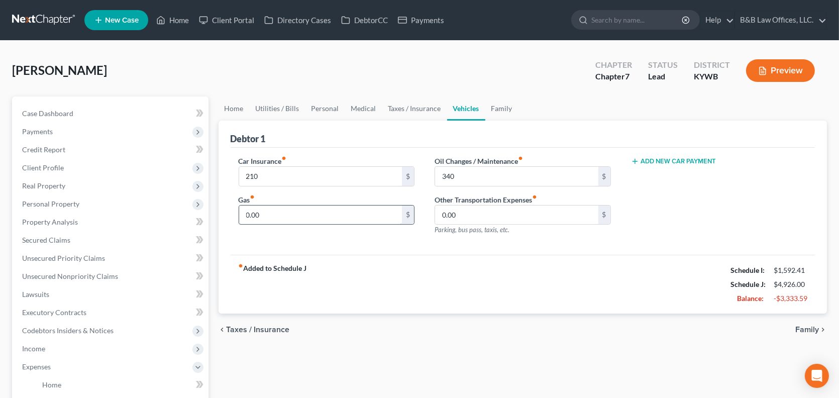
click at [286, 210] on input "0.00" at bounding box center [320, 215] width 163 height 19
type input "1,200"
click at [511, 219] on input "0.00" at bounding box center [516, 215] width 163 height 19
click at [495, 106] on link "Family" at bounding box center [502, 108] width 33 height 24
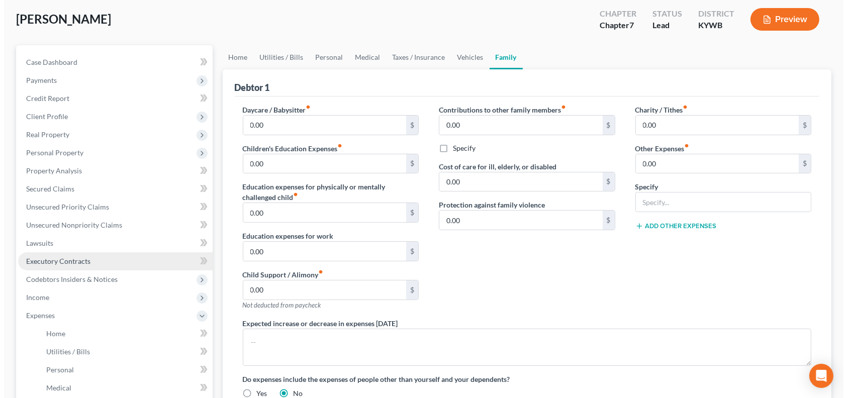
scroll to position [50, 0]
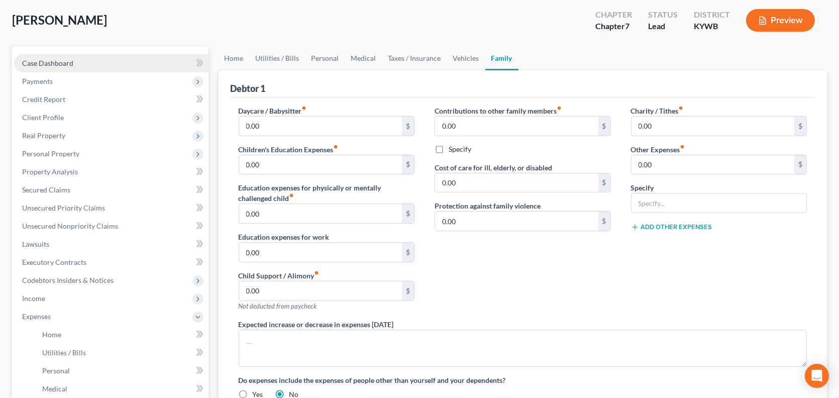
click at [67, 60] on span "Case Dashboard" at bounding box center [47, 63] width 51 height 9
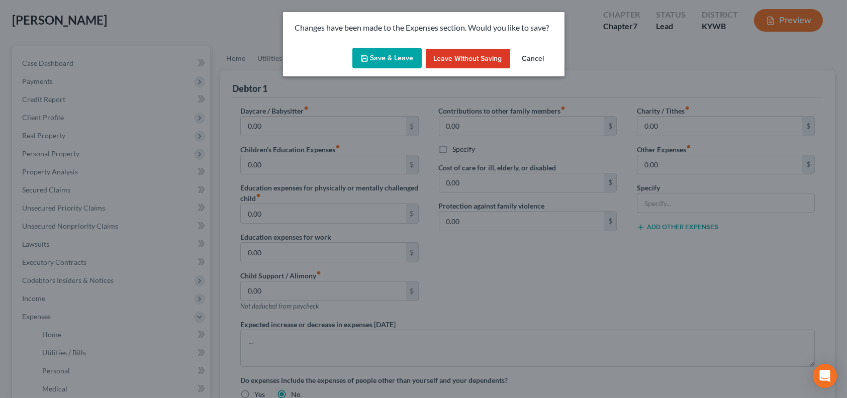
click at [392, 57] on button "Save & Leave" at bounding box center [386, 58] width 69 height 21
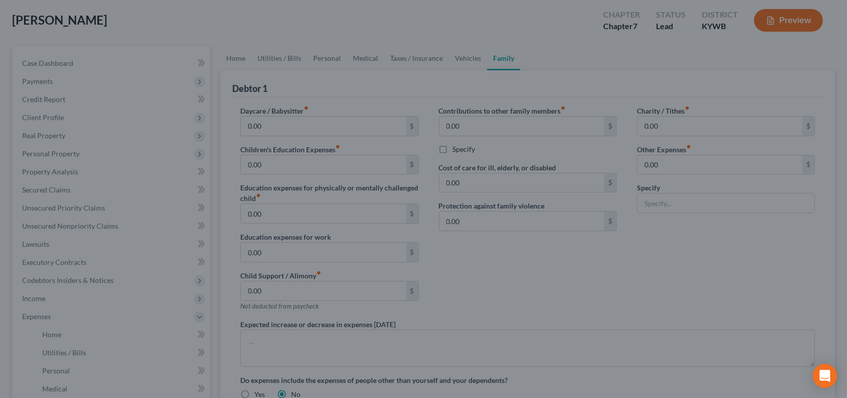
select select "10"
select select "1"
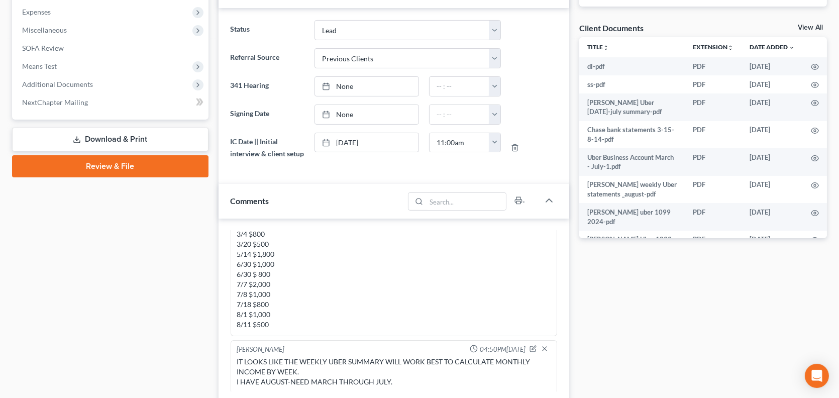
scroll to position [352, 0]
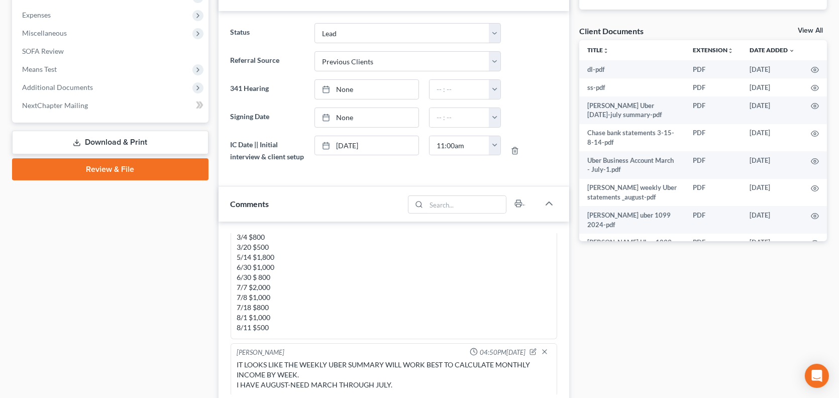
click at [803, 30] on link "View All" at bounding box center [810, 30] width 25 height 7
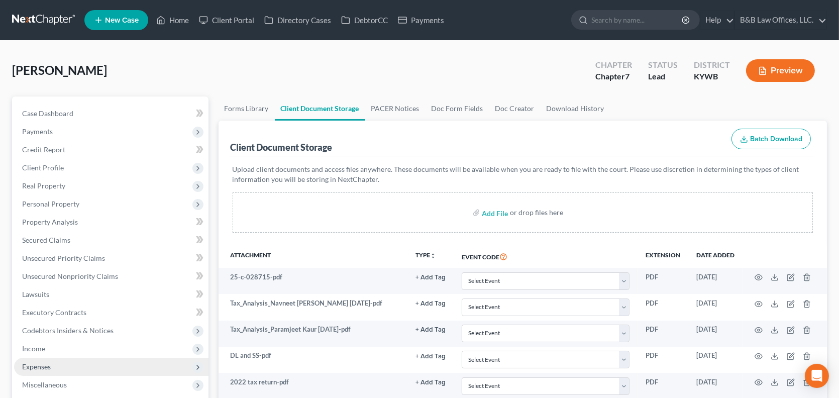
click at [54, 365] on span "Expenses" at bounding box center [111, 367] width 195 height 18
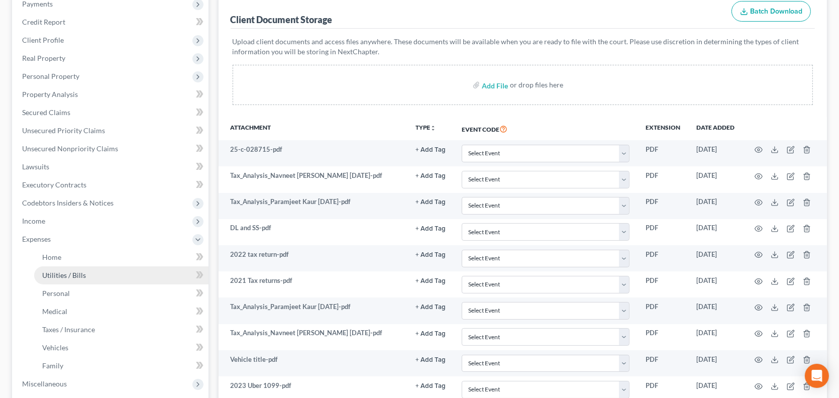
scroll to position [151, 0]
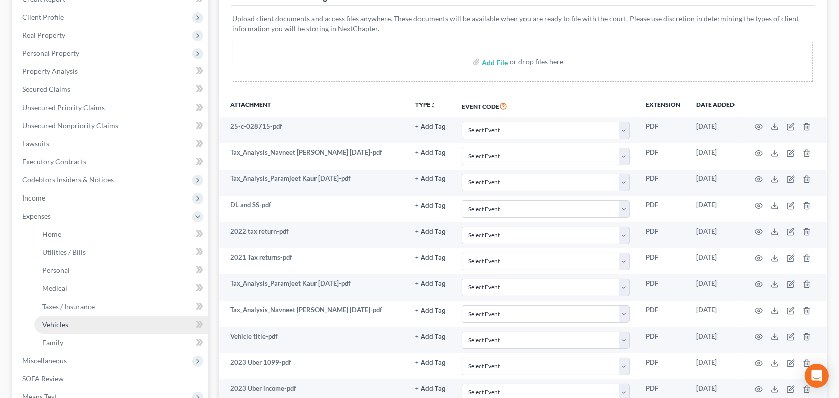
click at [79, 327] on link "Vehicles" at bounding box center [121, 325] width 174 height 18
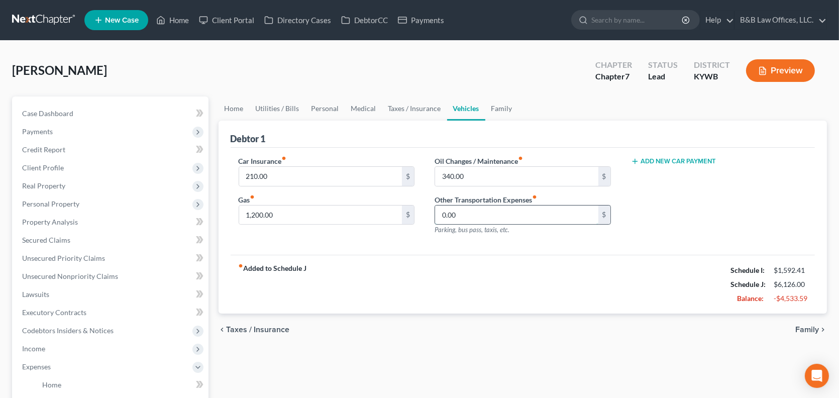
click at [499, 216] on input "0.00" at bounding box center [516, 215] width 163 height 19
click at [51, 110] on span "Case Dashboard" at bounding box center [47, 113] width 51 height 9
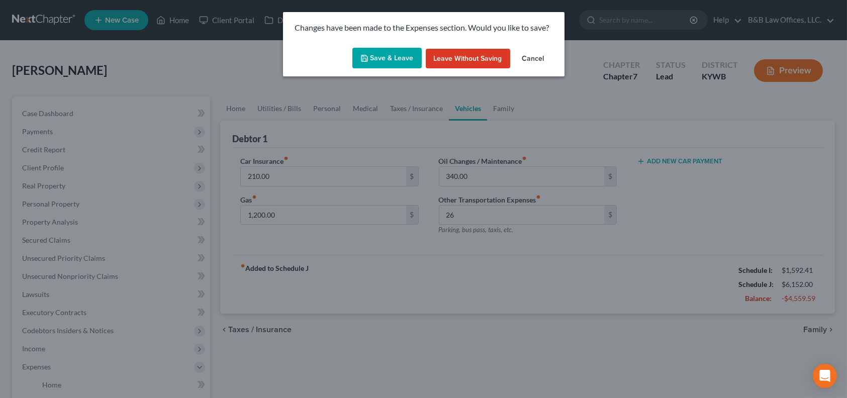
click at [399, 59] on button "Save & Leave" at bounding box center [386, 58] width 69 height 21
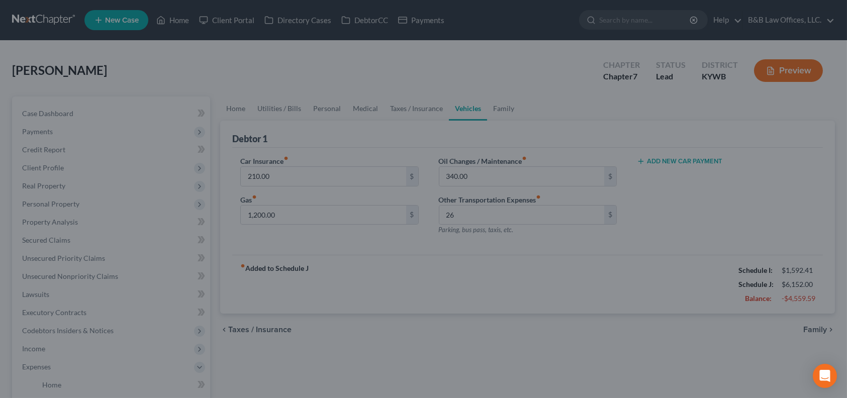
type input "26.00"
select select "10"
select select "1"
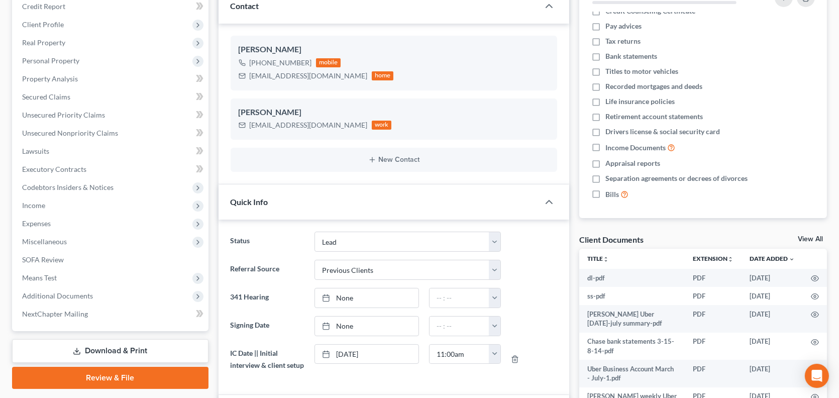
scroll to position [151, 0]
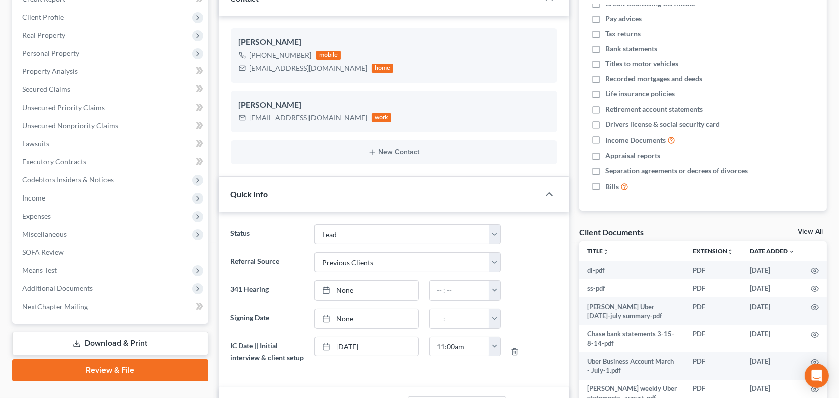
click at [811, 231] on link "View All" at bounding box center [810, 231] width 25 height 7
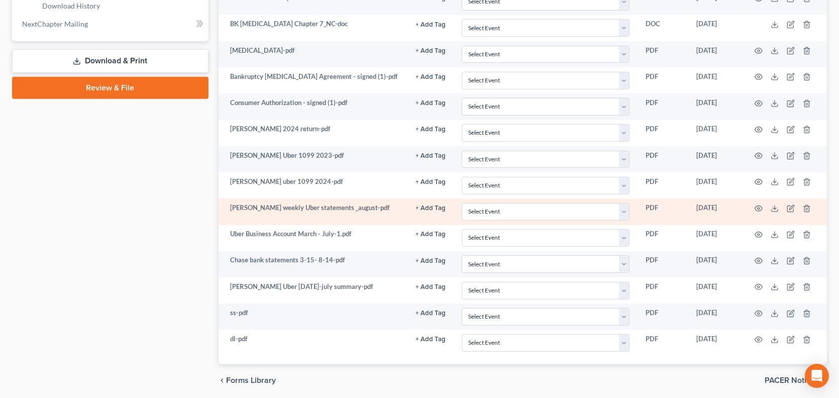
scroll to position [574, 0]
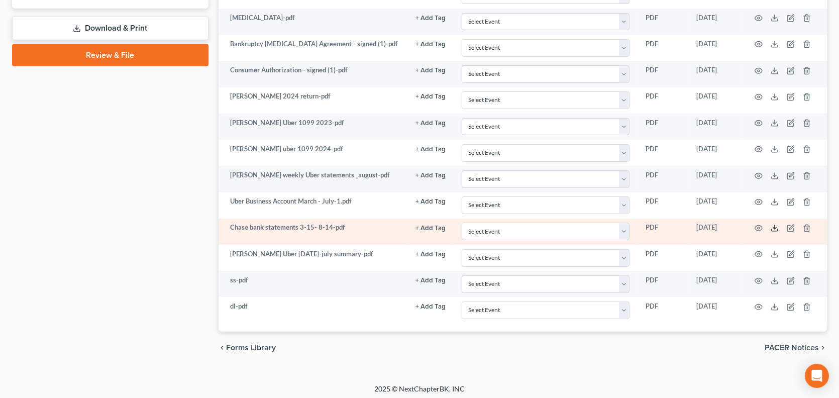
click at [774, 225] on icon at bounding box center [775, 228] width 8 height 8
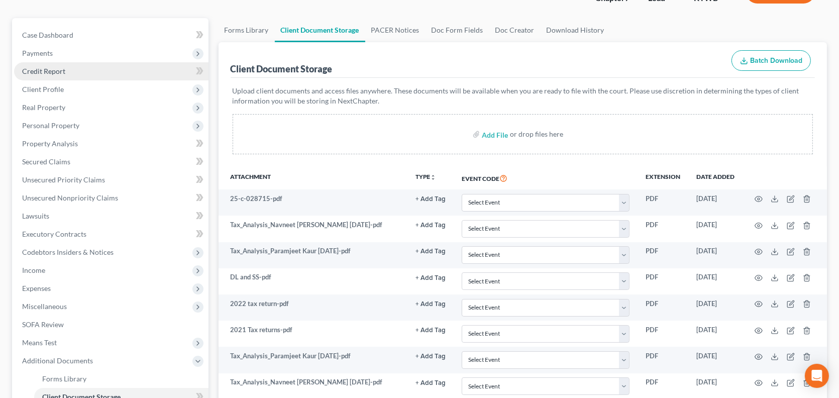
scroll to position [72, 0]
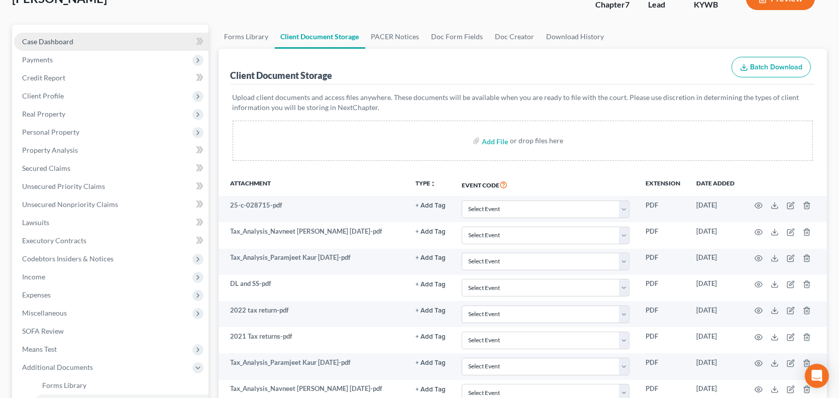
drag, startPoint x: 94, startPoint y: 39, endPoint x: 66, endPoint y: 47, distance: 29.4
click at [94, 39] on link "Case Dashboard" at bounding box center [111, 42] width 195 height 18
select select "1"
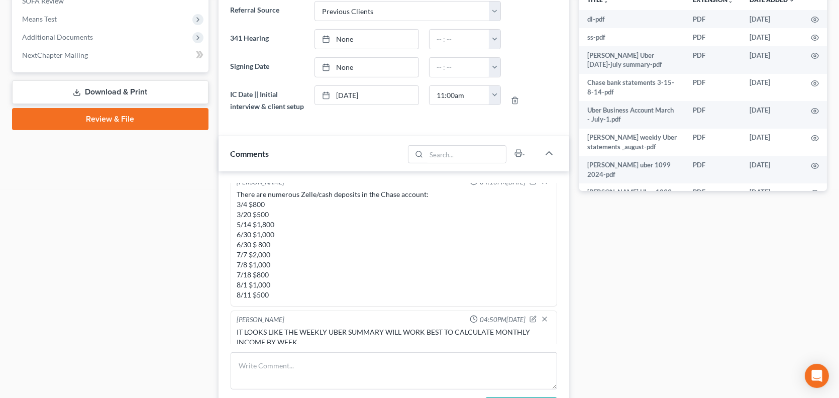
scroll to position [369, 0]
